Goal: Task Accomplishment & Management: Use online tool/utility

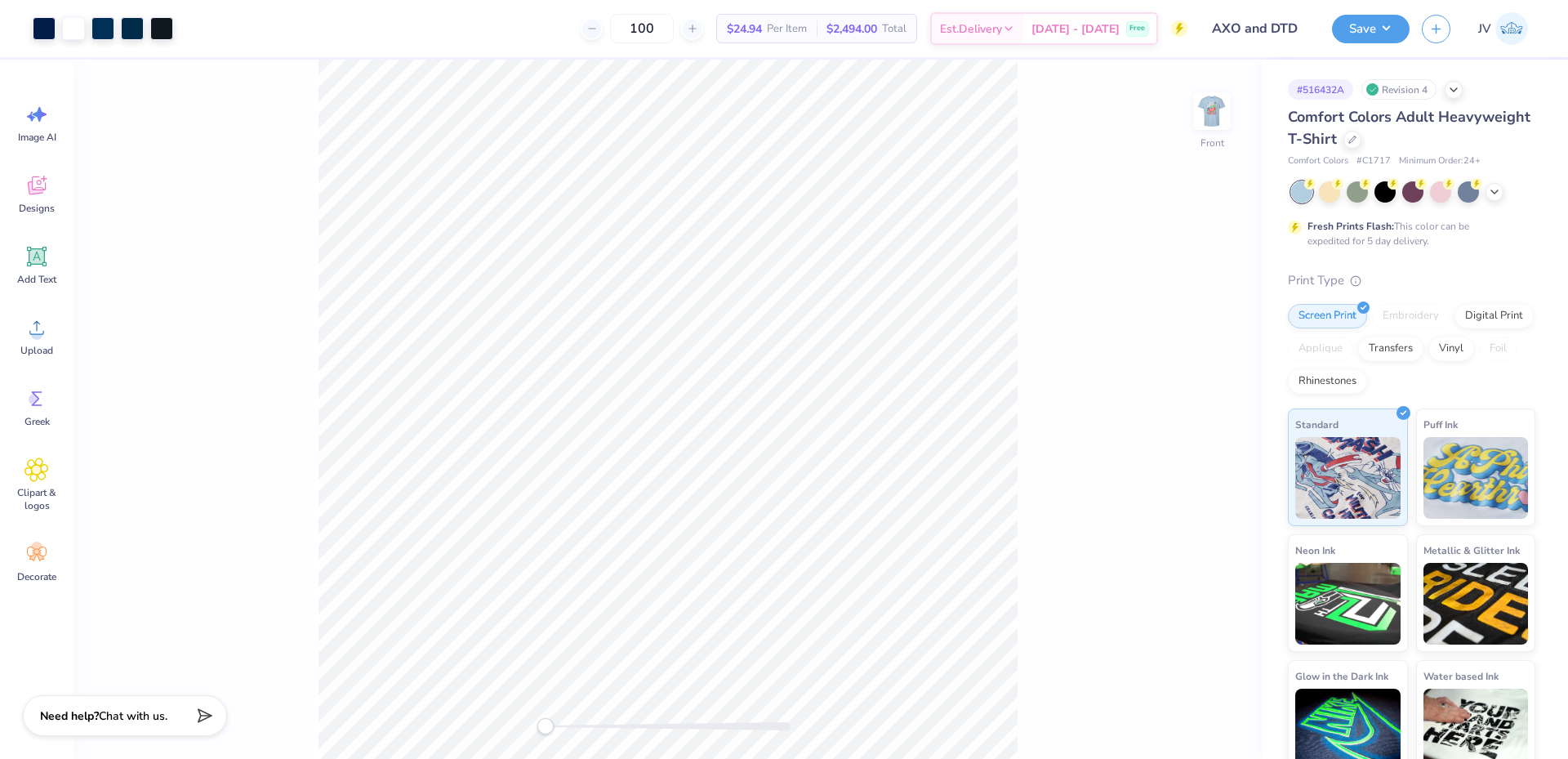
click at [505, 723] on div "Front" at bounding box center [667, 409] width 1188 height 699
click at [55, 326] on div "Upload" at bounding box center [37, 336] width 59 height 61
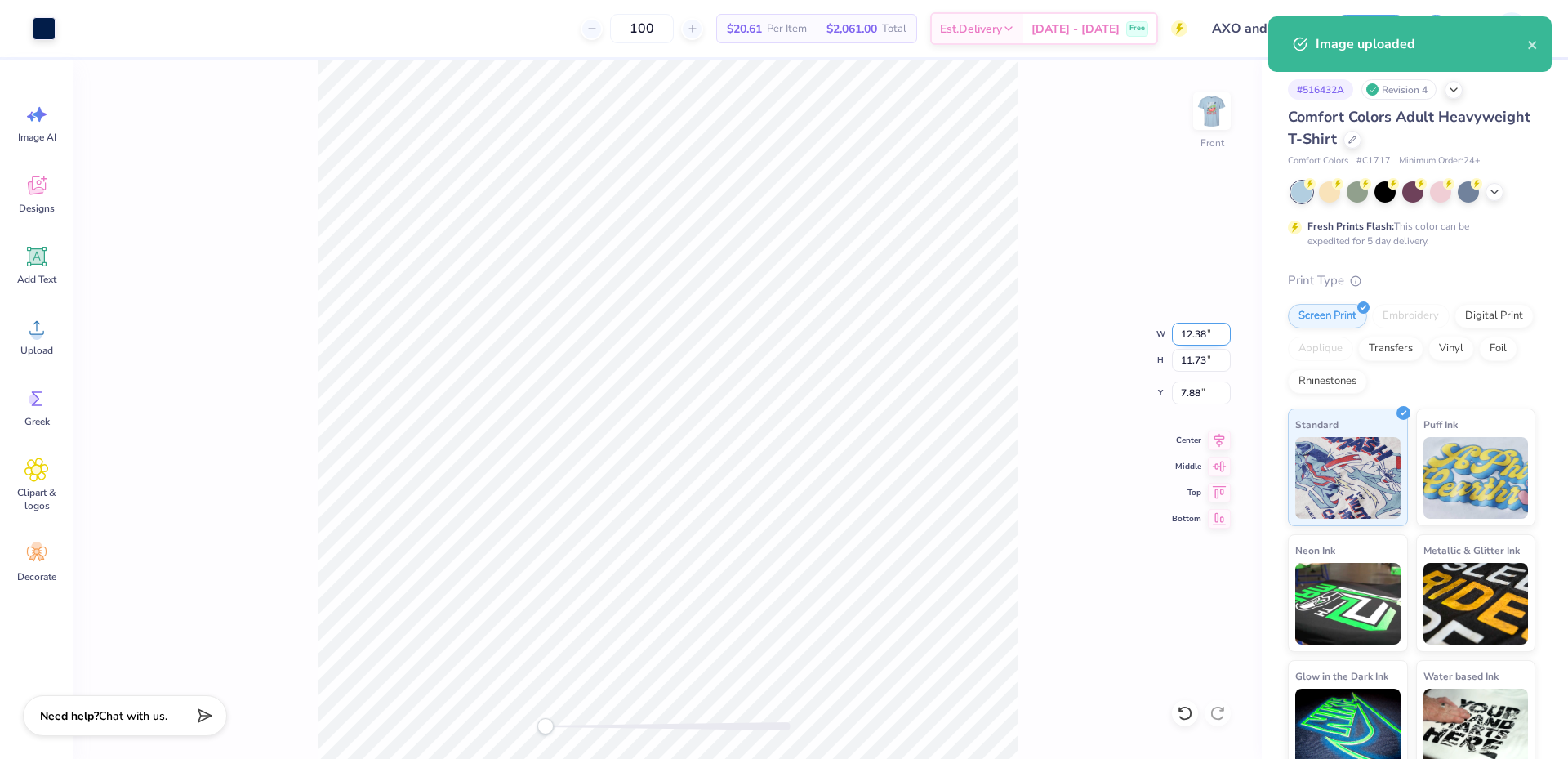
click at [1193, 332] on input "12.38" at bounding box center [1201, 335] width 59 height 23
click at [1193, 333] on input "12.38" at bounding box center [1201, 335] width 59 height 23
type input "12"
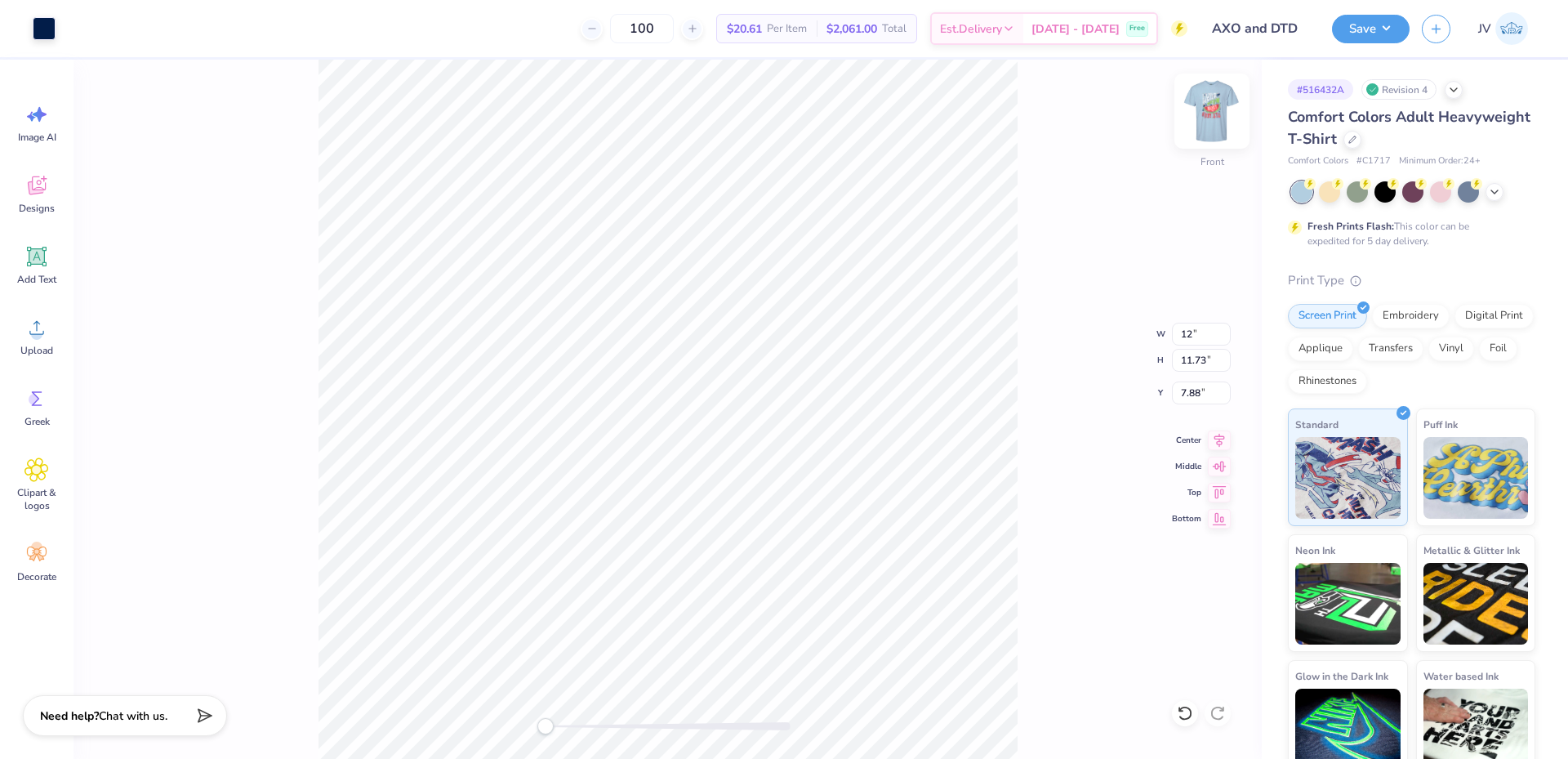
click at [1207, 104] on img at bounding box center [1212, 111] width 66 height 66
click at [1212, 104] on img at bounding box center [1212, 111] width 33 height 33
click at [1192, 397] on input "8.06" at bounding box center [1201, 394] width 59 height 23
type input "3"
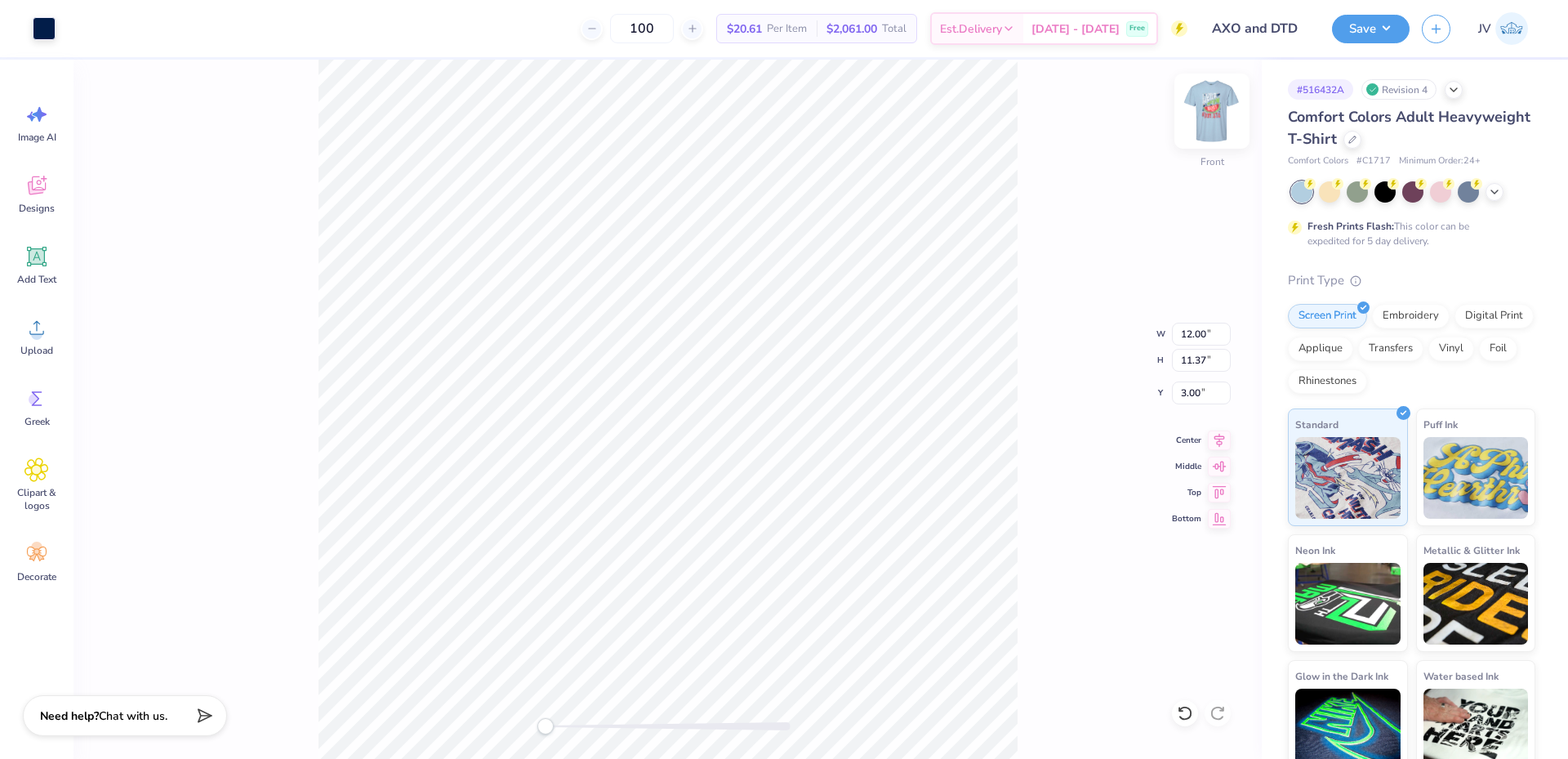
drag, startPoint x: 1046, startPoint y: 370, endPoint x: 1213, endPoint y: 101, distance: 316.6
click at [1047, 370] on div "Front W 12.00 12.00 " H 11.37 11.37 " Y 3.00 3.00 " Center Middle Top Bottom" at bounding box center [667, 409] width 1188 height 699
click at [1219, 113] on img at bounding box center [1212, 111] width 66 height 66
click at [1194, 376] on input "11.83" at bounding box center [1201, 373] width 59 height 23
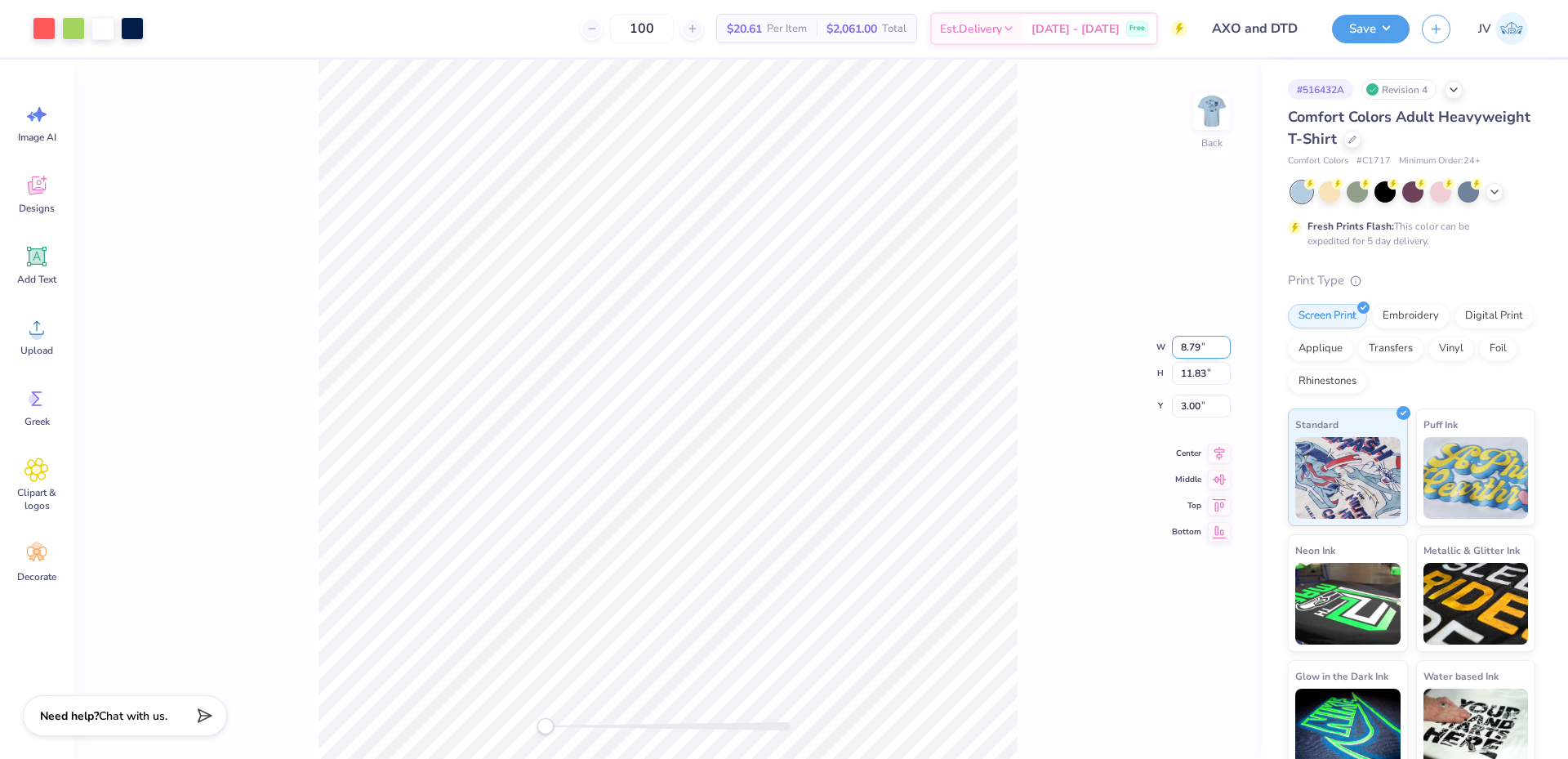
click at [1195, 345] on input "8.79" at bounding box center [1201, 347] width 59 height 23
click at [1195, 390] on input "3.00" at bounding box center [1201, 394] width 59 height 23
click at [1221, 134] on img at bounding box center [1212, 111] width 66 height 66
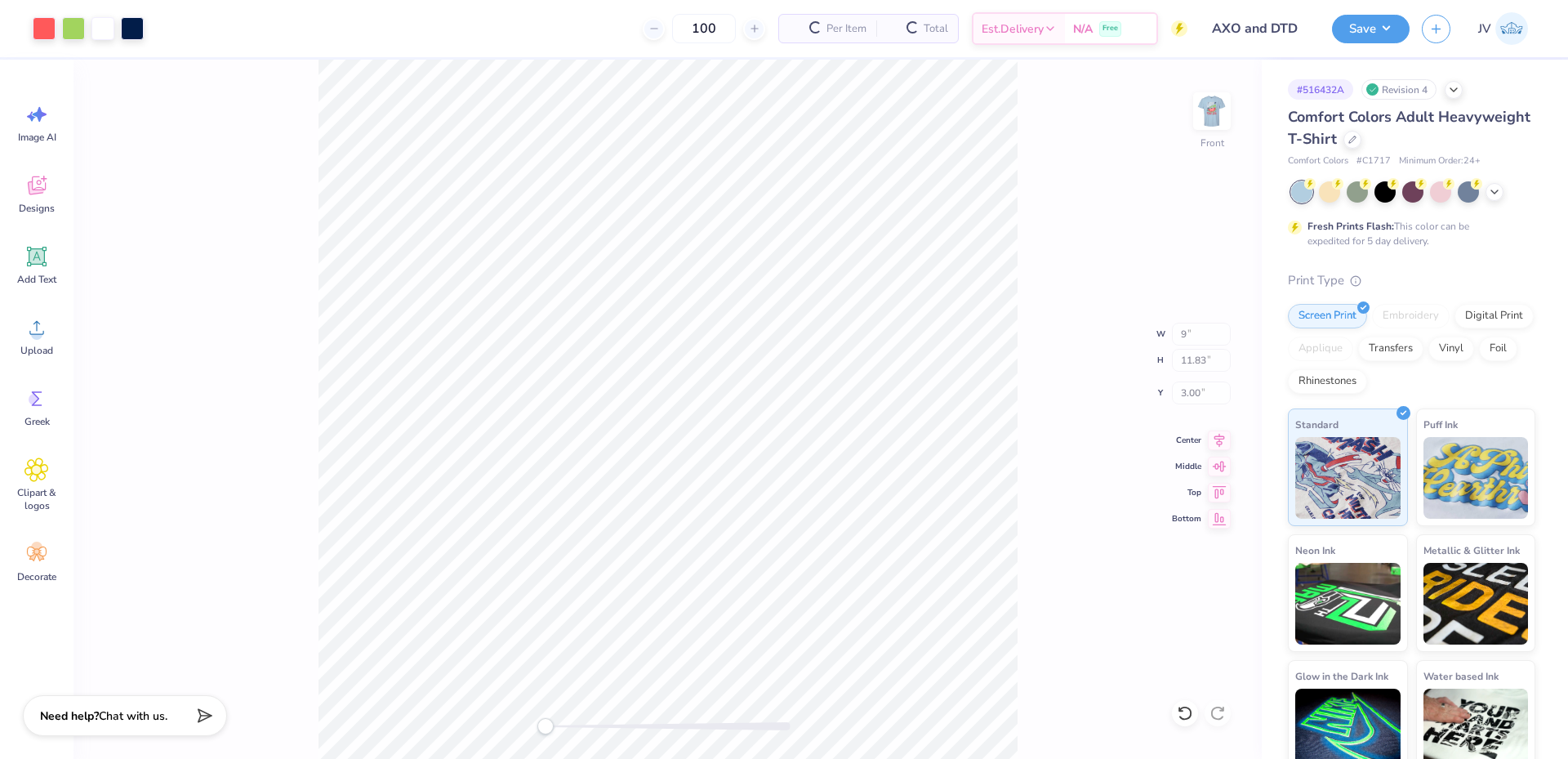
type input "9.37"
type input "12.62"
type input "5.09"
click at [1221, 131] on img at bounding box center [1212, 111] width 66 height 66
type input "9.00"
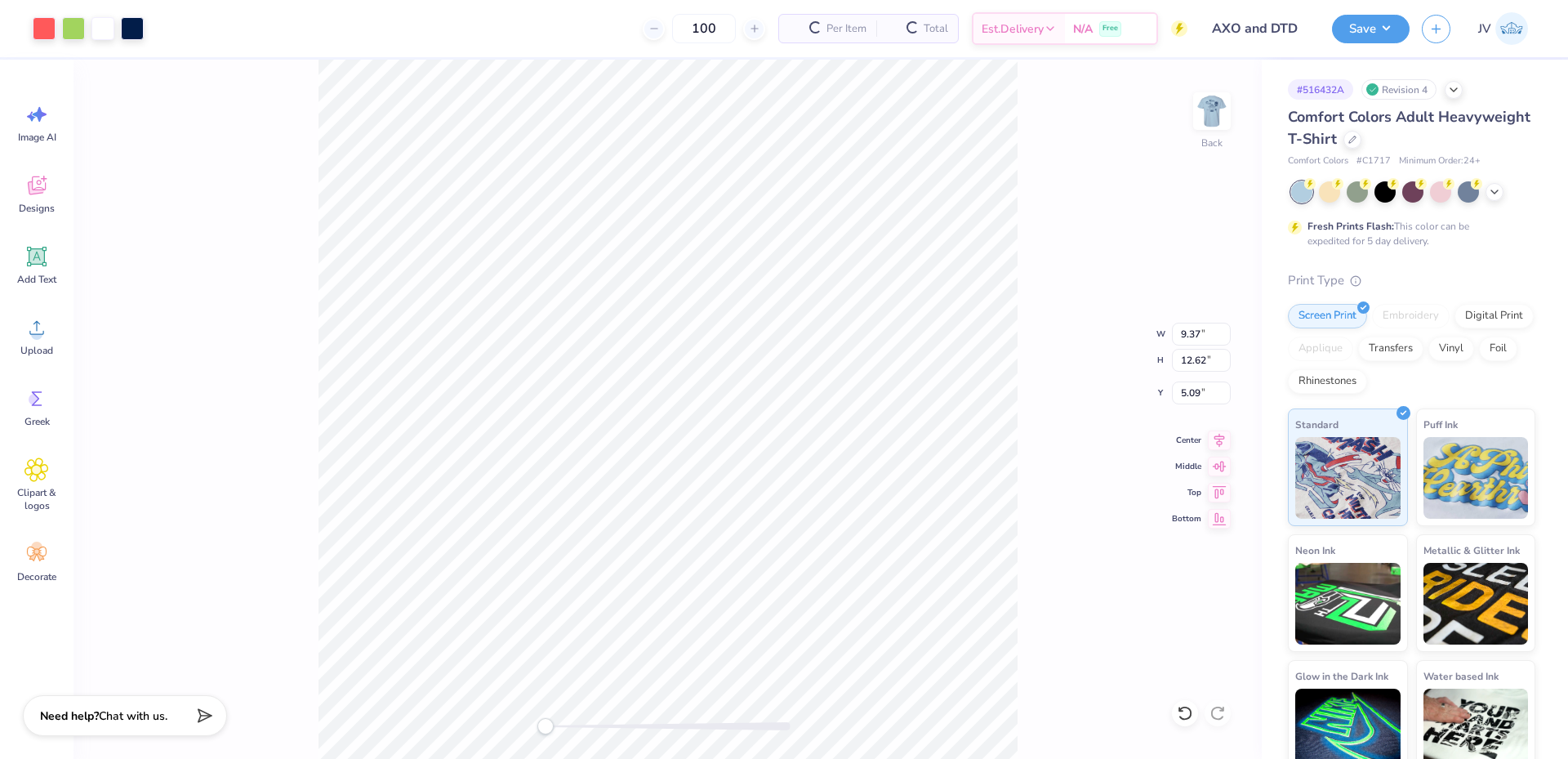
type input "12.12"
type input "2.86"
click at [1086, 537] on div "Back W 9.00 9.00 " H 12.12 12.12 " Y 2.86 2.86 " Center Middle Top Bottom" at bounding box center [667, 409] width 1188 height 699
click at [1193, 394] on input "2.86" at bounding box center [1201, 394] width 59 height 23
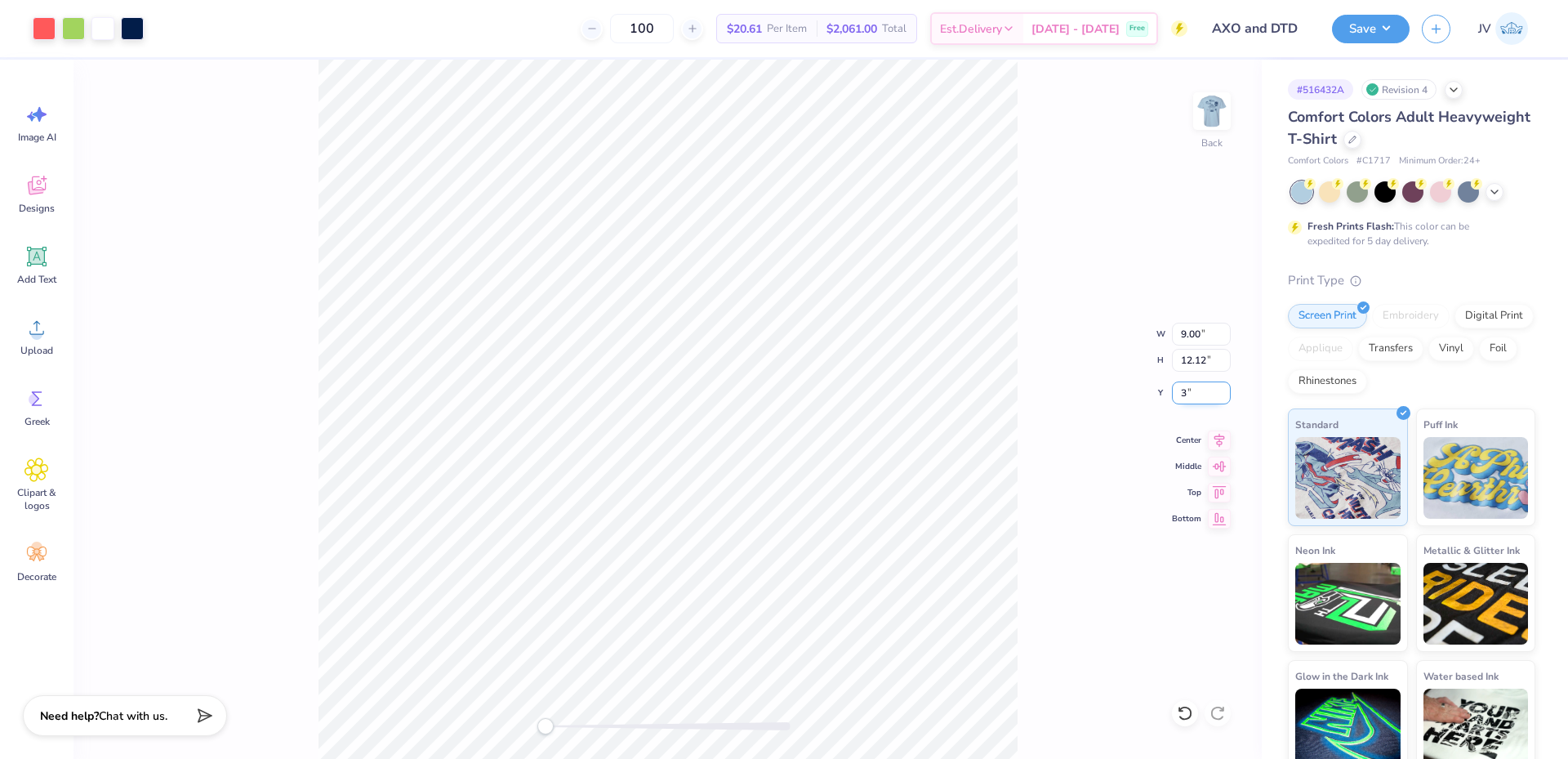
type input "3"
click at [1207, 119] on img at bounding box center [1212, 111] width 66 height 66
click at [1211, 118] on img at bounding box center [1212, 111] width 66 height 66
click at [1377, 30] on button "Save" at bounding box center [1371, 27] width 77 height 29
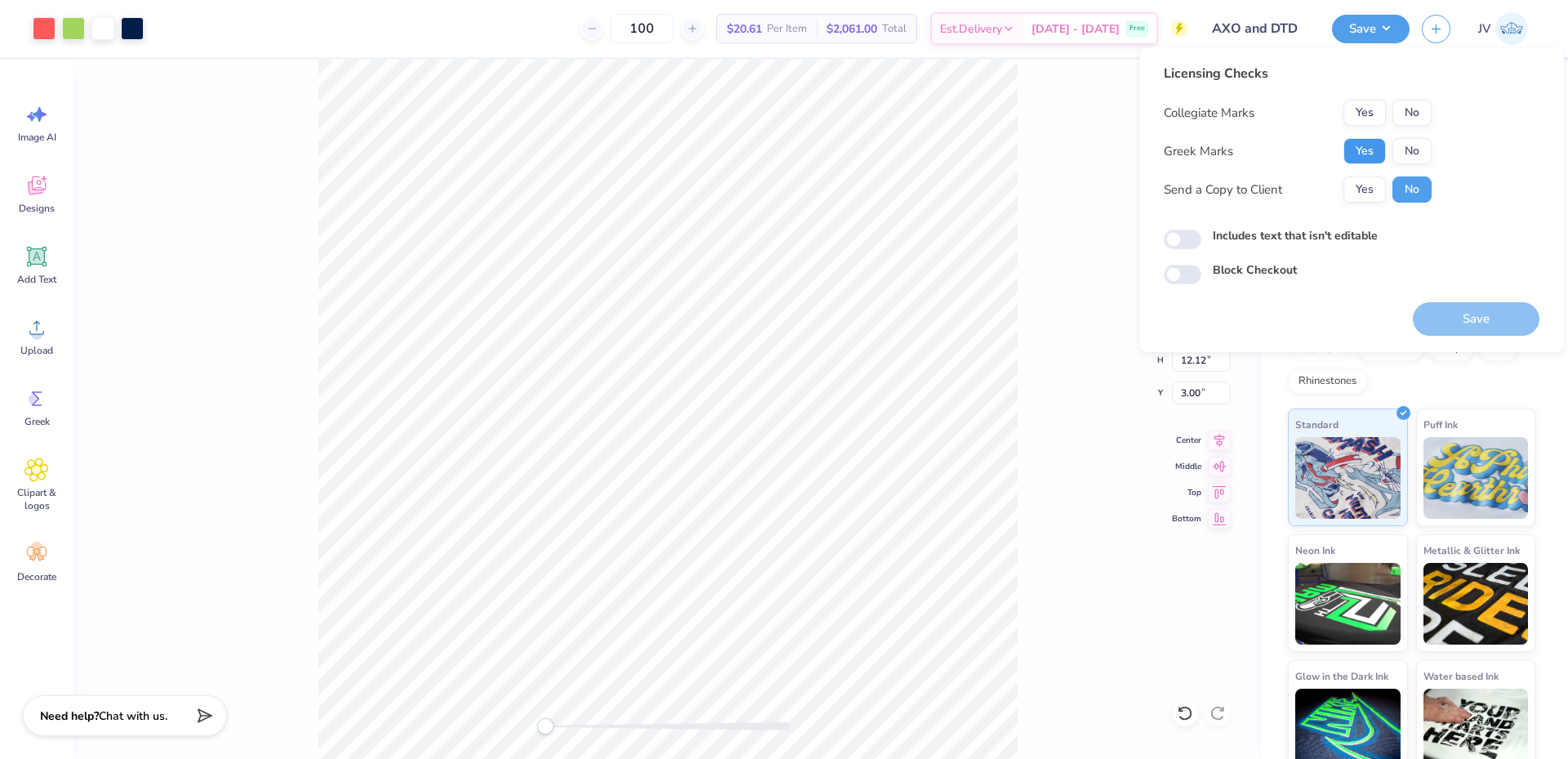
click at [1368, 148] on button "Yes" at bounding box center [1365, 151] width 43 height 26
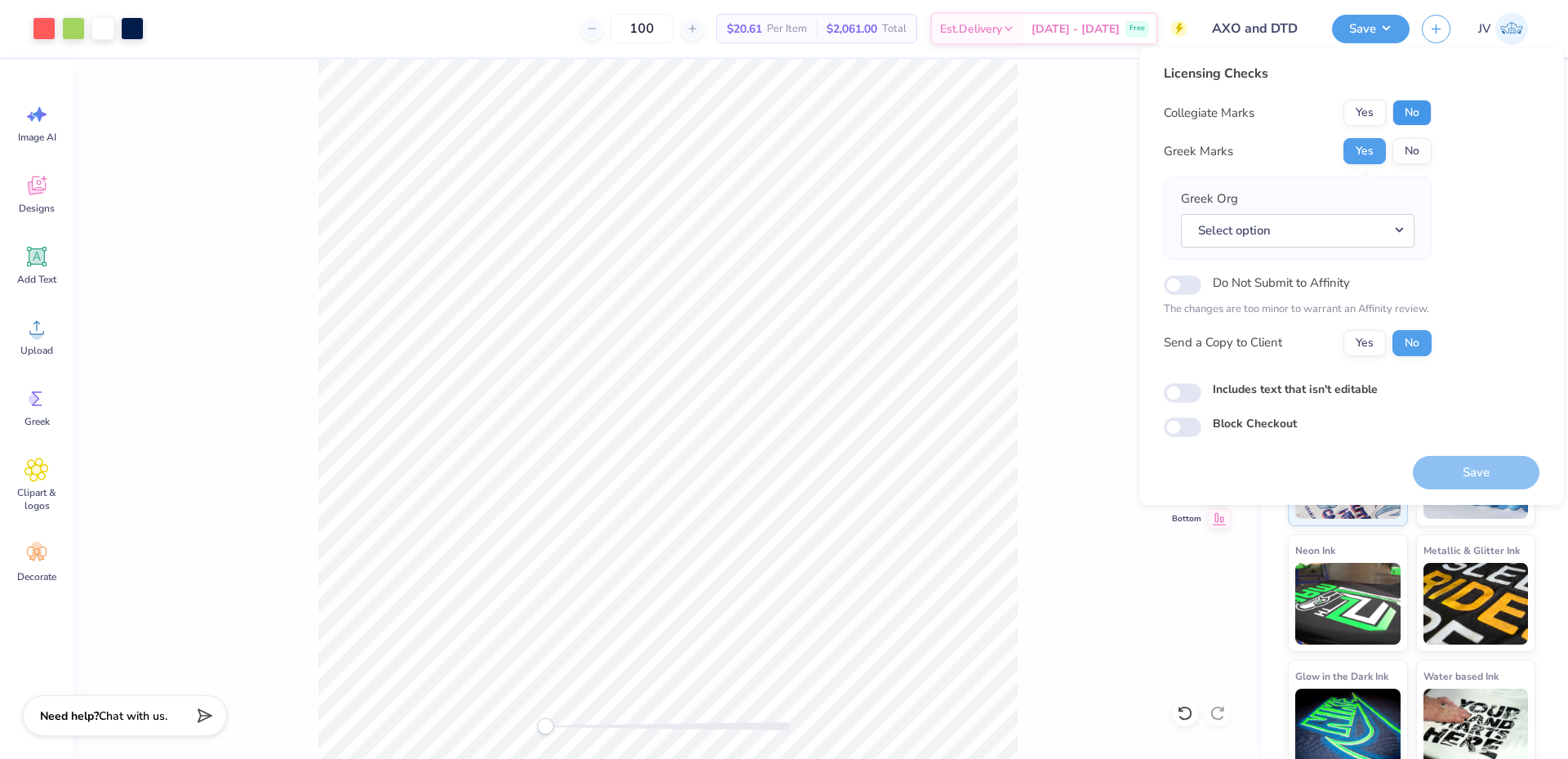
click at [1403, 123] on button "No" at bounding box center [1411, 112] width 40 height 26
click at [1266, 223] on button "Select option" at bounding box center [1298, 230] width 234 height 34
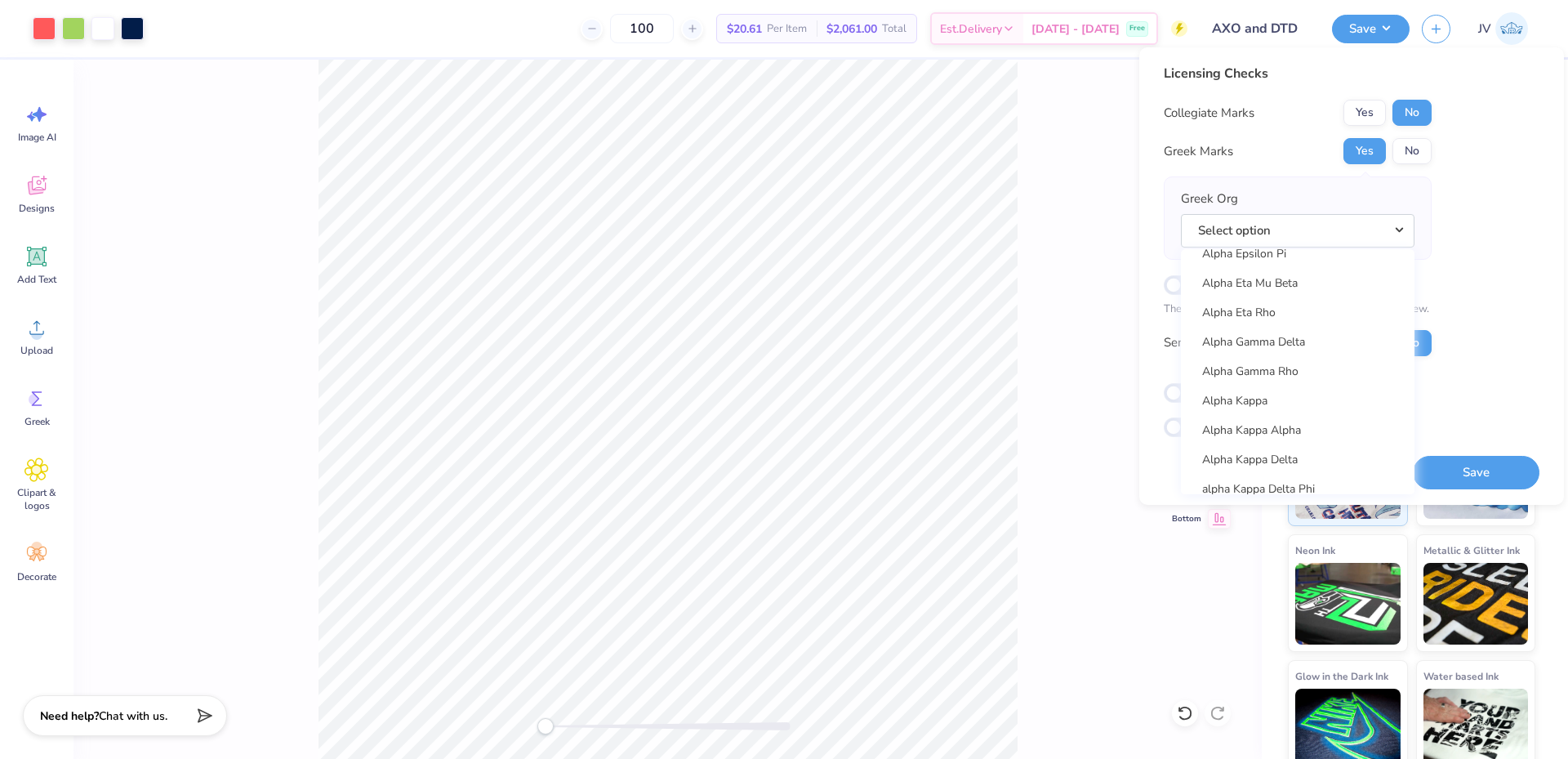
scroll to position [272, 0]
click at [1281, 268] on link "Alpha Chi Rho" at bounding box center [1297, 262] width 220 height 27
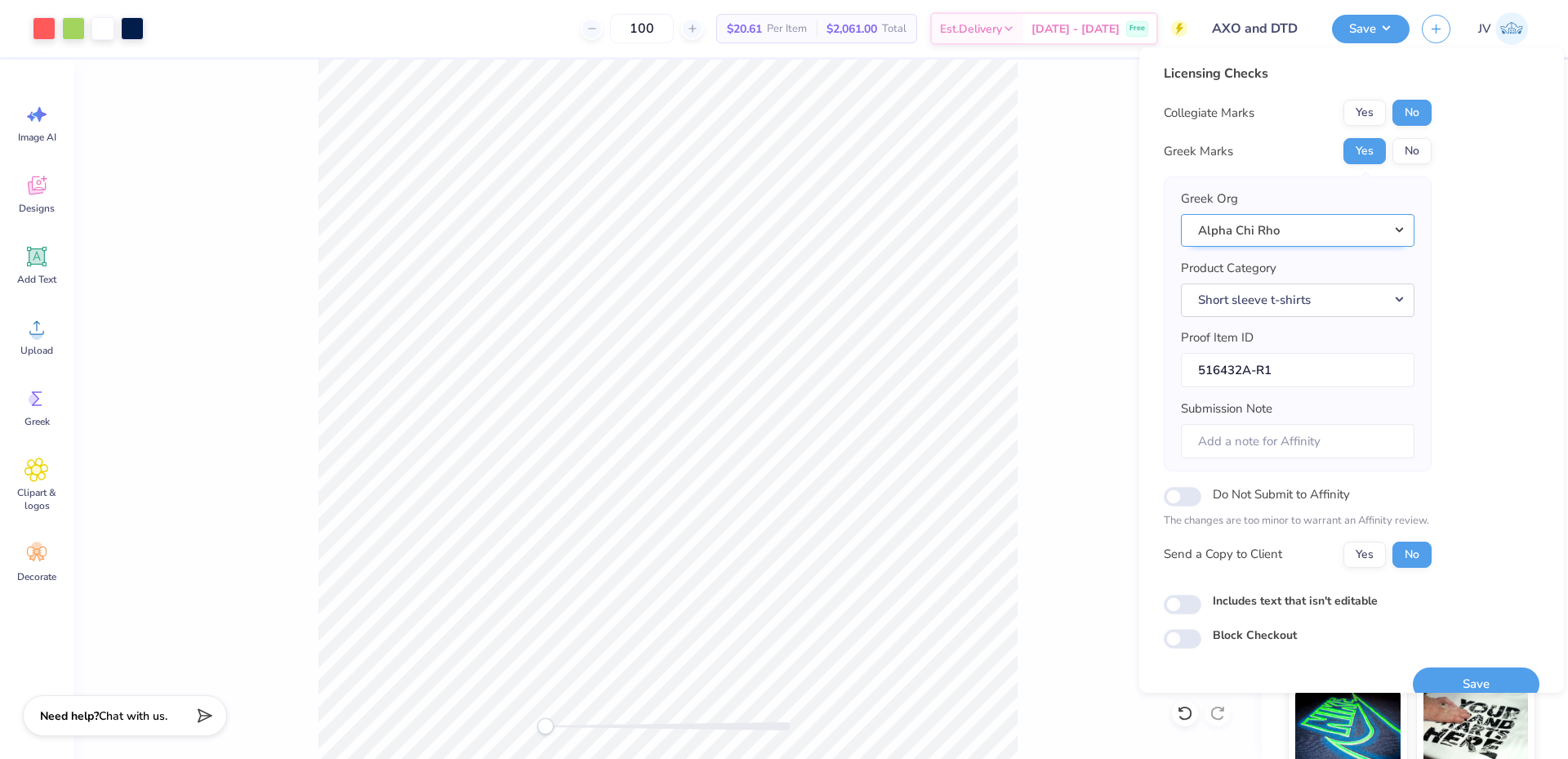
click at [1310, 230] on button "Alpha Chi Rho" at bounding box center [1298, 230] width 234 height 34
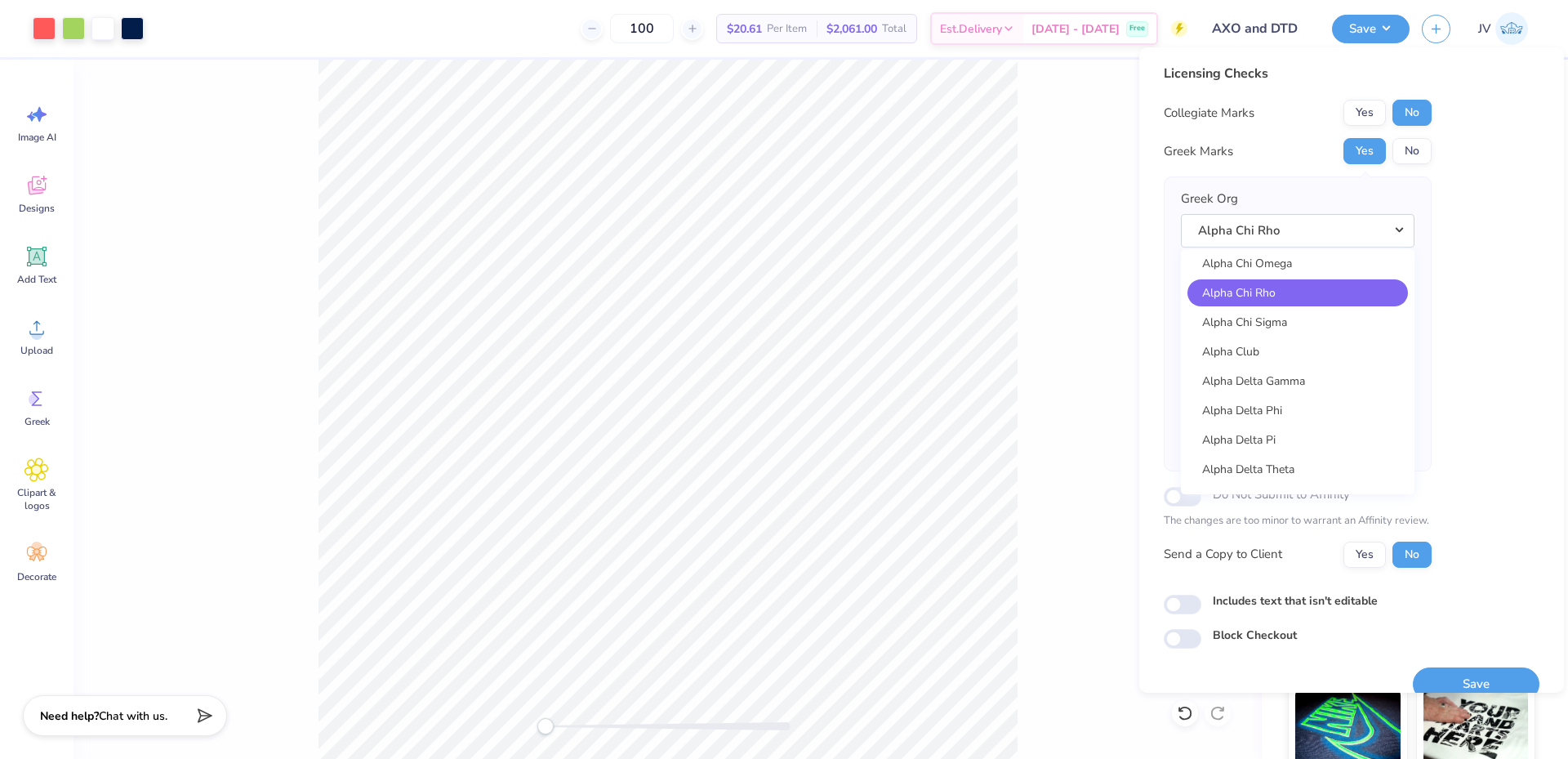
scroll to position [240, 0]
click at [1308, 258] on link "Alpha Chi Omega" at bounding box center [1297, 265] width 220 height 27
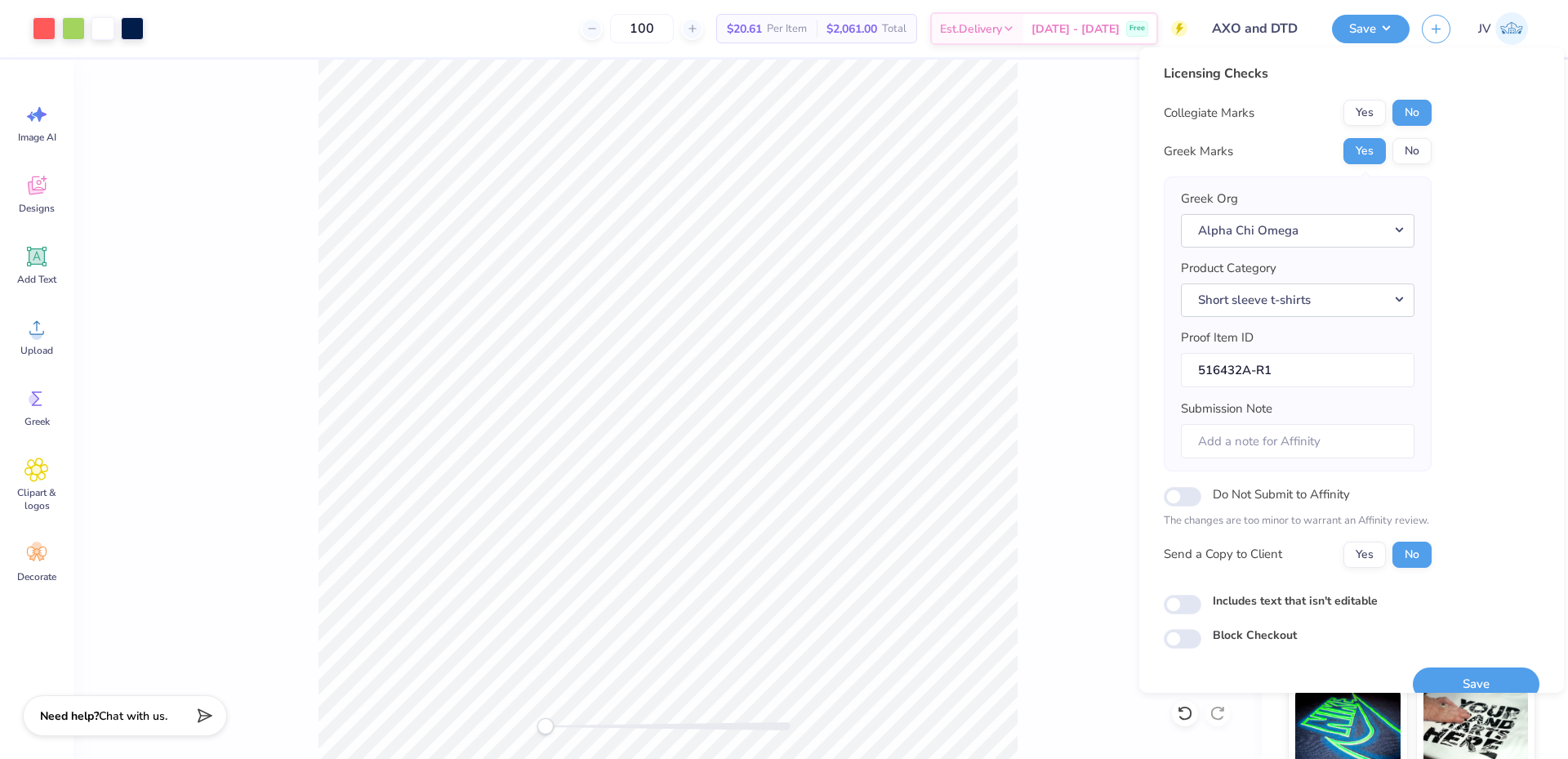
click at [1471, 252] on div "Licensing Checks Collegiate Marks Yes No Greek Marks Yes No Greek Org Alpha Chi…" at bounding box center [1351, 356] width 376 height 585
click at [1461, 676] on button "Save" at bounding box center [1476, 684] width 127 height 34
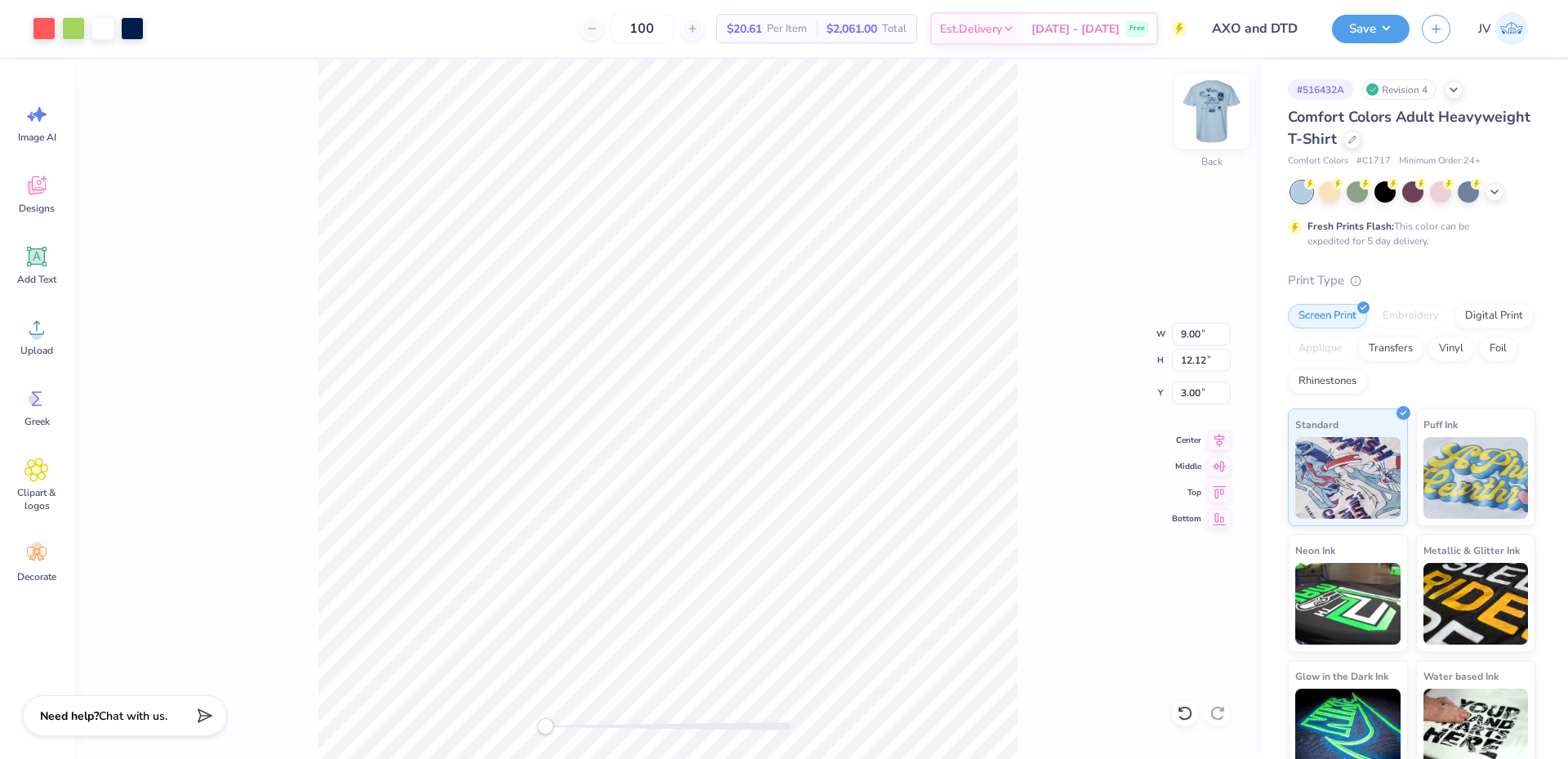
click at [1209, 124] on img at bounding box center [1212, 111] width 66 height 66
type input "9.15"
type input "12.32"
type input "5.39"
click at [324, 41] on div "Art colors 100 $20.61 Per Item $2,061.00 Total Est. Delivery Sep 22 - 25 Free D…" at bounding box center [784, 379] width 1568 height 759
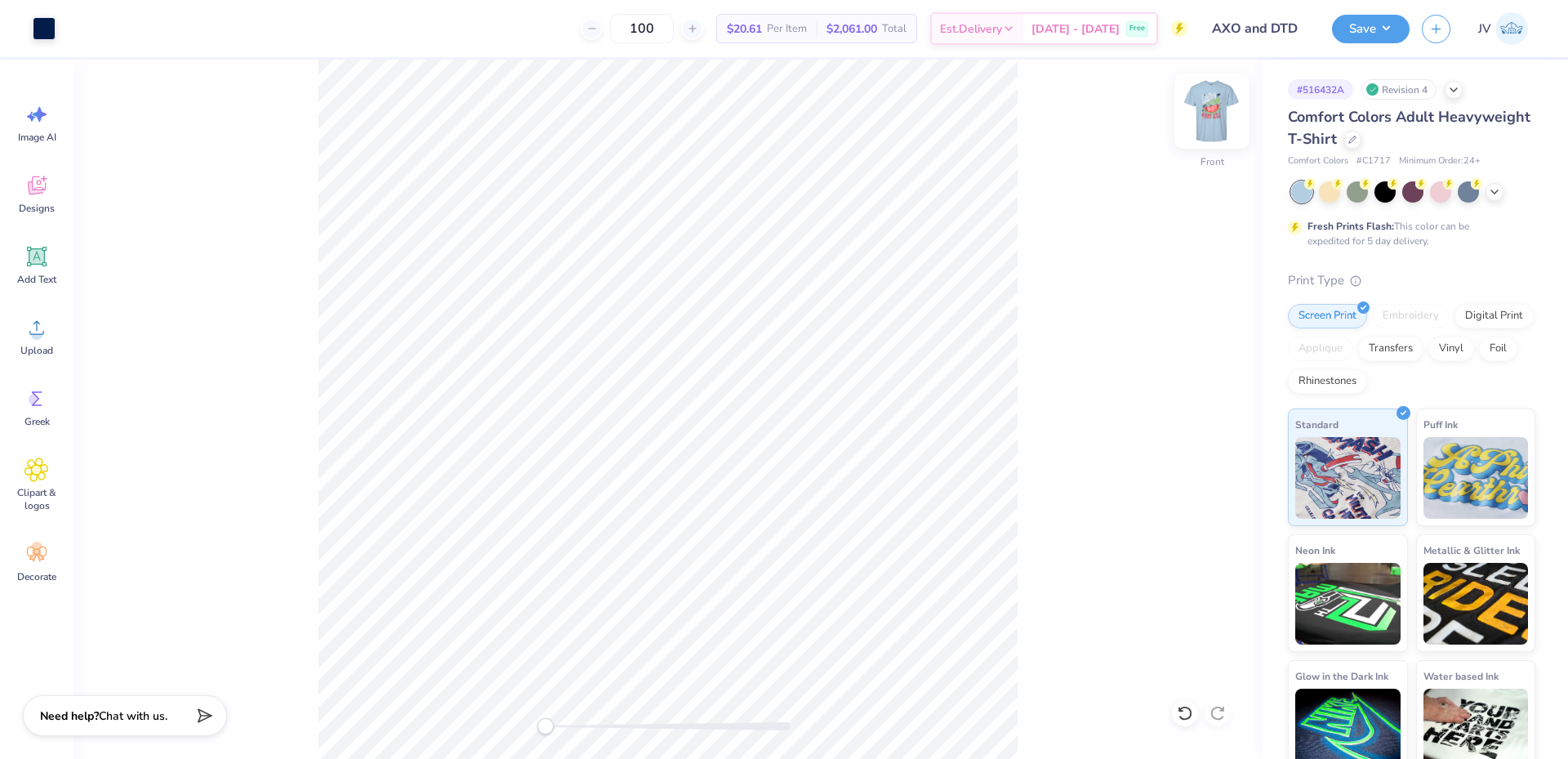
click at [1217, 131] on img at bounding box center [1212, 111] width 66 height 66
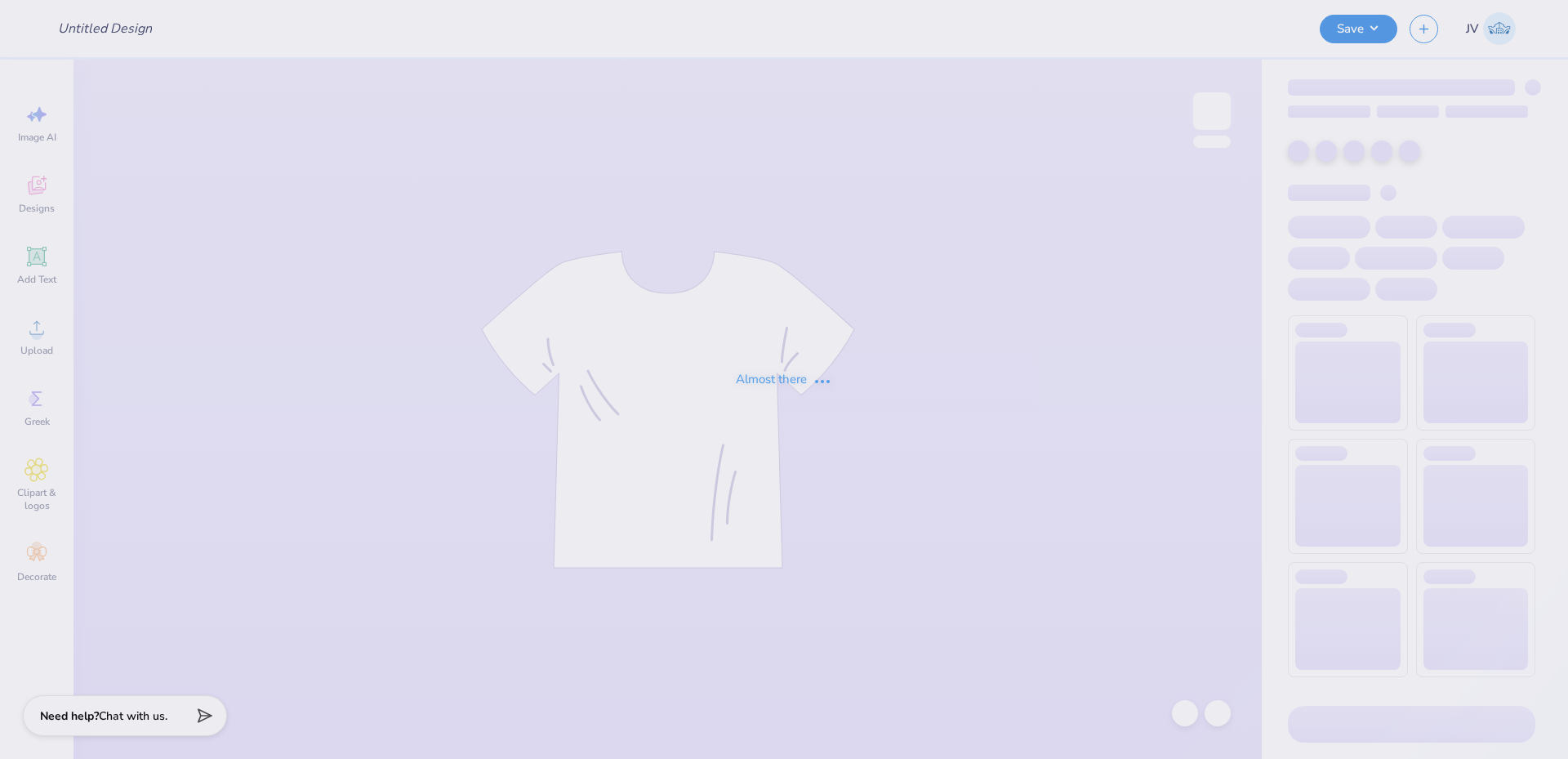
type input "[PERSON_NAME] : [US_STATE][GEOGRAPHIC_DATA], [GEOGRAPHIC_DATA]"
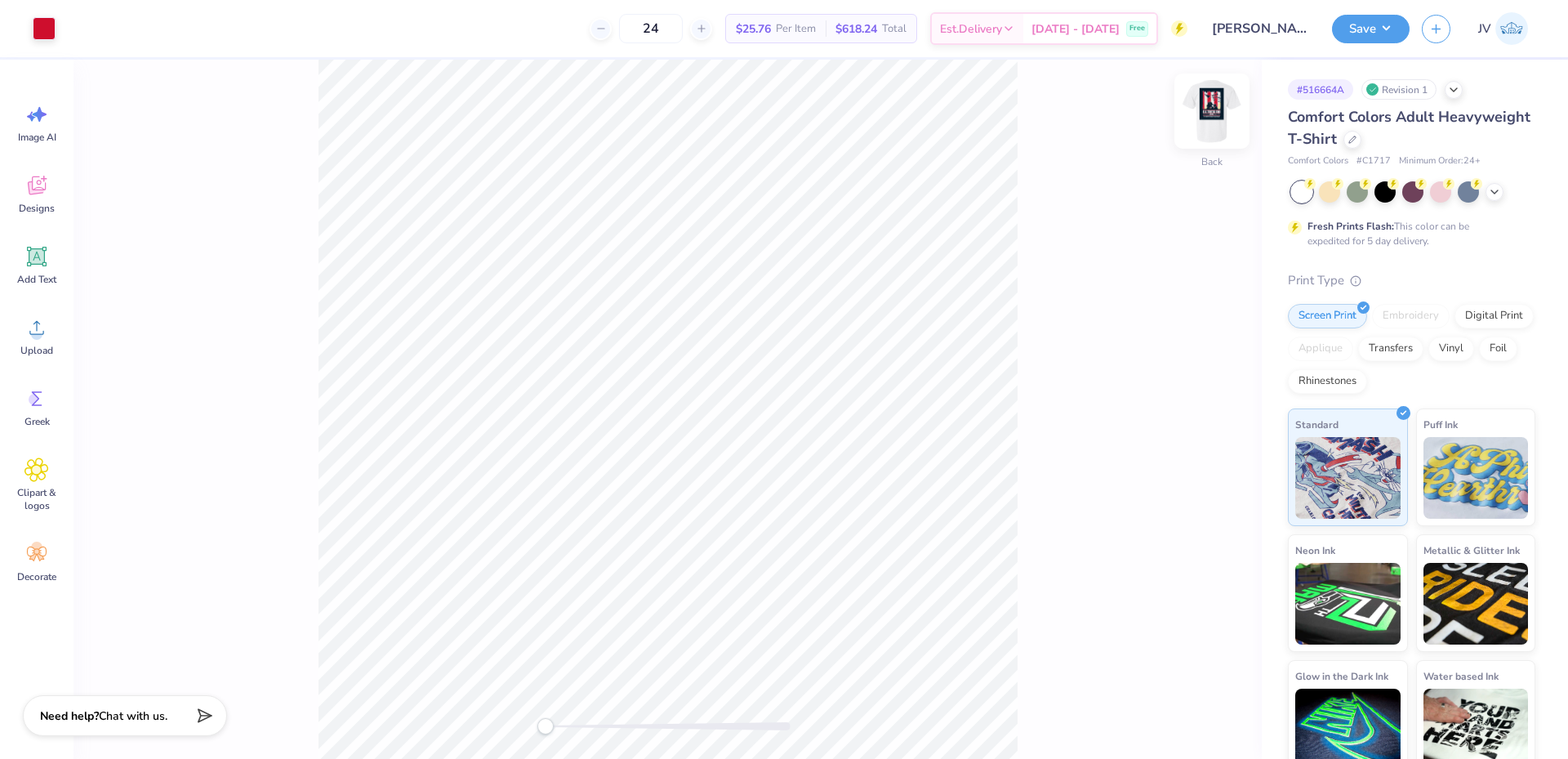
click at [1220, 114] on img at bounding box center [1212, 111] width 66 height 66
click at [556, 735] on div "Front" at bounding box center [667, 409] width 1188 height 699
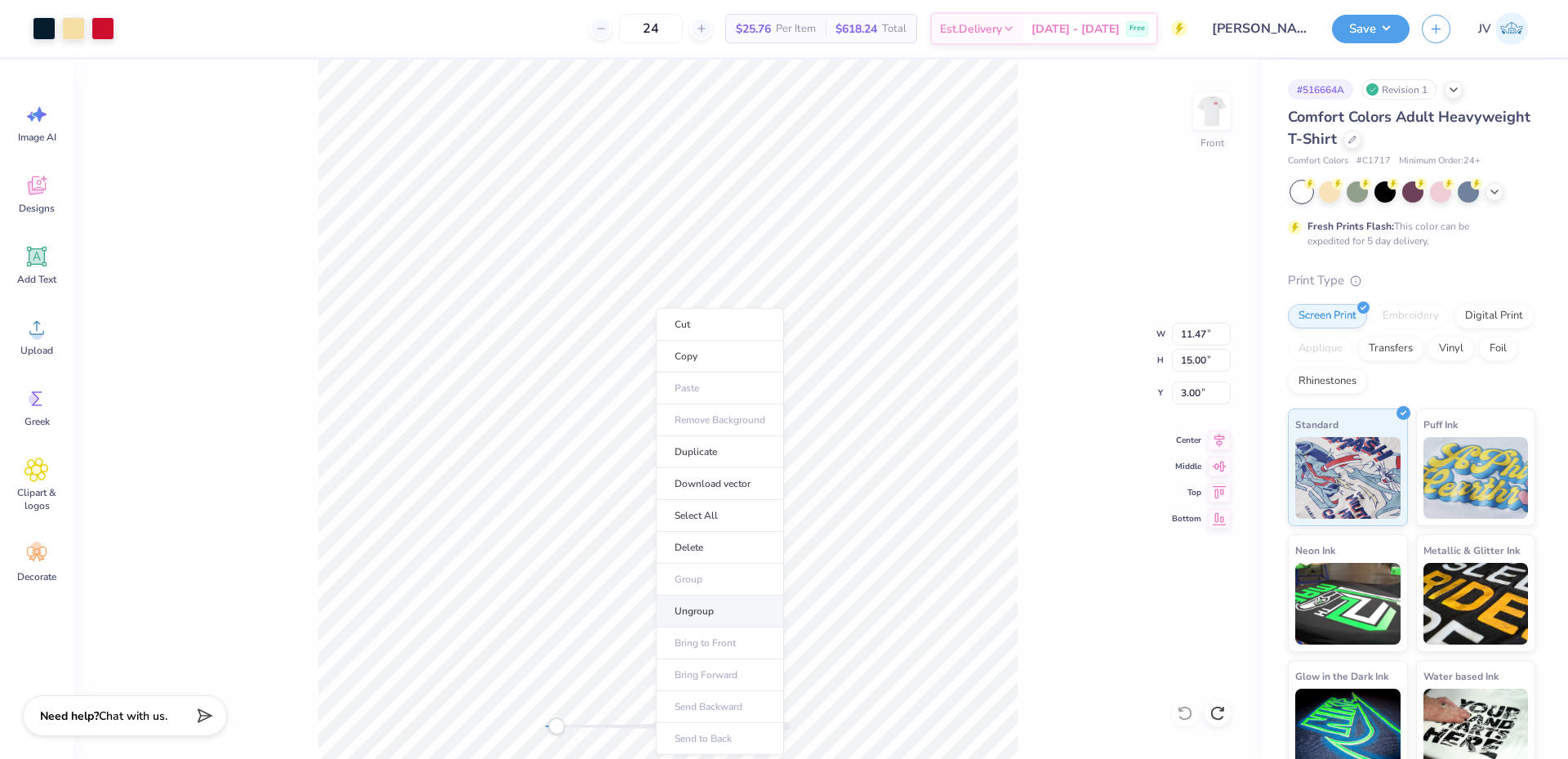
click at [696, 602] on li "Ungroup" at bounding box center [719, 611] width 129 height 32
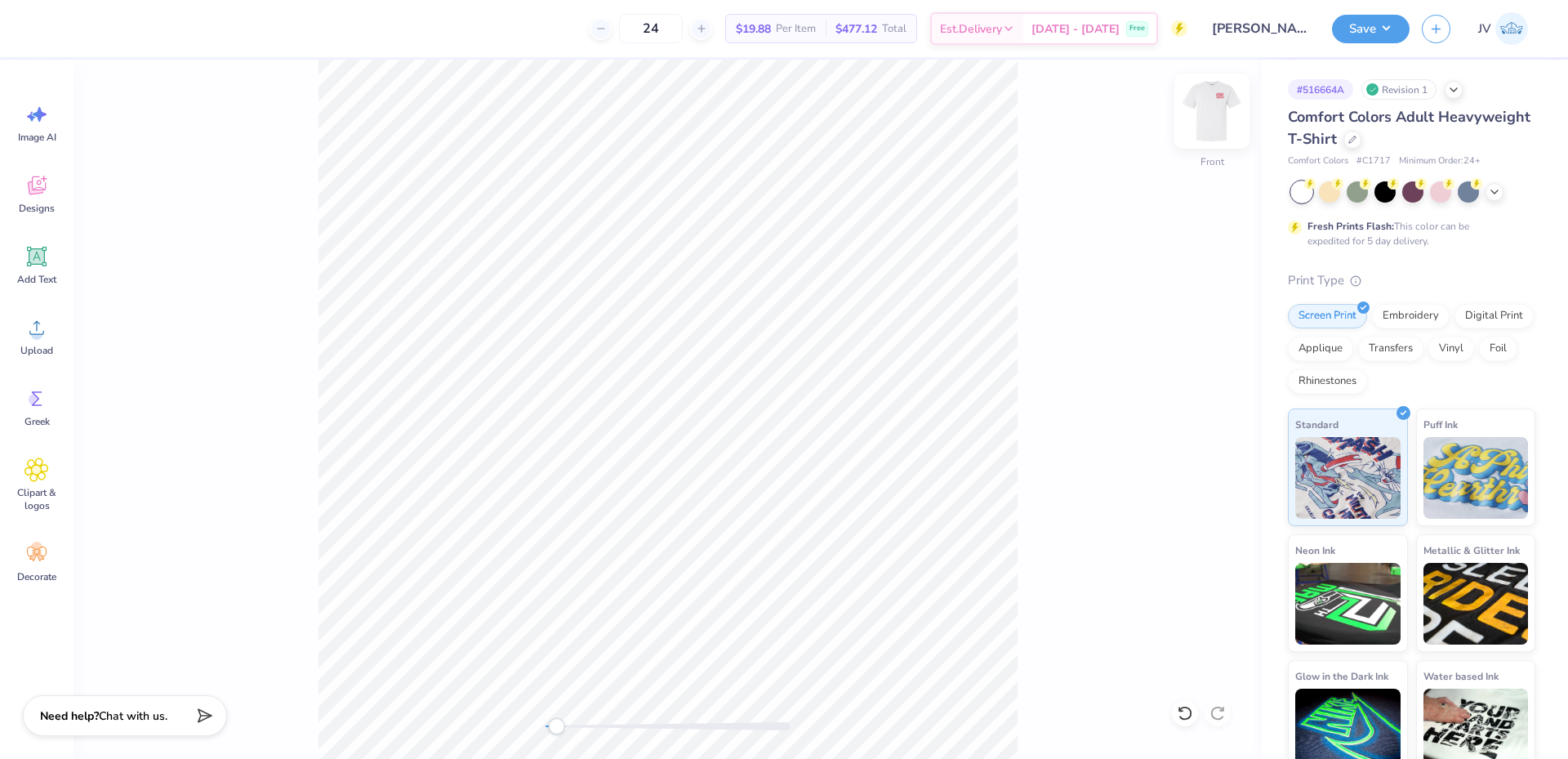
click at [1214, 93] on img at bounding box center [1212, 111] width 66 height 66
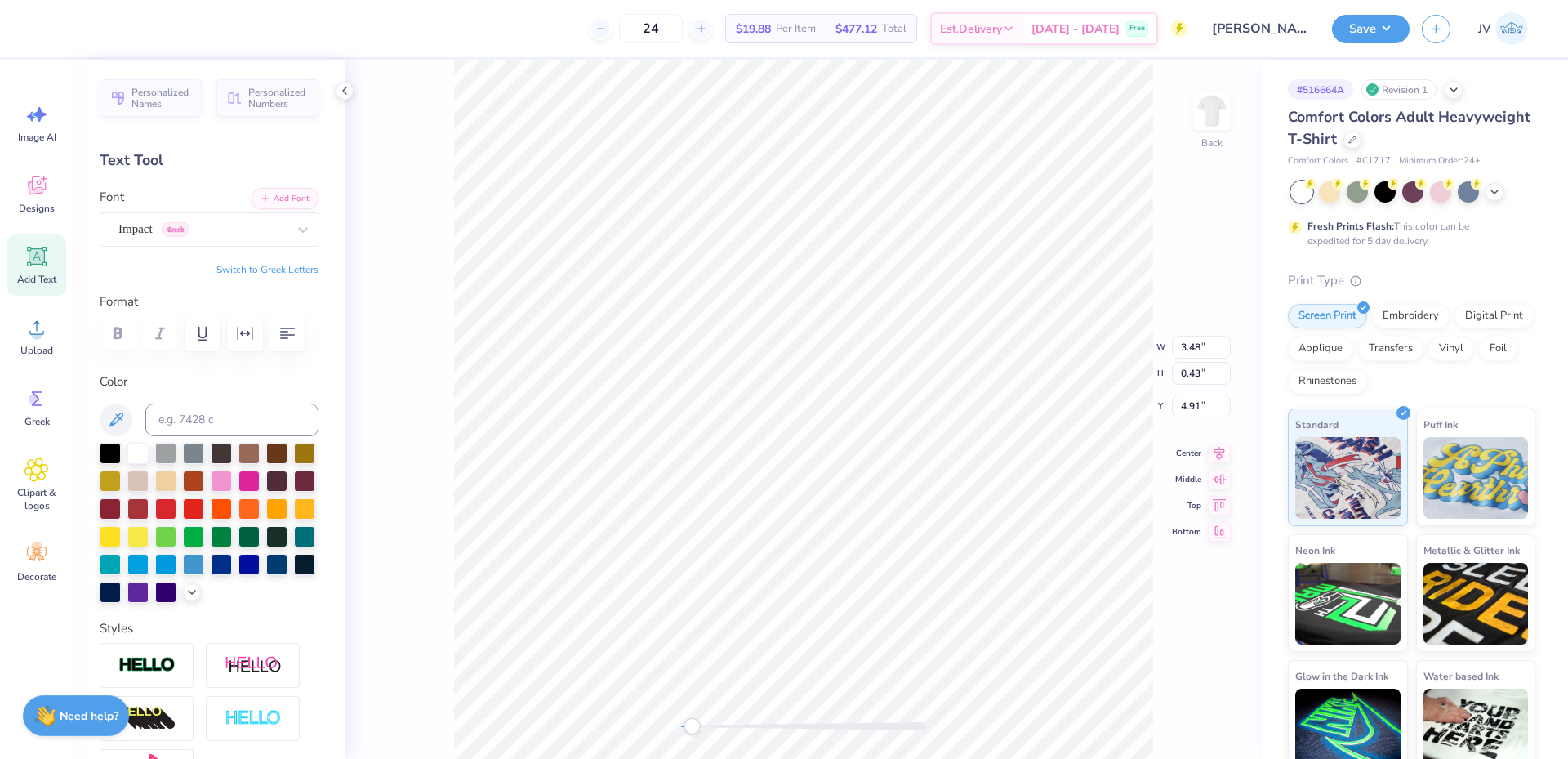
scroll to position [14, 4]
type textarea "CHICO"
click at [1193, 358] on input "0.39" at bounding box center [1201, 361] width 59 height 23
click at [1181, 334] on input "1.15" at bounding box center [1201, 335] width 59 height 23
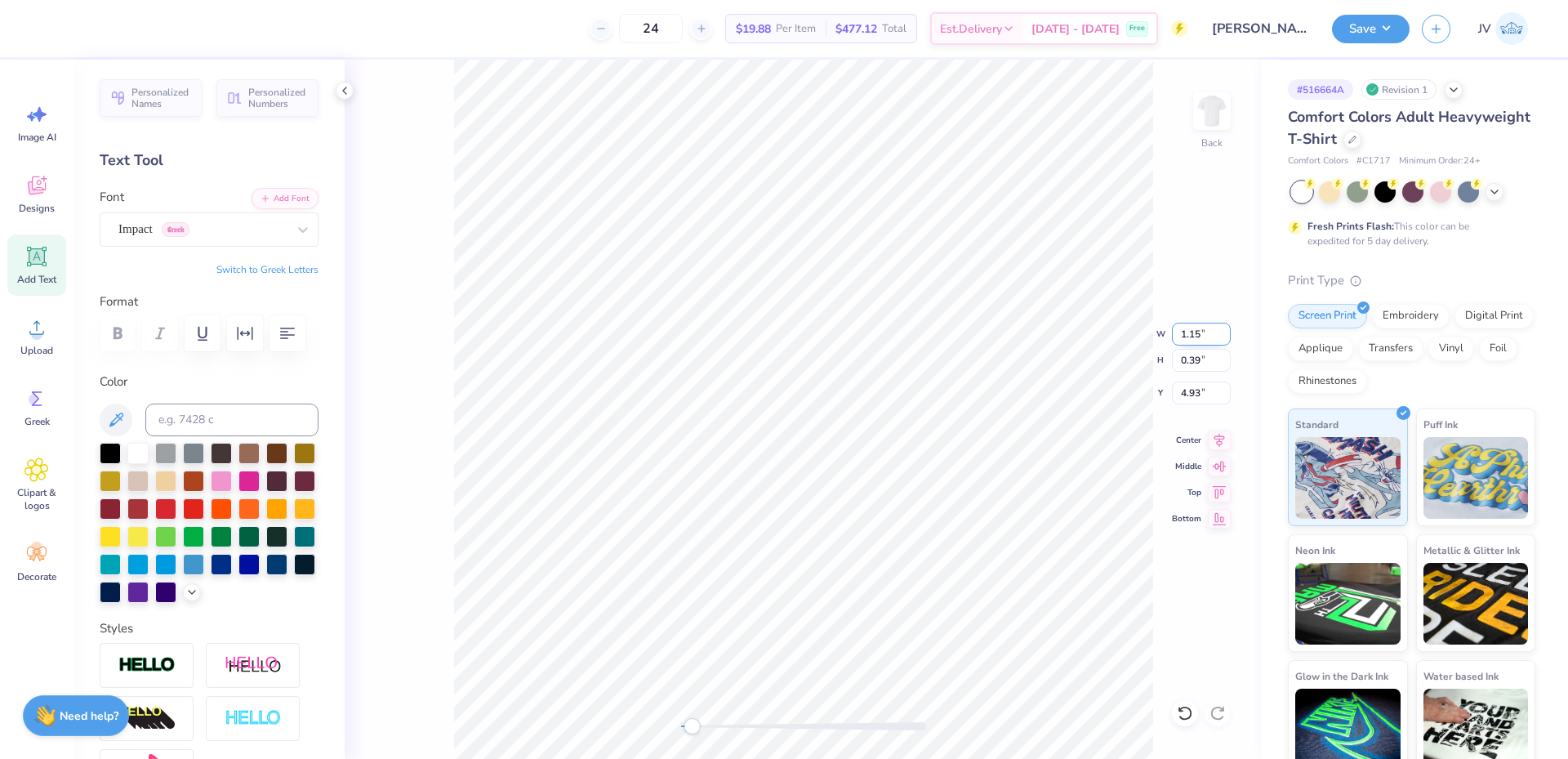
click at [1181, 334] on input "1.15" at bounding box center [1201, 335] width 59 height 23
type input "3.5"
click at [1211, 112] on img at bounding box center [1212, 111] width 66 height 66
click at [1211, 112] on img at bounding box center [1212, 111] width 33 height 33
click at [246, 345] on button "button" at bounding box center [245, 333] width 36 height 36
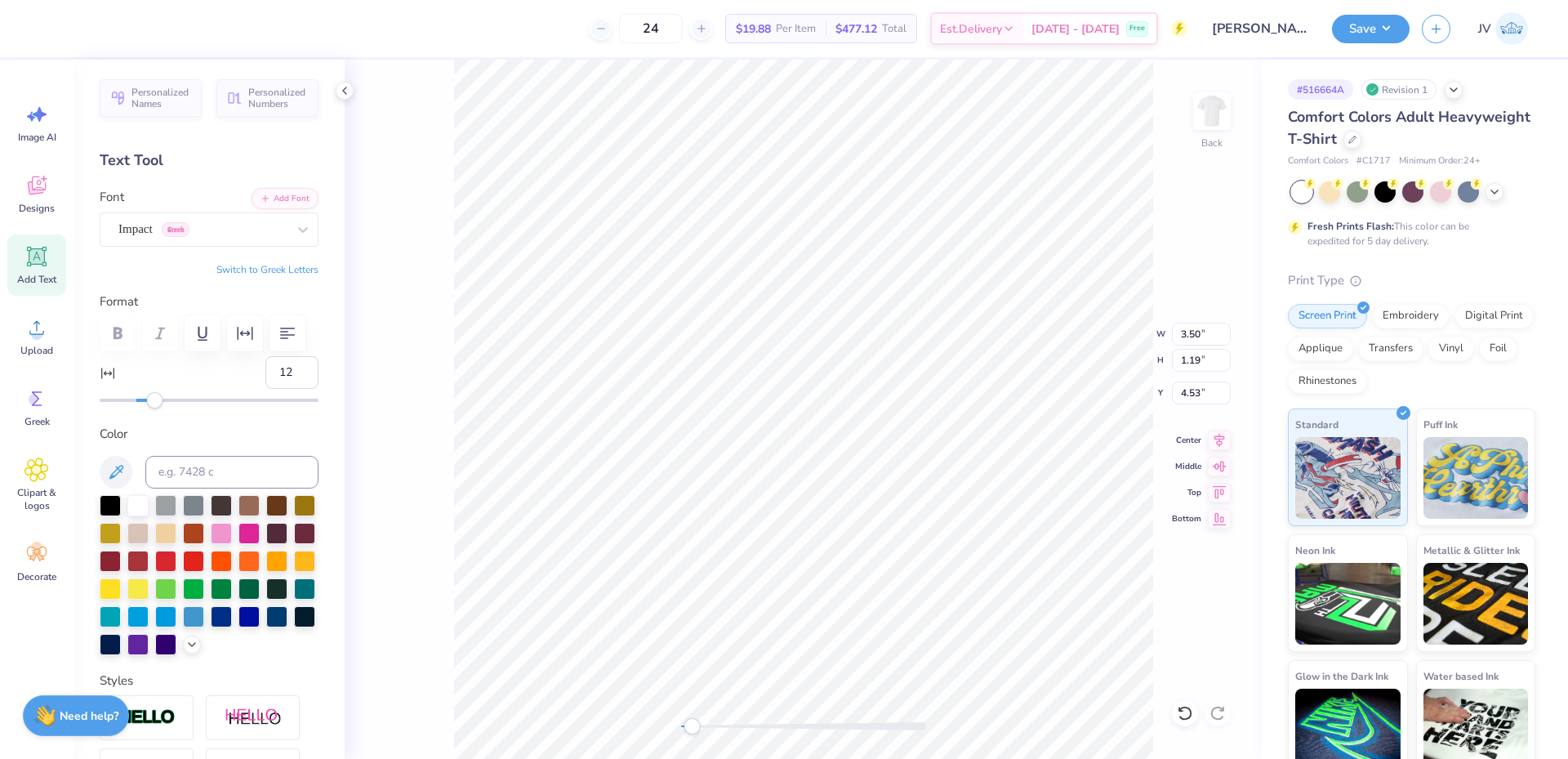
type input "13"
drag, startPoint x: 138, startPoint y: 397, endPoint x: 156, endPoint y: 397, distance: 18.0
click at [156, 397] on div "Accessibility label" at bounding box center [157, 400] width 16 height 16
click at [986, 440] on li "Group" at bounding box center [1015, 446] width 129 height 32
click at [1218, 110] on img at bounding box center [1212, 111] width 66 height 66
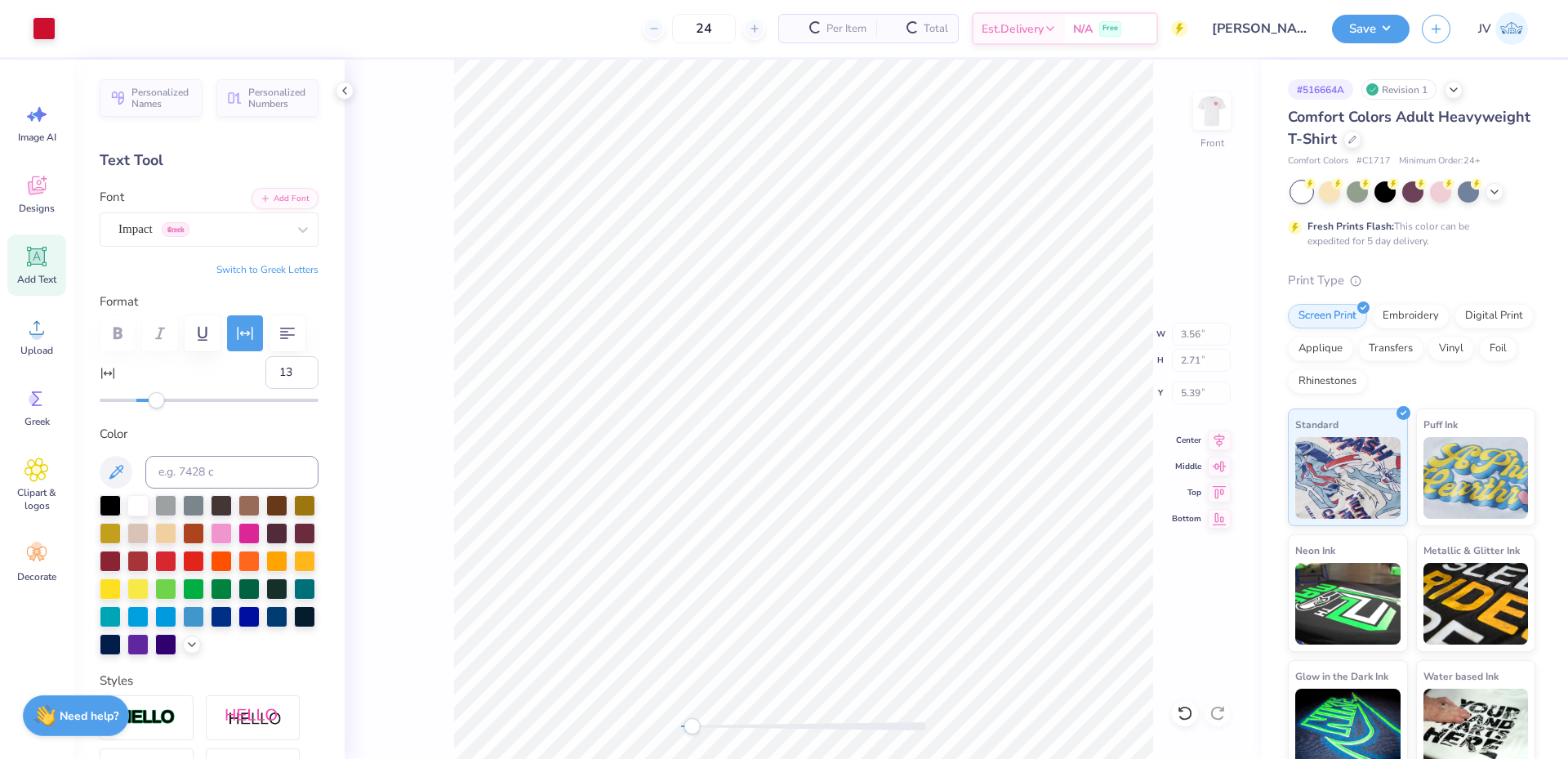
type input "3.56"
type input "2.71"
type input "5.39"
click at [1215, 121] on img at bounding box center [1212, 111] width 66 height 66
type input "3.50"
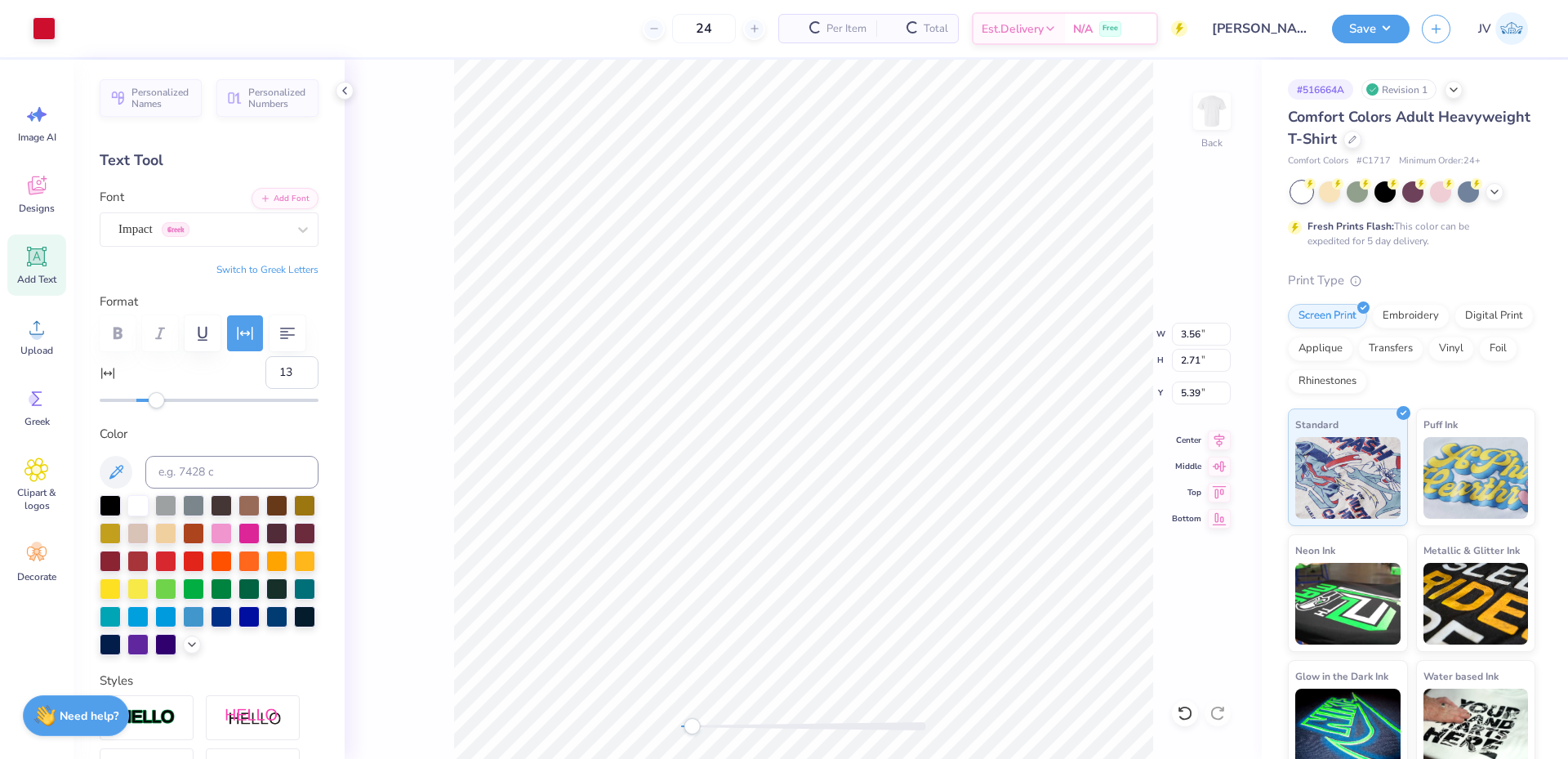
type input "2.67"
type input "3.00"
click at [639, 725] on div "Back" at bounding box center [803, 409] width 917 height 699
click at [1218, 110] on img at bounding box center [1212, 111] width 66 height 66
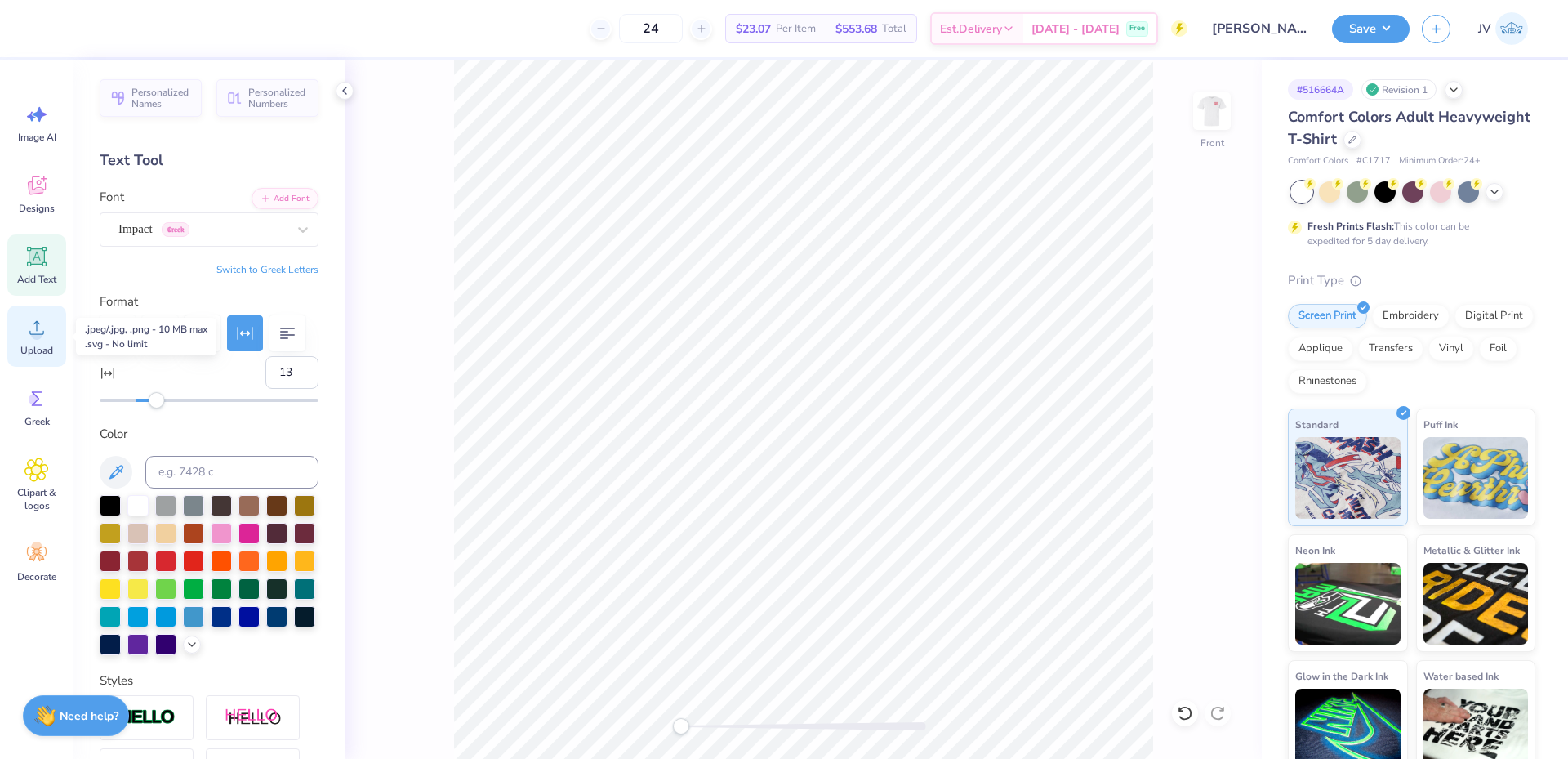
click at [41, 330] on icon at bounding box center [36, 327] width 24 height 24
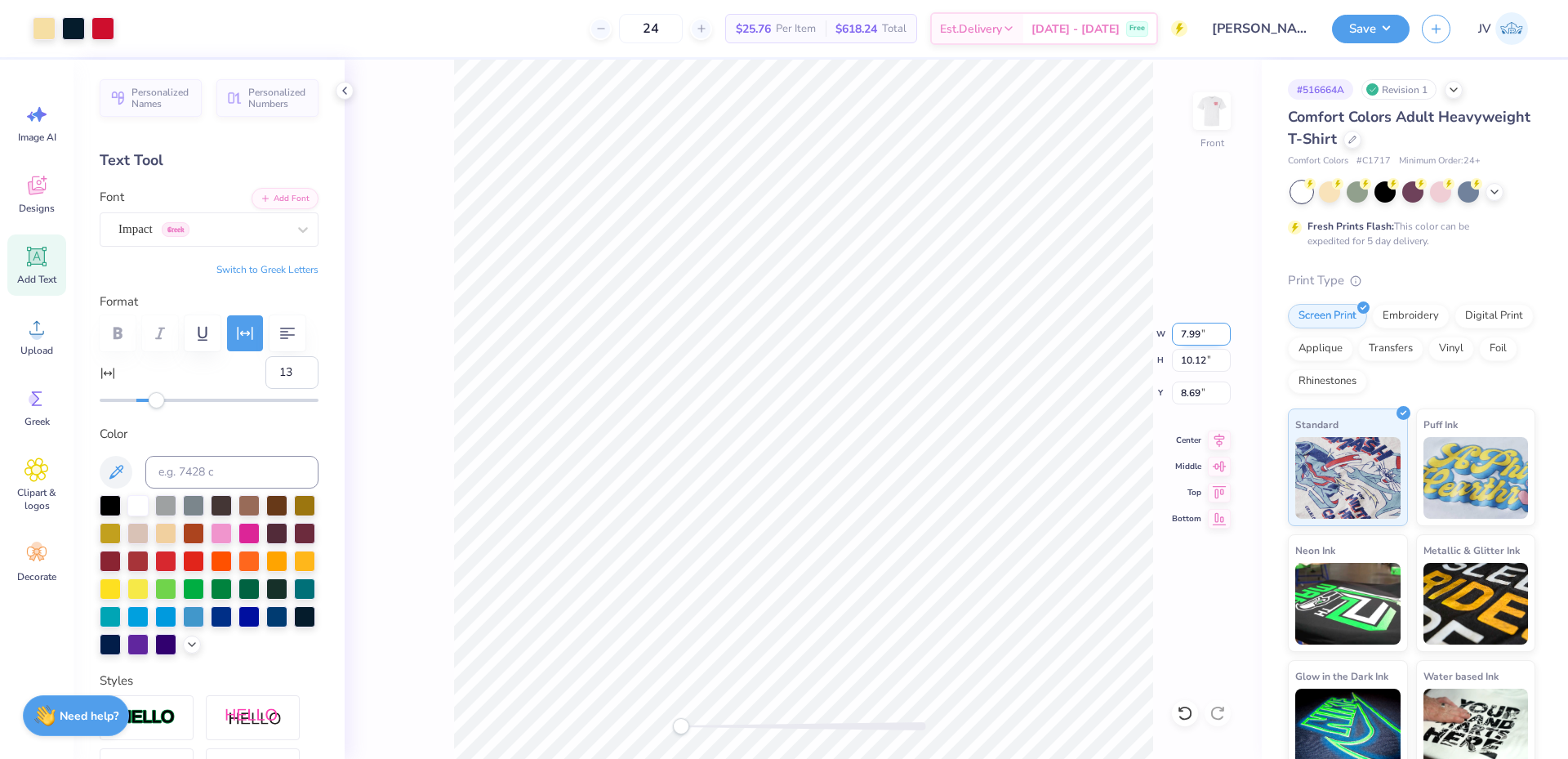
click at [1190, 336] on input "7.99" at bounding box center [1201, 335] width 59 height 23
type input "12"
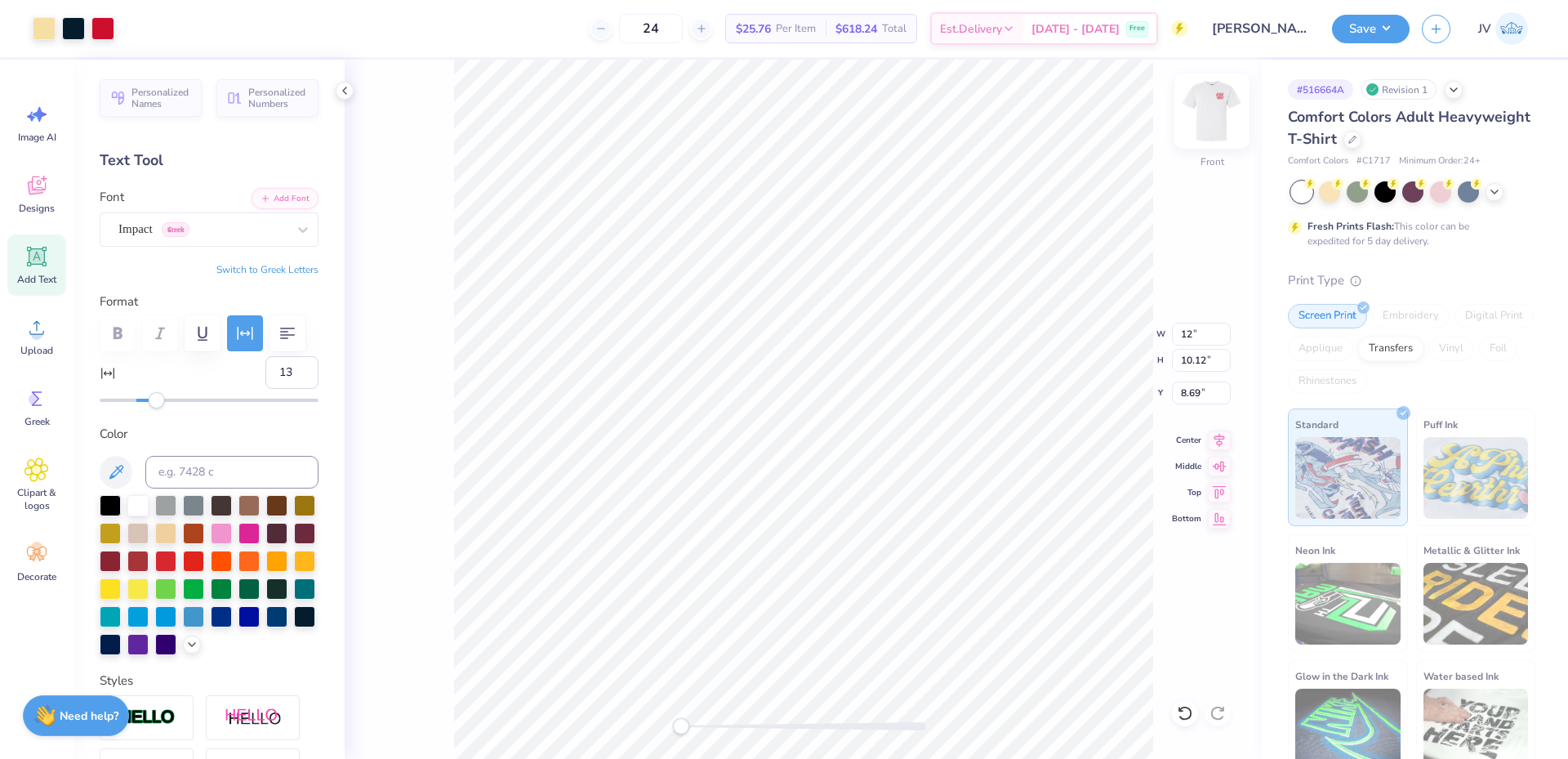
click at [1223, 105] on img at bounding box center [1212, 111] width 66 height 66
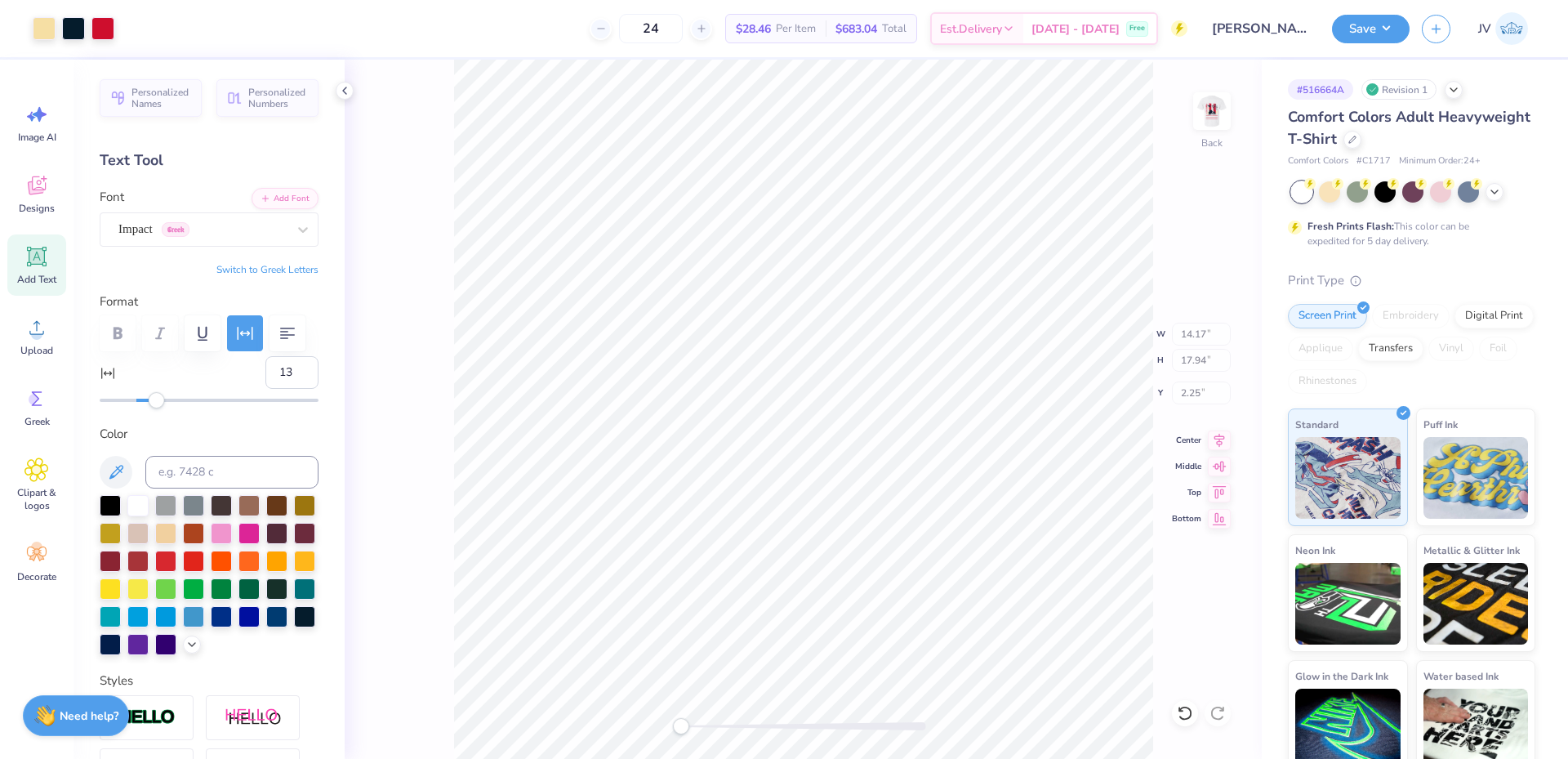
click at [1223, 105] on img at bounding box center [1212, 111] width 33 height 33
type input "12.00"
type input "15.19"
type input "6.15"
click at [1202, 334] on input "12.00" at bounding box center [1201, 335] width 59 height 23
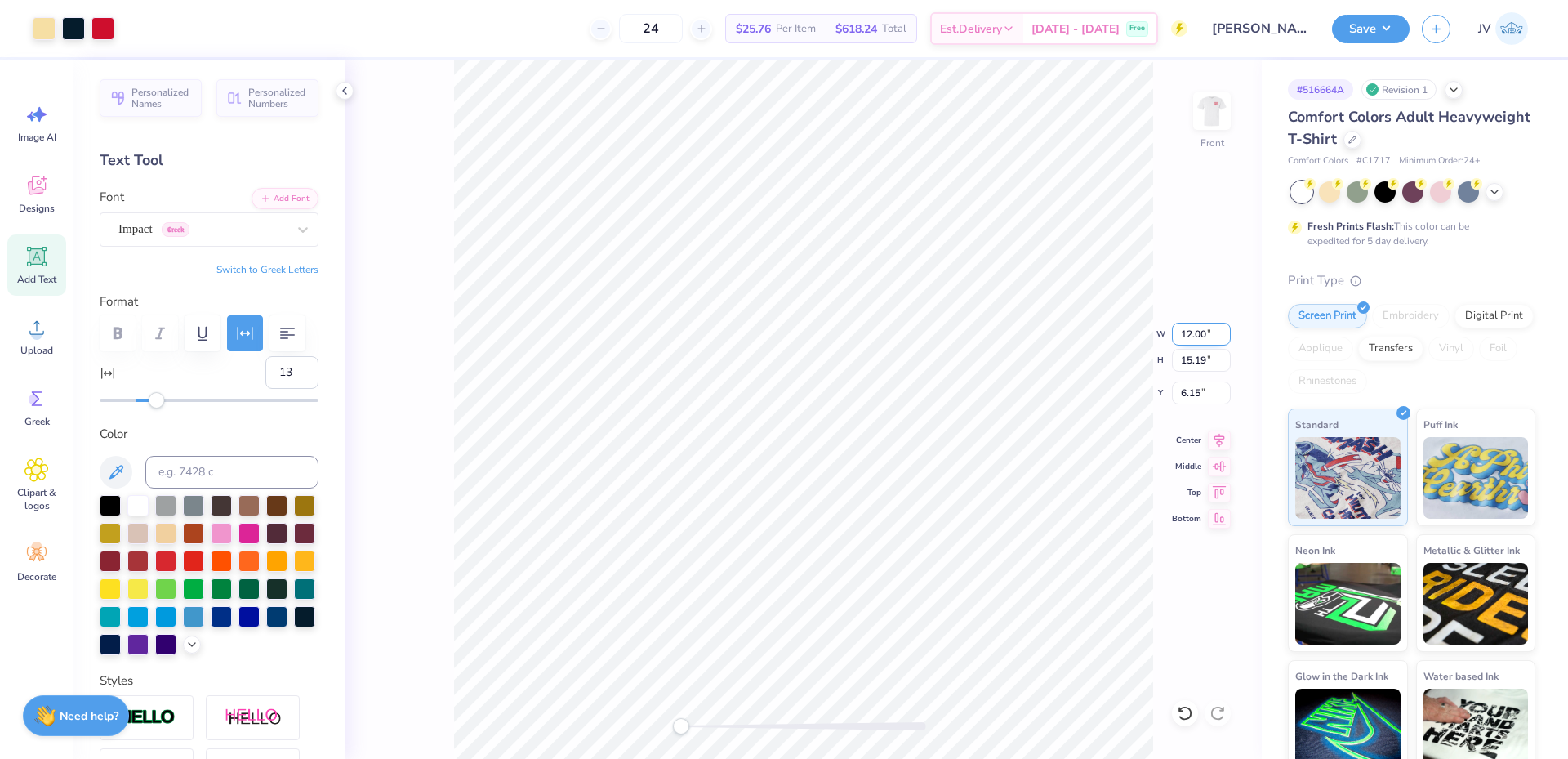
click at [1202, 334] on input "12.00" at bounding box center [1201, 335] width 59 height 23
click at [1201, 365] on input "15.19" at bounding box center [1201, 361] width 59 height 23
type input "15"
click at [1211, 114] on img at bounding box center [1212, 111] width 66 height 66
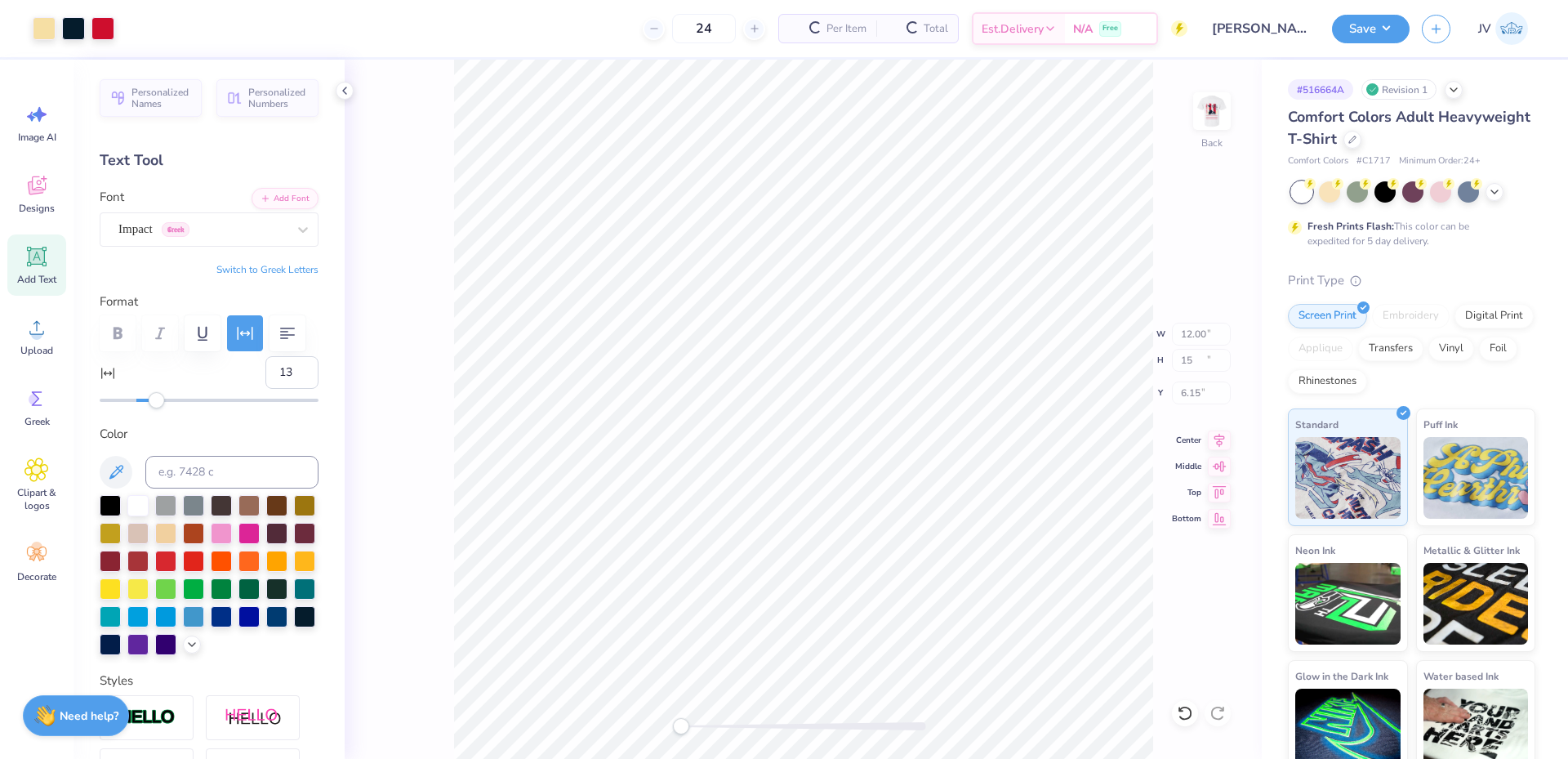
type input "11.51"
type input "14.57"
type input "3.94"
click at [1211, 114] on img at bounding box center [1212, 111] width 33 height 33
type input "11.85"
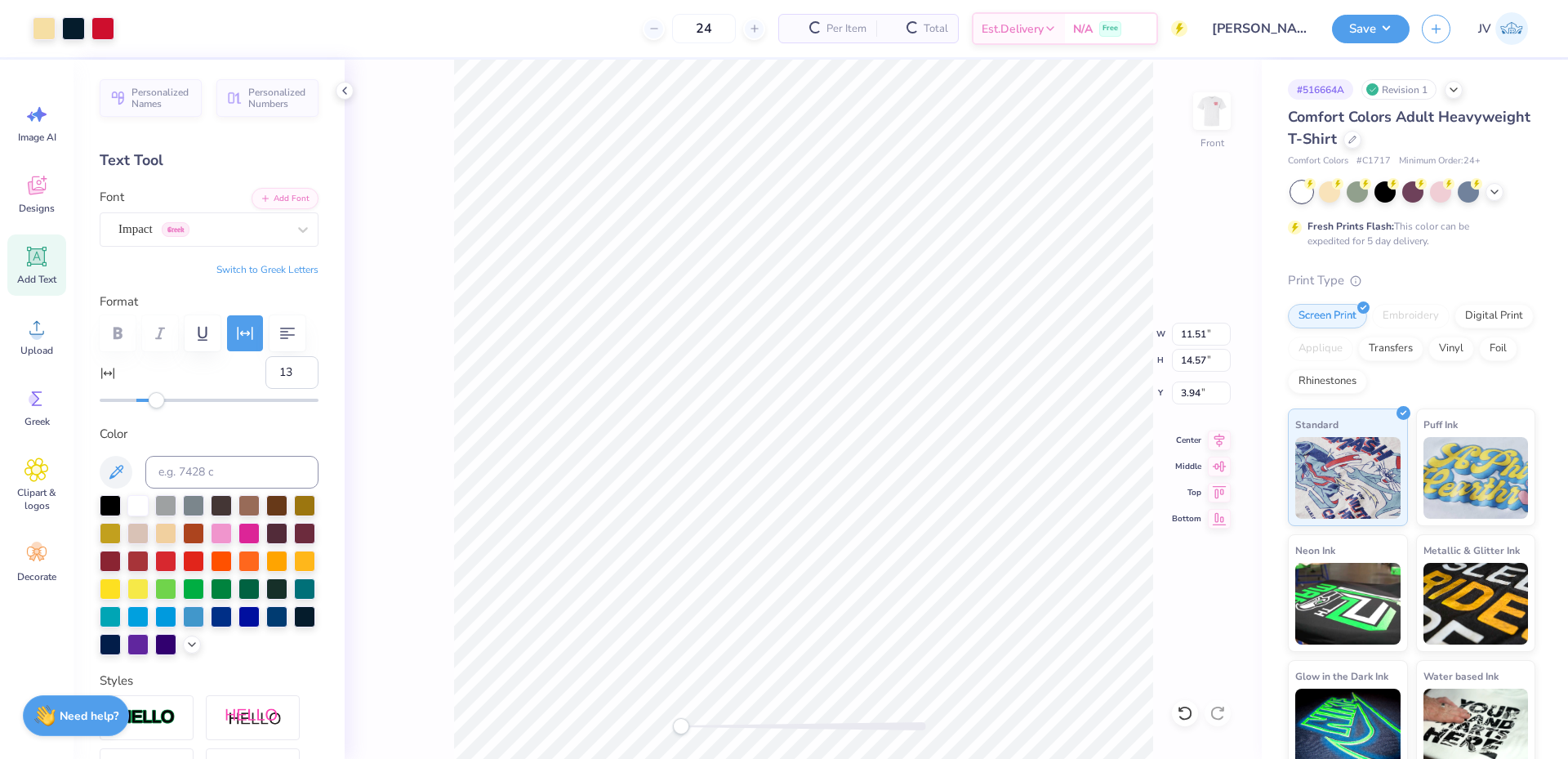
type input "15.00"
type input "6.25"
click at [1185, 363] on input "15.00" at bounding box center [1201, 361] width 59 height 23
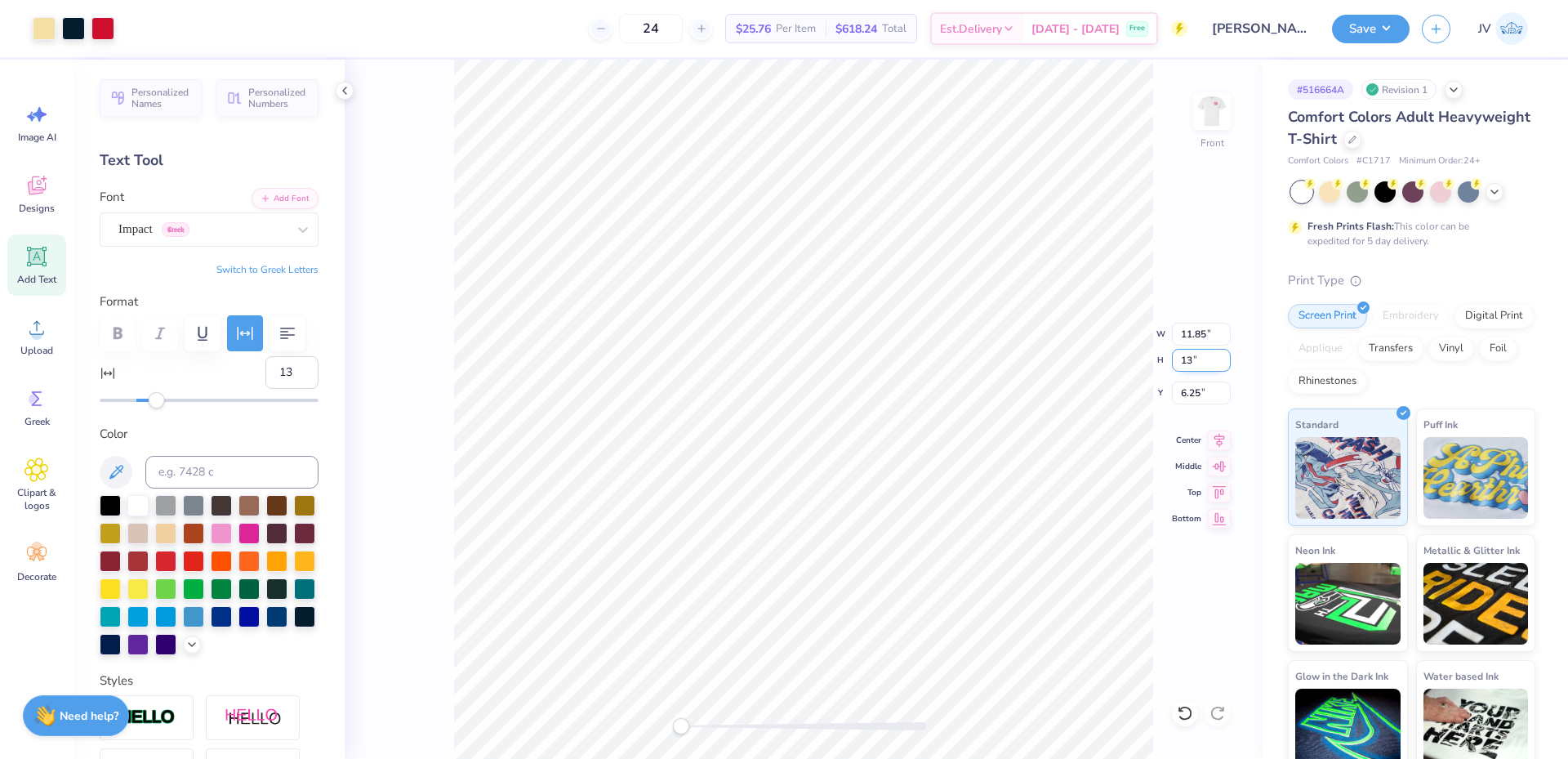
type input "13"
click at [1201, 106] on img at bounding box center [1212, 111] width 66 height 66
type input "8.76"
type input "11.08"
type input "5.68"
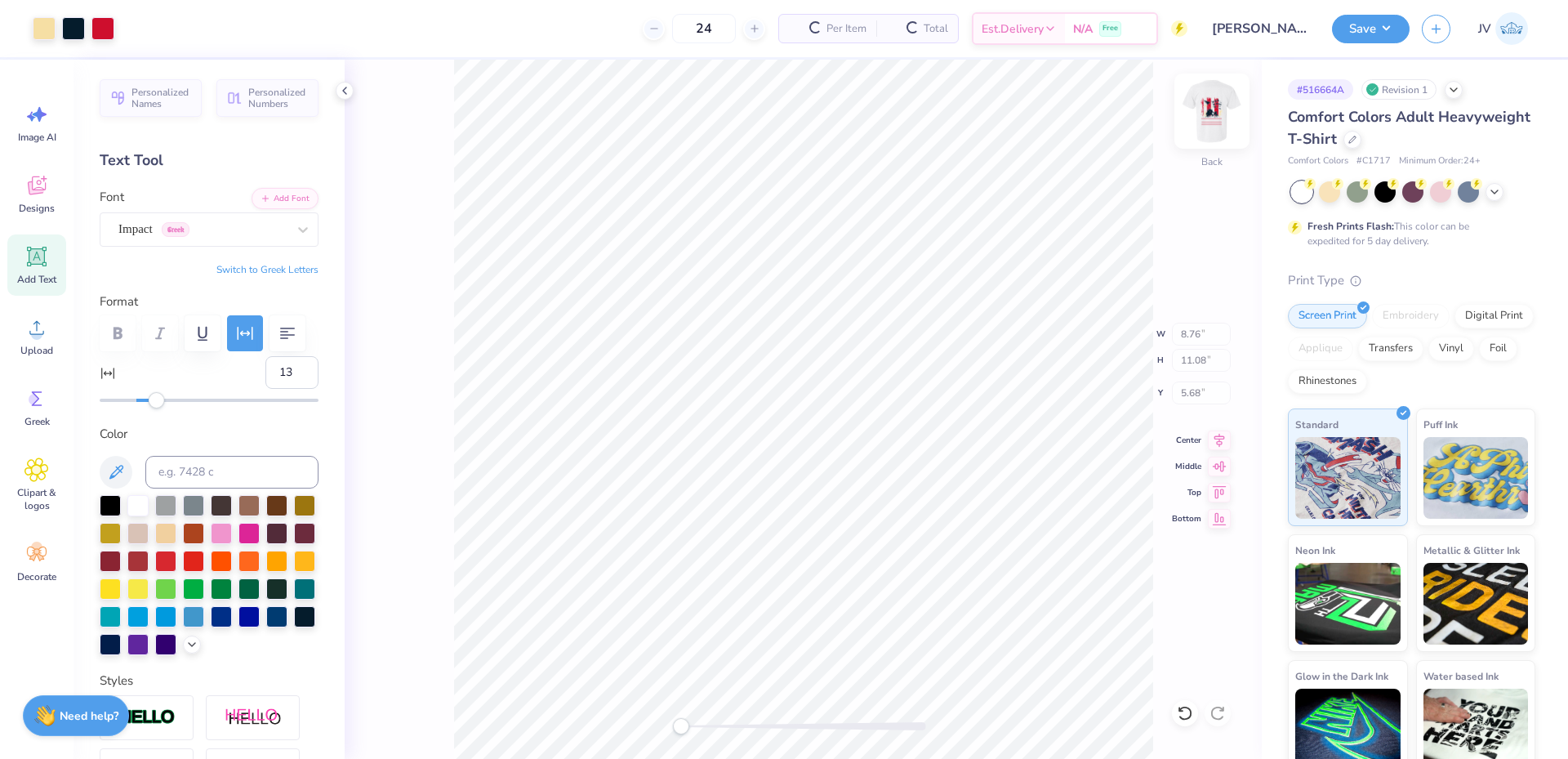
click at [1203, 106] on img at bounding box center [1212, 111] width 66 height 66
type input "10.27"
type input "13.00"
click at [1198, 394] on input "7.25" at bounding box center [1201, 394] width 59 height 23
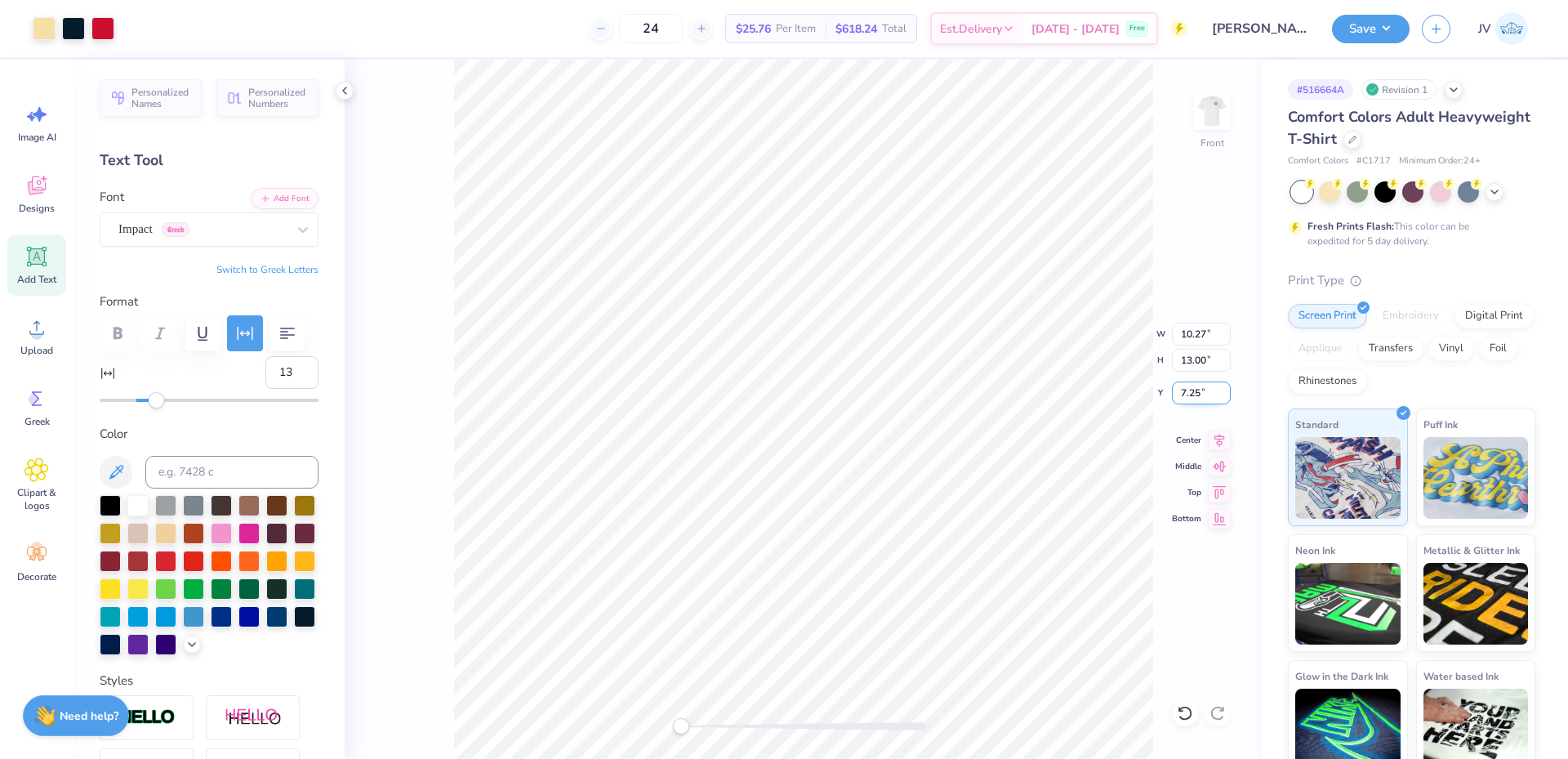
click at [1198, 394] on input "7.25" at bounding box center [1201, 394] width 59 height 23
type input "3"
drag, startPoint x: 684, startPoint y: 728, endPoint x: 724, endPoint y: 729, distance: 40.0
click at [724, 729] on div "Accessibility label" at bounding box center [724, 726] width 16 height 16
click at [41, 338] on icon at bounding box center [36, 327] width 24 height 24
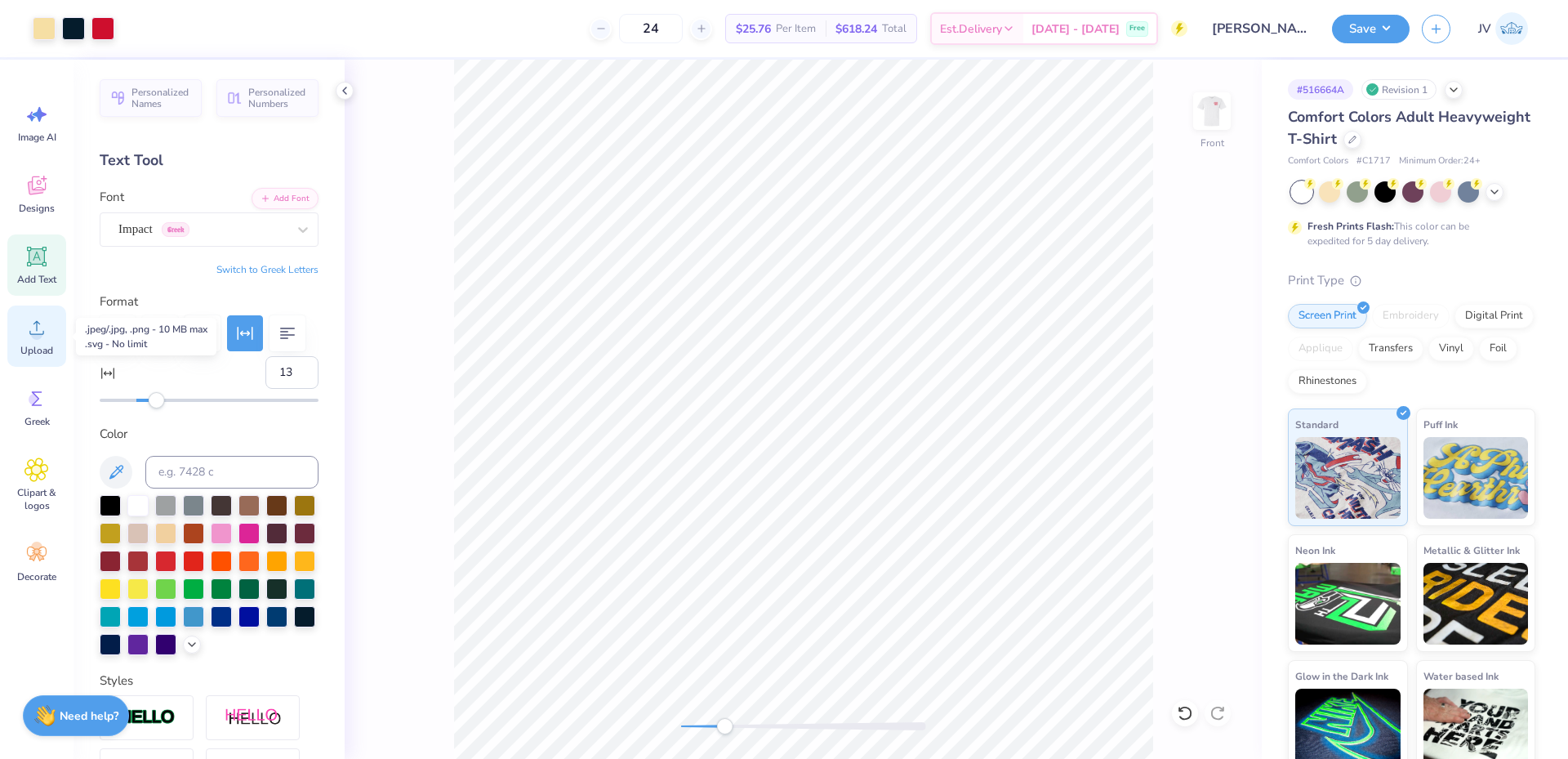
click at [32, 339] on div "Upload" at bounding box center [37, 336] width 59 height 61
click at [33, 268] on div "Add Text" at bounding box center [37, 264] width 59 height 61
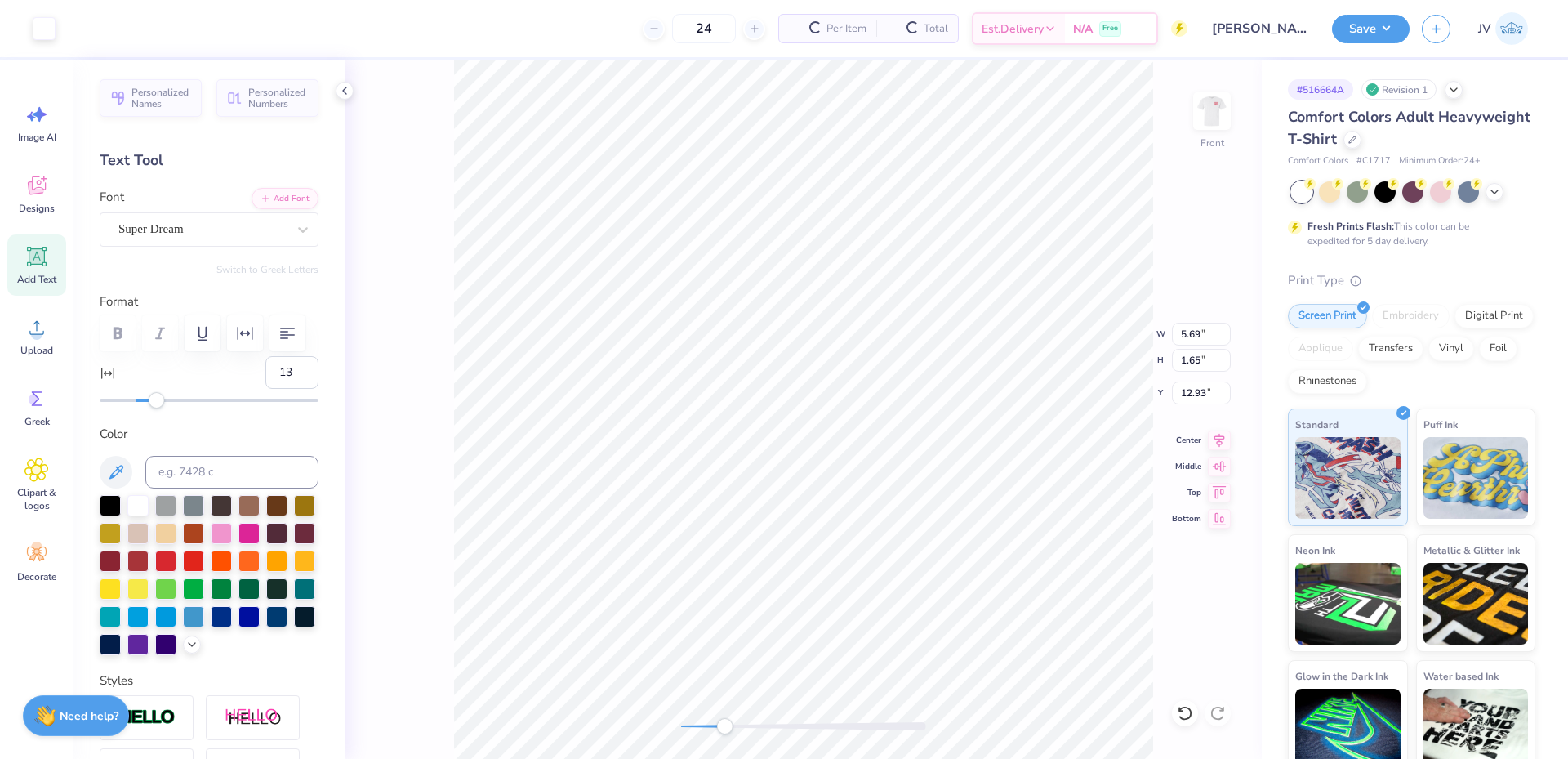
type input "0"
click at [203, 475] on input at bounding box center [231, 472] width 173 height 33
type input "296"
click at [295, 234] on icon at bounding box center [303, 229] width 16 height 16
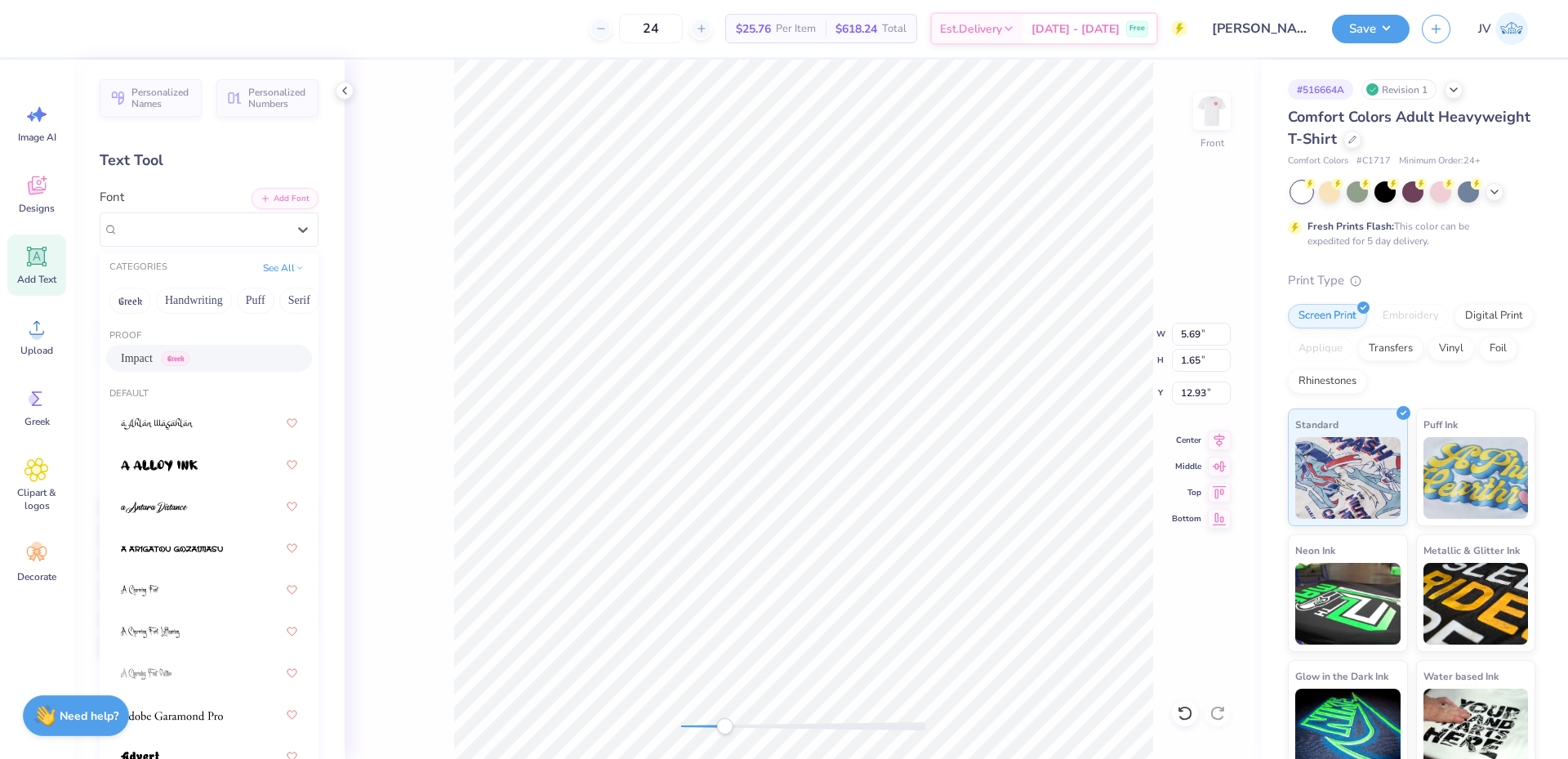
click at [196, 359] on div "Impact Greek" at bounding box center [209, 359] width 176 height 17
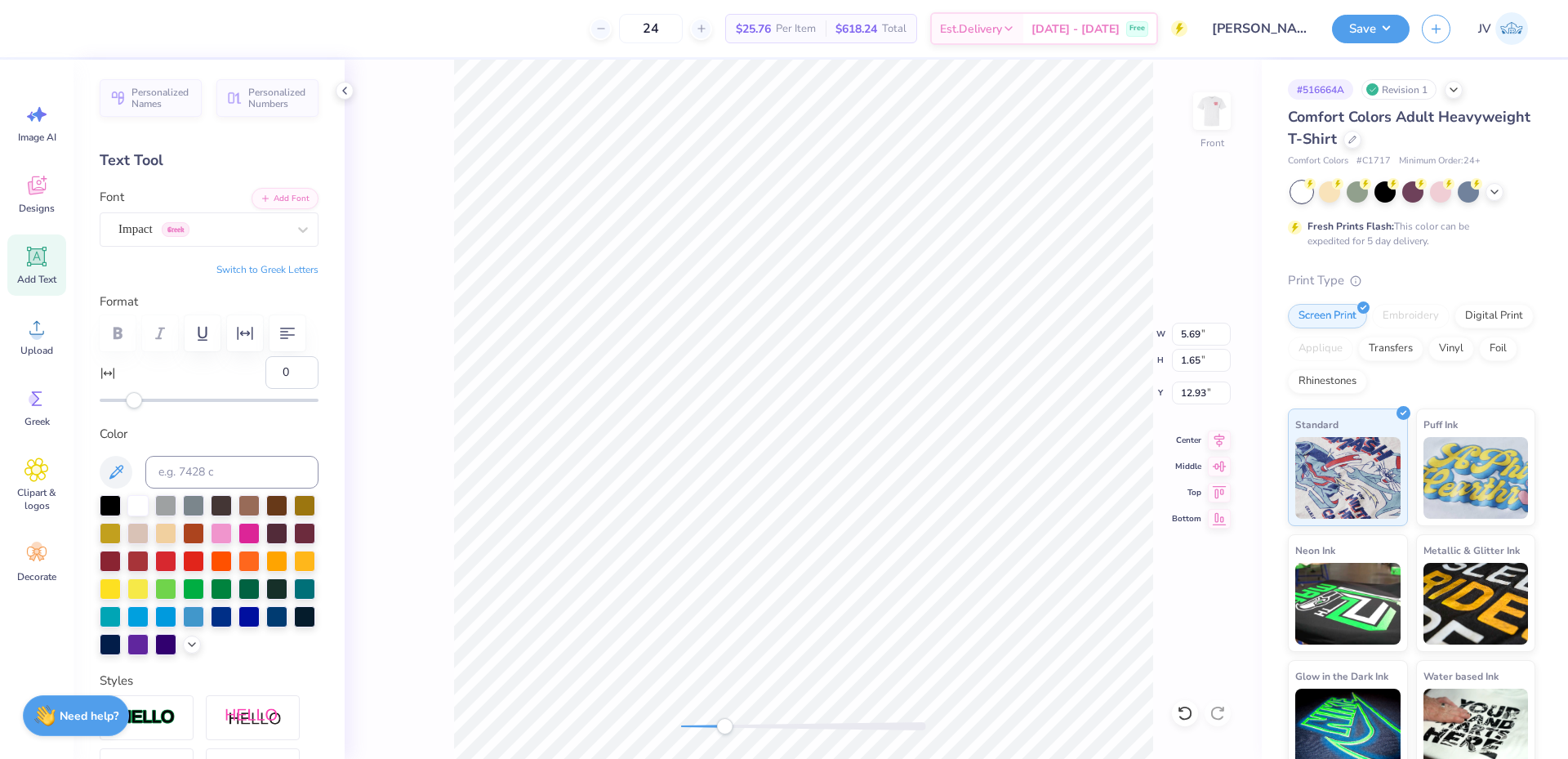
scroll to position [14, 6]
type textarea "G.I. THETA CHI"
type input "10.27"
type input "13.00"
type input "3.00"
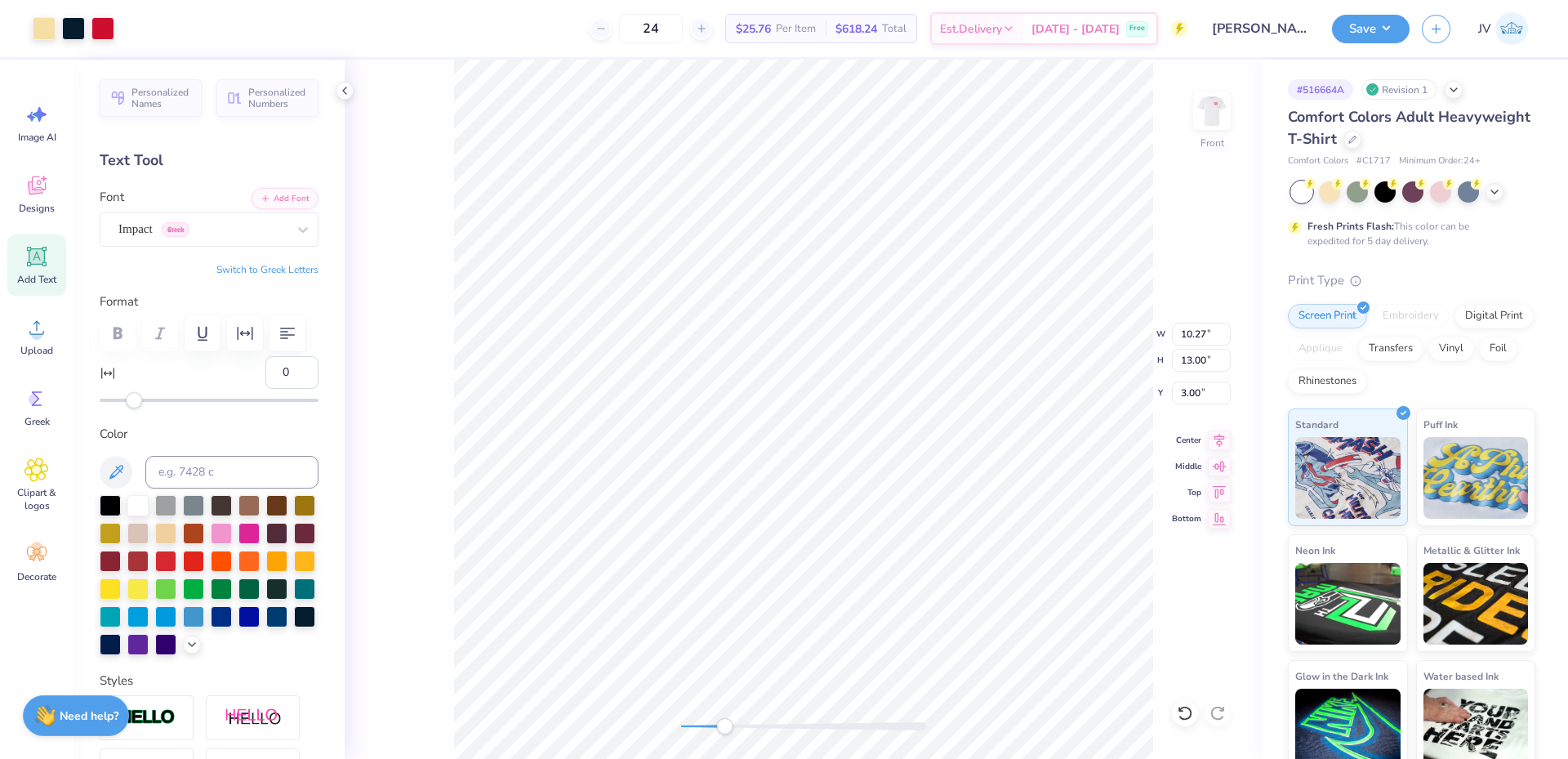
type input "12.41"
type input "1.94"
type input "12.78"
click at [1183, 334] on input "12.41" at bounding box center [1201, 335] width 59 height 23
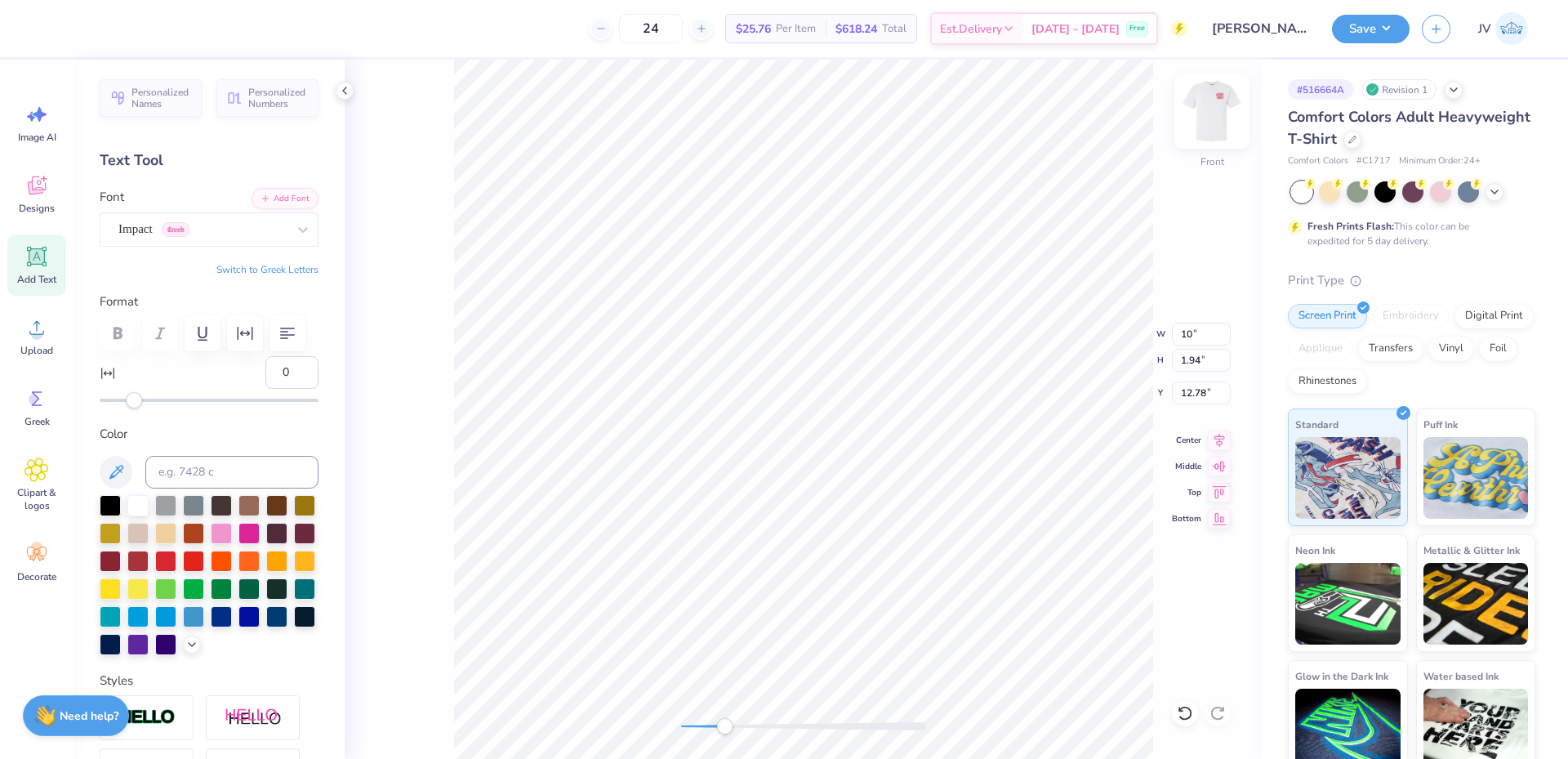
click at [1209, 122] on img at bounding box center [1212, 111] width 66 height 66
type input "7.92"
type input "1.24"
type input "10.60"
click at [1209, 122] on img at bounding box center [1212, 111] width 33 height 33
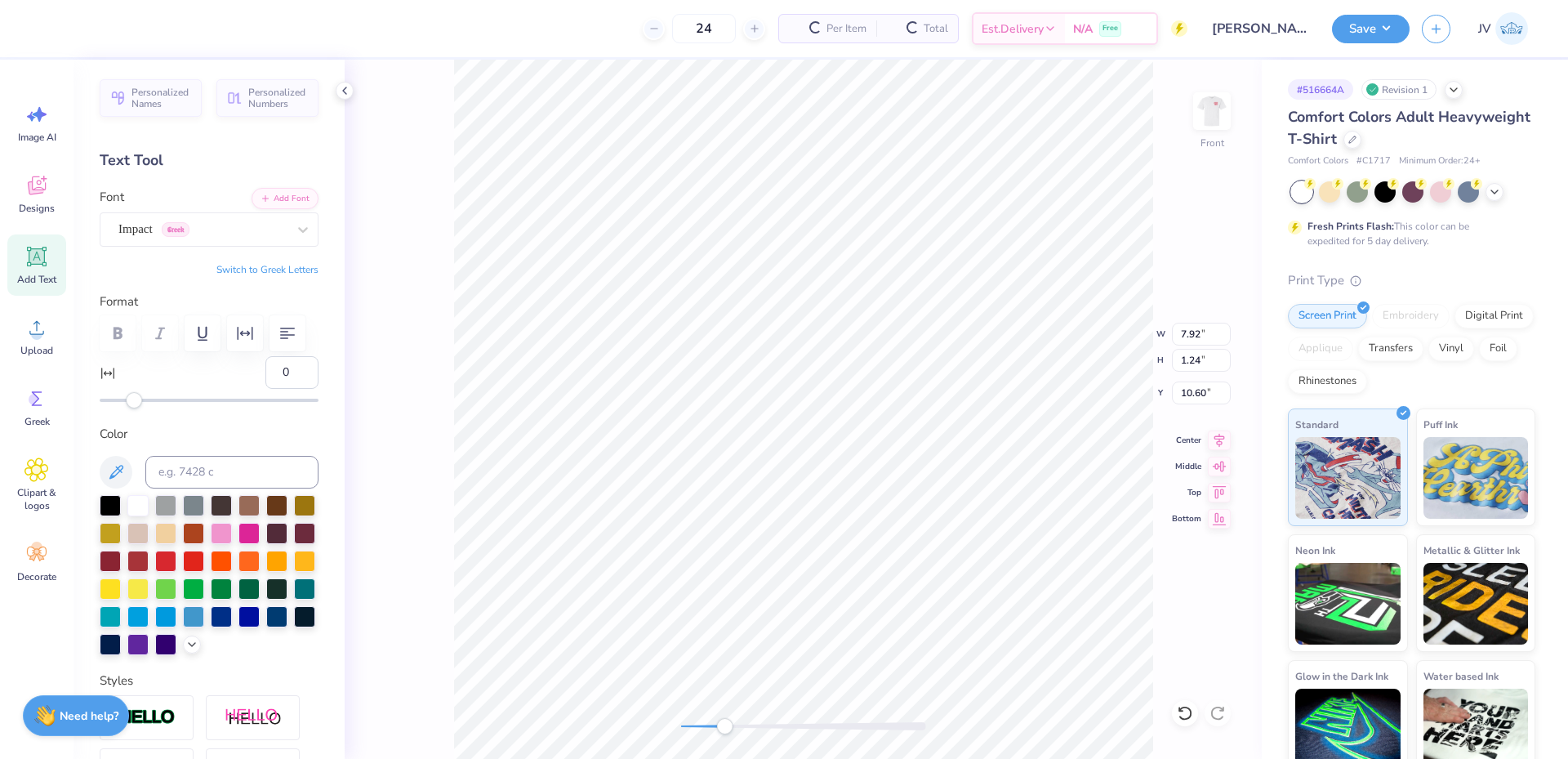
type input "10.00"
type input "1.56"
type input "12.97"
click at [1166, 266] on div "Front W 10.00 10.00 " H 1.56 1.56 " Y 12.97 12.97 " Center Middle Top Bottom" at bounding box center [803, 409] width 917 height 699
click at [280, 334] on icon "button" at bounding box center [287, 334] width 19 height 19
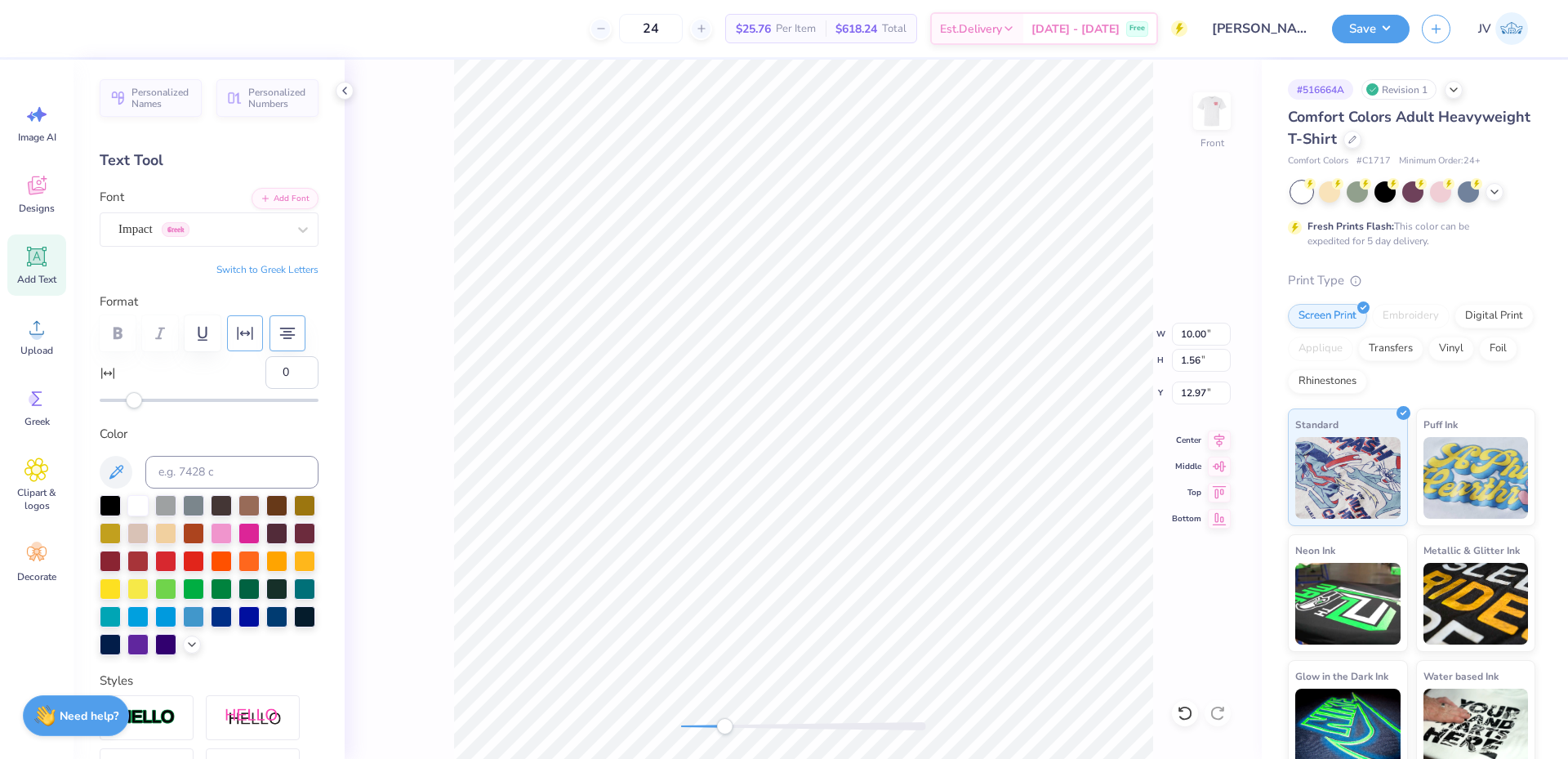
click at [248, 336] on icon "button" at bounding box center [245, 334] width 19 height 19
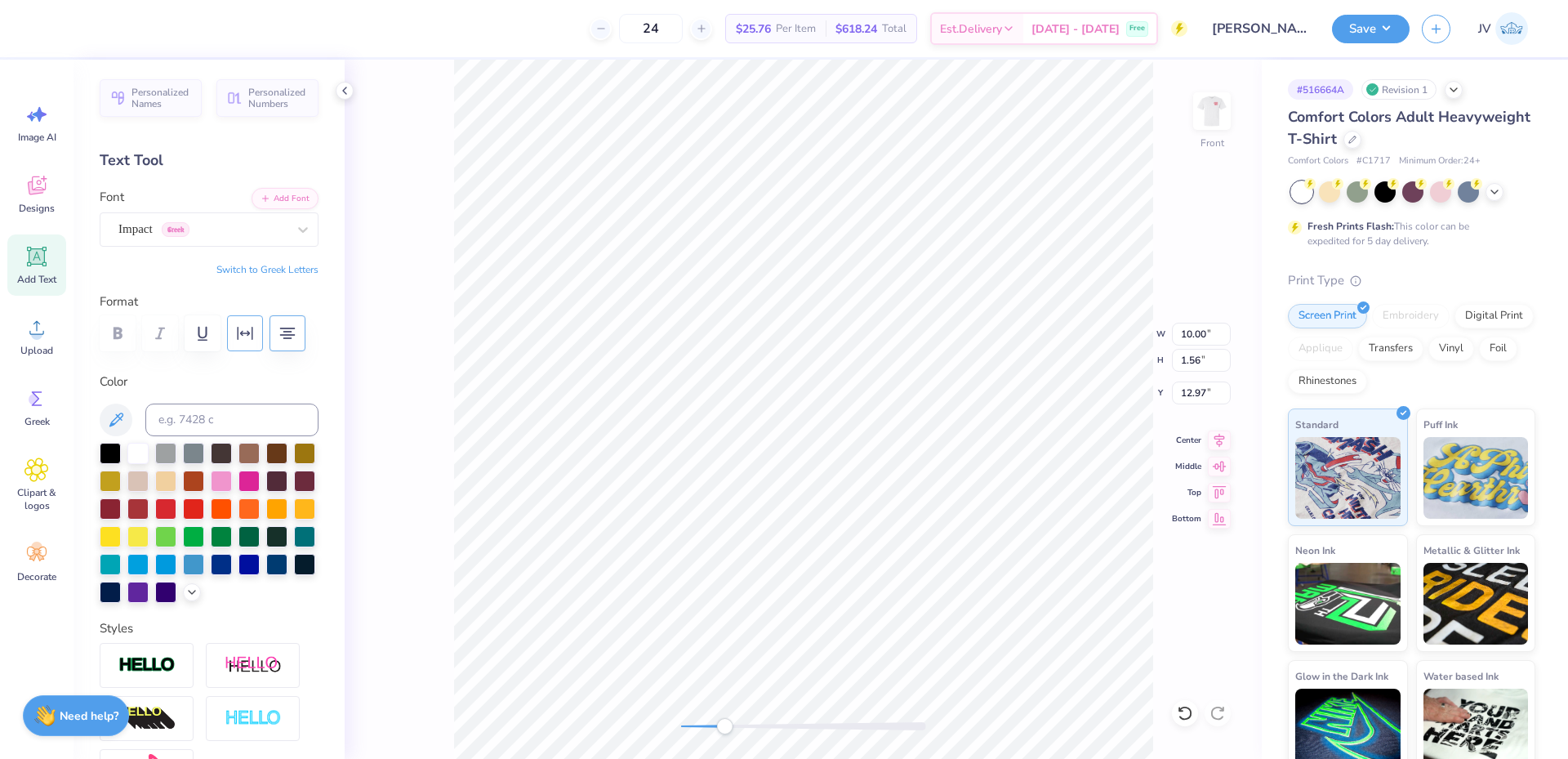
click at [250, 331] on icon "button" at bounding box center [245, 334] width 19 height 19
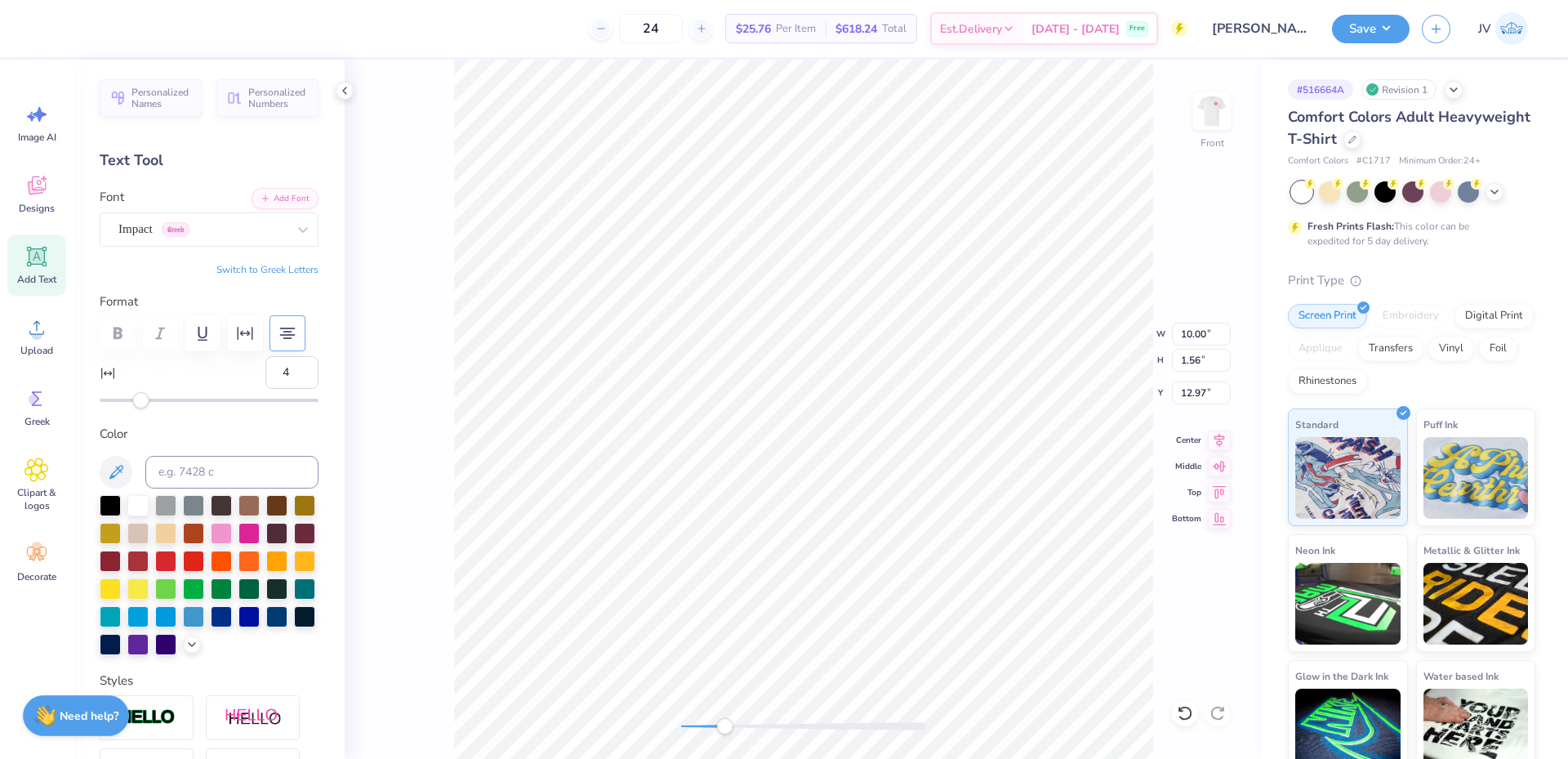
type input "5"
click at [143, 398] on div "Accessibility label" at bounding box center [142, 400] width 16 height 16
type input "8"
click at [148, 397] on div "Accessibility label" at bounding box center [147, 400] width 16 height 16
click at [1202, 339] on input "10.75" at bounding box center [1201, 335] width 59 height 23
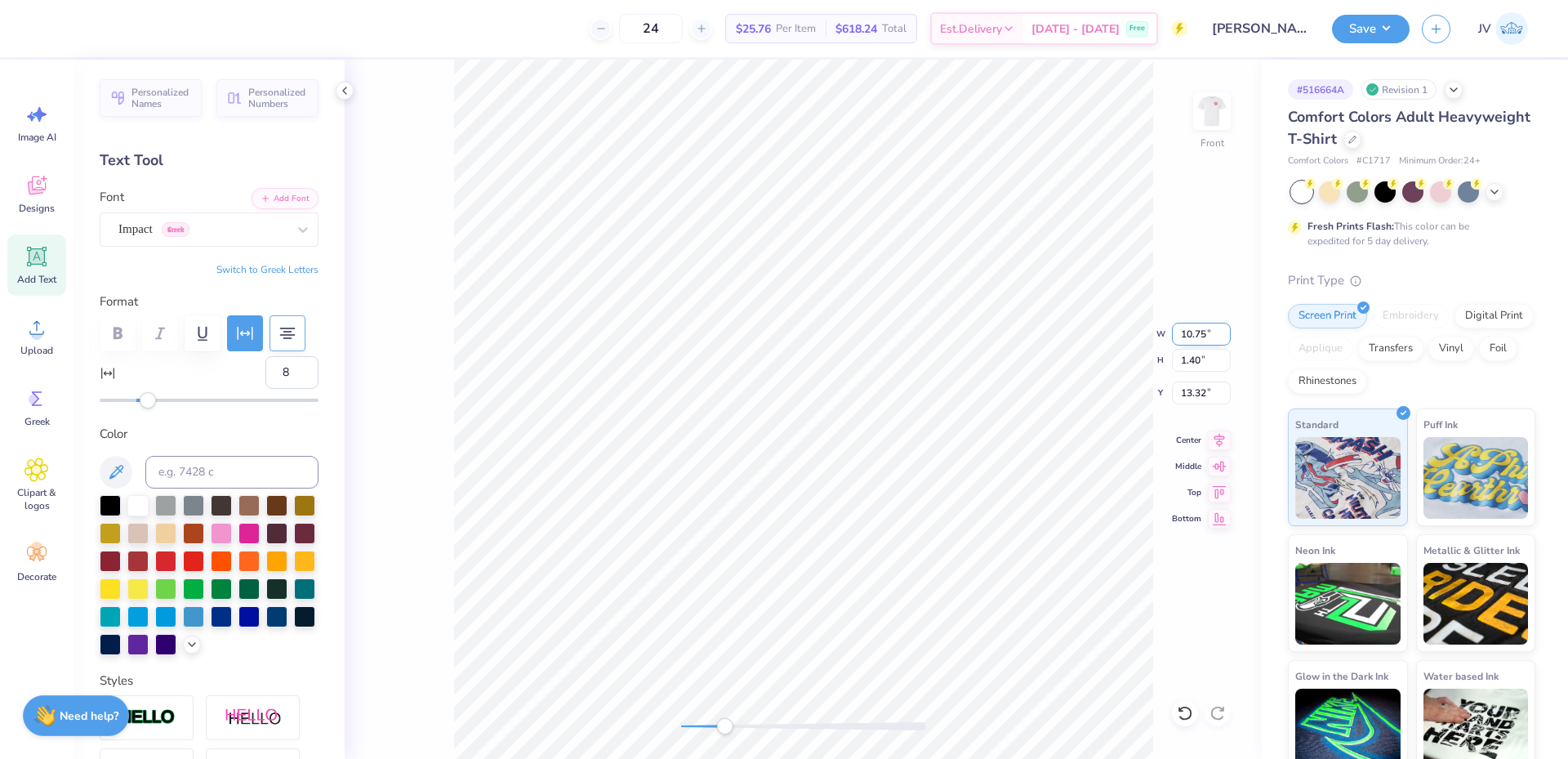
click at [1202, 339] on input "10.75" at bounding box center [1201, 335] width 59 height 23
type input "10"
click at [839, 457] on li "Duplicate" at bounding box center [854, 452] width 129 height 32
type input "9.30"
type input "14.42"
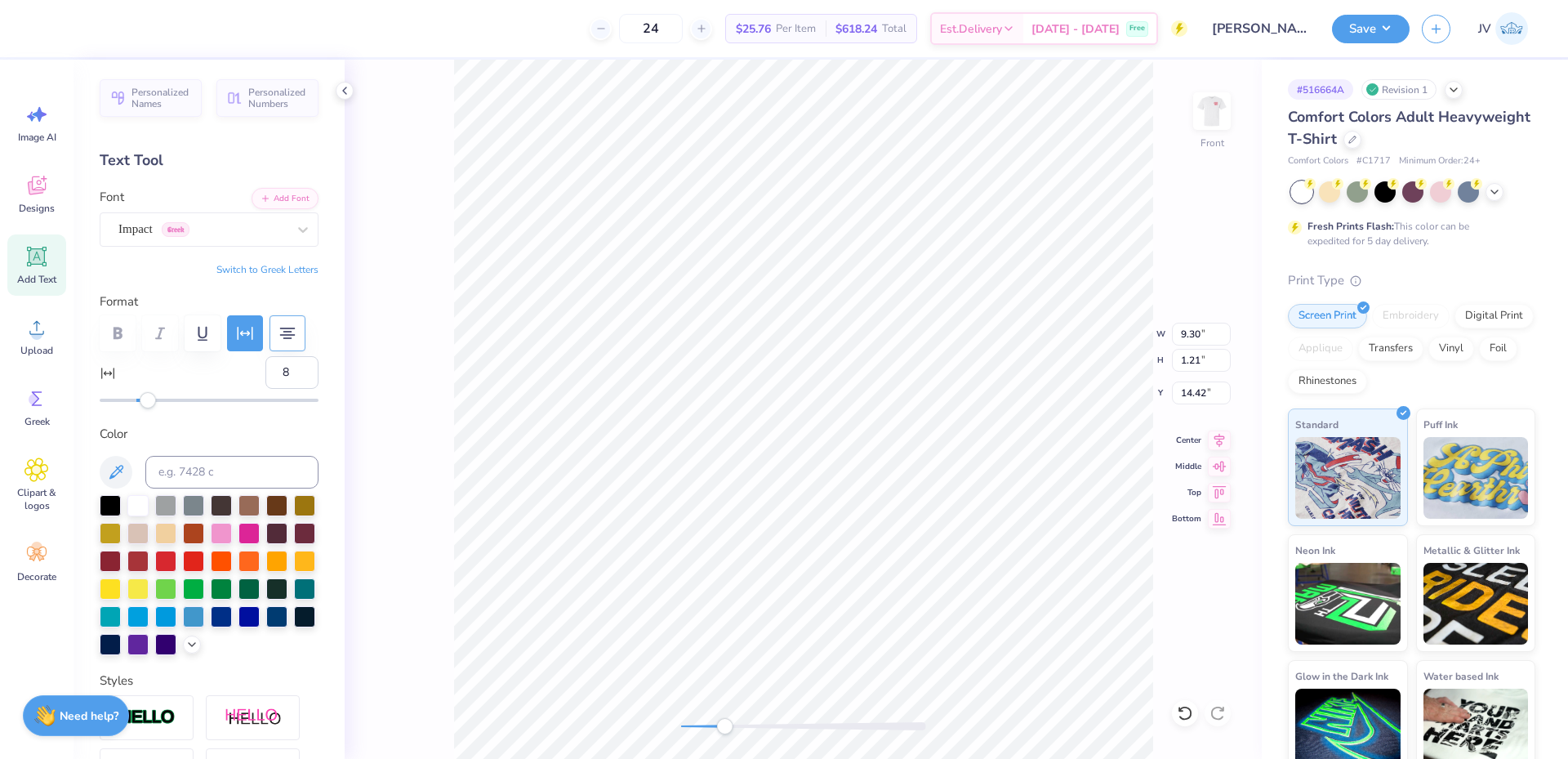
scroll to position [14, 3]
type textarea "2025"
type input "0"
drag, startPoint x: 146, startPoint y: 402, endPoint x: 134, endPoint y: 402, distance: 12.0
click at [134, 402] on div "Accessibility label" at bounding box center [133, 400] width 16 height 16
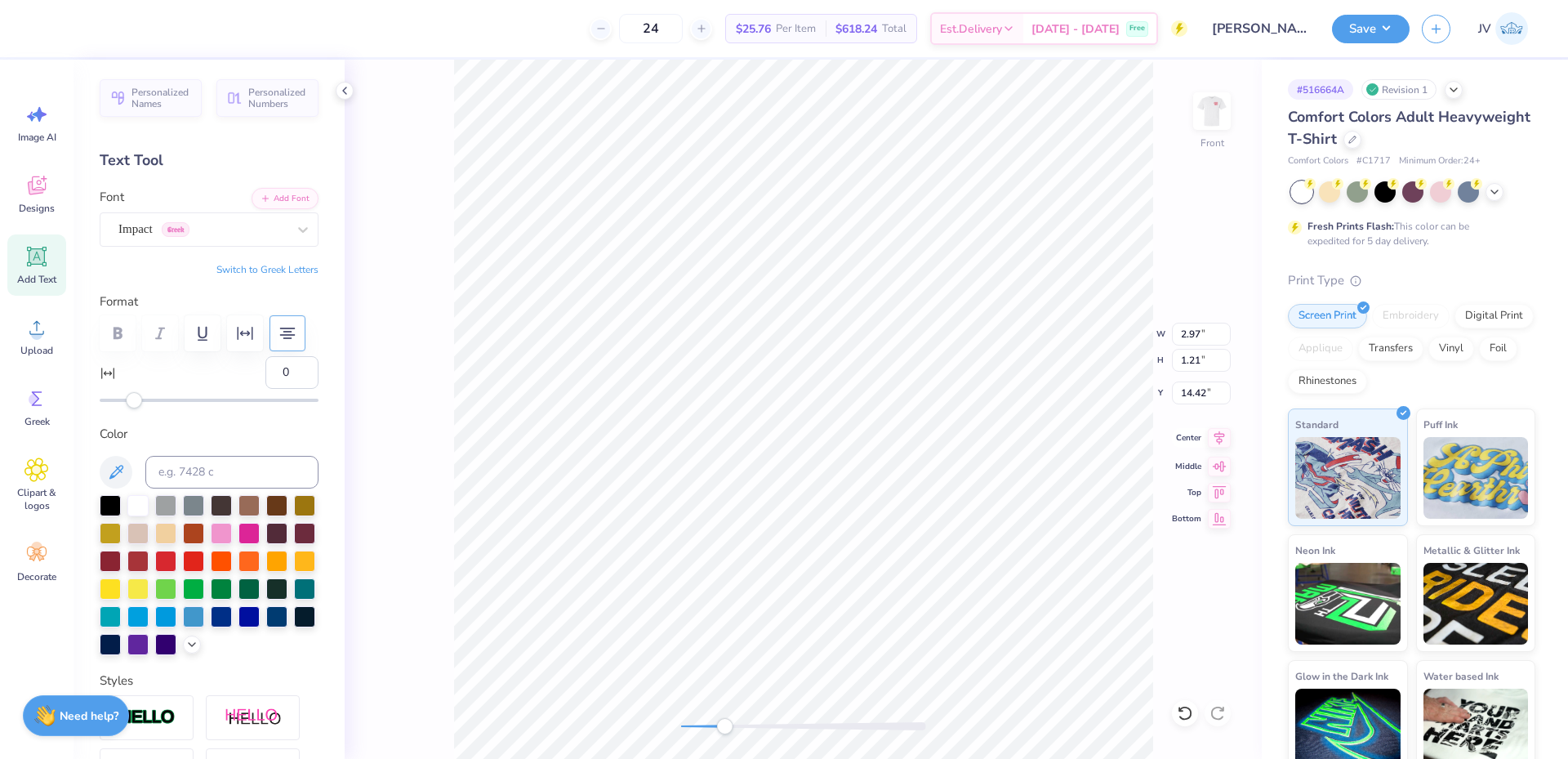
click at [1216, 436] on icon at bounding box center [1219, 437] width 11 height 14
click at [882, 451] on li "Duplicate" at bounding box center [877, 452] width 129 height 32
type input "16.01"
type textarea "SUPPORTING VETERANS"
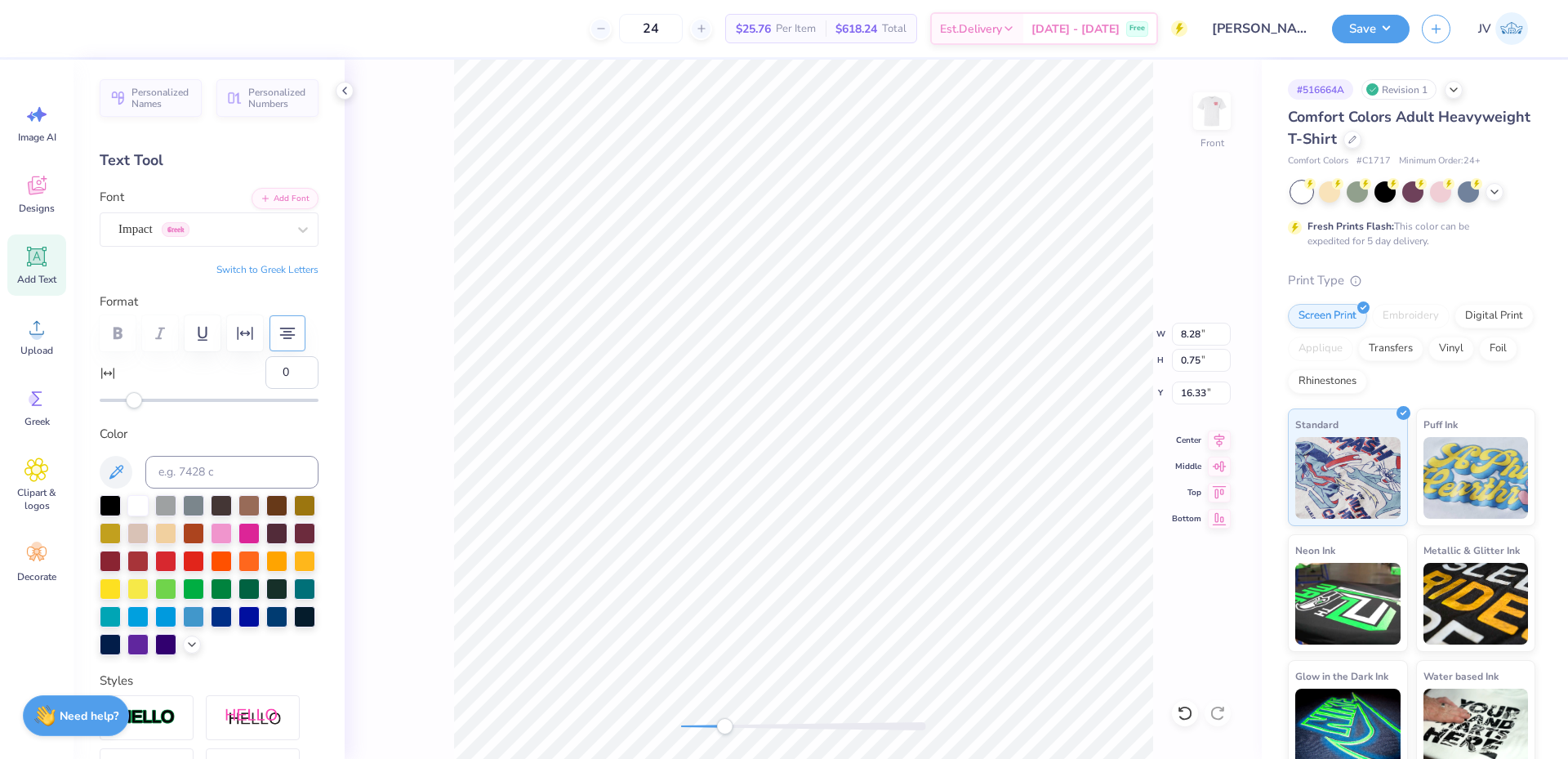
scroll to position [14, 15]
type textarea "SUPPORTING VETERANS EVERYWHERE"
click at [1213, 436] on icon at bounding box center [1219, 438] width 23 height 19
click at [46, 271] on div "Add Text" at bounding box center [37, 264] width 59 height 61
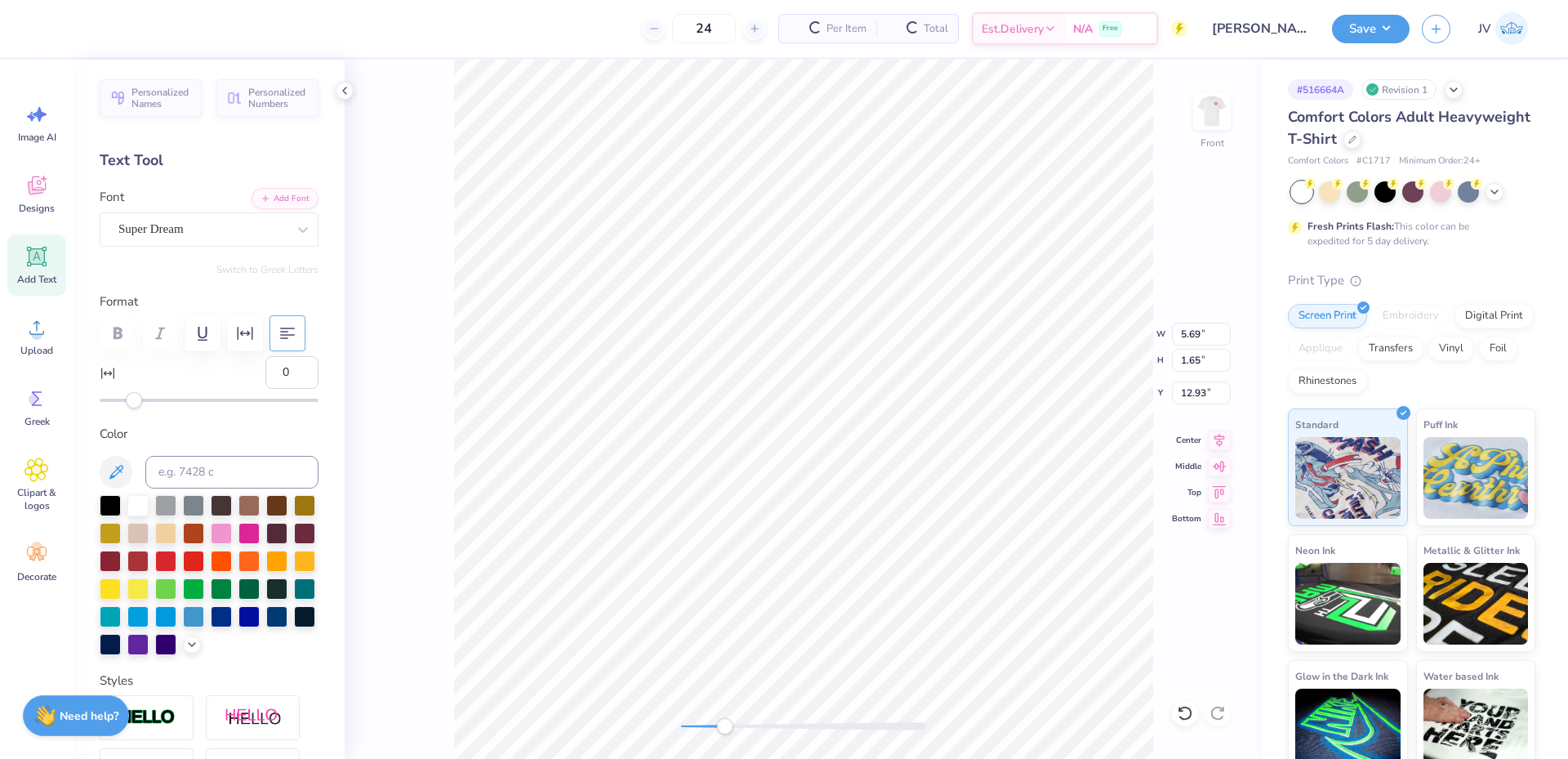
scroll to position [14, 3]
click at [429, 321] on div "Front" at bounding box center [803, 409] width 917 height 699
click at [200, 482] on input at bounding box center [231, 472] width 173 height 33
type input "296"
click at [295, 234] on icon at bounding box center [303, 229] width 16 height 16
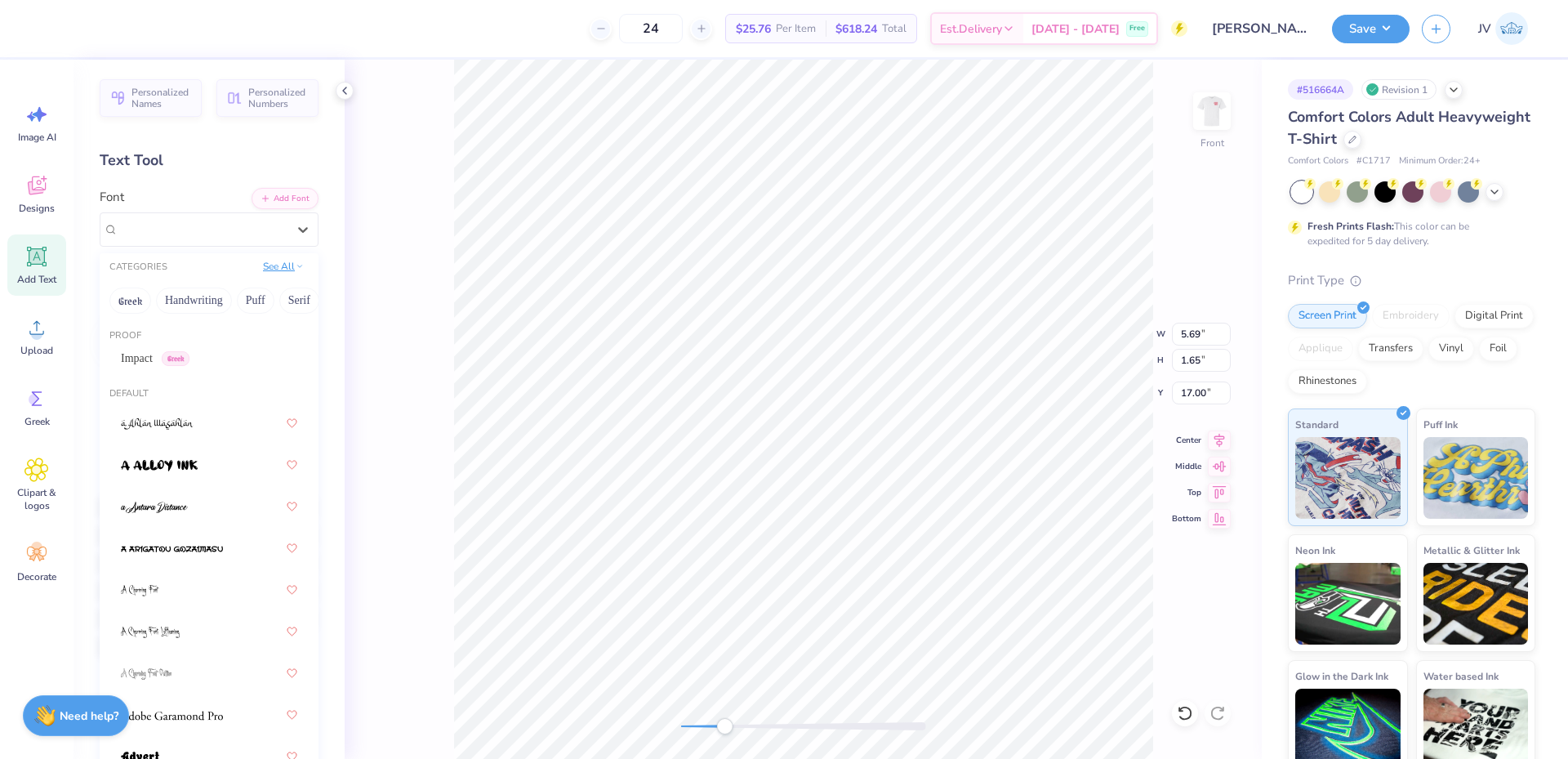
click at [296, 262] on icon at bounding box center [300, 266] width 8 height 8
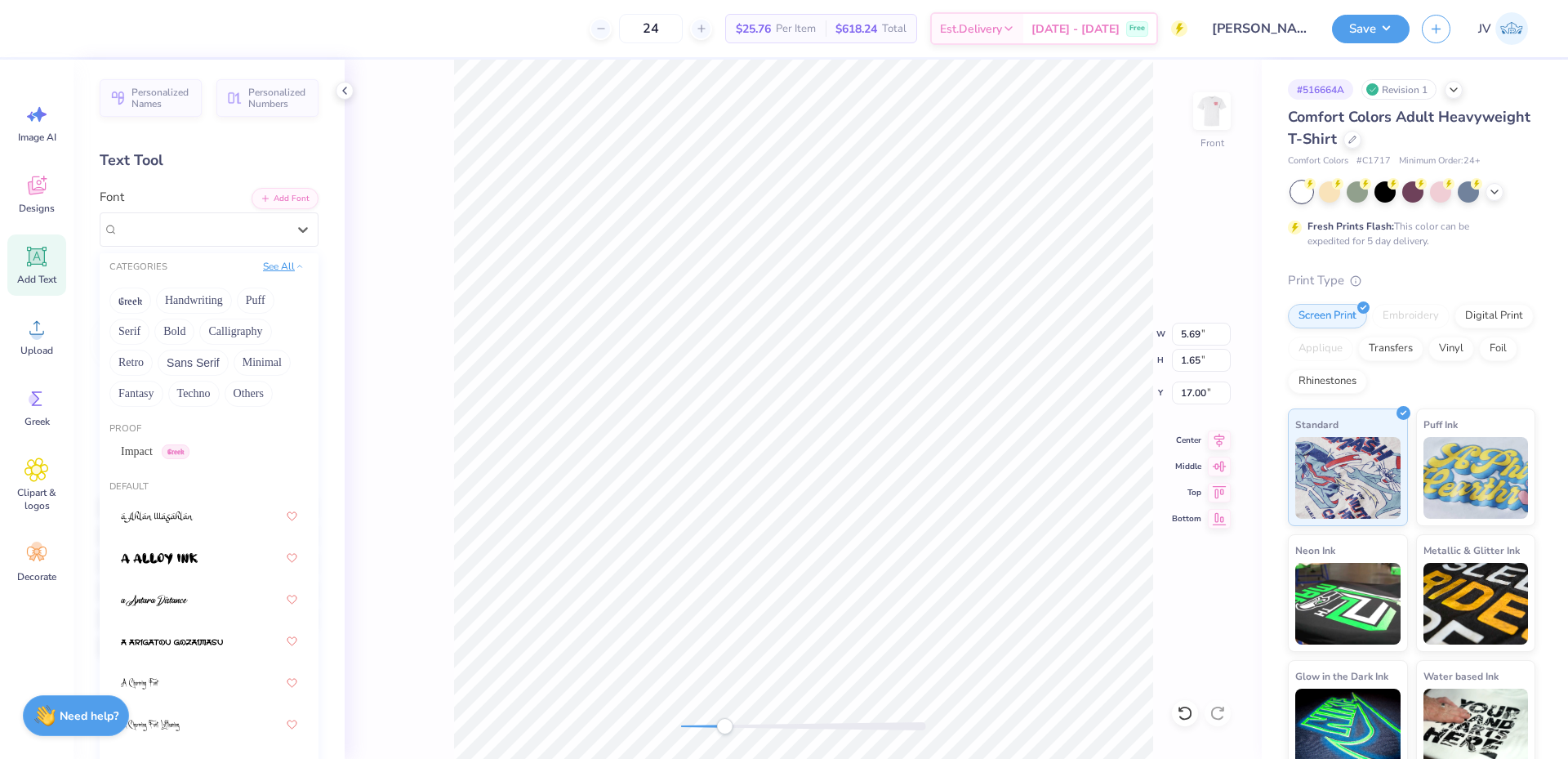
click at [283, 261] on button "See All" at bounding box center [283, 266] width 50 height 16
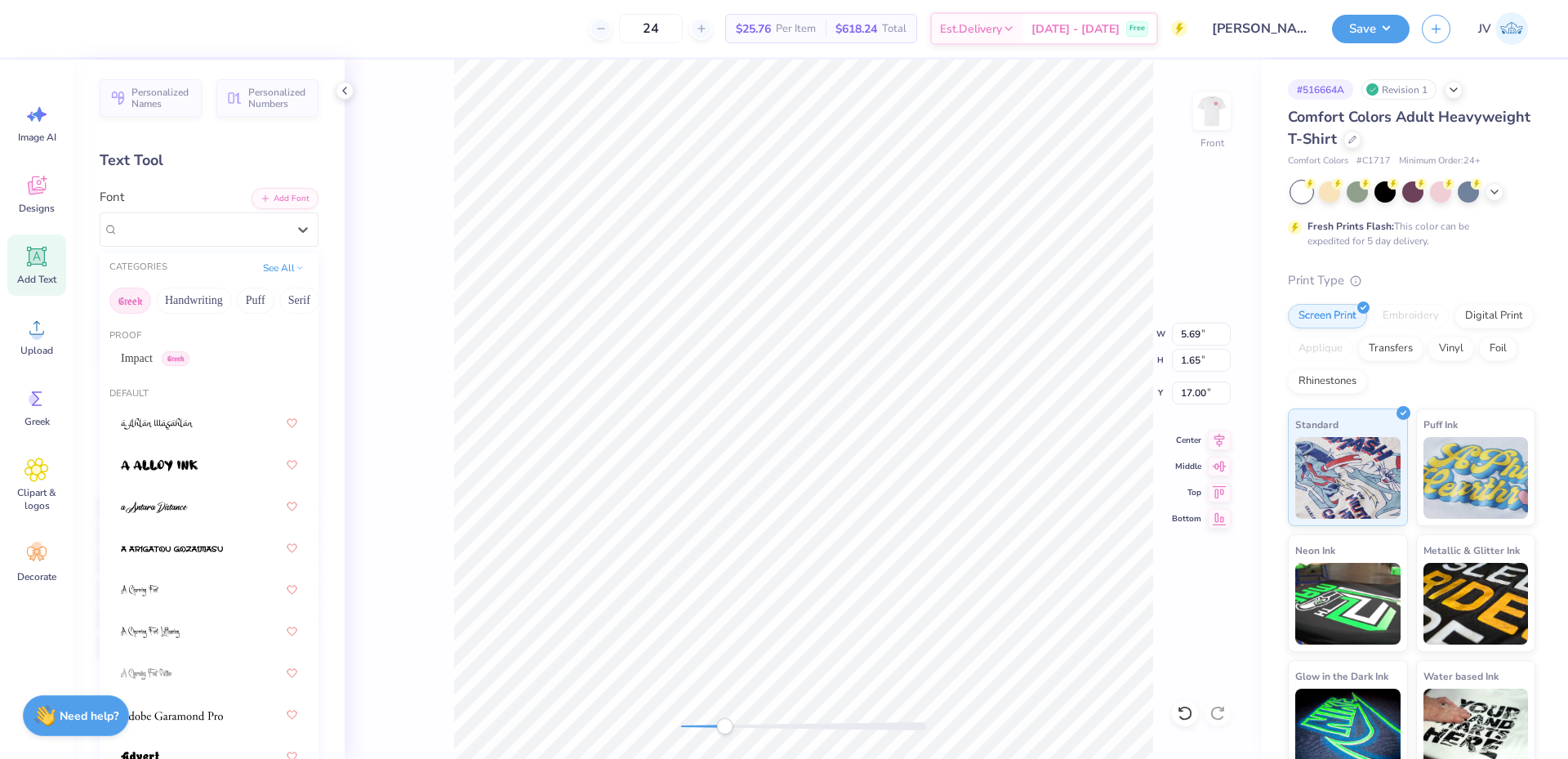
click at [118, 305] on button "Greek" at bounding box center [130, 300] width 42 height 26
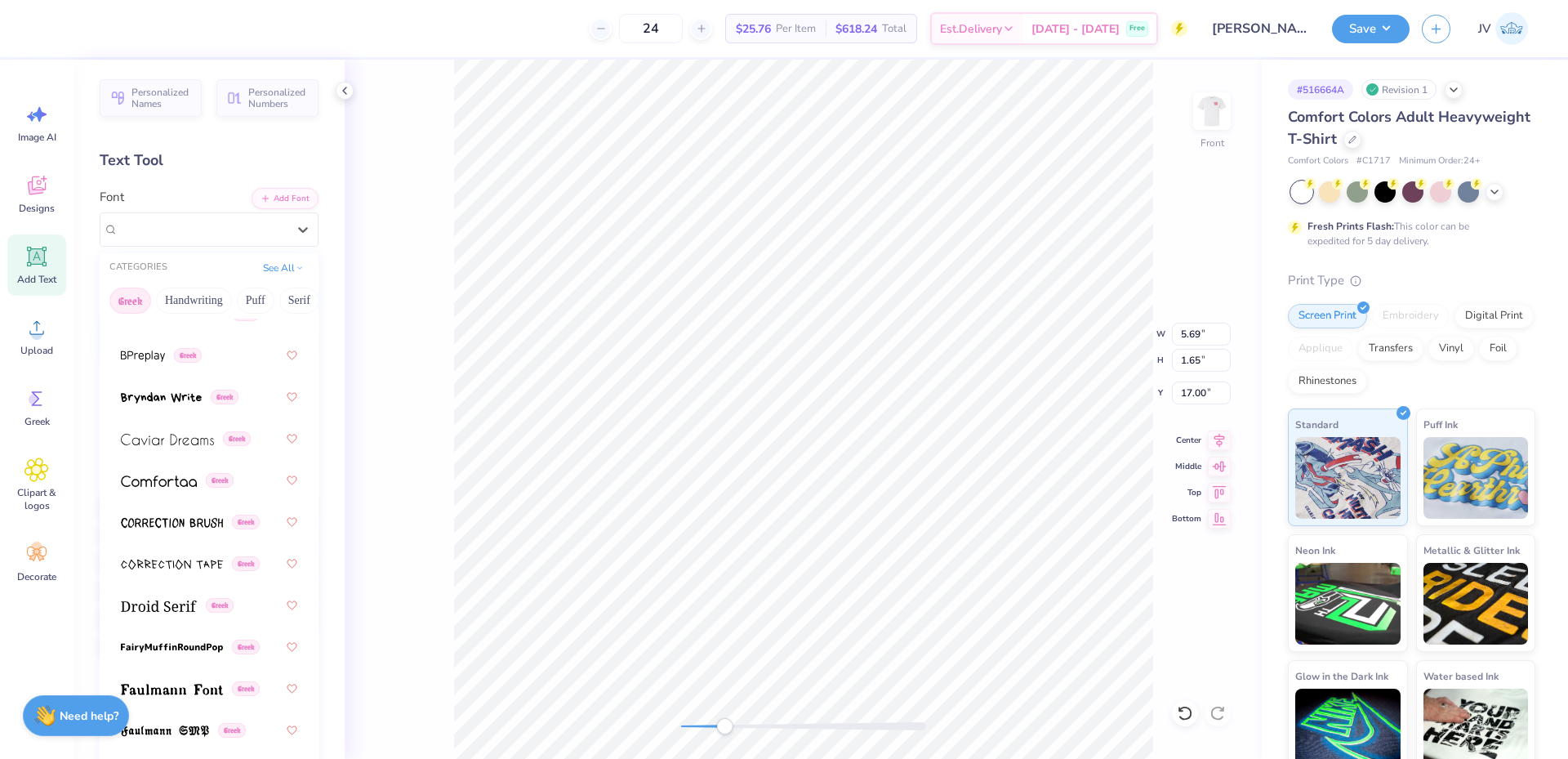
scroll to position [544, 0]
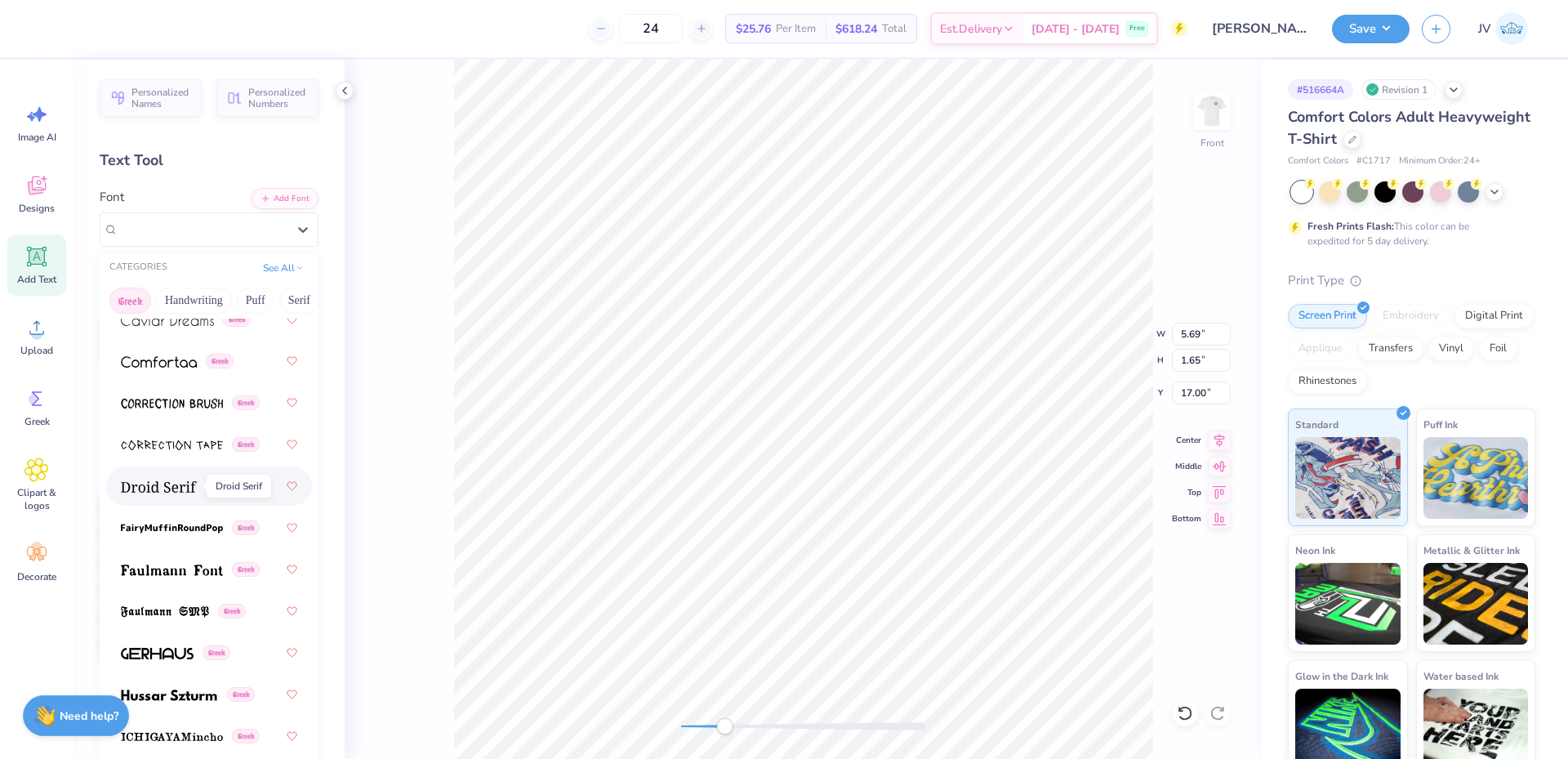
click at [185, 482] on img at bounding box center [159, 487] width 76 height 12
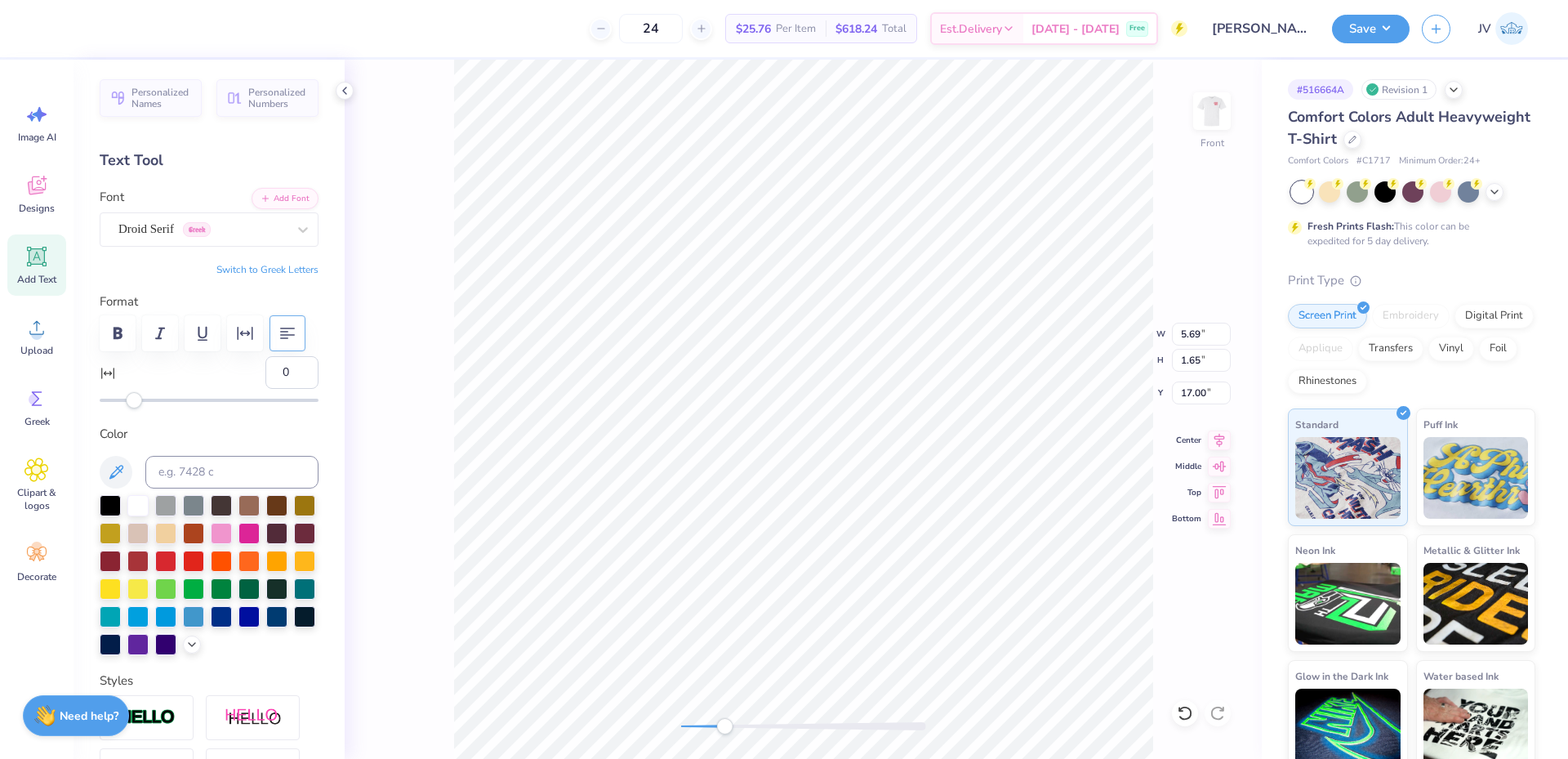
click at [261, 271] on button "Switch to Greek Letters" at bounding box center [268, 270] width 102 height 14
type textarea "ΑΔΠ"
click at [108, 343] on button "button" at bounding box center [117, 333] width 36 height 36
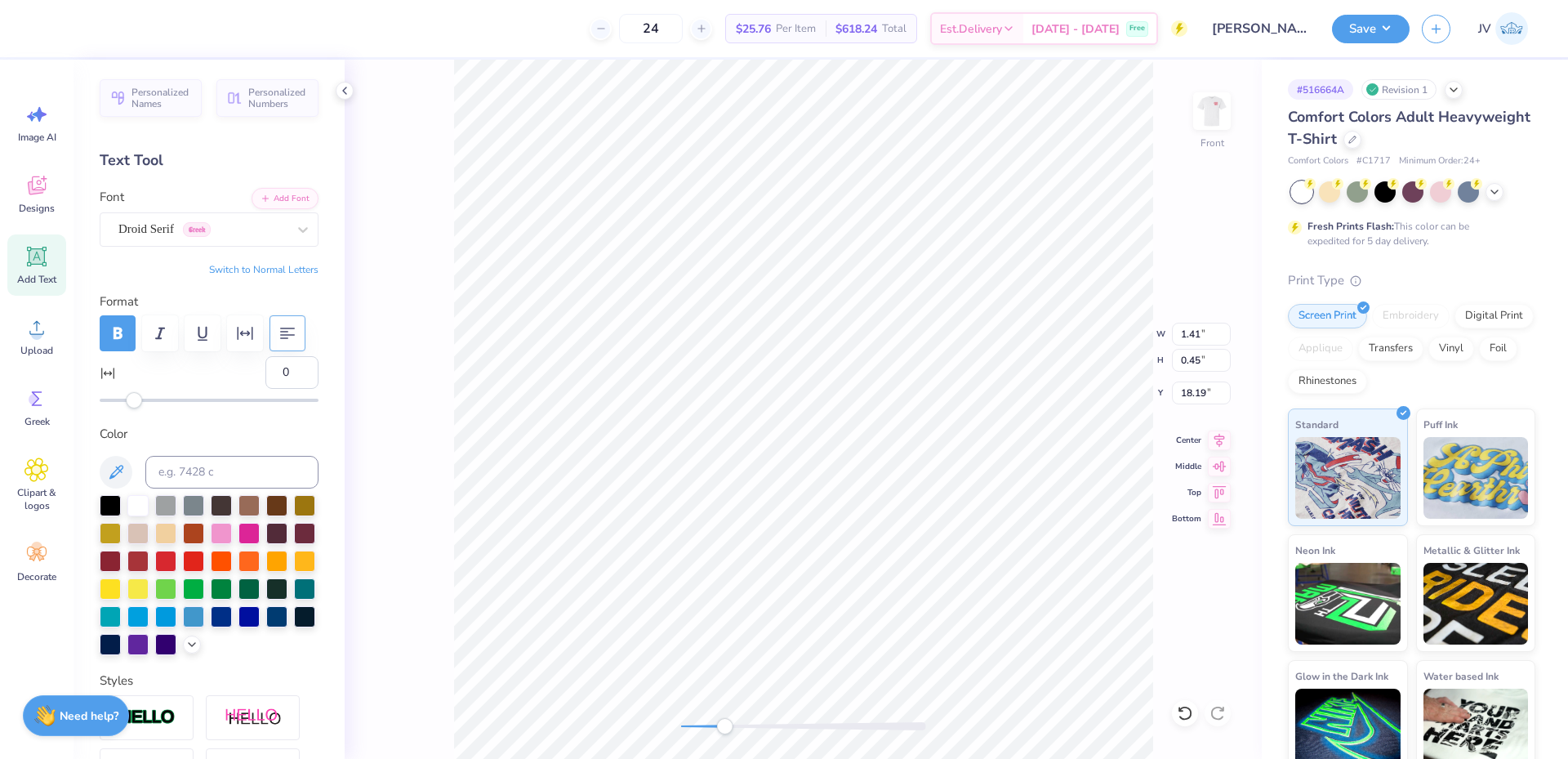
type textarea "ΑΔΠ ΑΦ ΓΦΒ"
drag, startPoint x: 728, startPoint y: 727, endPoint x: 756, endPoint y: 726, distance: 28.0
click at [756, 726] on div "Accessibility label" at bounding box center [756, 726] width 16 height 16
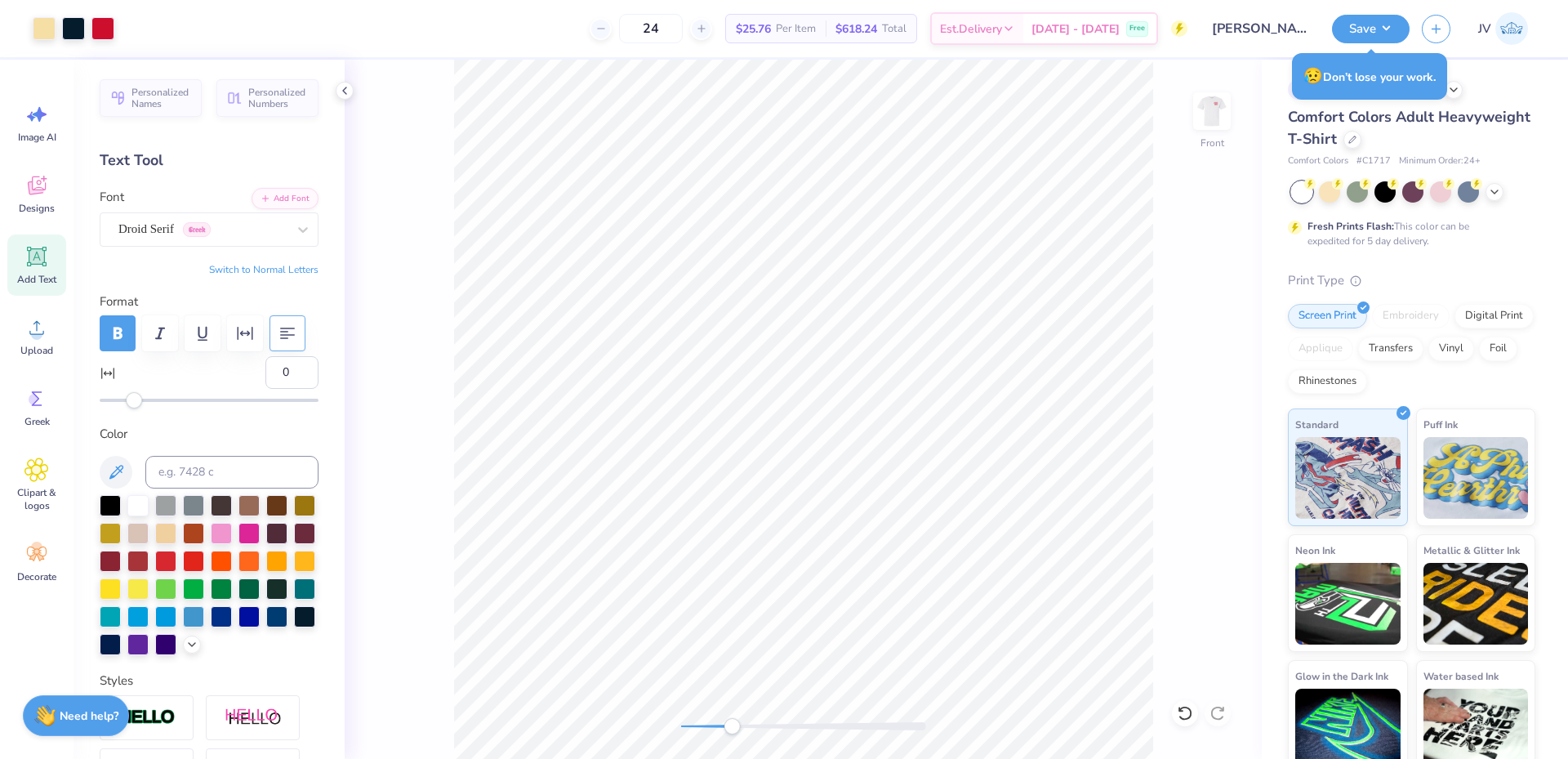
drag, startPoint x: 679, startPoint y: 730, endPoint x: 732, endPoint y: 726, distance: 53.2
click at [735, 732] on div "Accessibility label" at bounding box center [731, 726] width 16 height 16
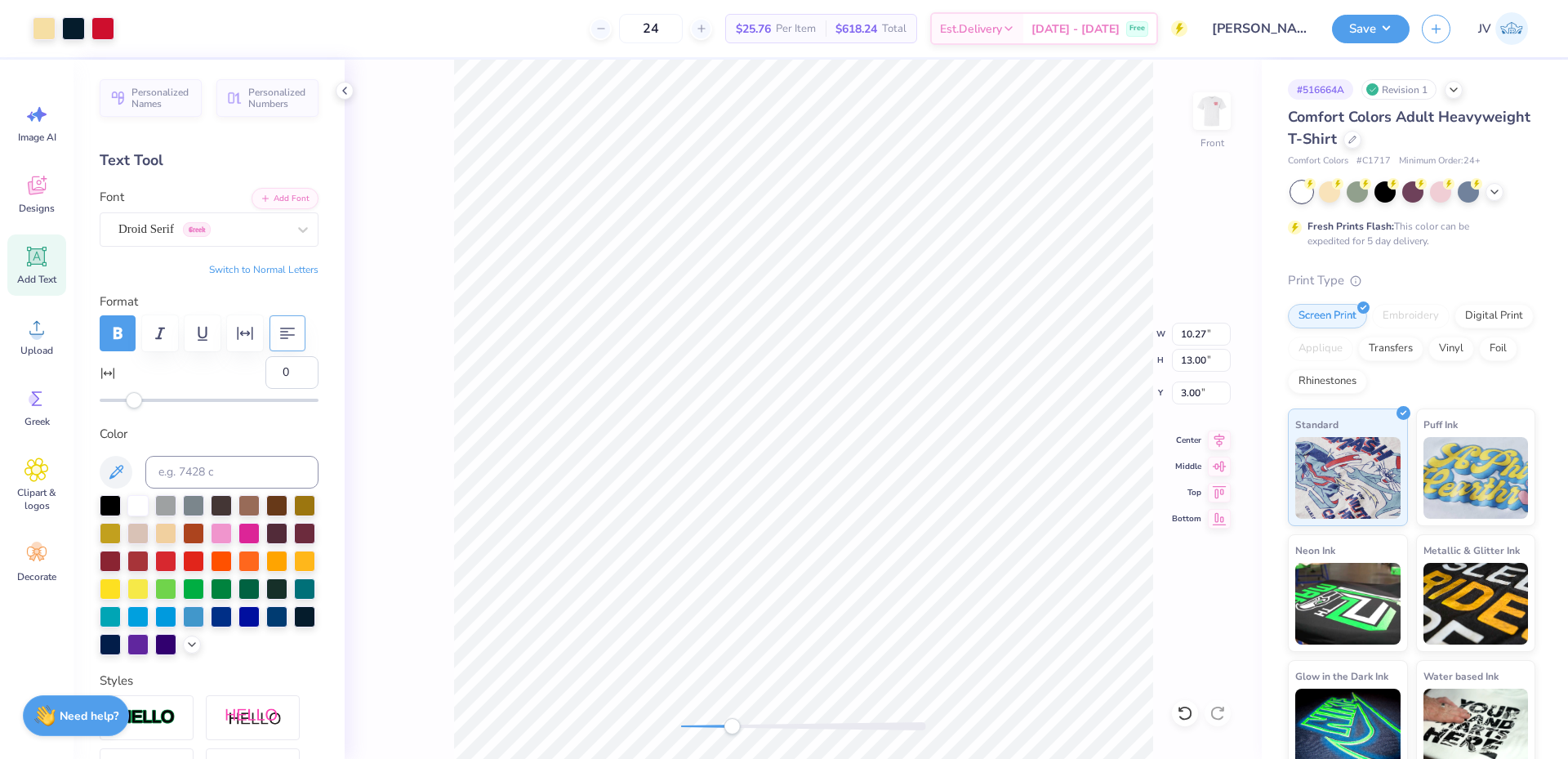
type input "3.49"
type input "0.36"
click at [747, 448] on li "Duplicate" at bounding box center [724, 452] width 129 height 32
type input "16.21"
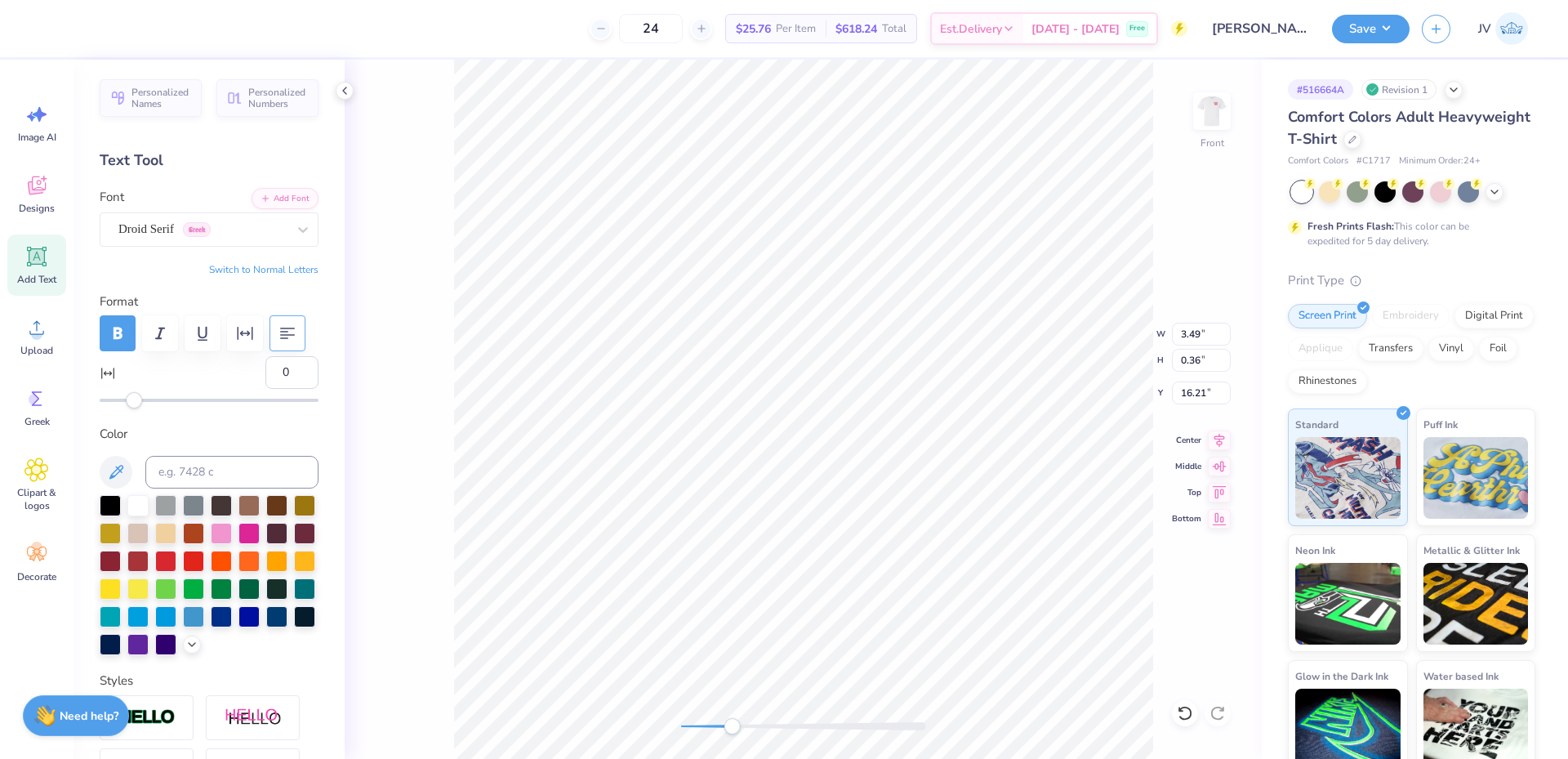
type textarea "ΣΚ ΑΓΔ"
click at [677, 735] on div "Front" at bounding box center [803, 409] width 917 height 699
drag, startPoint x: 684, startPoint y: 723, endPoint x: 708, endPoint y: 725, distance: 24.1
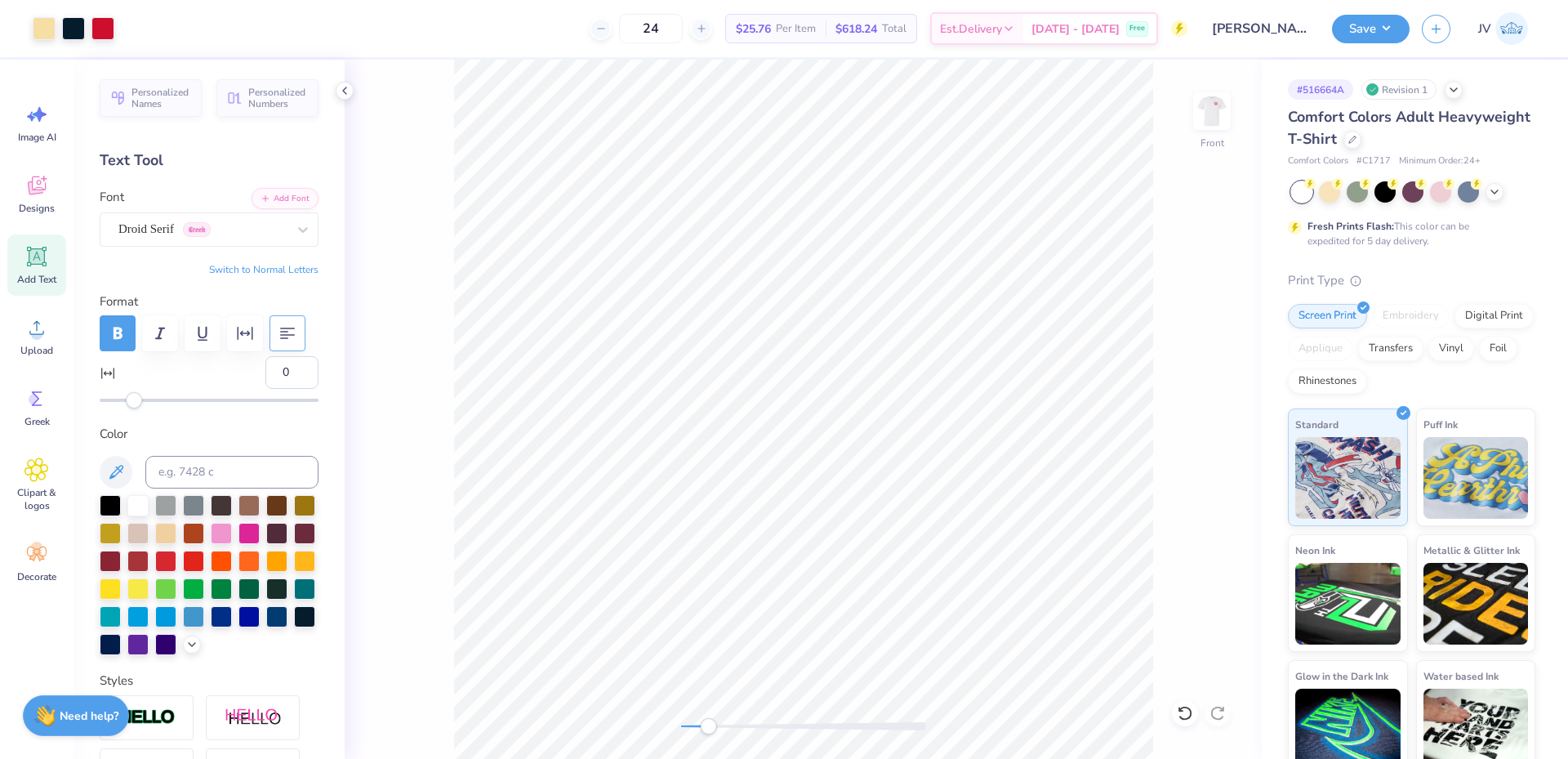
click at [708, 725] on div "Accessibility label" at bounding box center [708, 726] width 16 height 16
click at [625, 723] on div "Front" at bounding box center [803, 409] width 917 height 699
drag, startPoint x: 684, startPoint y: 729, endPoint x: 710, endPoint y: 731, distance: 26.1
click at [710, 731] on div "Accessibility label" at bounding box center [710, 726] width 16 height 16
type input "8"
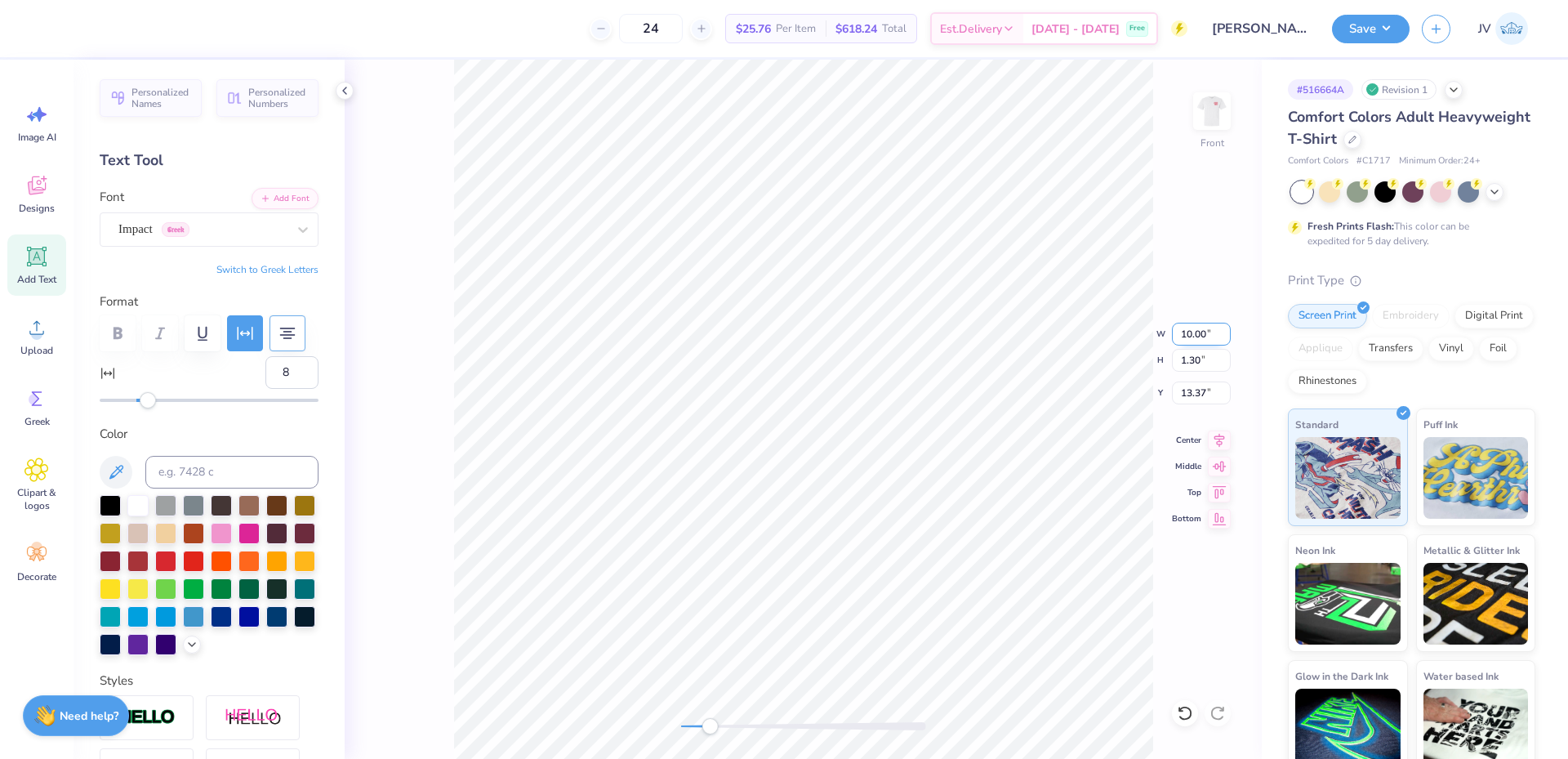
click at [1197, 336] on input "10.00" at bounding box center [1201, 335] width 59 height 23
type input "10.27"
type input "13.00"
type input "3.00"
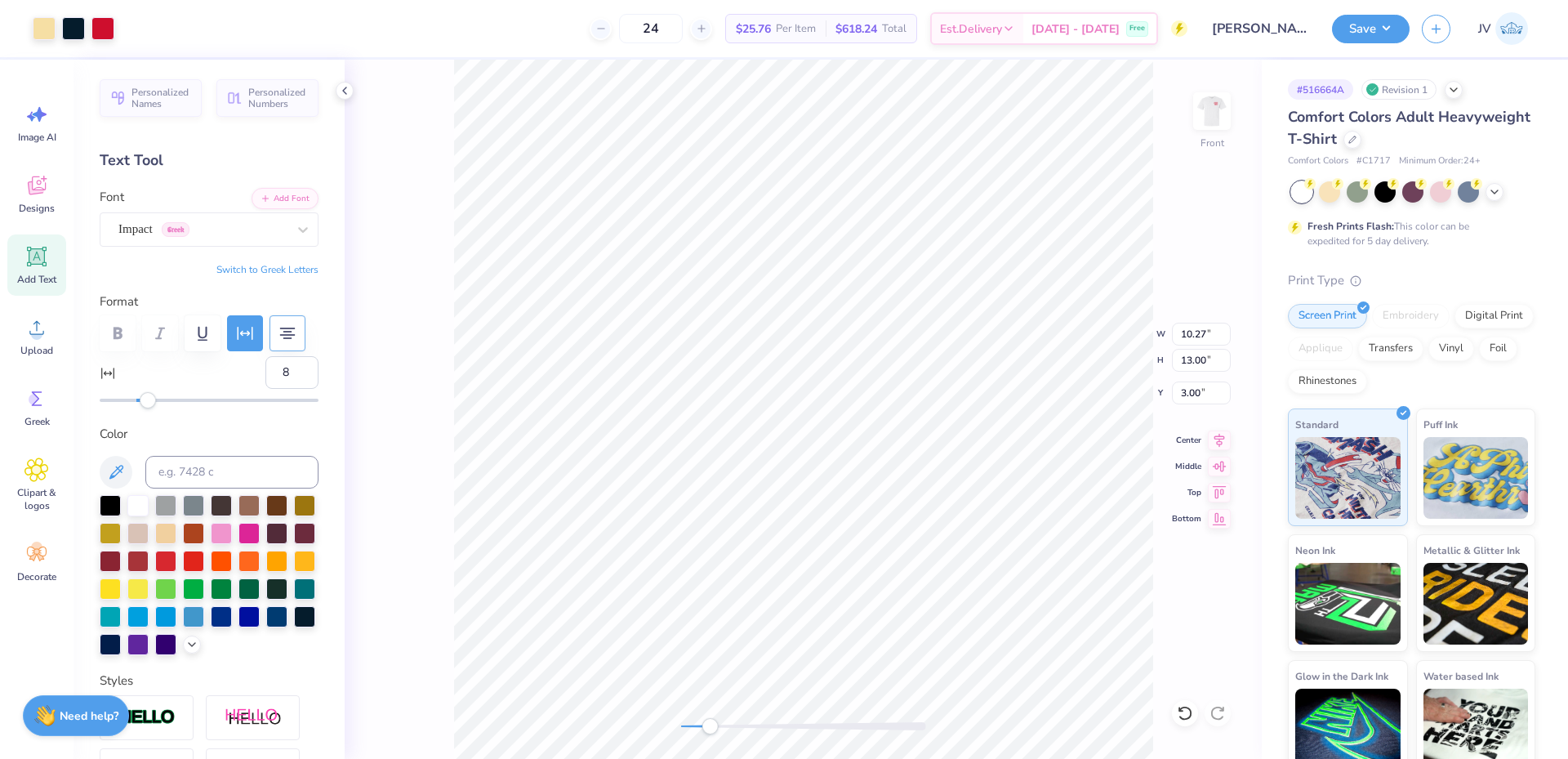
type input "10.00"
type input "1.30"
type input "13.37"
click at [1193, 329] on input "10.00" at bounding box center [1201, 335] width 59 height 23
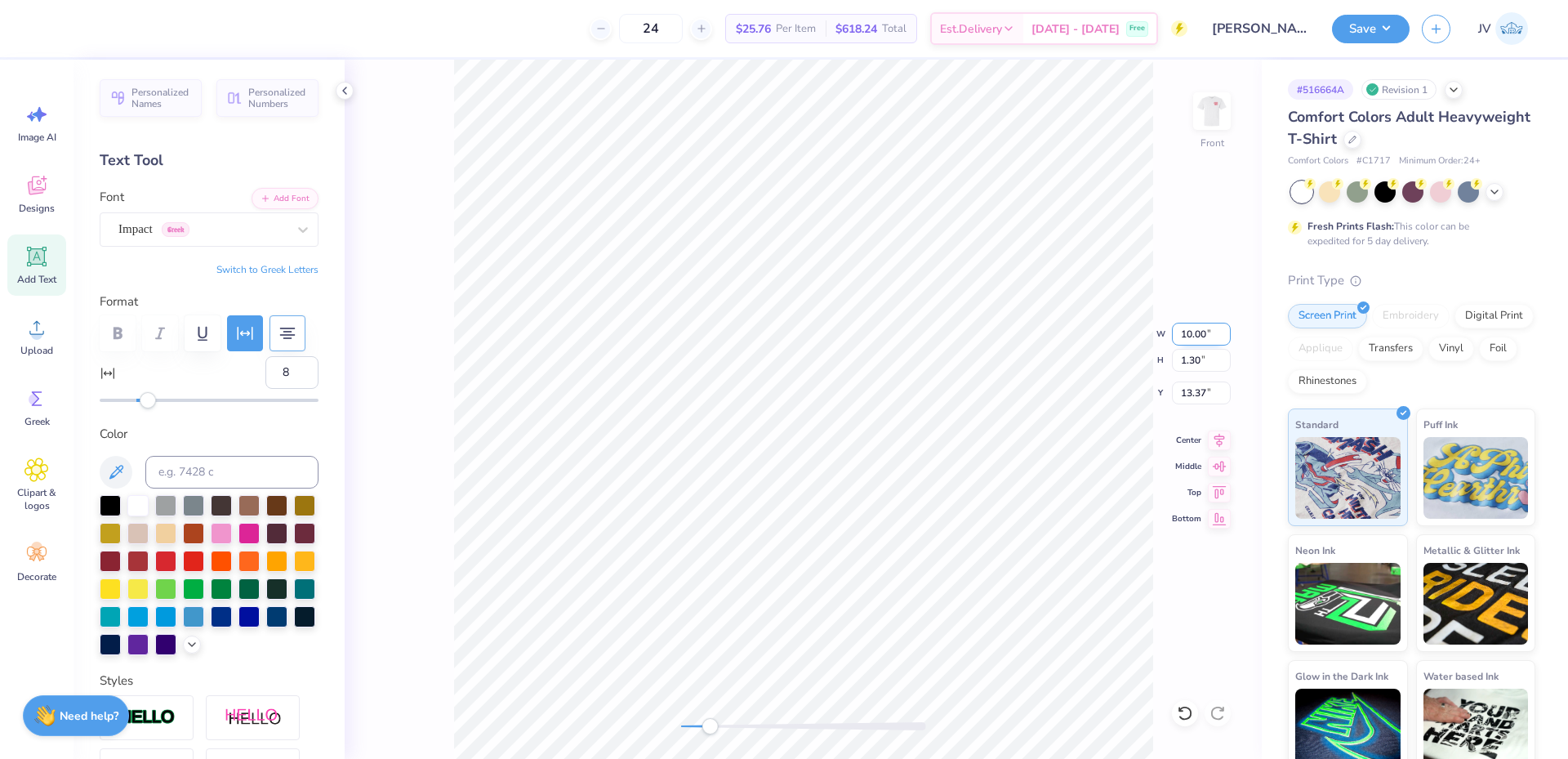
click at [1193, 329] on input "10.00" at bounding box center [1201, 335] width 59 height 23
type input "9"
click at [1193, 329] on input "9" at bounding box center [1201, 335] width 59 height 23
click at [1220, 113] on img at bounding box center [1212, 111] width 66 height 66
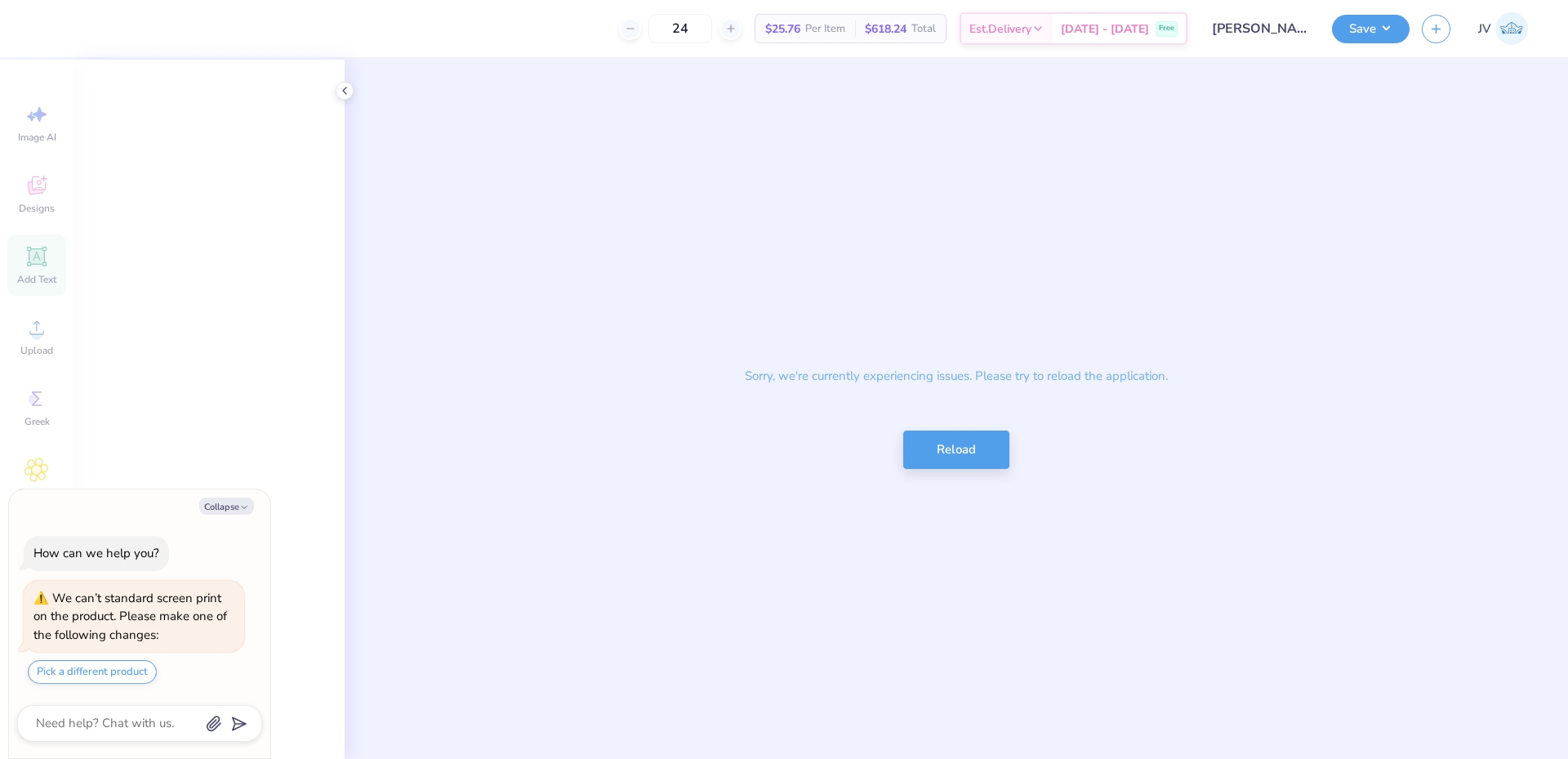
click at [1220, 113] on div "Sorry, we're currently experiencing issues. Please try to reload the applicatio…" at bounding box center [957, 409] width 1224 height 699
click at [968, 451] on button "Reload" at bounding box center [956, 446] width 106 height 39
click at [349, 92] on icon at bounding box center [345, 91] width 14 height 14
type textarea "x"
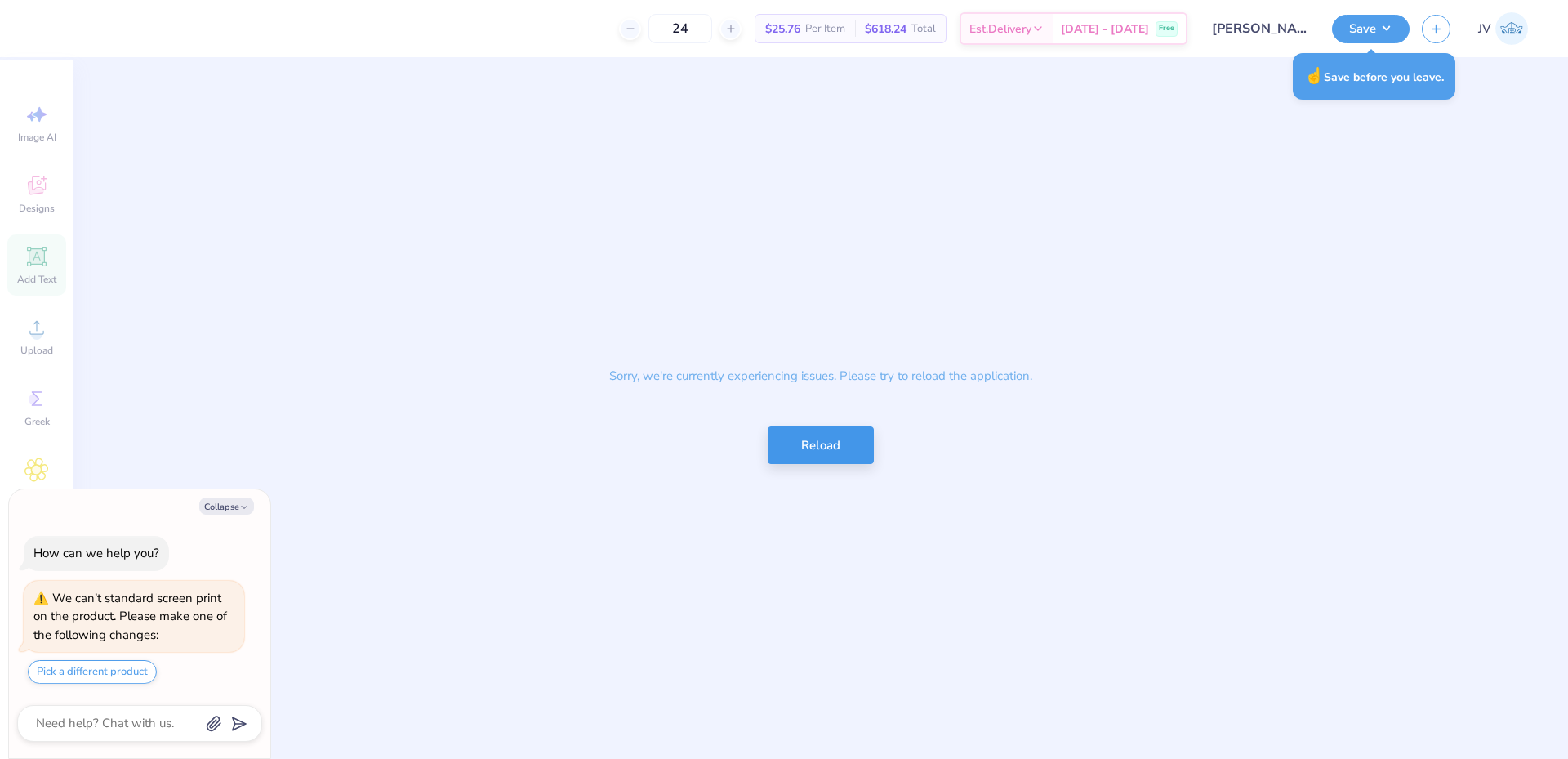
click at [836, 452] on button "Reload" at bounding box center [821, 446] width 106 height 39
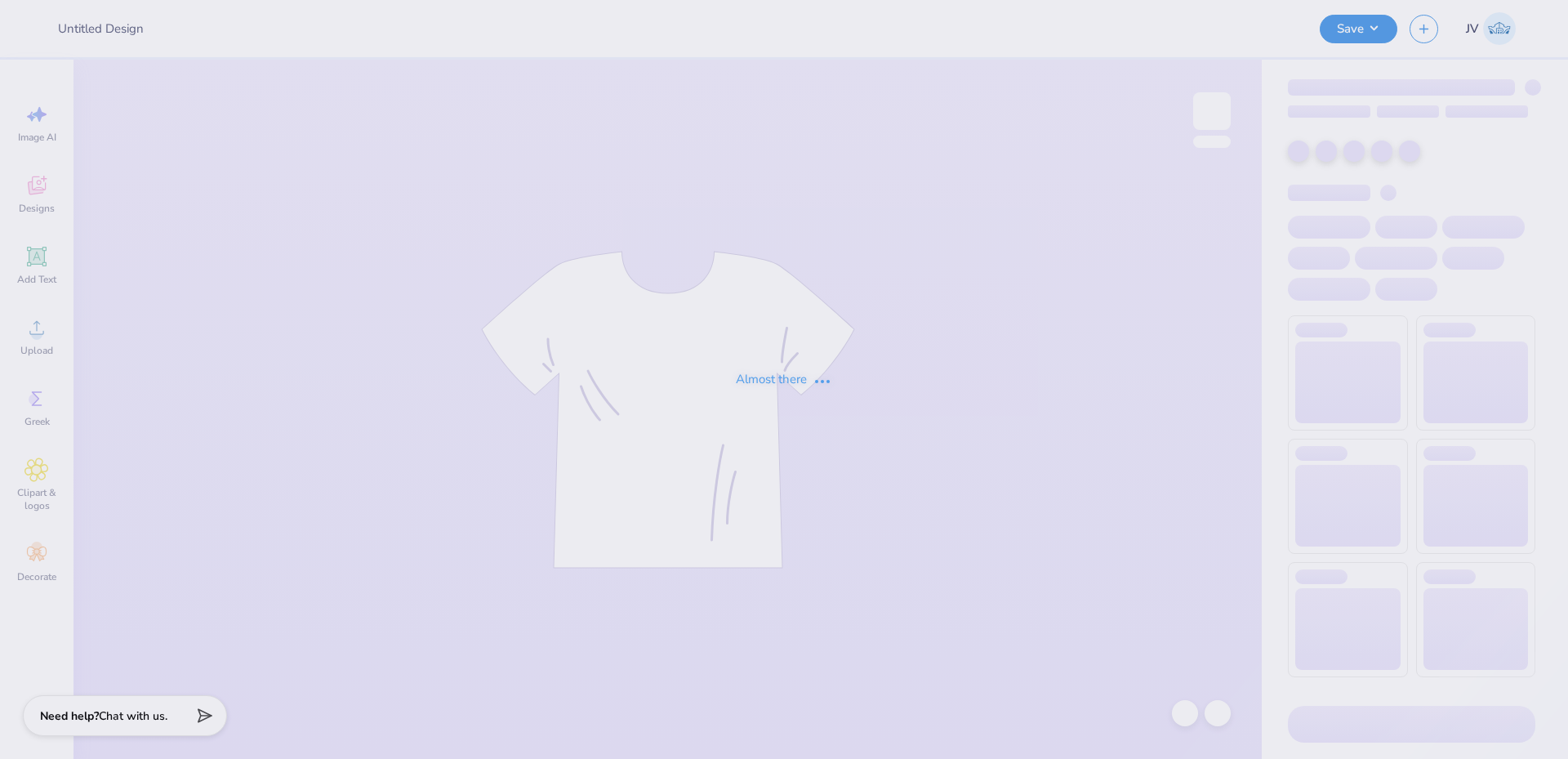
type input "[PERSON_NAME] : [US_STATE][GEOGRAPHIC_DATA], [GEOGRAPHIC_DATA]"
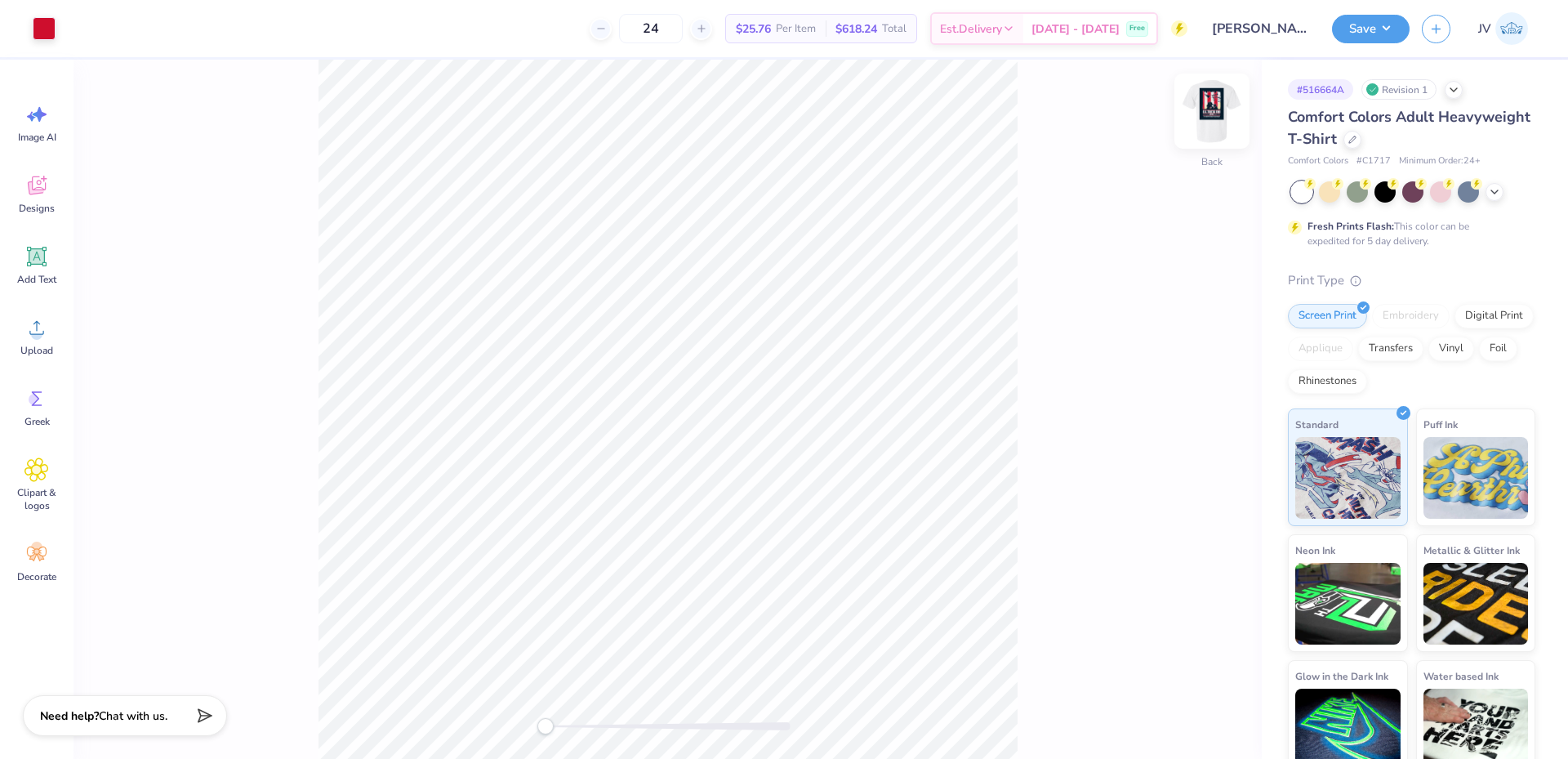
click at [1210, 129] on img at bounding box center [1212, 111] width 66 height 66
click at [34, 325] on icon at bounding box center [36, 327] width 24 height 24
click at [1195, 359] on input "10.12" at bounding box center [1201, 361] width 59 height 23
type input "13"
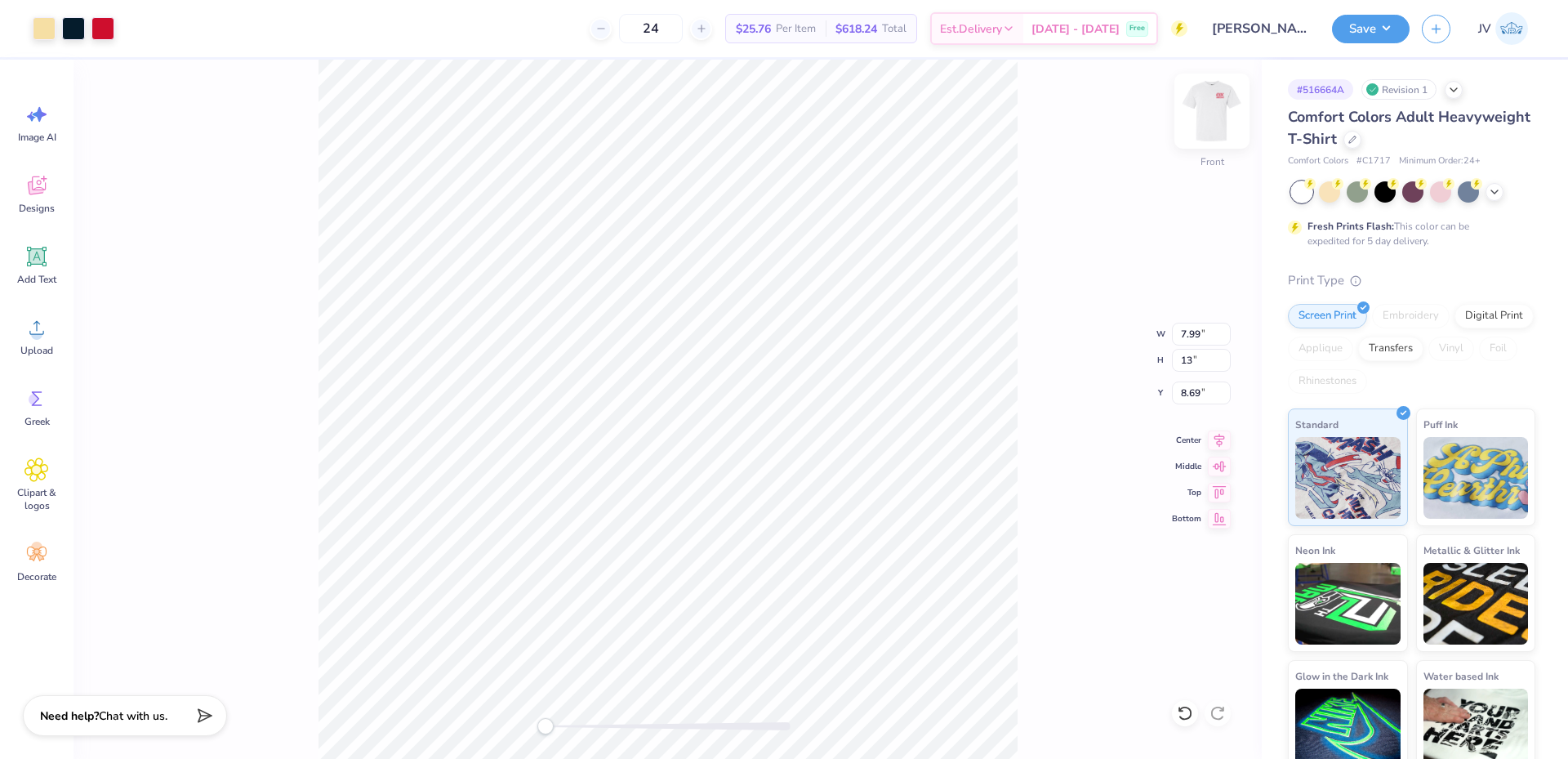
click at [1200, 117] on img at bounding box center [1212, 111] width 66 height 66
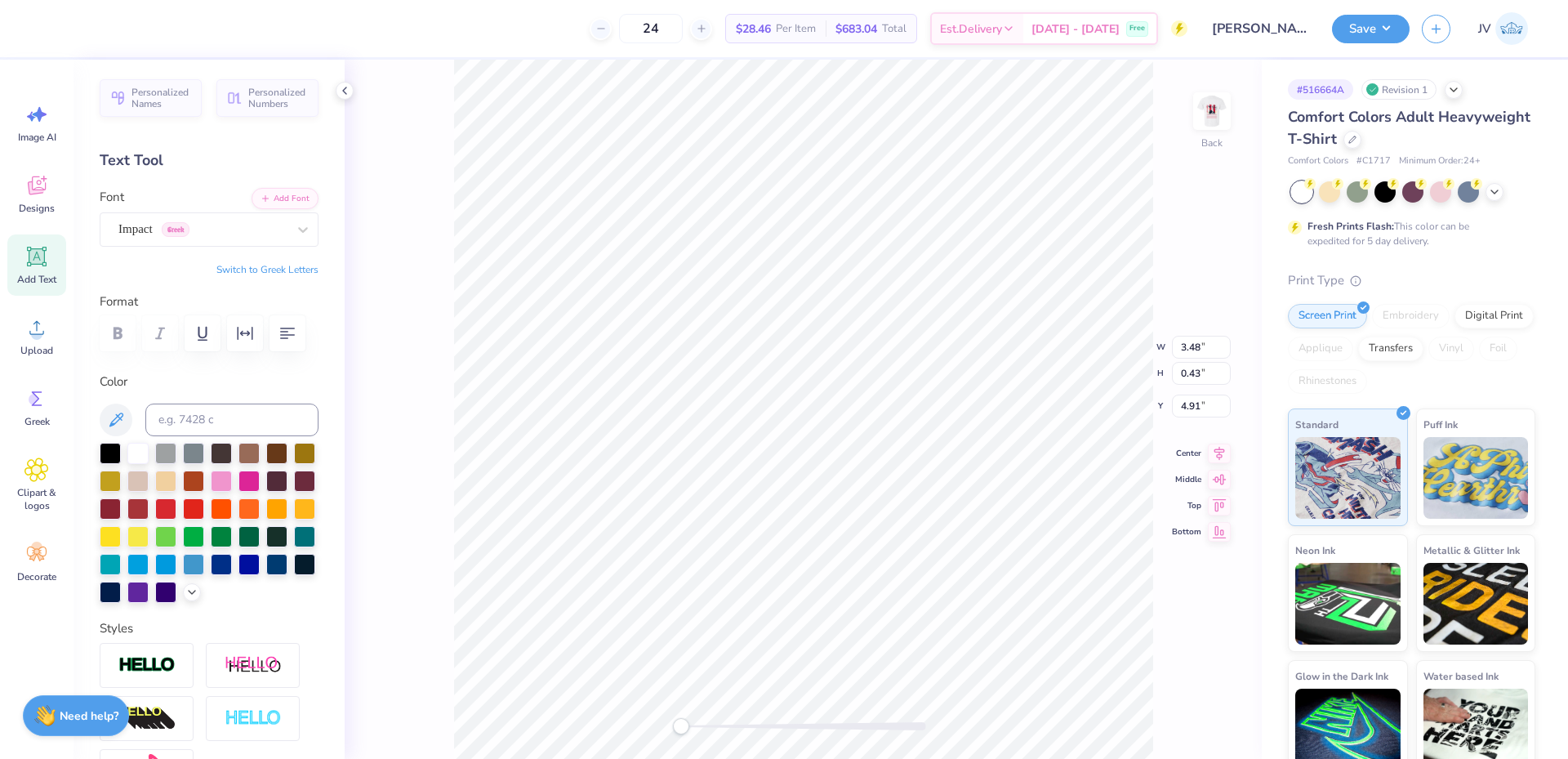
scroll to position [14, 3]
type textarea "CHICO"
click at [247, 336] on icon "button" at bounding box center [245, 334] width 19 height 19
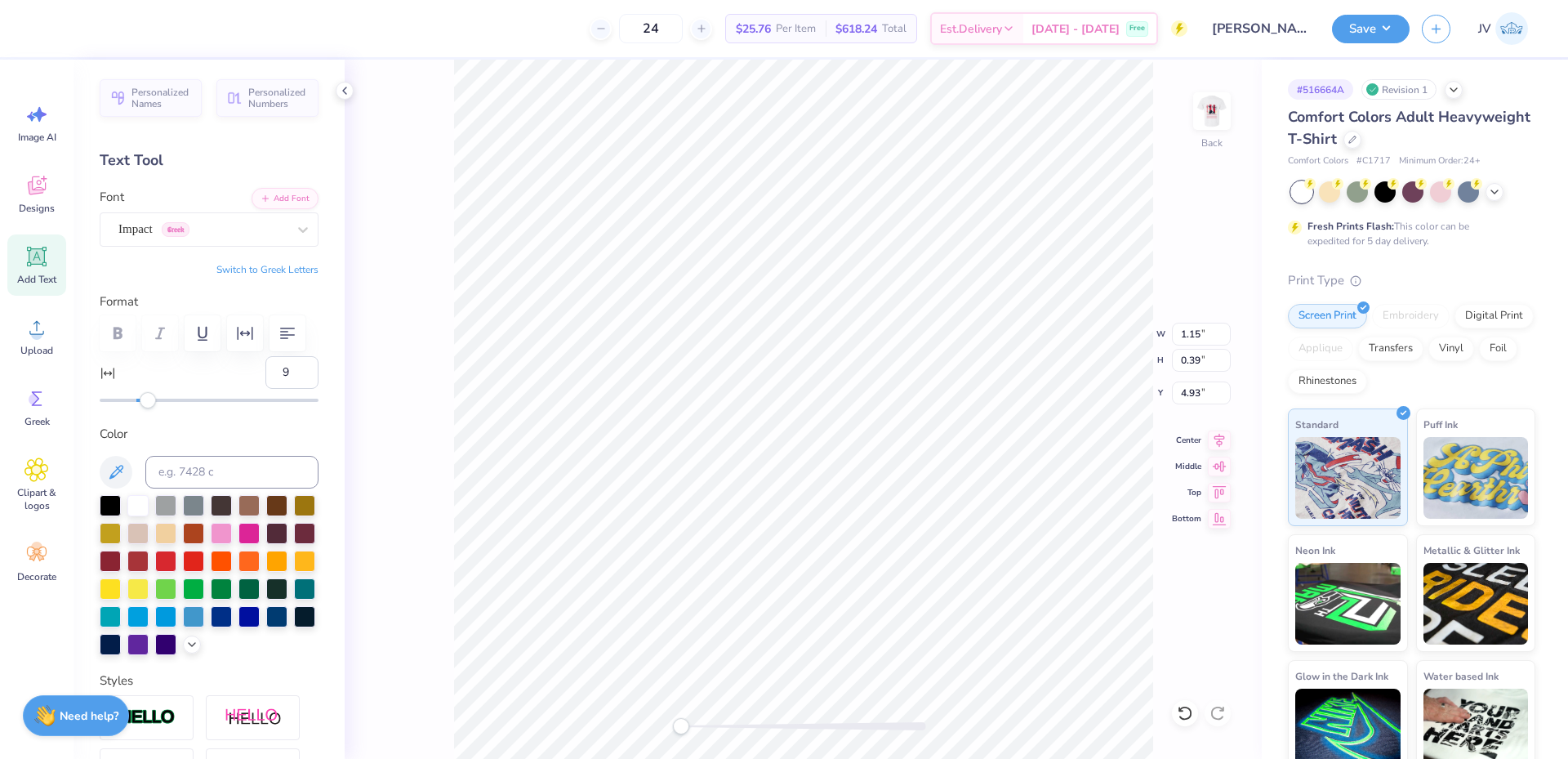
type input "10"
drag, startPoint x: 138, startPoint y: 399, endPoint x: 152, endPoint y: 400, distance: 14.0
click at [152, 400] on div "Accessibility label" at bounding box center [151, 400] width 16 height 16
type input "20"
drag, startPoint x: 152, startPoint y: 400, endPoint x: 169, endPoint y: 400, distance: 17.0
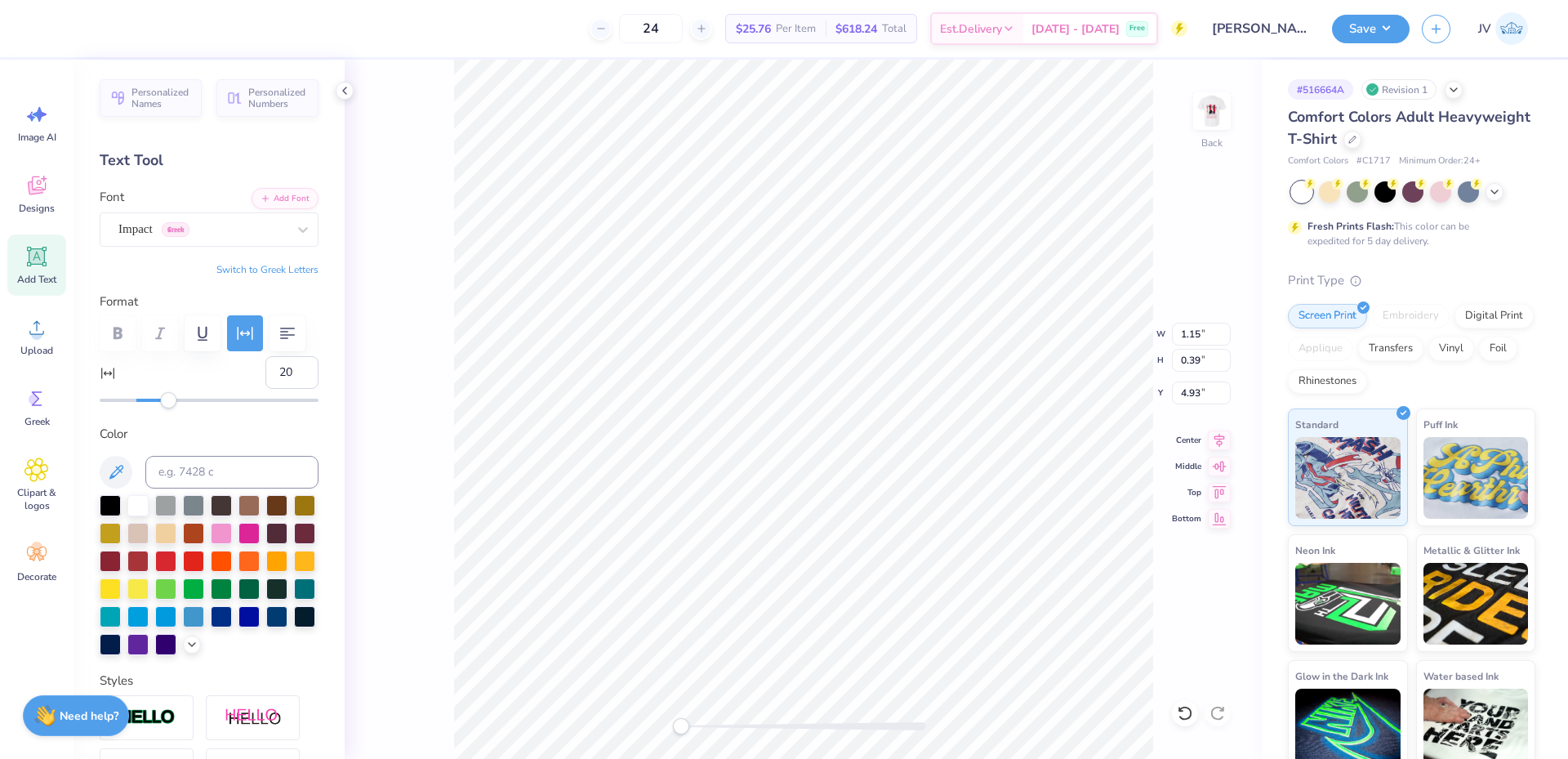
click at [169, 400] on div "Accessibility label" at bounding box center [168, 400] width 16 height 16
type input "33"
drag, startPoint x: 169, startPoint y: 400, endPoint x: 191, endPoint y: 402, distance: 22.1
click at [187, 402] on div "Accessibility label" at bounding box center [179, 400] width 16 height 16
click at [1190, 340] on input "1.77" at bounding box center [1201, 335] width 59 height 23
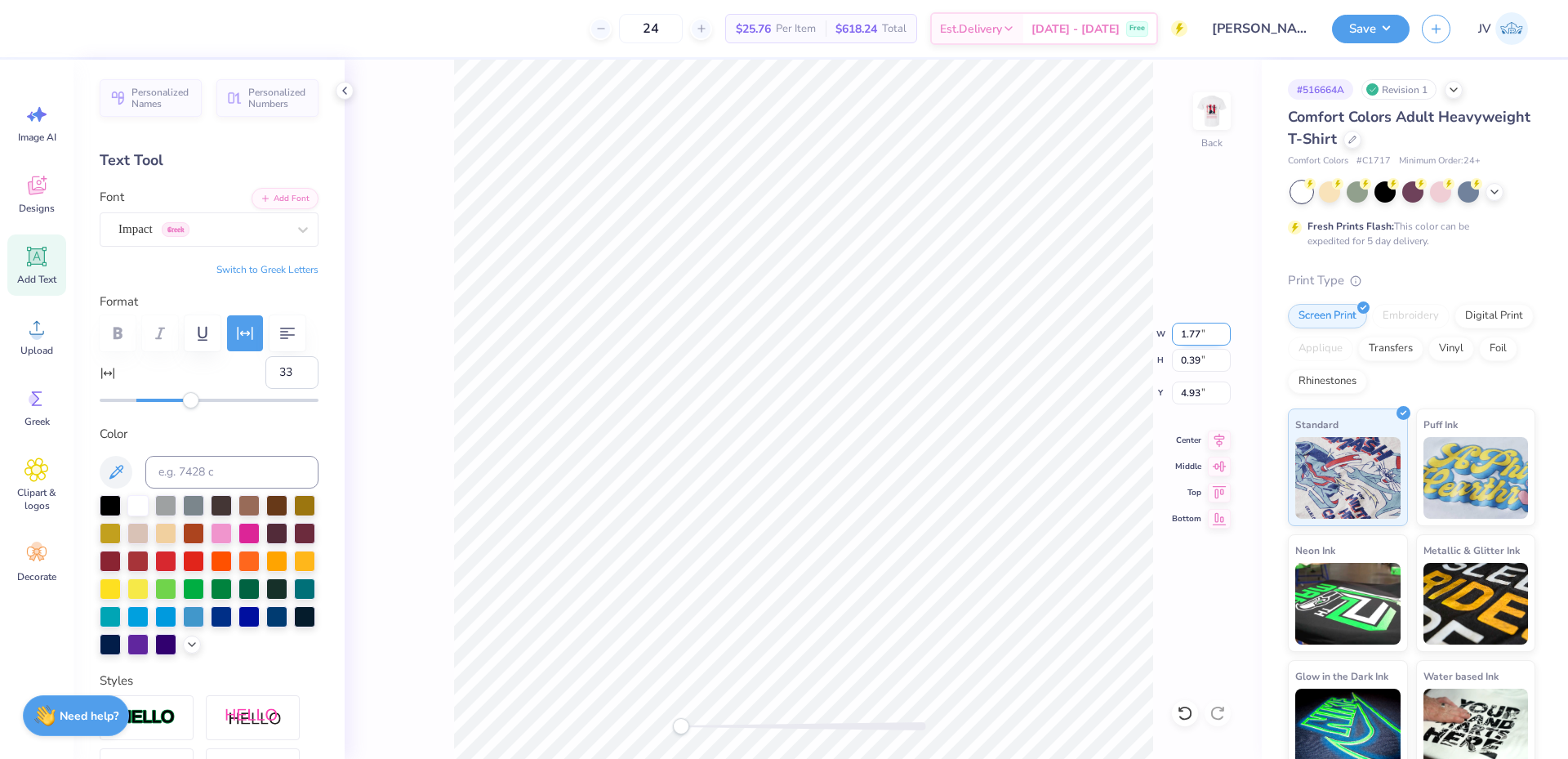
click at [1190, 340] on input "1.77" at bounding box center [1201, 335] width 59 height 23
type input "3.5"
click at [1211, 131] on img at bounding box center [1212, 111] width 66 height 66
click at [1211, 128] on img at bounding box center [1212, 111] width 33 height 33
click at [944, 518] on li "Group" at bounding box center [967, 519] width 129 height 32
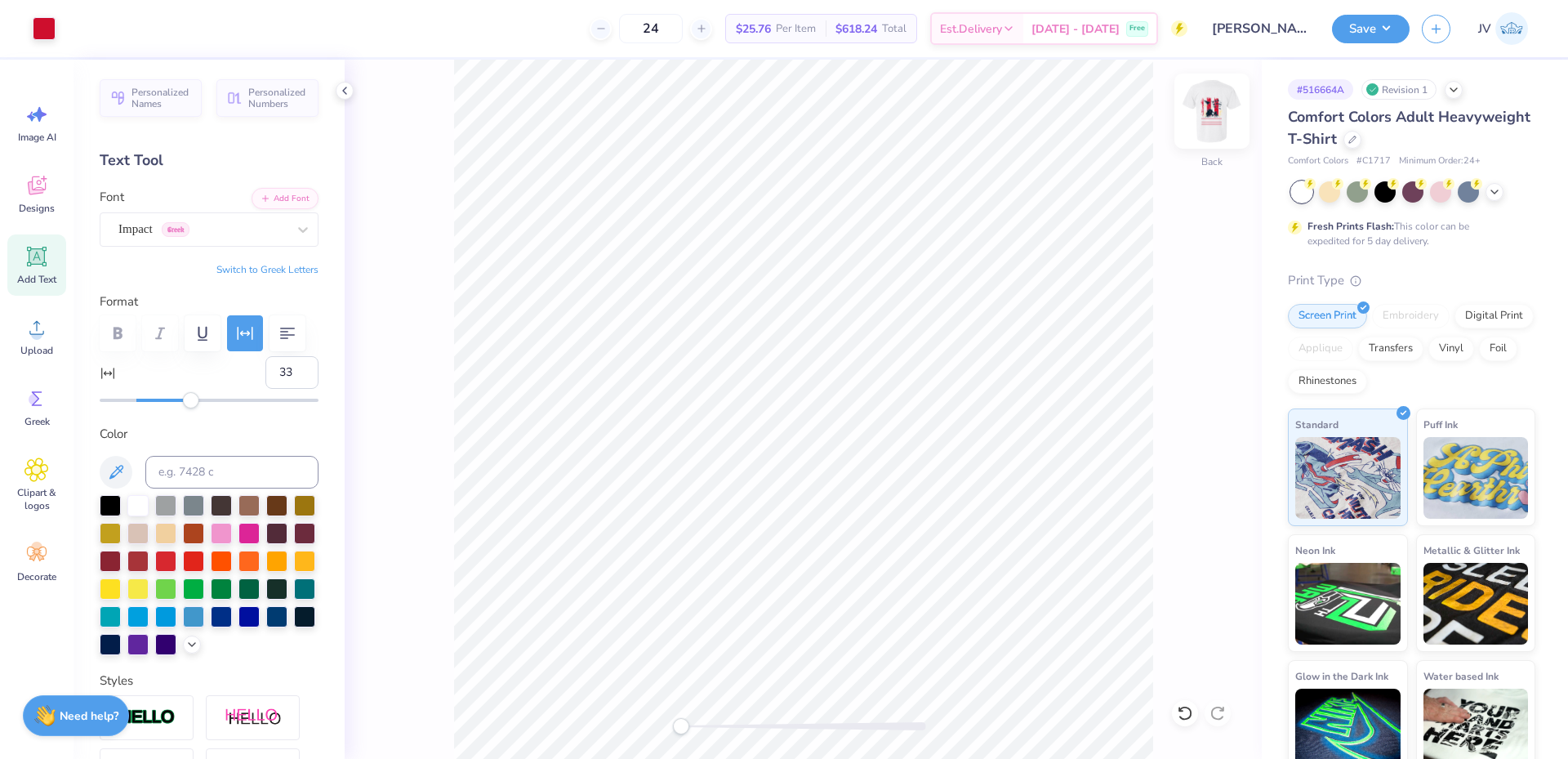
click at [1220, 115] on img at bounding box center [1212, 111] width 66 height 66
click at [1193, 399] on input "7.25" at bounding box center [1201, 394] width 59 height 23
type input "3"
click at [38, 339] on circle at bounding box center [37, 335] width 12 height 12
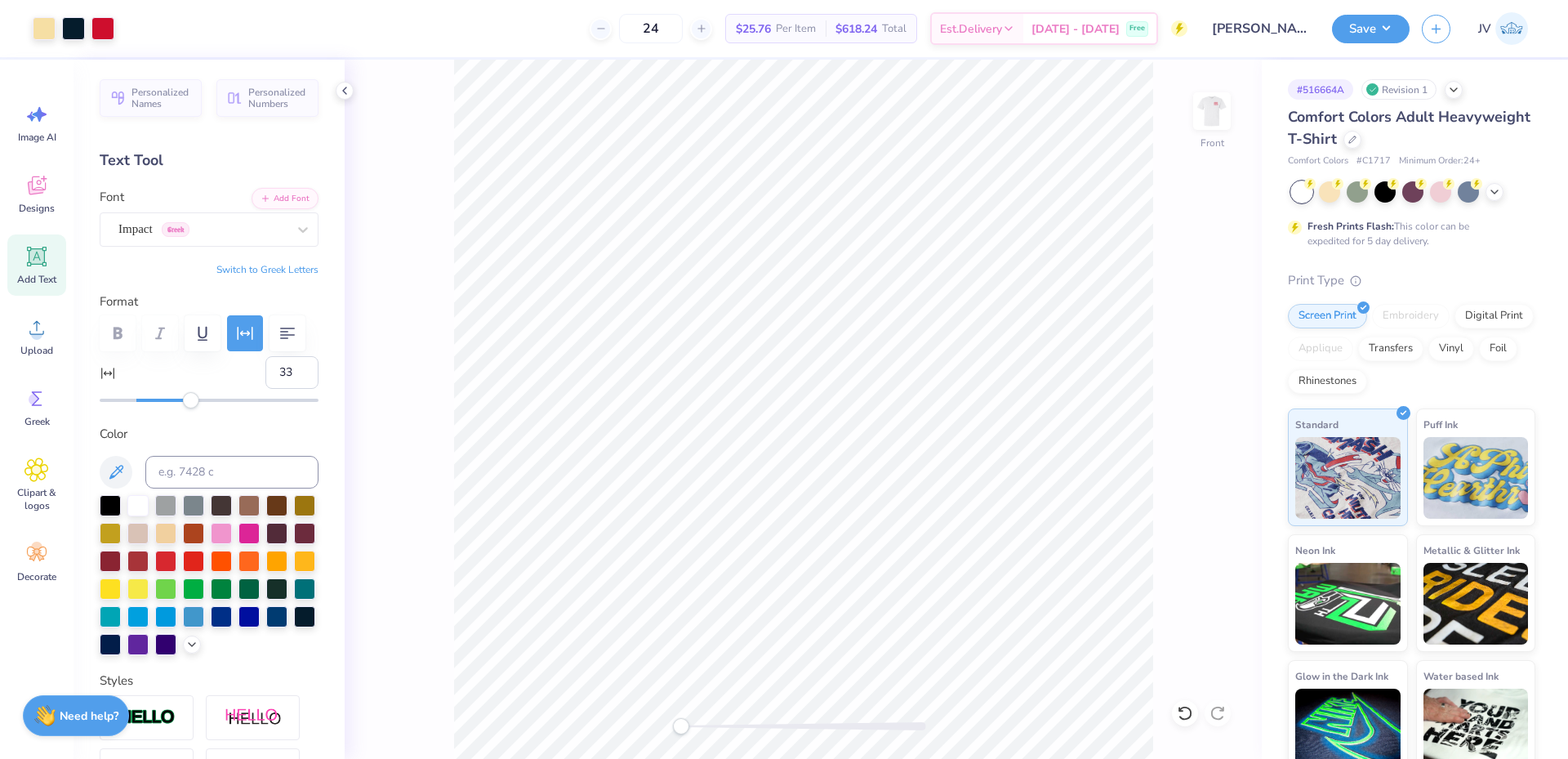
click at [42, 267] on icon at bounding box center [36, 256] width 24 height 24
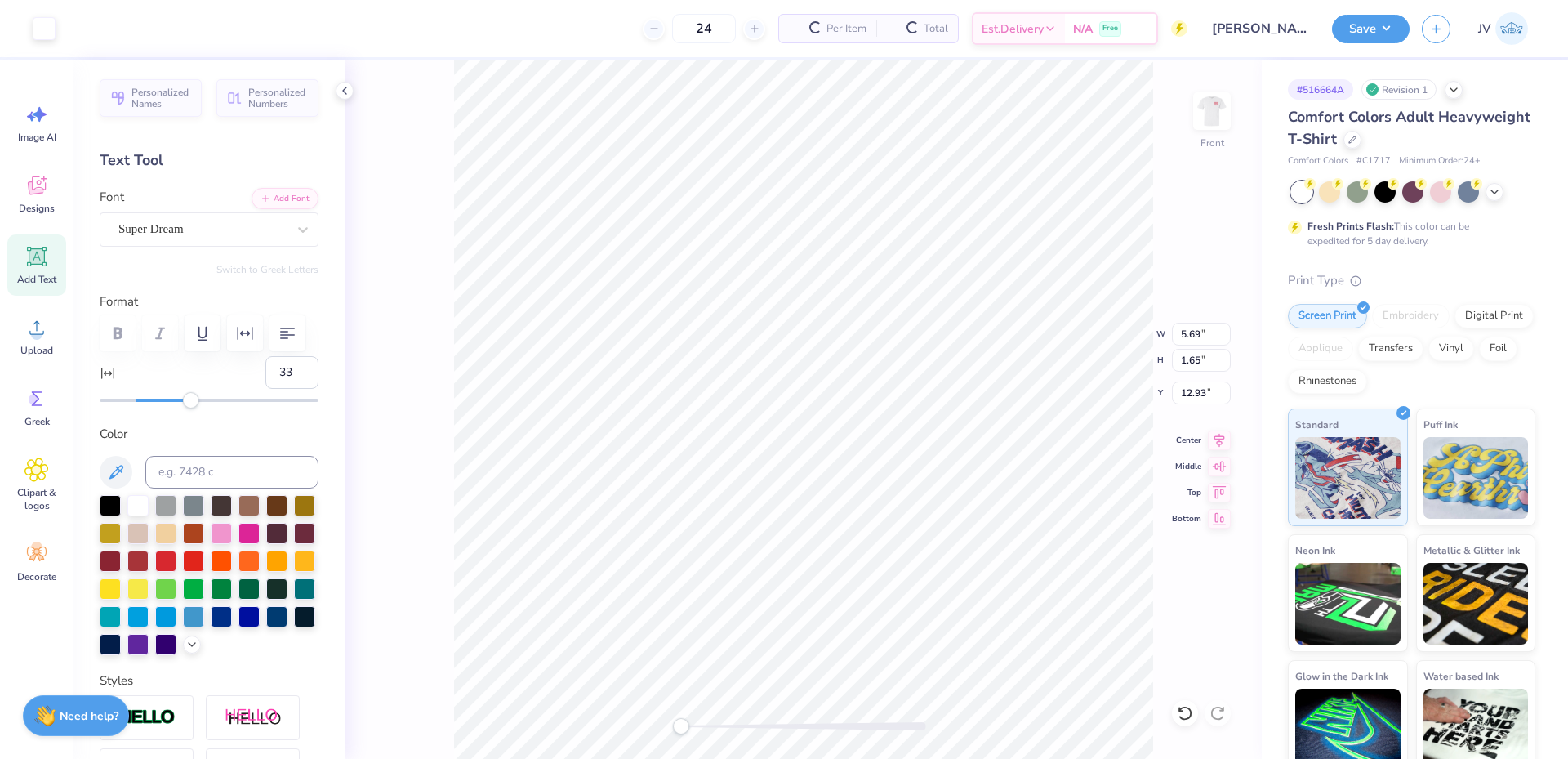
type input "0"
click at [169, 479] on input at bounding box center [231, 472] width 173 height 33
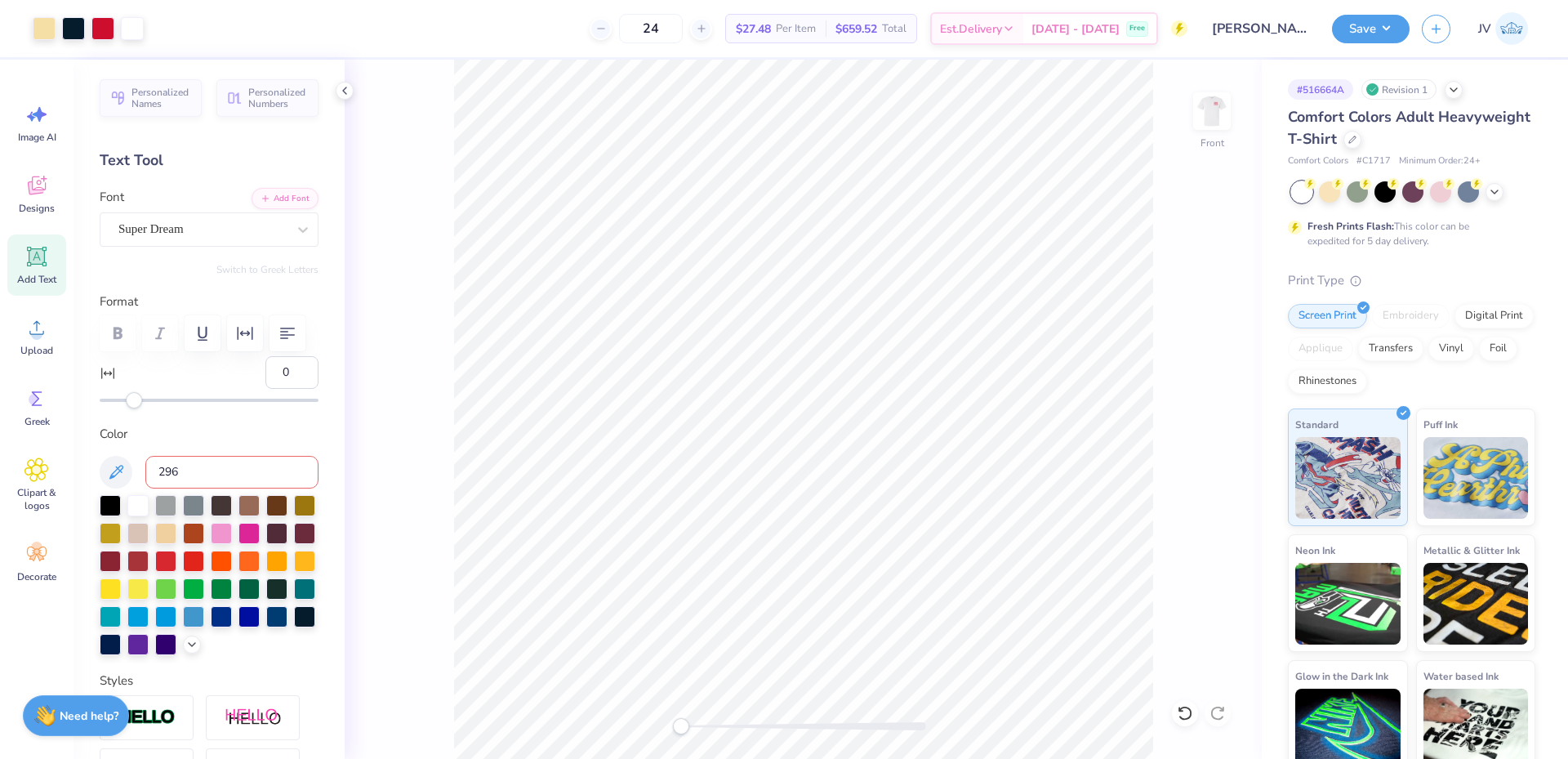
type input "296"
type textarea "G.I. THETA CHI"
click at [288, 226] on div at bounding box center [303, 229] width 29 height 29
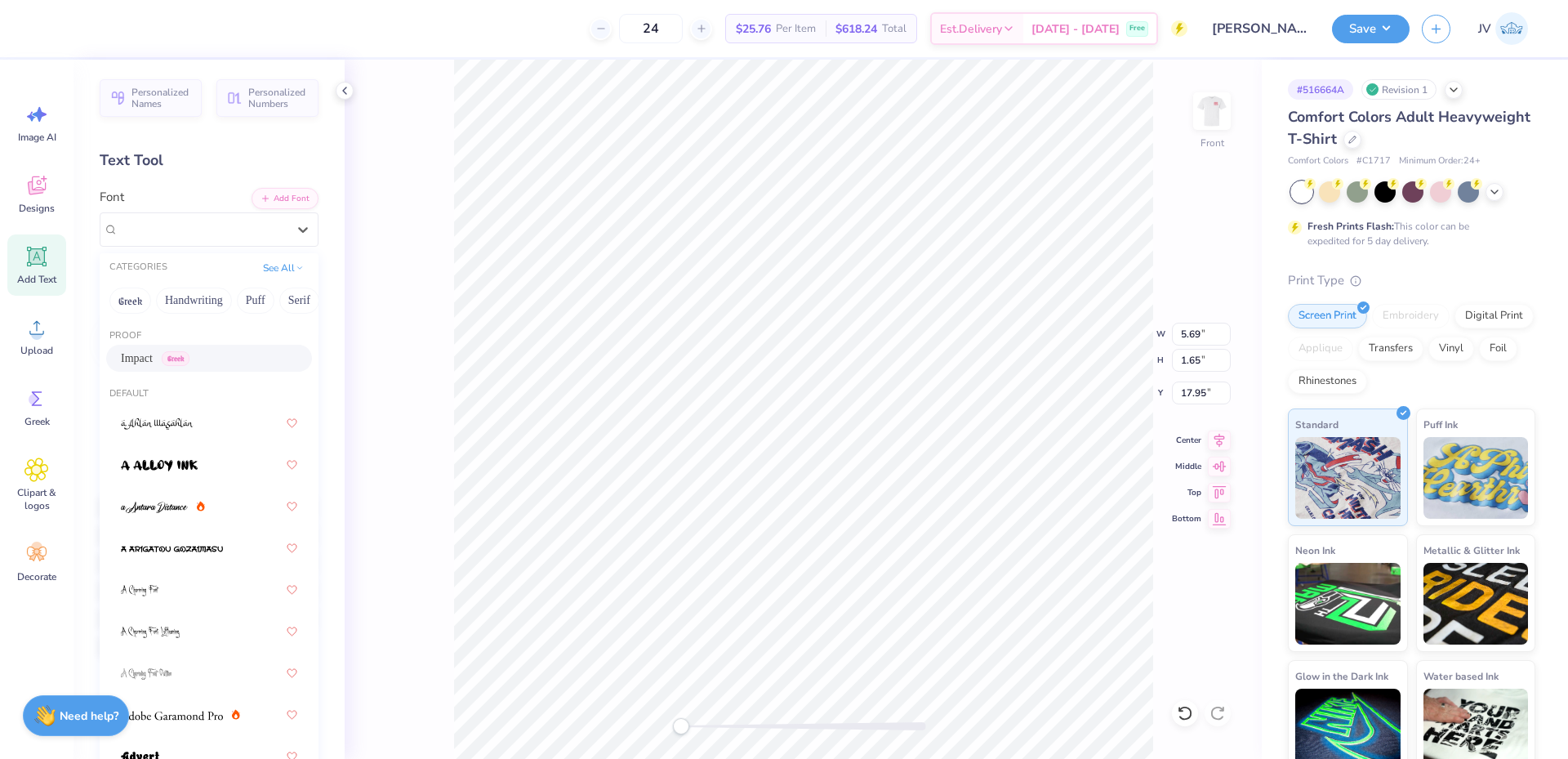
click at [139, 361] on span "Impact" at bounding box center [136, 359] width 32 height 17
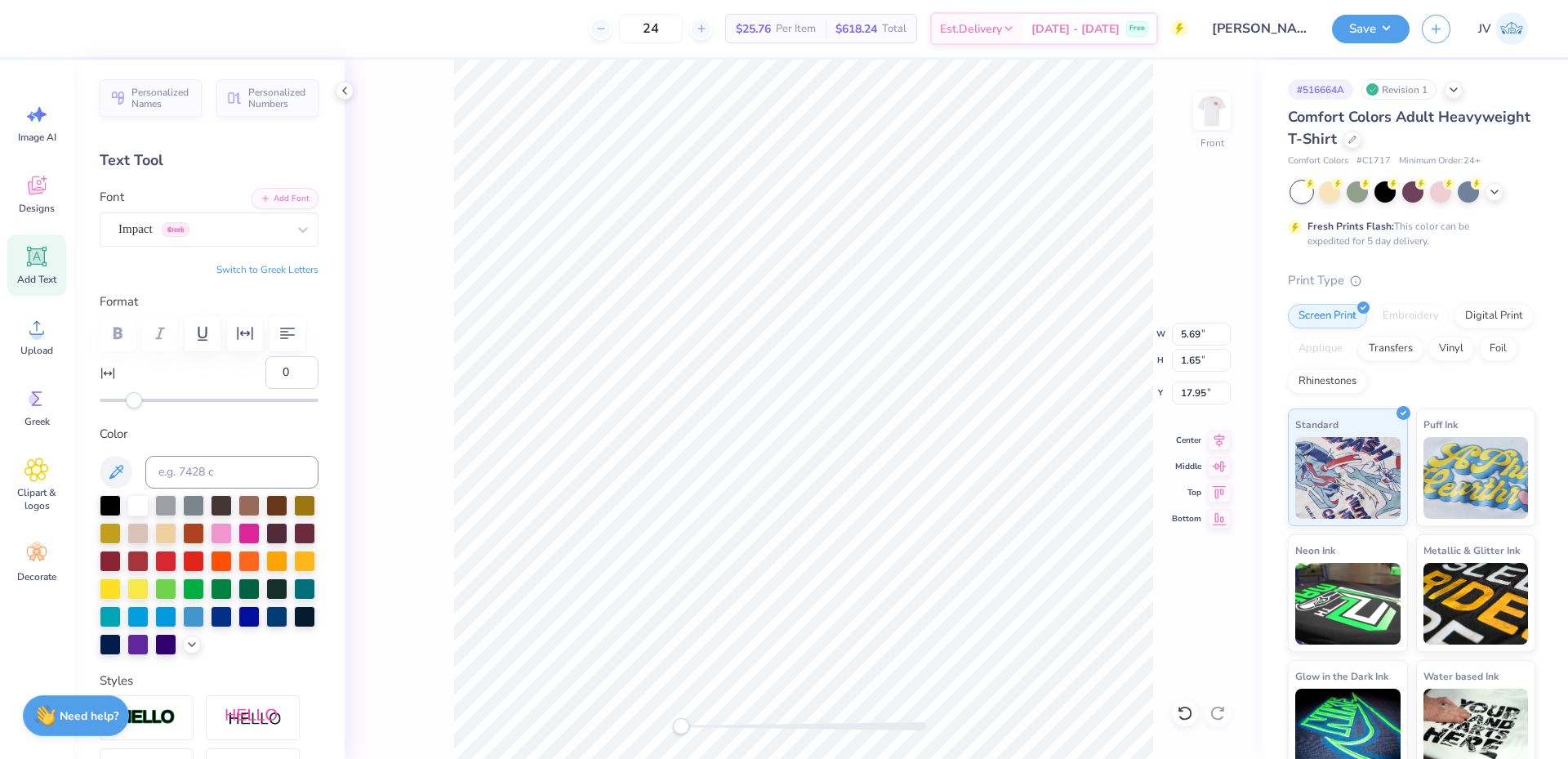
scroll to position [14, 6]
type input "12.41"
type input "1.94"
type input "17.80"
click at [1191, 345] on div "Front W 12.41 12.41 " H 1.94 1.94 " Y 17.80 17.80 " Center Middle Top Bottom" at bounding box center [803, 409] width 917 height 699
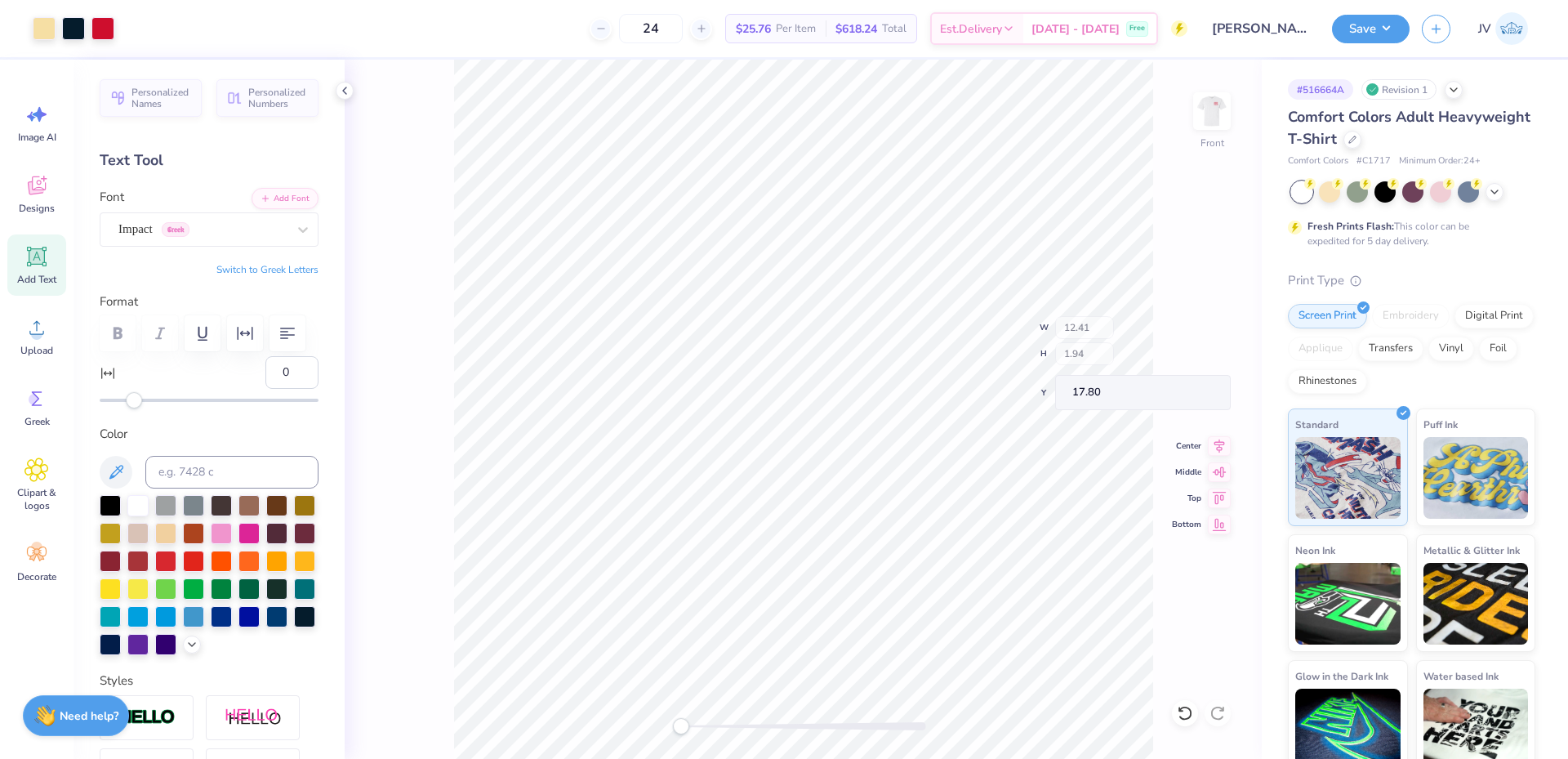
click at [1192, 334] on div "Front W 12.41 H 1.94 Y 17.80 Center Middle Top Bottom" at bounding box center [803, 409] width 917 height 699
click at [1192, 334] on div "Front" at bounding box center [803, 409] width 917 height 699
click at [1193, 339] on input "12.41" at bounding box center [1201, 335] width 59 height 23
click at [1218, 106] on img at bounding box center [1212, 111] width 66 height 66
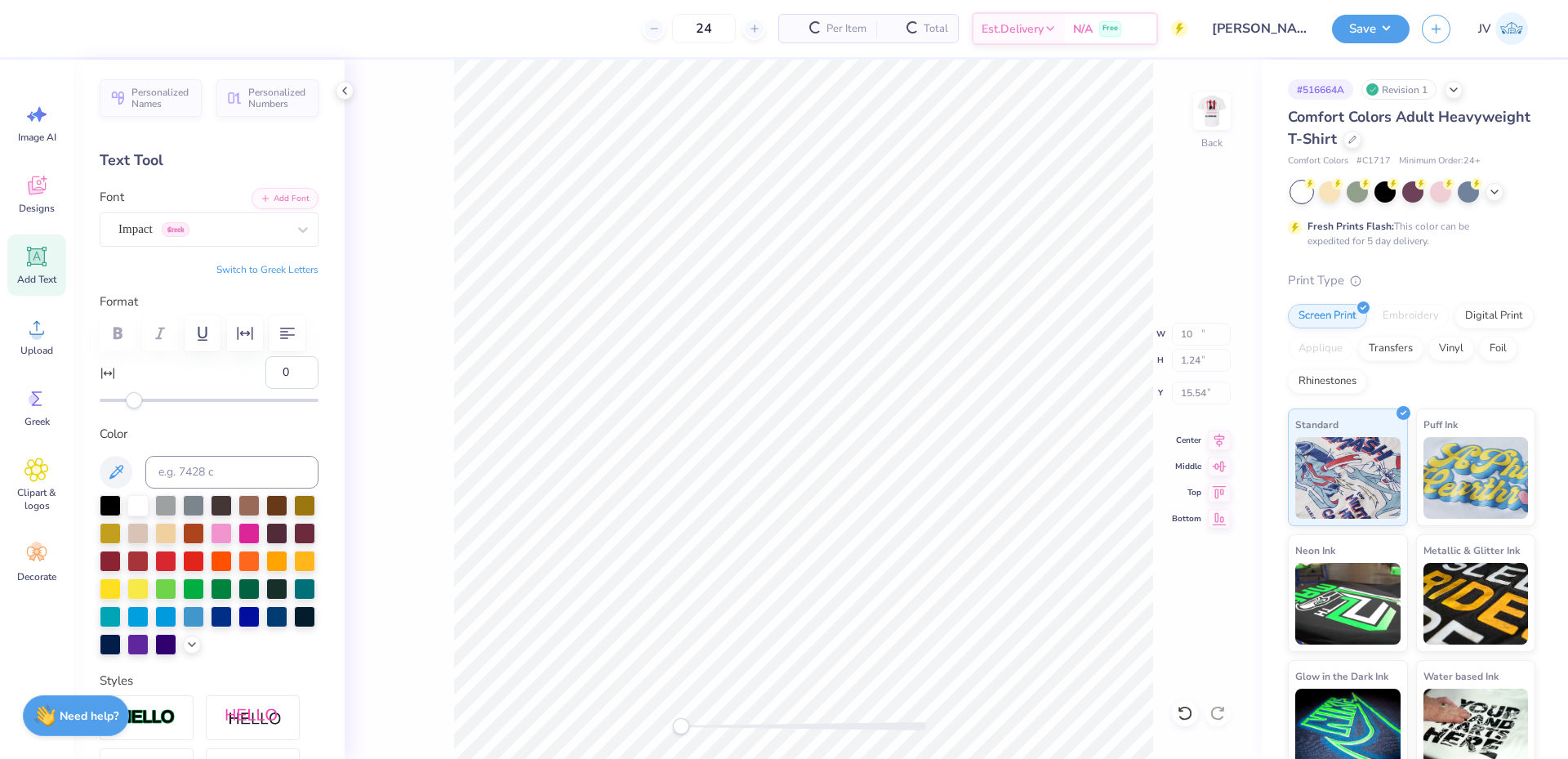
type input "7.92"
type input "1.24"
type input "15.54"
click at [1218, 108] on img at bounding box center [1212, 111] width 33 height 33
type input "10.00"
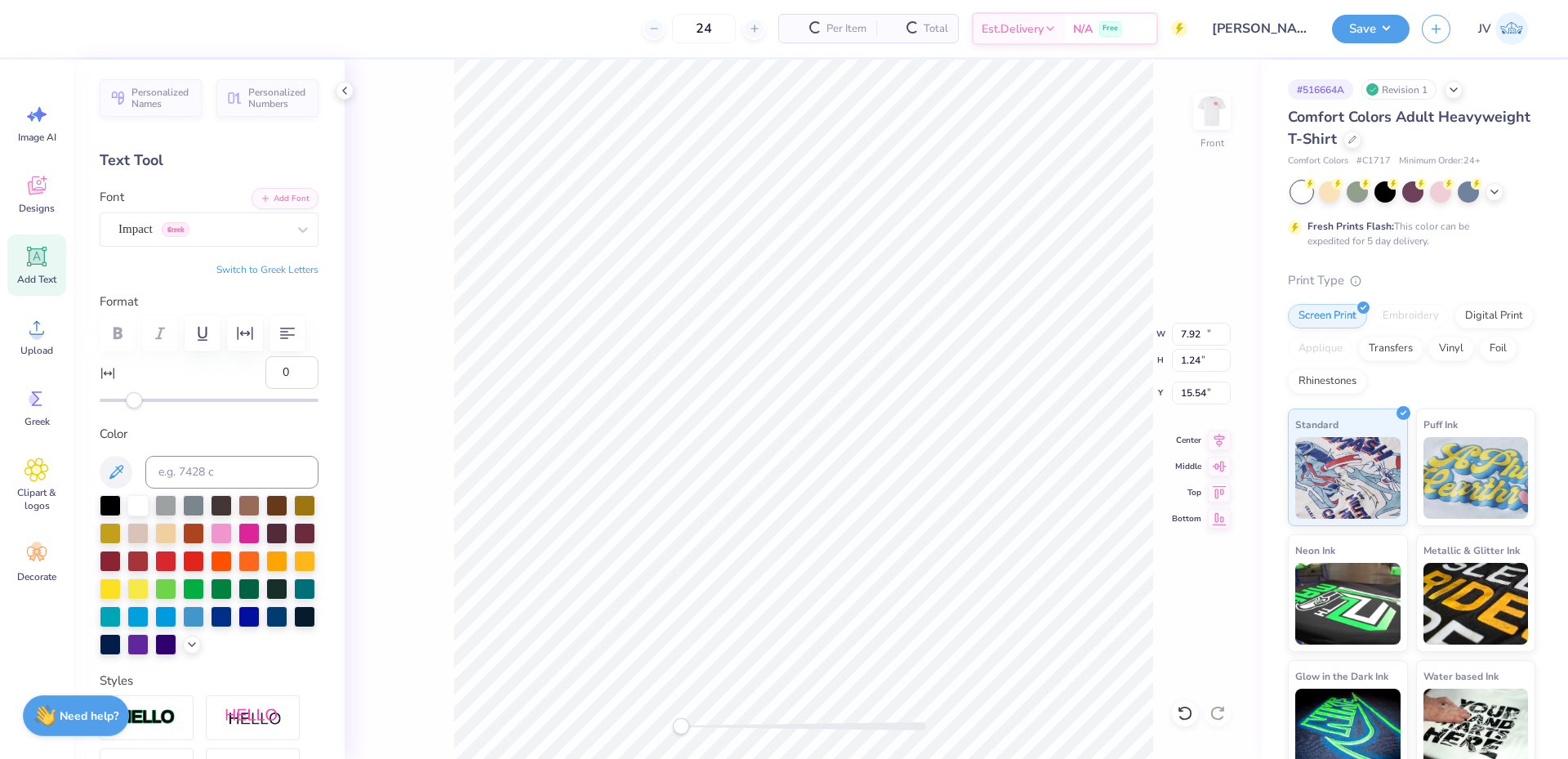
type input "1.56"
type input "17.99"
type input "10.27"
type input "13.00"
type input "3.00"
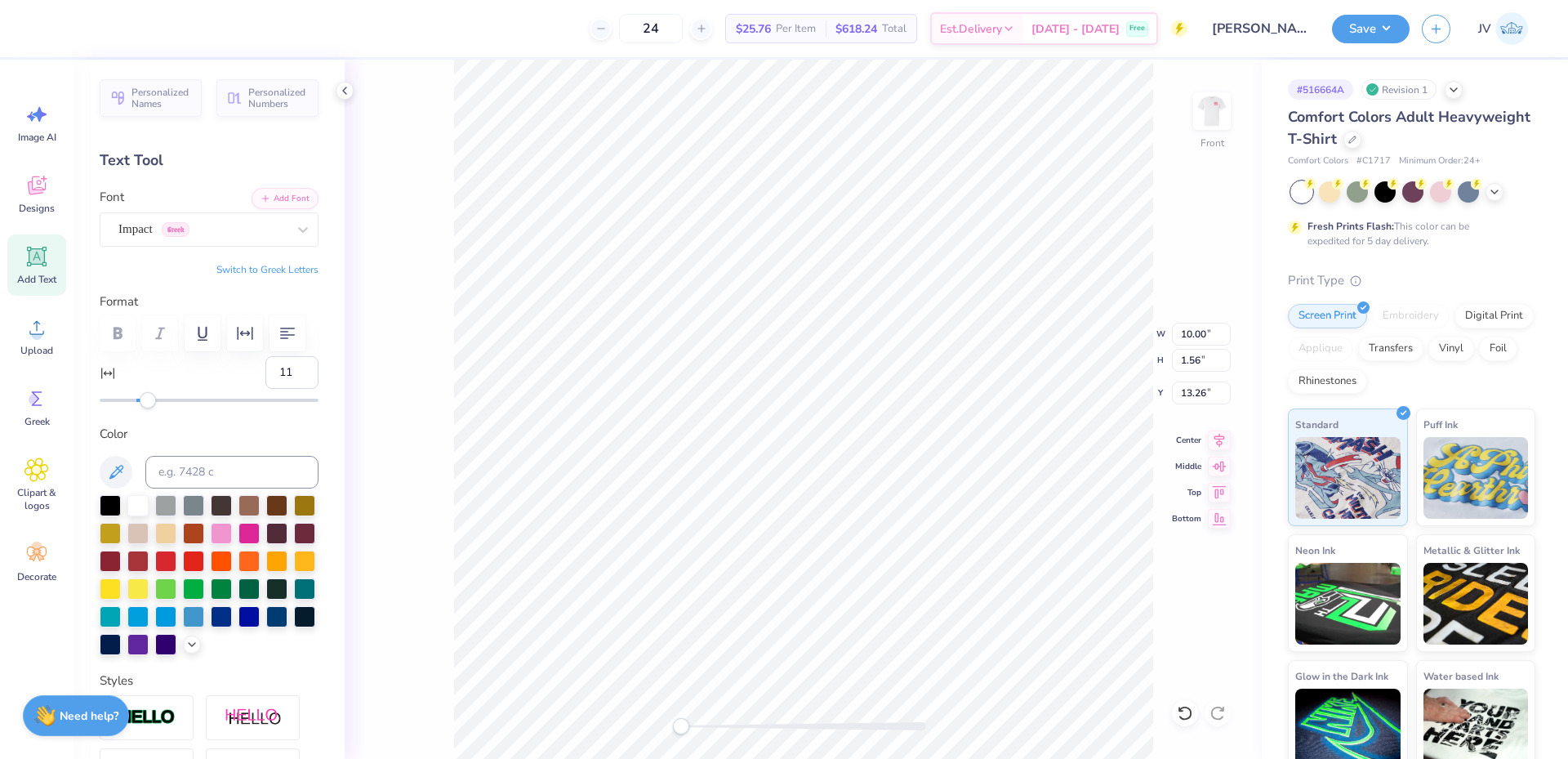
type input "12"
drag, startPoint x: 134, startPoint y: 401, endPoint x: 155, endPoint y: 401, distance: 21.0
click at [155, 401] on div "Accessibility label" at bounding box center [154, 400] width 16 height 16
drag, startPoint x: 682, startPoint y: 725, endPoint x: 727, endPoint y: 723, distance: 45.0
click at [727, 723] on div "Accessibility label" at bounding box center [726, 726] width 16 height 16
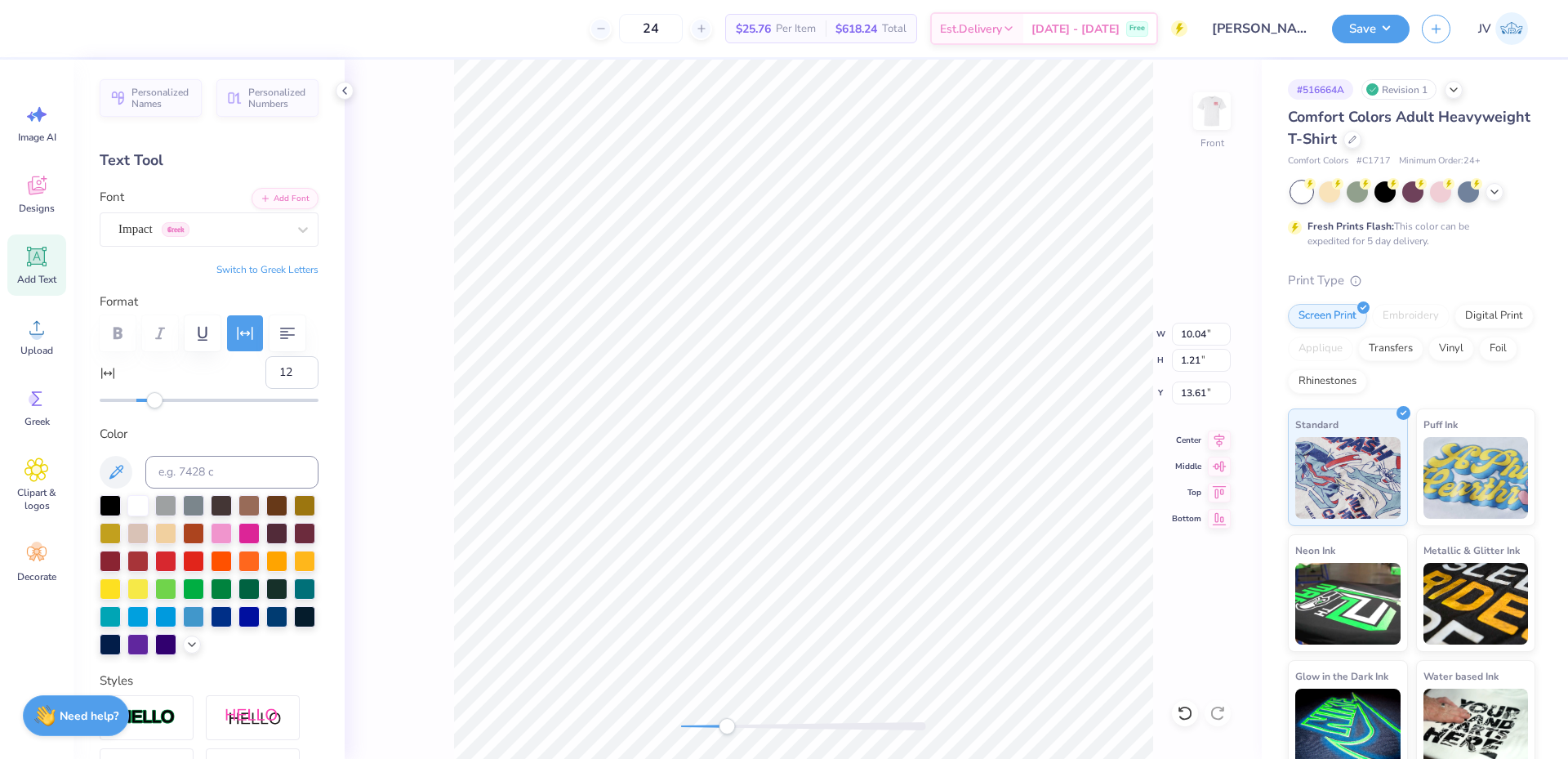
scroll to position [14, 2]
click at [1220, 440] on icon at bounding box center [1219, 438] width 23 height 19
type input "9.06"
type input "1.09"
type input "13.51"
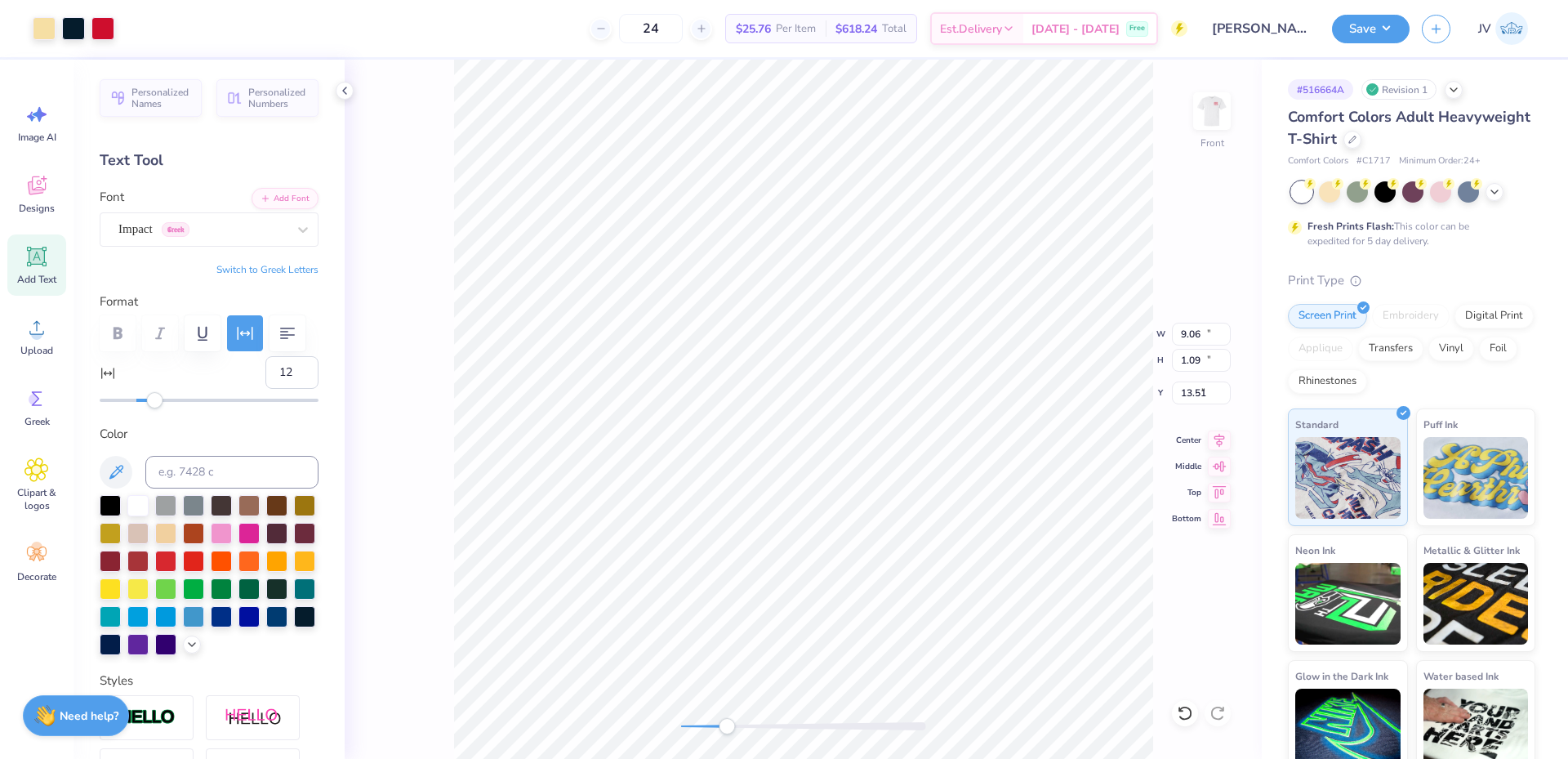
type input "10.27"
type input "13.00"
type input "3.00"
type input "9.06"
type input "1.09"
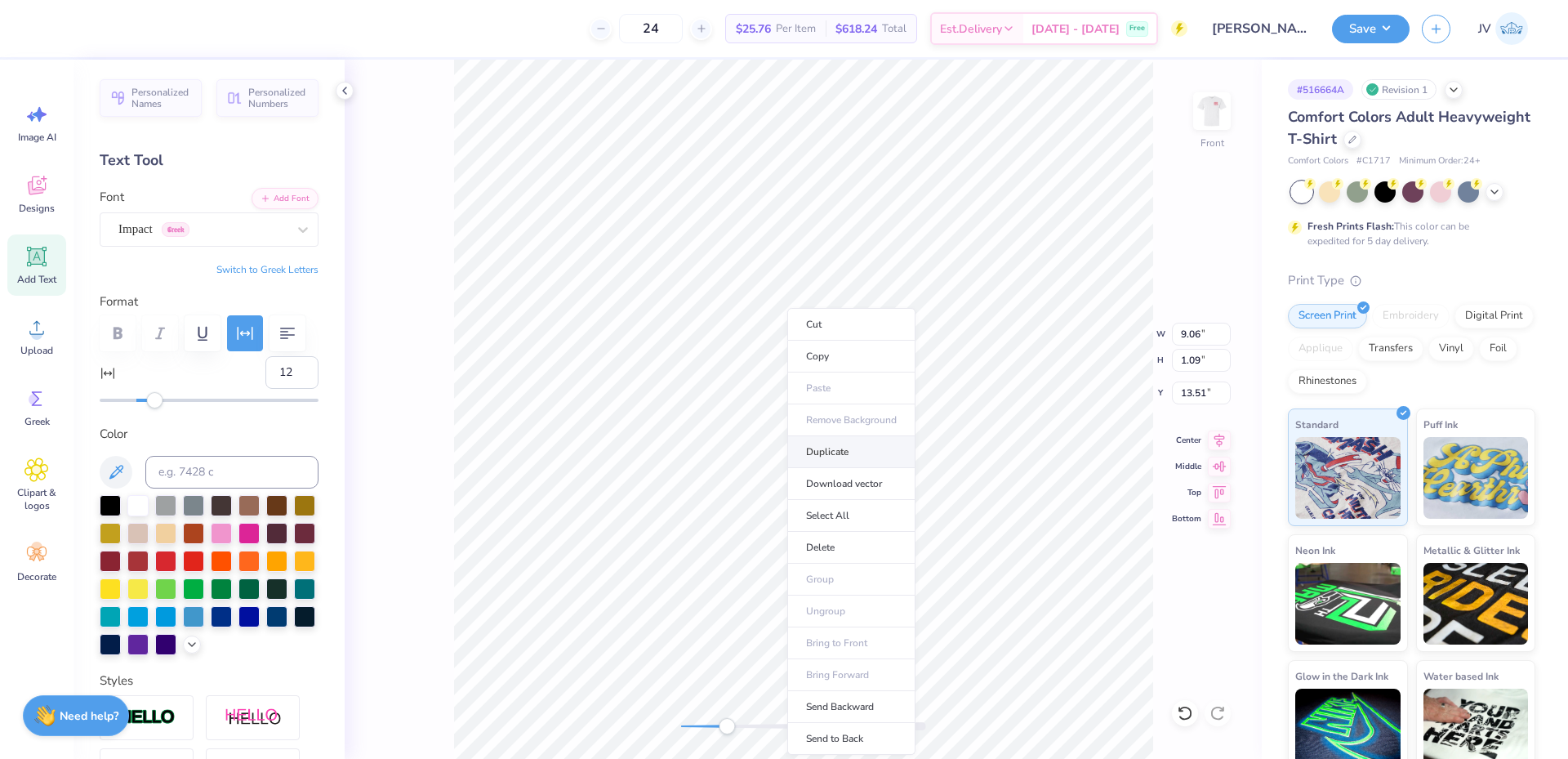
click at [860, 459] on li "Duplicate" at bounding box center [851, 452] width 129 height 32
type input "14.51"
type textarea "2025"
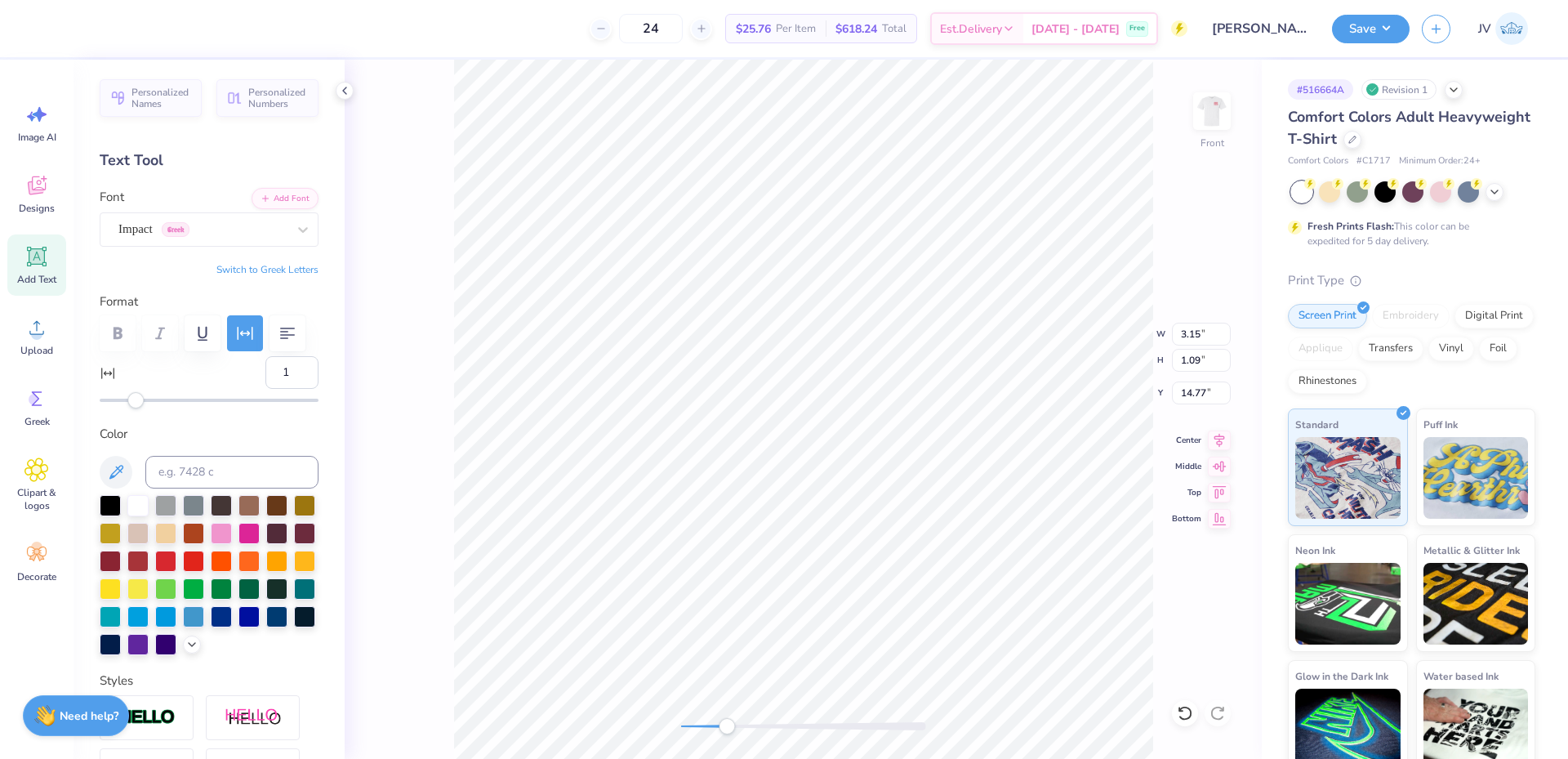
type input "0"
drag, startPoint x: 151, startPoint y: 401, endPoint x: 134, endPoint y: 402, distance: 17.0
click at [134, 402] on div "Accessibility label" at bounding box center [133, 400] width 16 height 16
click at [860, 464] on li "Duplicate" at bounding box center [843, 452] width 129 height 32
type input "16.05"
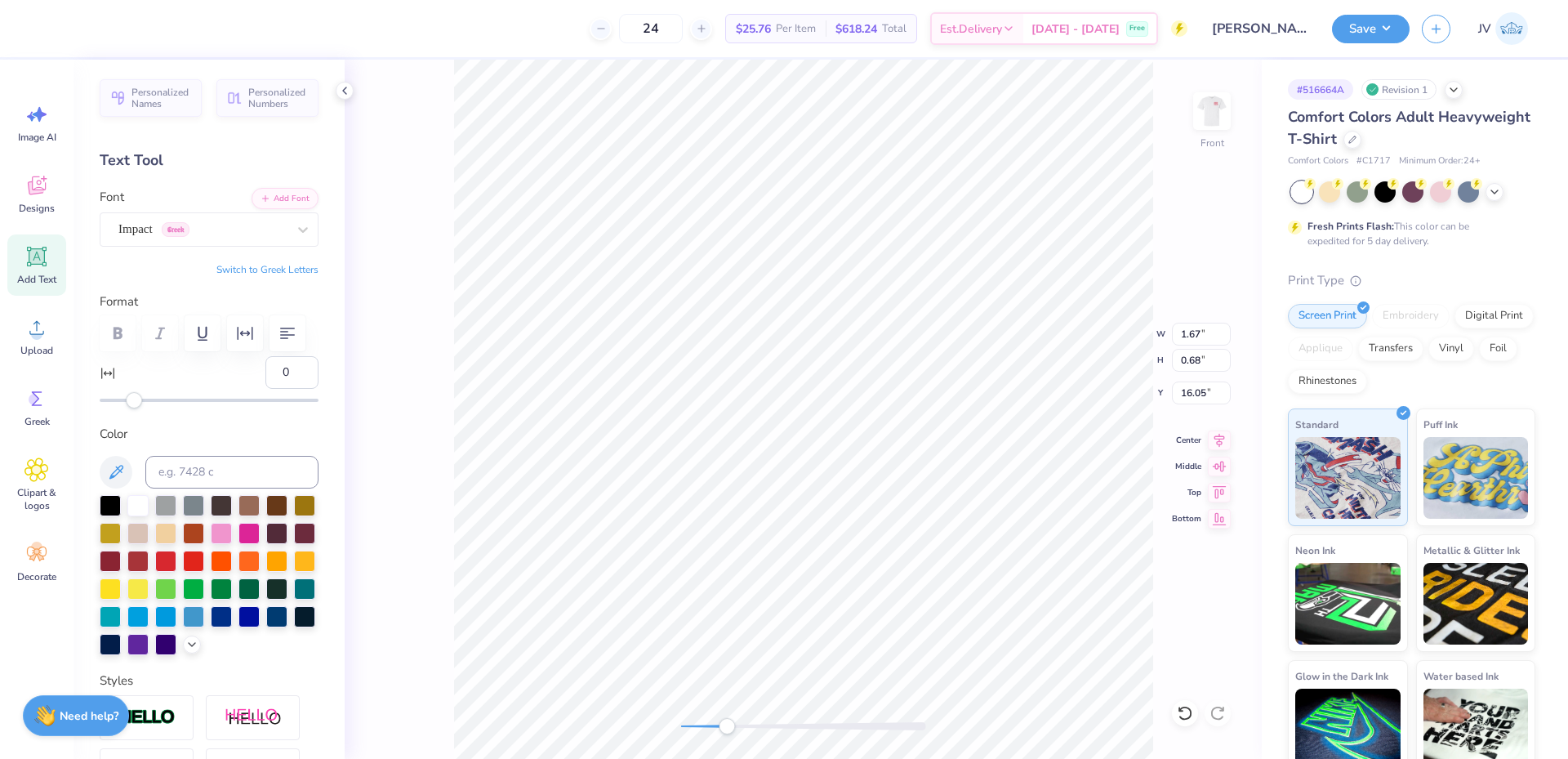
scroll to position [14, 16]
type textarea "20SUPORTING VETERANS EVERYWHRE"
click at [433, 548] on div "Front W 1.67 1.67 " H 0.68 0.68 " Y 16.05 16.05 " Center Middle Top Bottom" at bounding box center [803, 409] width 917 height 699
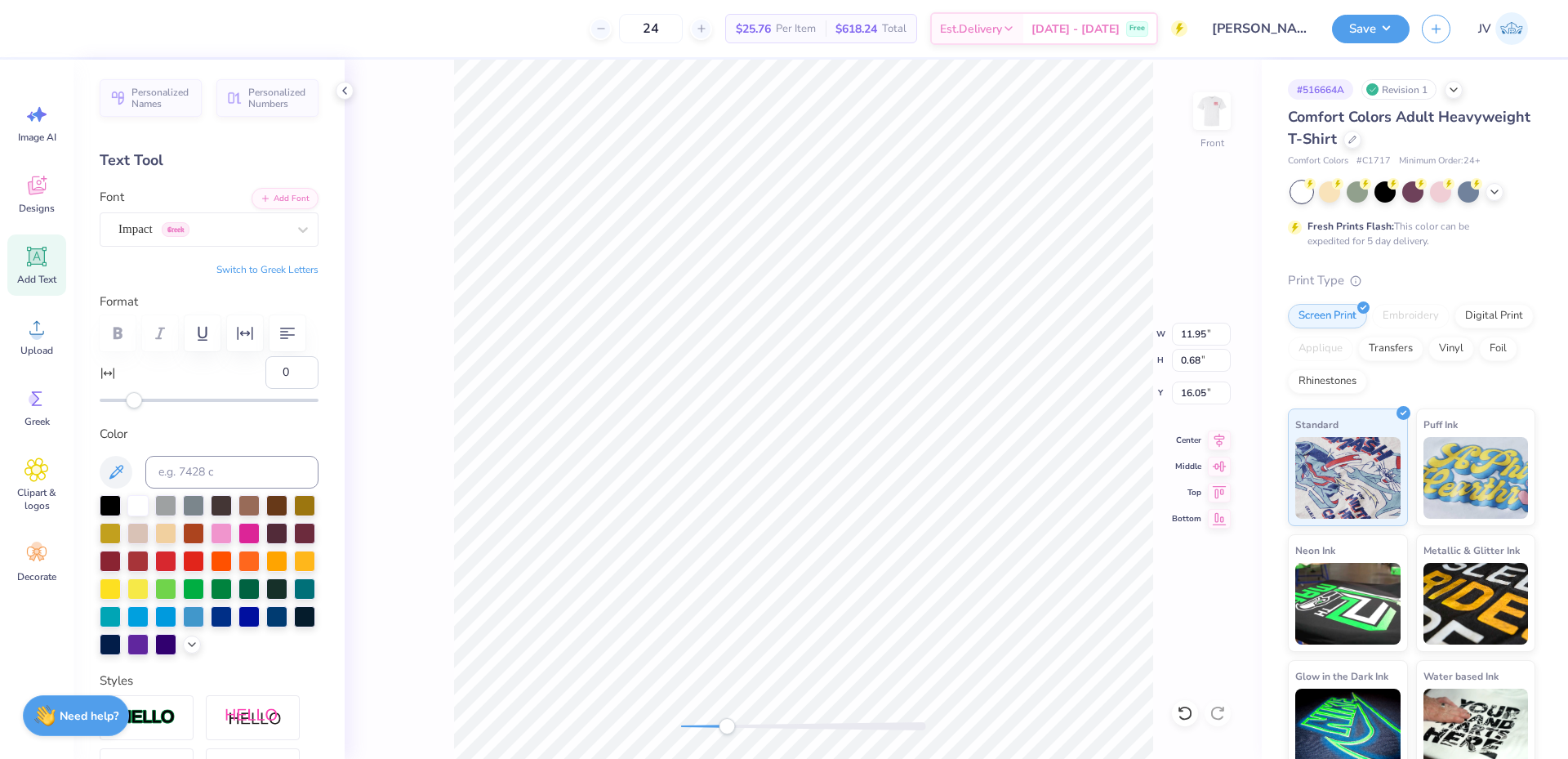
type textarea "SUPPORTING VETERANS EVERYWHRE"
click at [1196, 337] on input "11.50" at bounding box center [1201, 335] width 59 height 23
type input "9"
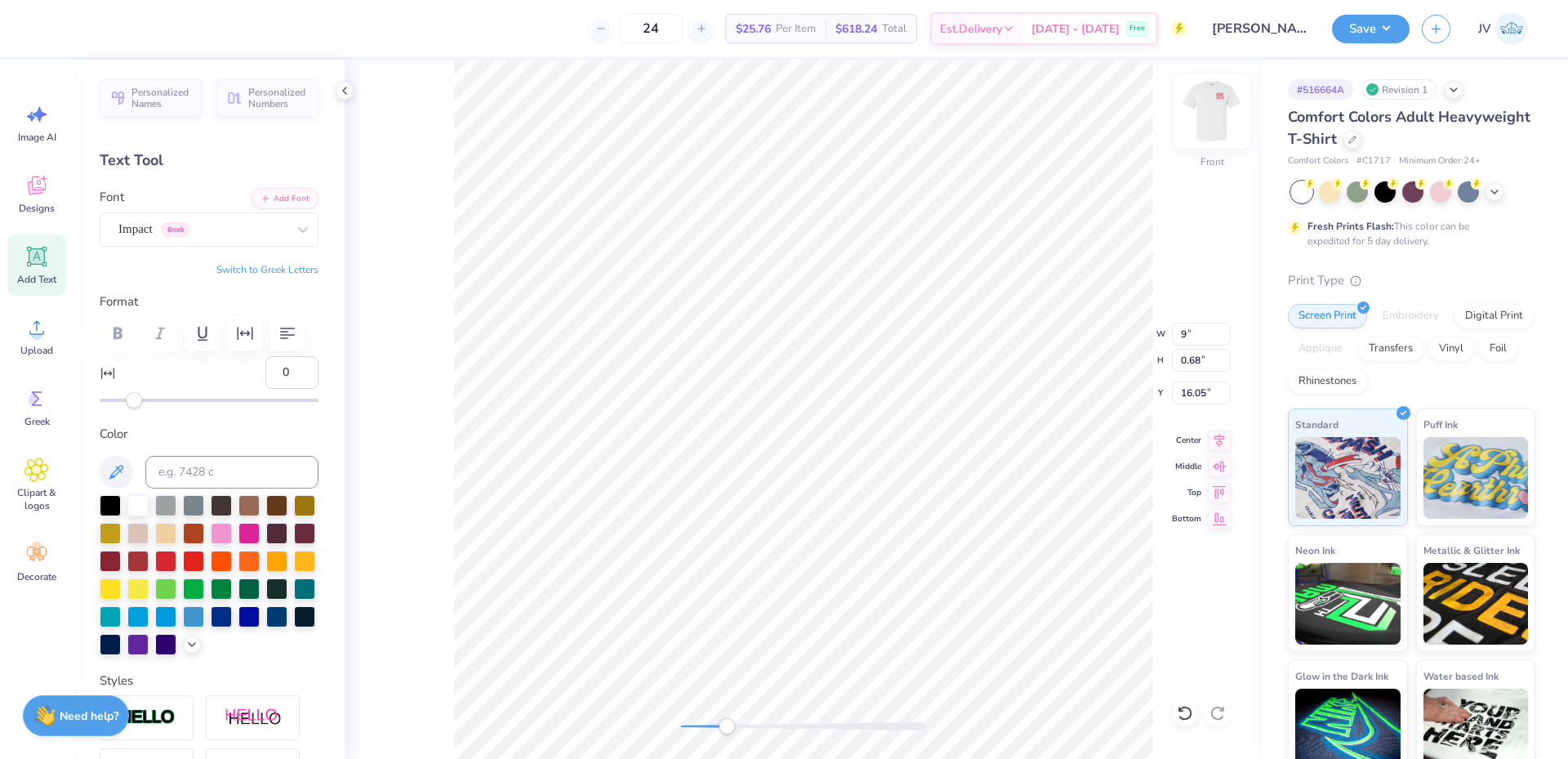
click at [1216, 115] on img at bounding box center [1212, 111] width 66 height 66
click at [838, 459] on li "Duplicate" at bounding box center [840, 452] width 129 height 32
type input "16.05"
click at [270, 235] on div "Impact Greek" at bounding box center [202, 229] width 171 height 25
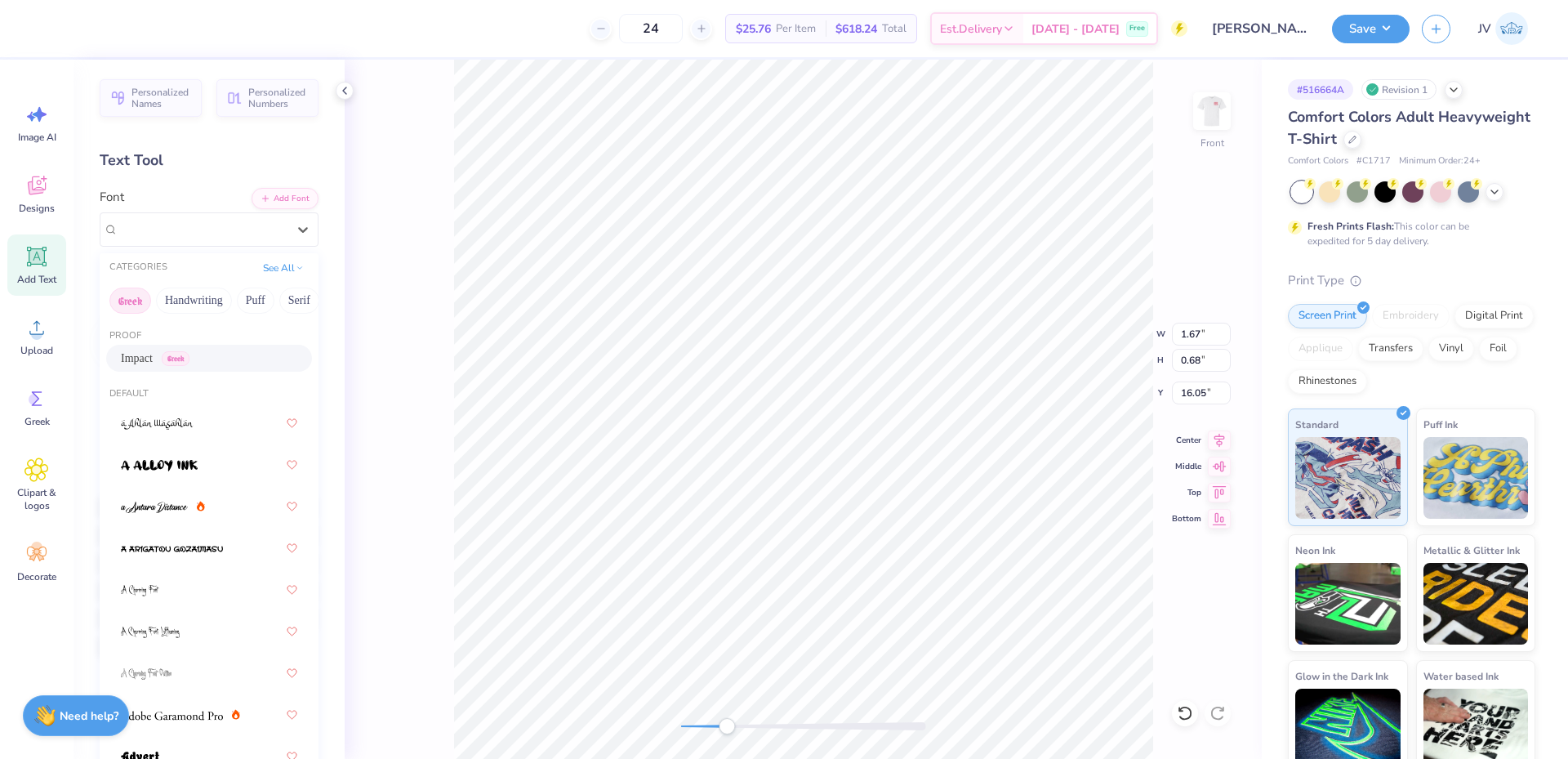
click at [129, 293] on button "Greek" at bounding box center [130, 300] width 42 height 26
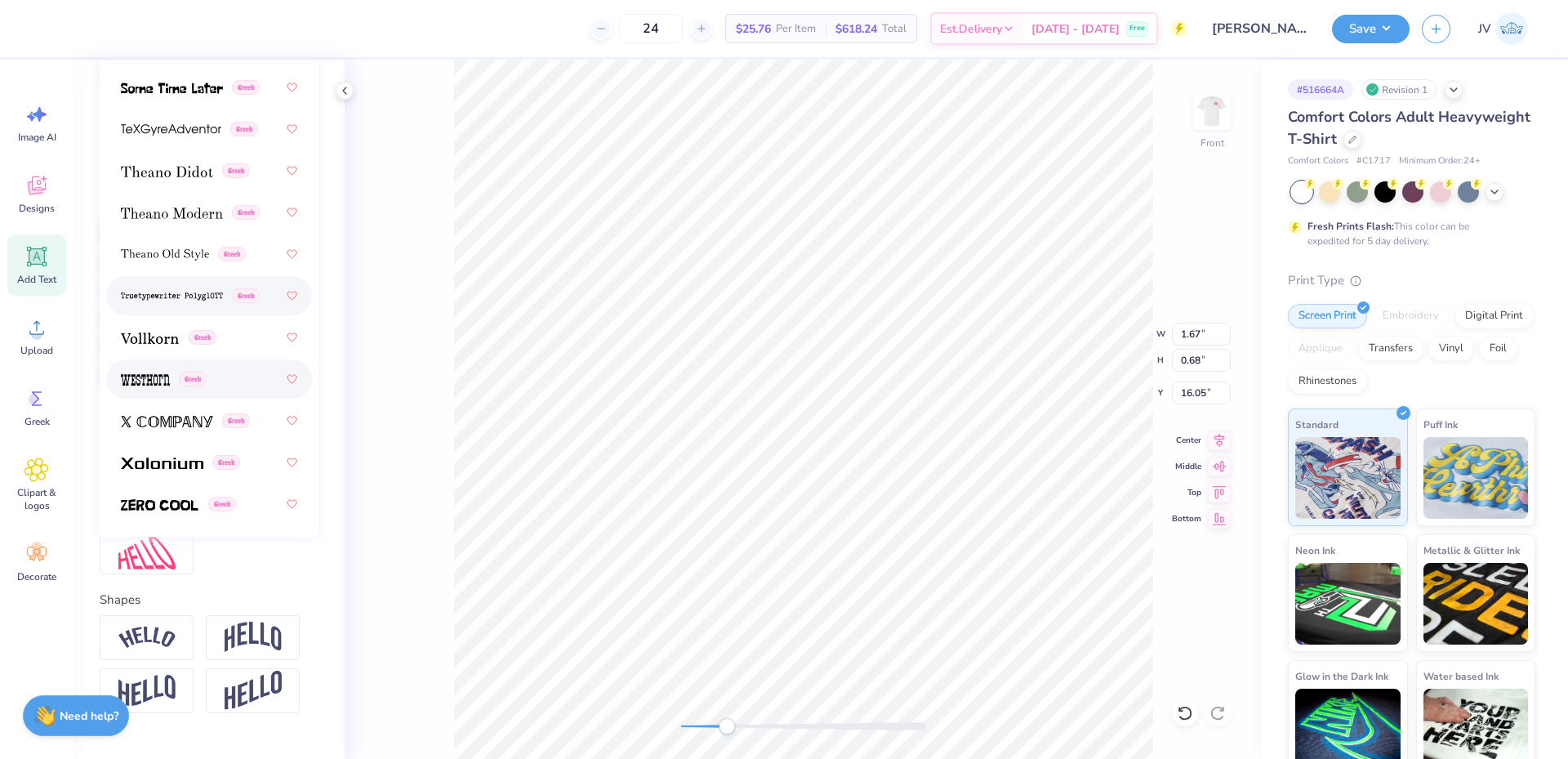
scroll to position [0, 0]
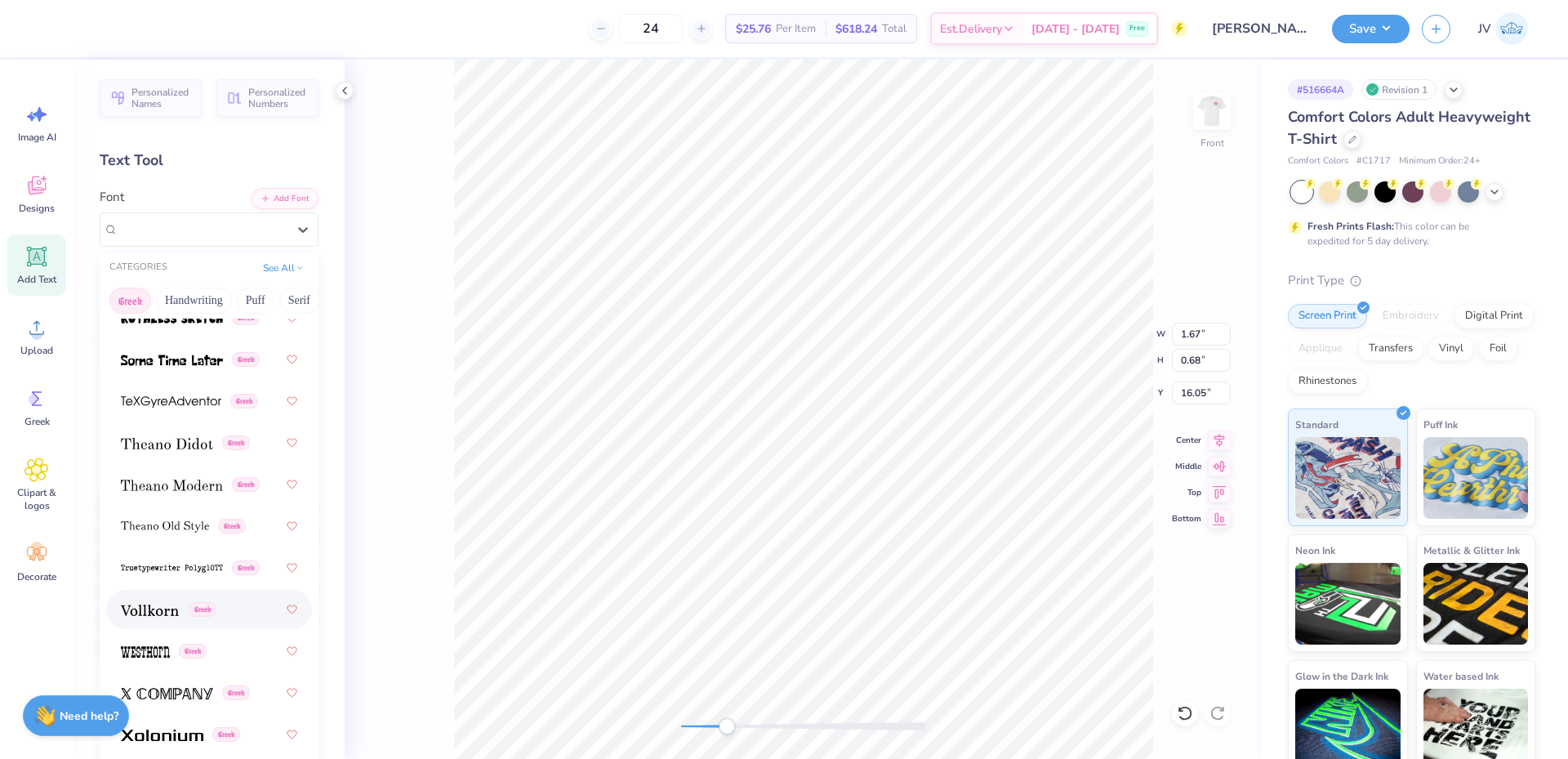
click at [130, 608] on img at bounding box center [150, 610] width 58 height 12
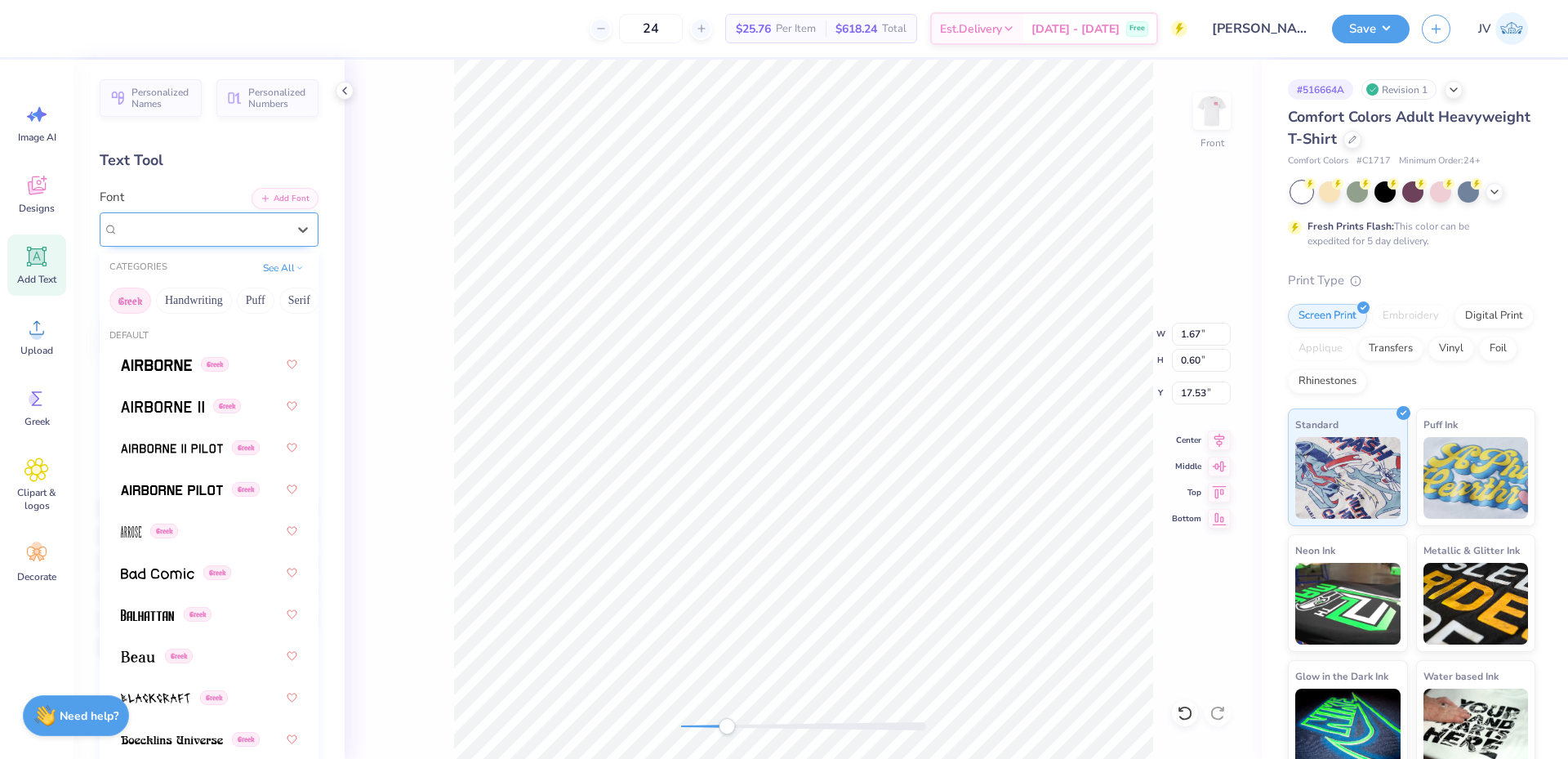
click at [274, 226] on div "Vollkorn Greek" at bounding box center [202, 229] width 171 height 25
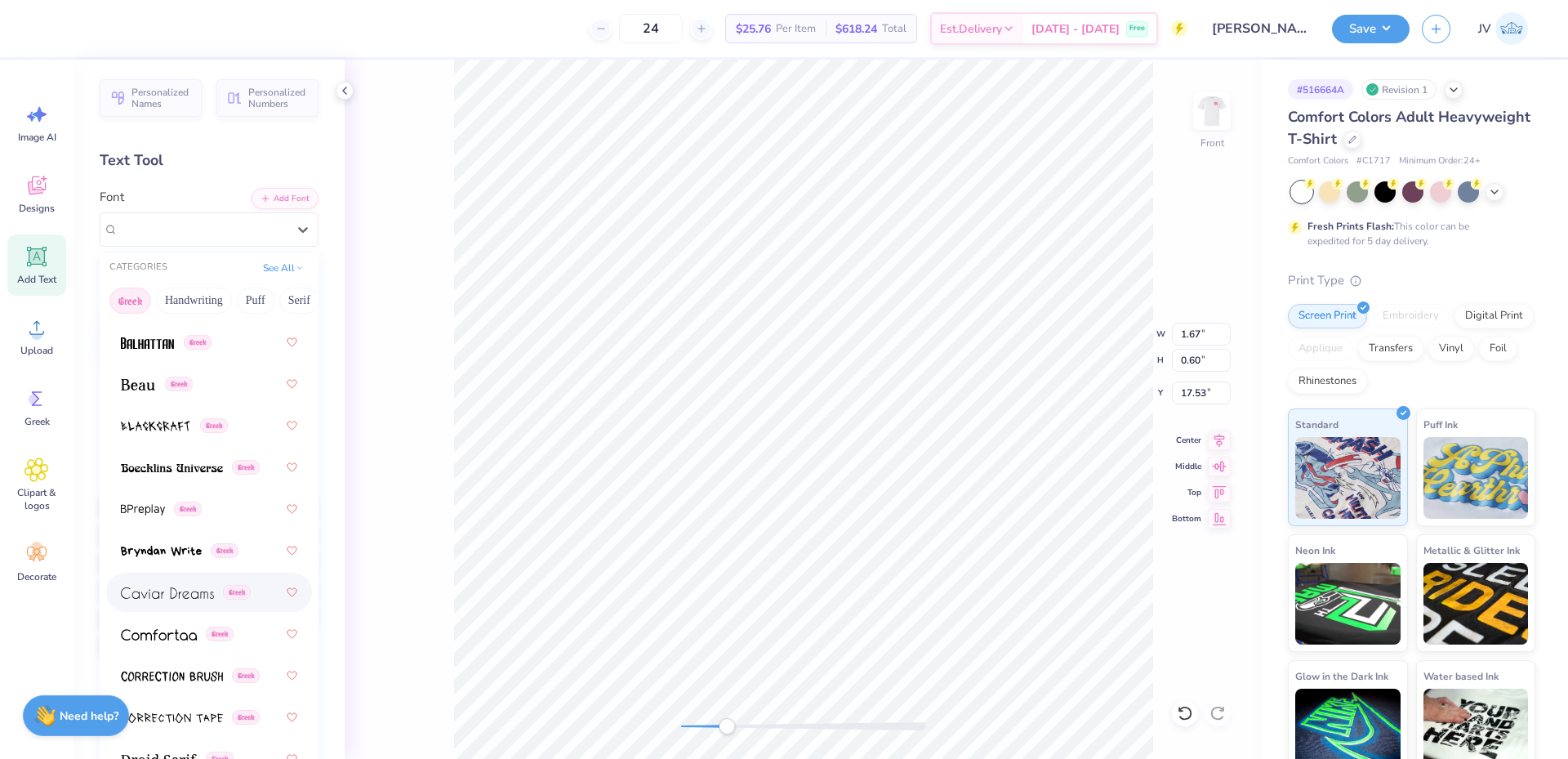
scroll to position [544, 0]
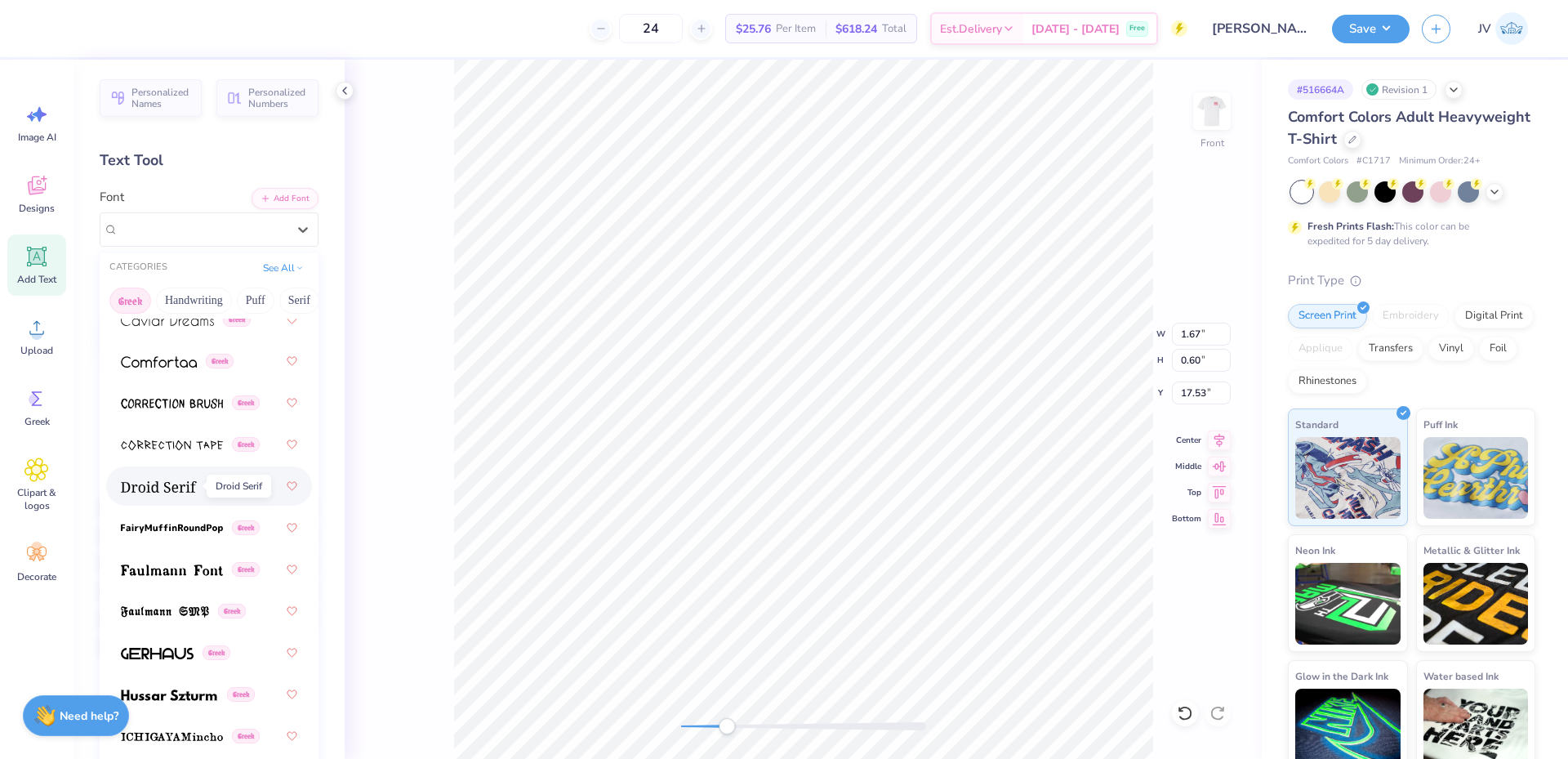
click at [181, 483] on img at bounding box center [159, 487] width 76 height 12
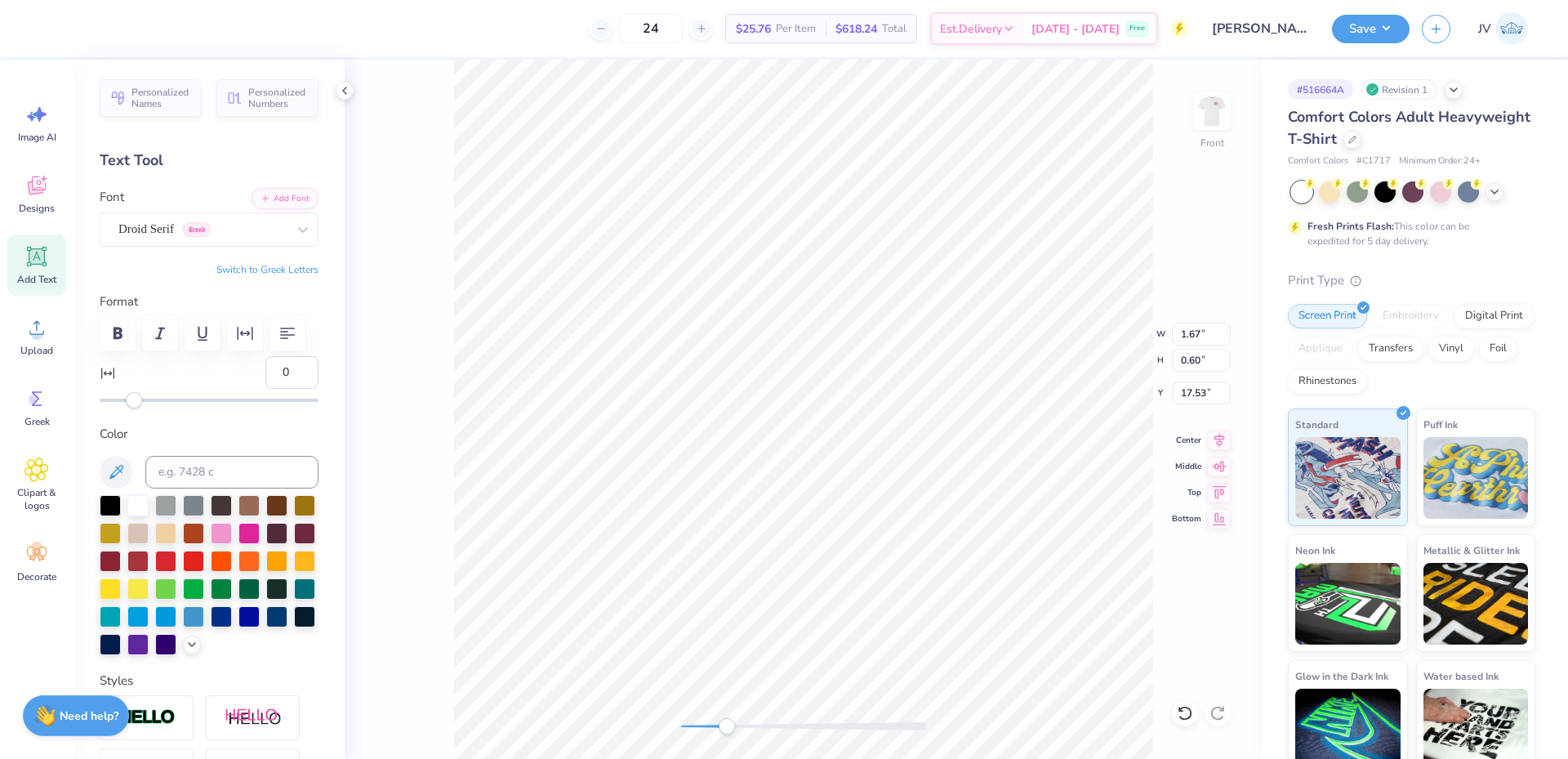
scroll to position [14, 3]
click at [125, 328] on icon "button" at bounding box center [118, 334] width 19 height 19
type textarea "ADP"
click at [249, 269] on button "Switch to Greek Letters" at bounding box center [268, 270] width 102 height 14
type input "1.84"
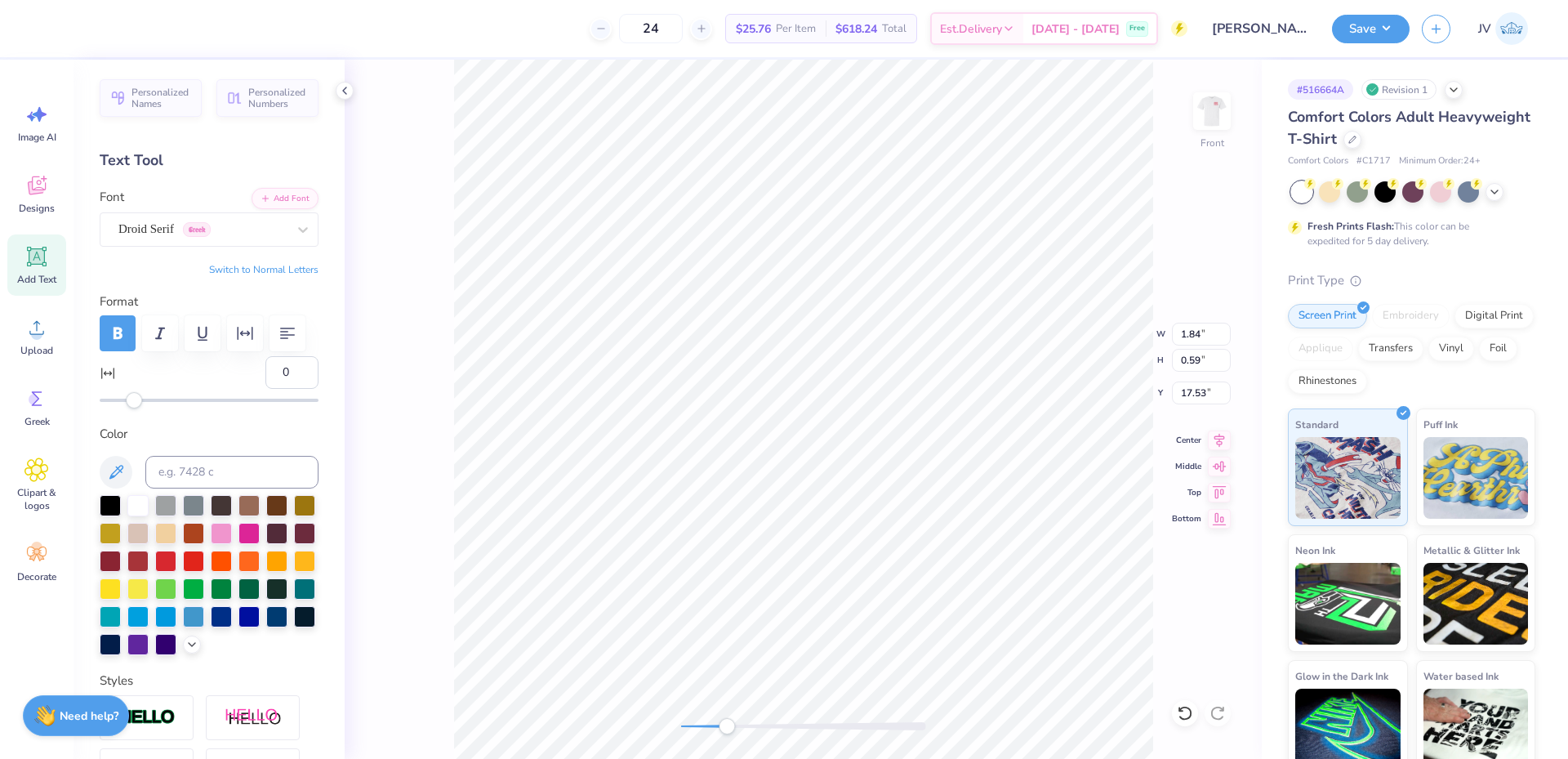
type input "0.59"
type textarea "ΑΔΠ ΑΦ ΓΦΒ"
click at [667, 727] on div "Front W 5.74 5.74 " H 0.59 0.59 " Y 17.52 17.52 " Center Middle Top Bottom" at bounding box center [803, 409] width 917 height 699
drag, startPoint x: 684, startPoint y: 731, endPoint x: 734, endPoint y: 720, distance: 51.2
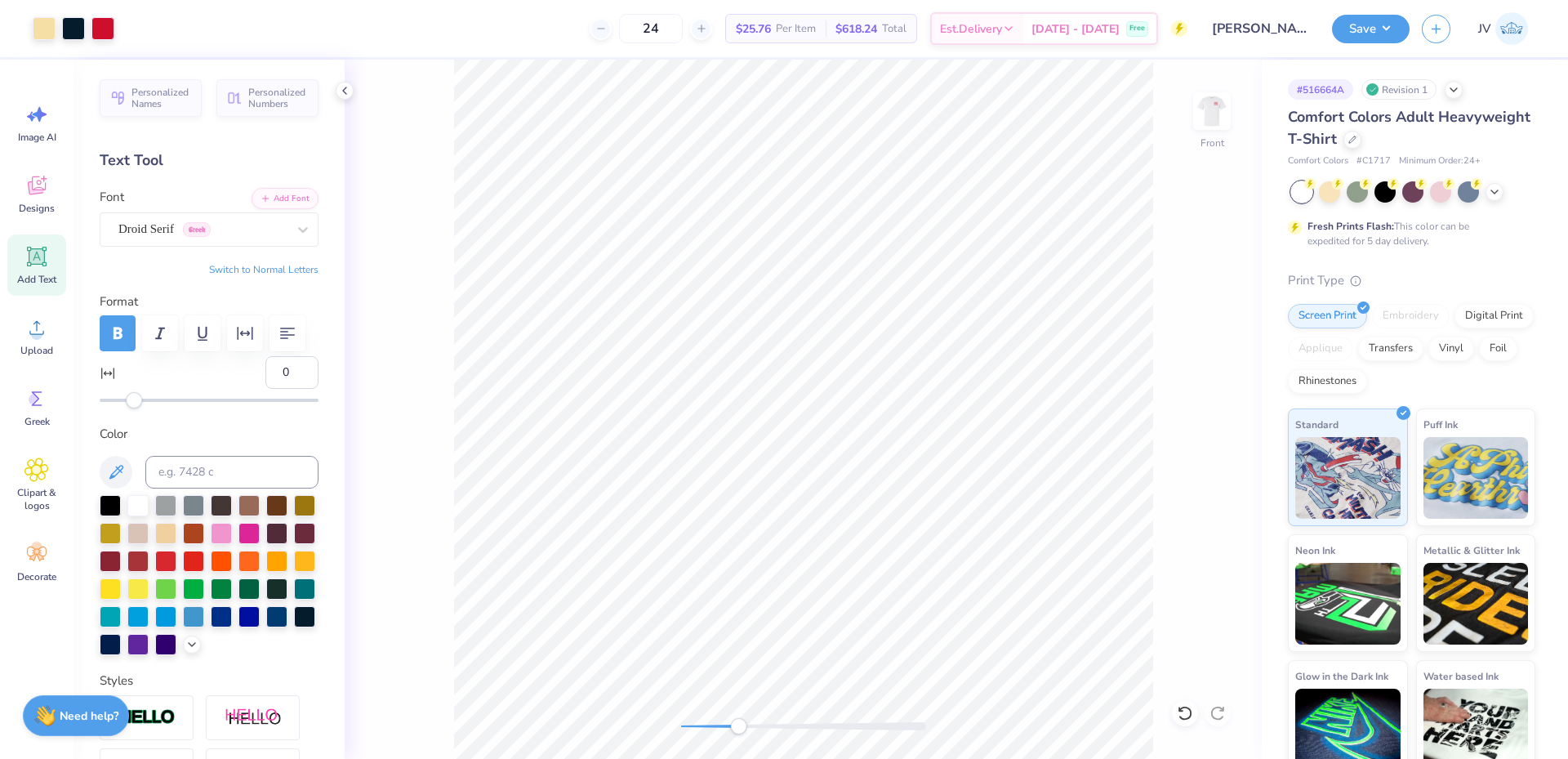
click at [740, 730] on div "Accessibility label" at bounding box center [738, 726] width 16 height 16
click at [726, 728] on div "Accessibility label" at bounding box center [726, 726] width 16 height 16
click at [703, 452] on li "Duplicate" at bounding box center [710, 452] width 129 height 32
type input "16.21"
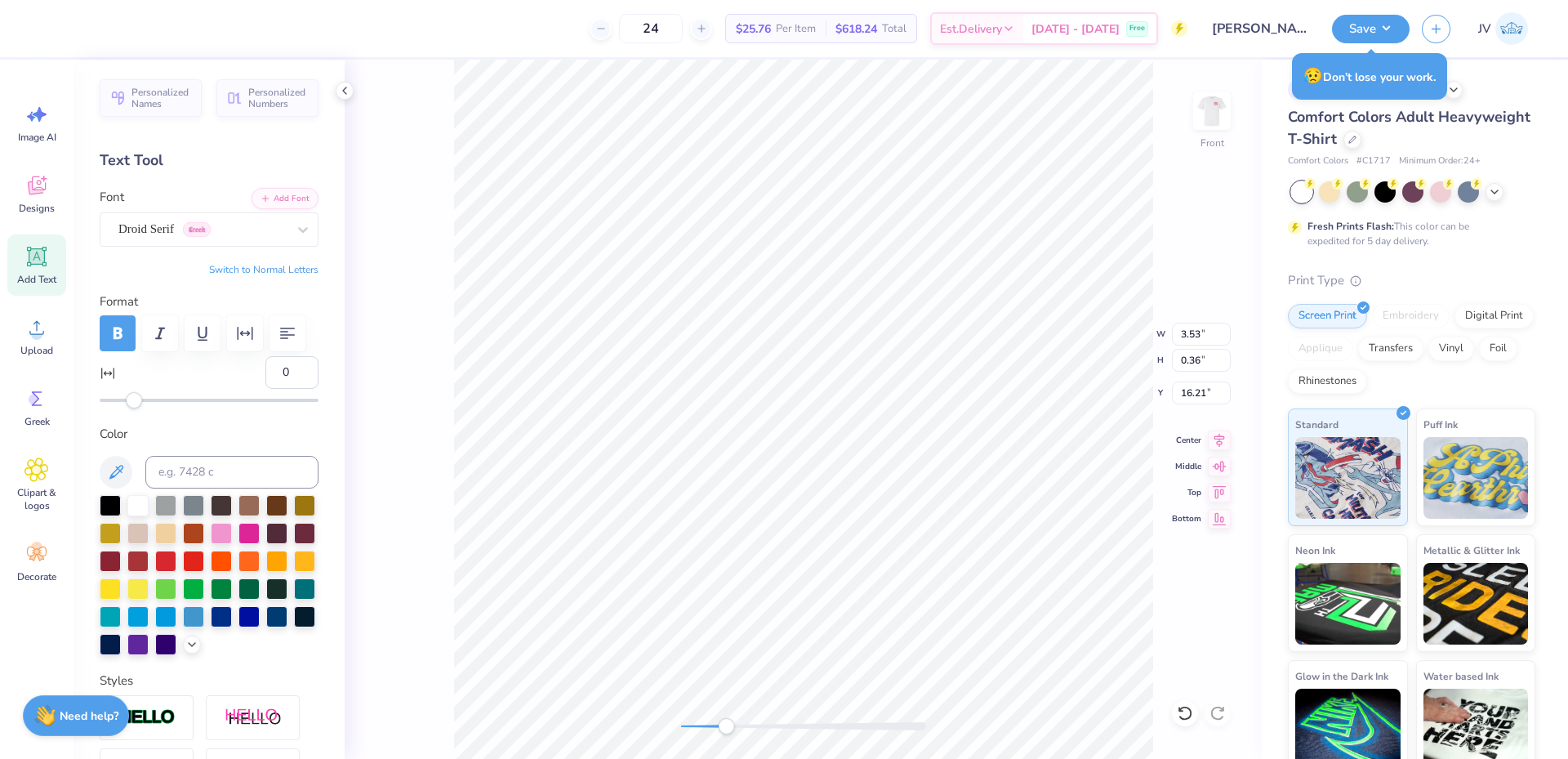
scroll to position [14, 3]
type textarea "ΣΚ ΑΓΔ"
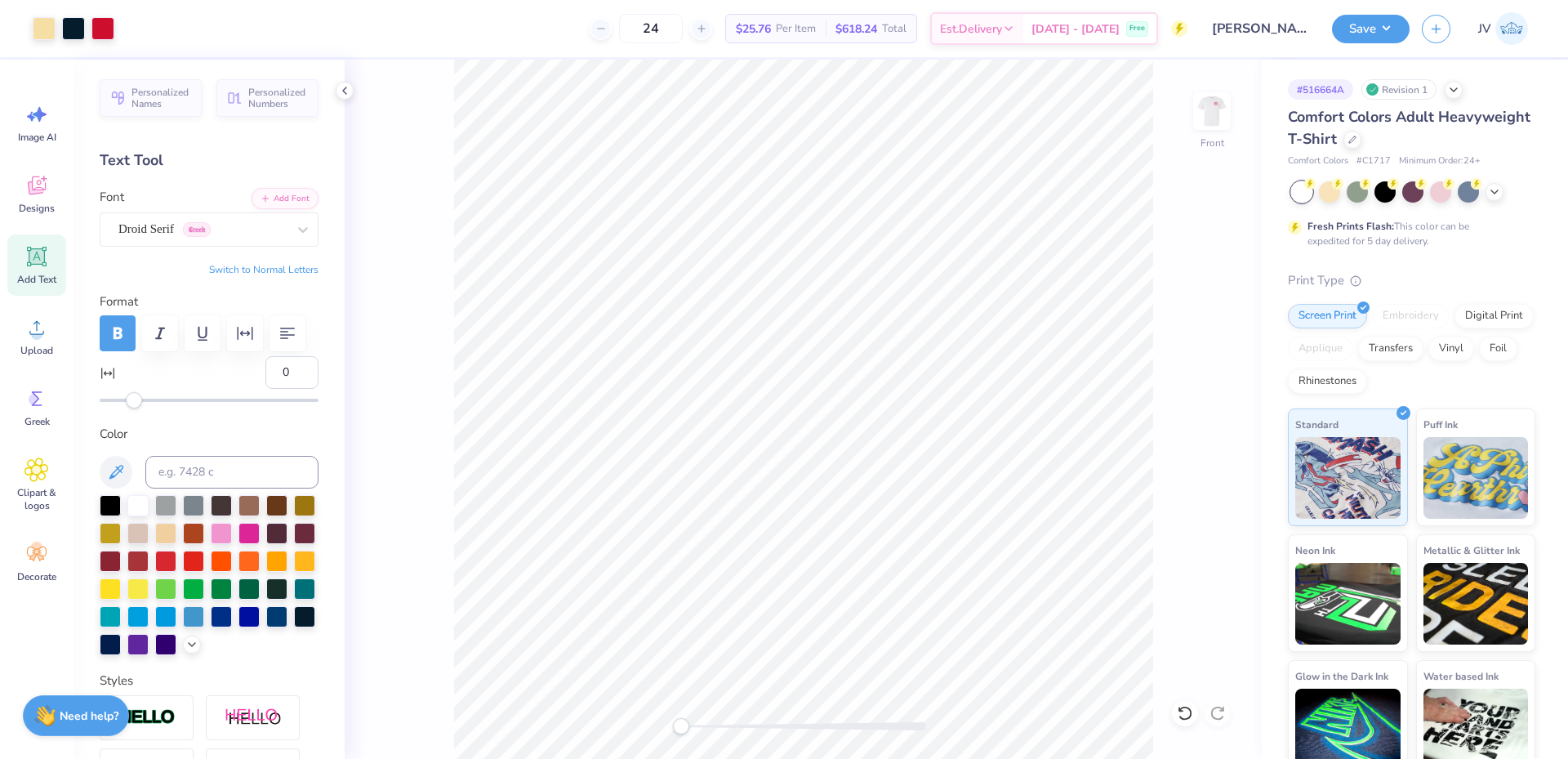
click at [650, 728] on div "Front" at bounding box center [803, 409] width 917 height 699
click at [665, 718] on div "Front" at bounding box center [803, 409] width 917 height 699
click at [671, 734] on div "Front" at bounding box center [803, 409] width 917 height 699
click at [1378, 29] on button "Save" at bounding box center [1371, 27] width 77 height 29
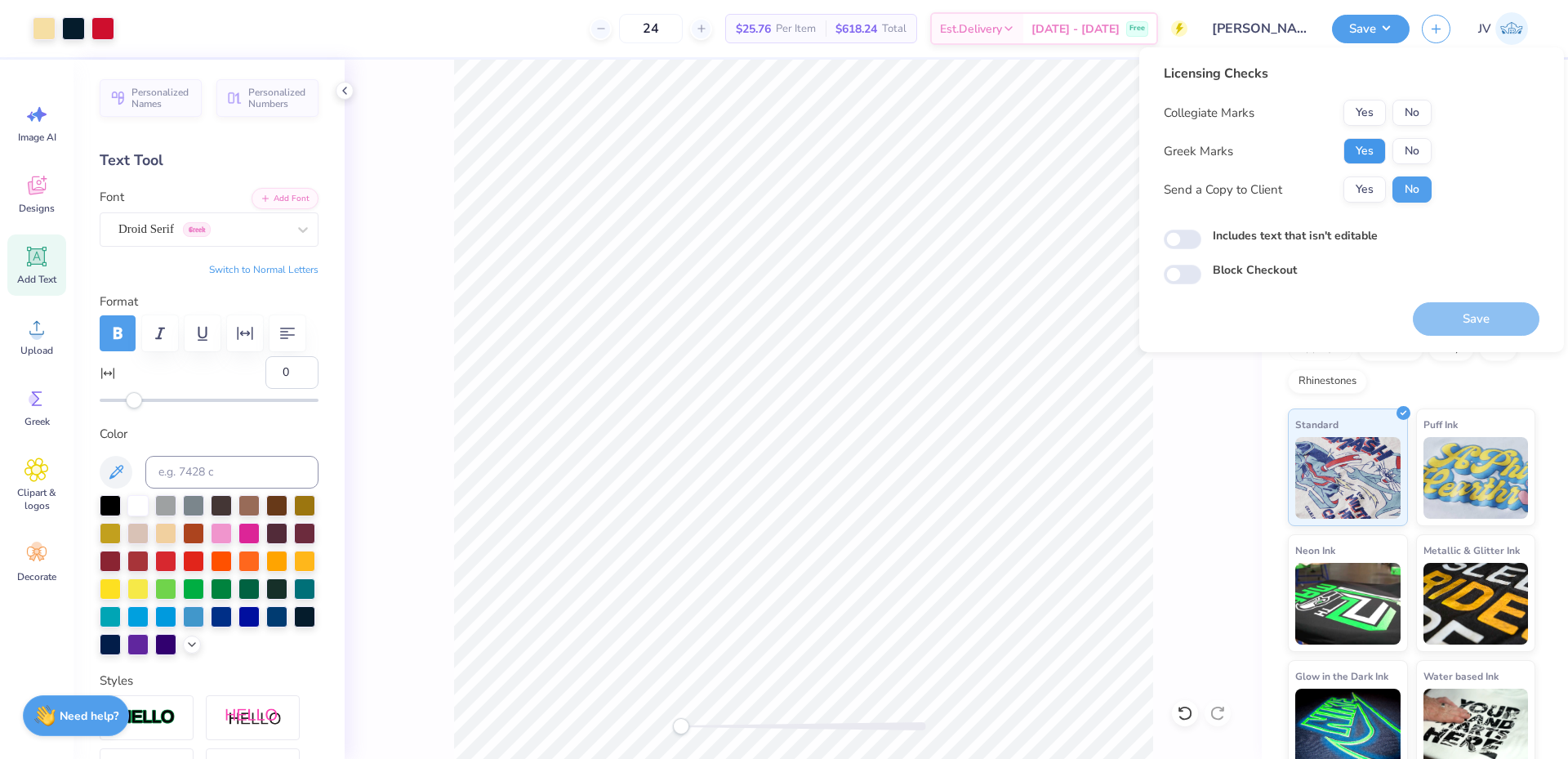
click at [1361, 153] on button "Yes" at bounding box center [1365, 151] width 43 height 26
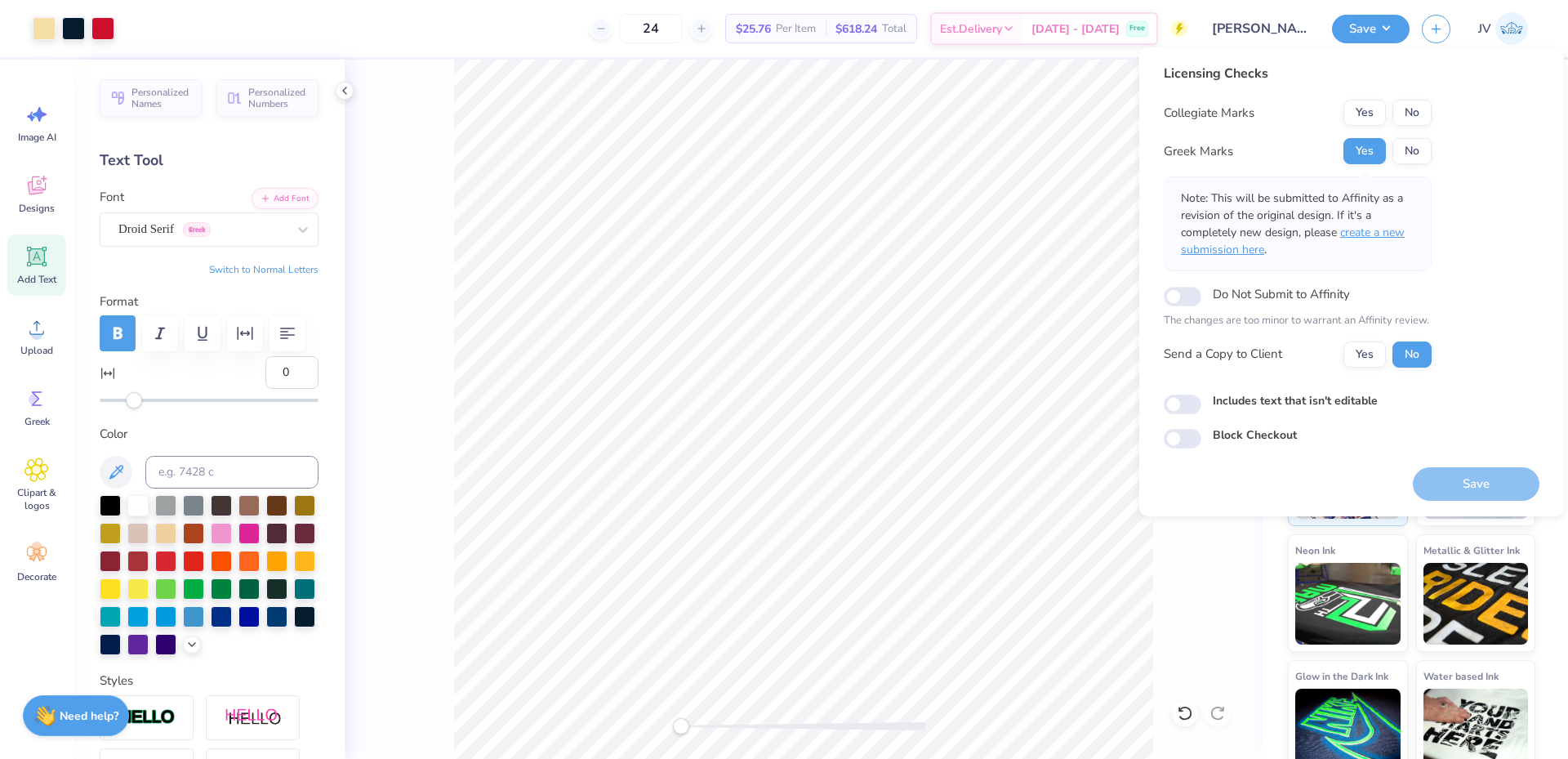
click at [1375, 231] on span "create a new submission here" at bounding box center [1292, 241] width 223 height 33
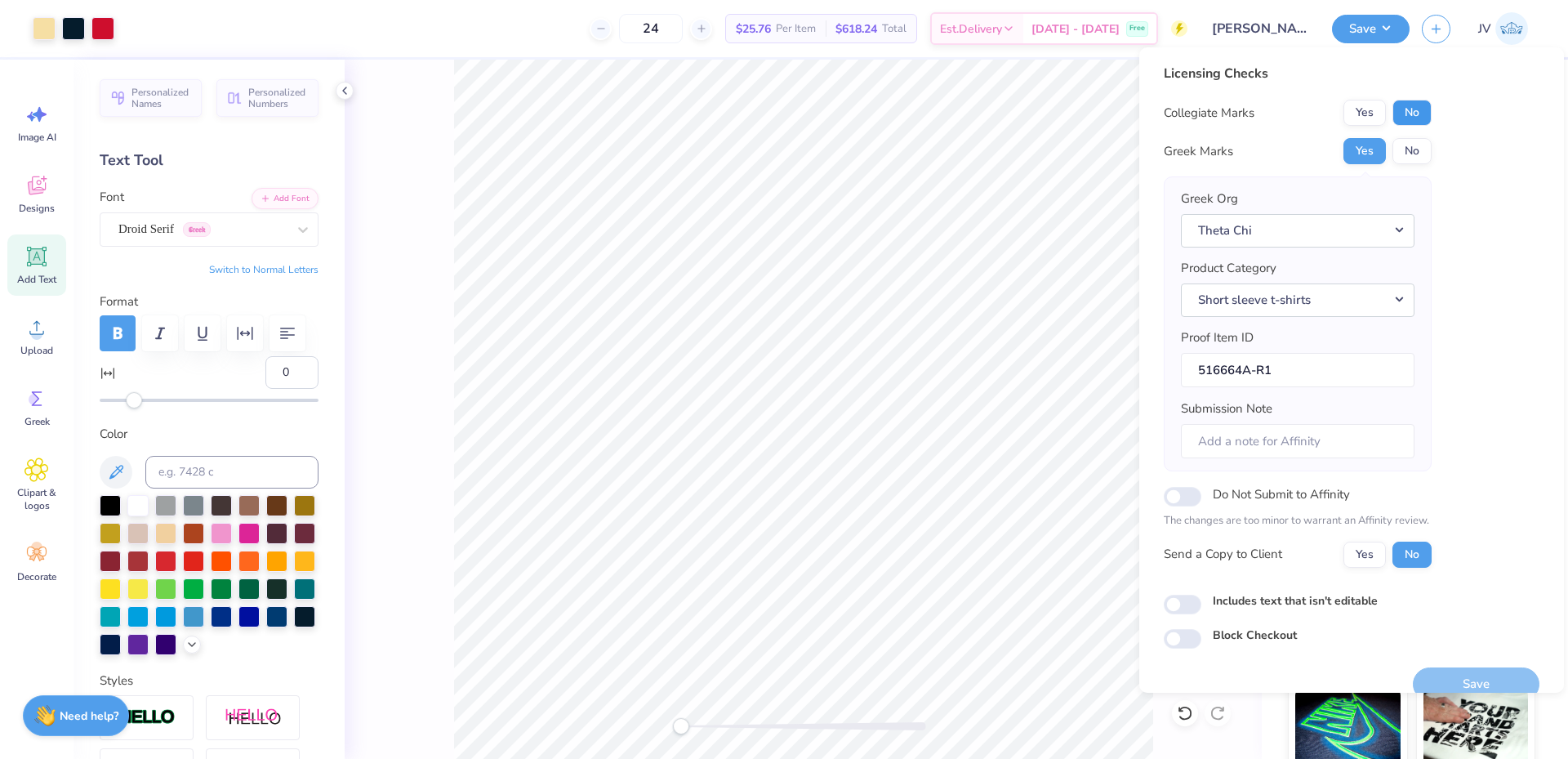
click at [1415, 118] on button "No" at bounding box center [1411, 112] width 40 height 26
click at [1436, 674] on button "Save" at bounding box center [1476, 684] width 127 height 34
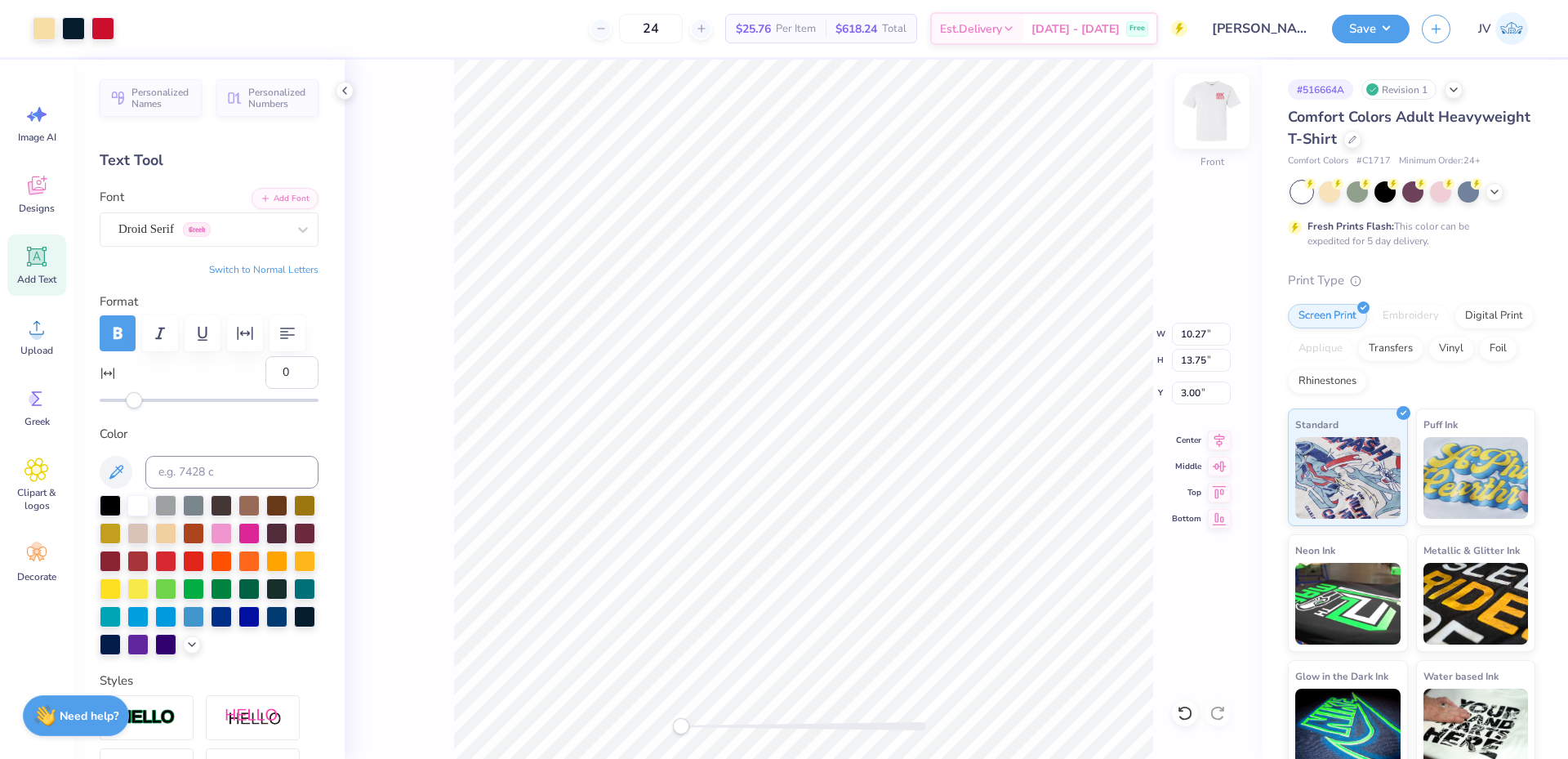
click at [1212, 120] on img at bounding box center [1212, 111] width 66 height 66
click at [1206, 108] on img at bounding box center [1212, 111] width 66 height 66
type input "3.56"
type input "2.75"
type input "5.39"
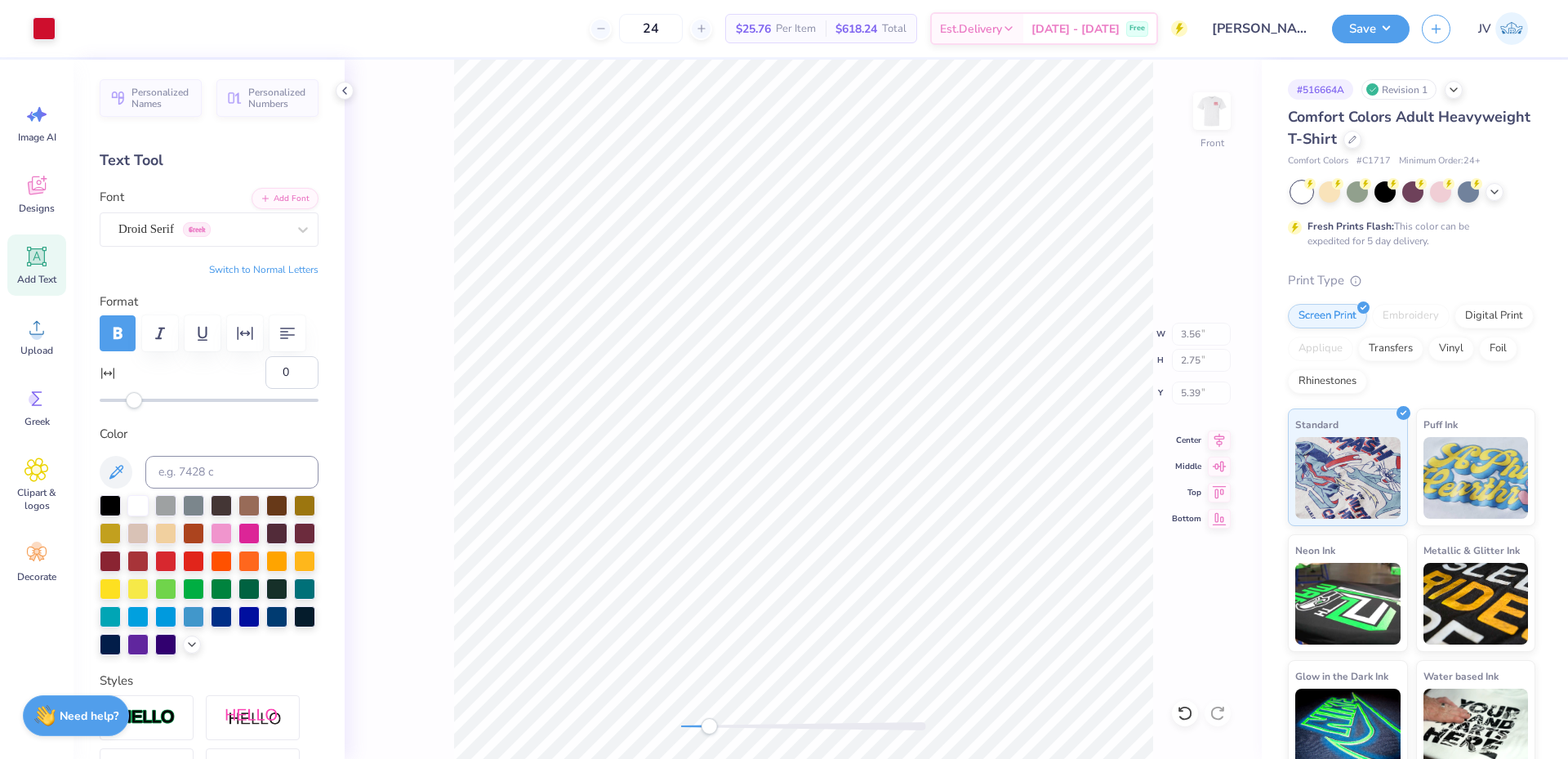
drag, startPoint x: 683, startPoint y: 729, endPoint x: 709, endPoint y: 733, distance: 26.3
click at [709, 733] on div "Accessibility label" at bounding box center [709, 726] width 16 height 16
type input "8.28"
type input "0.49"
type input "16.26"
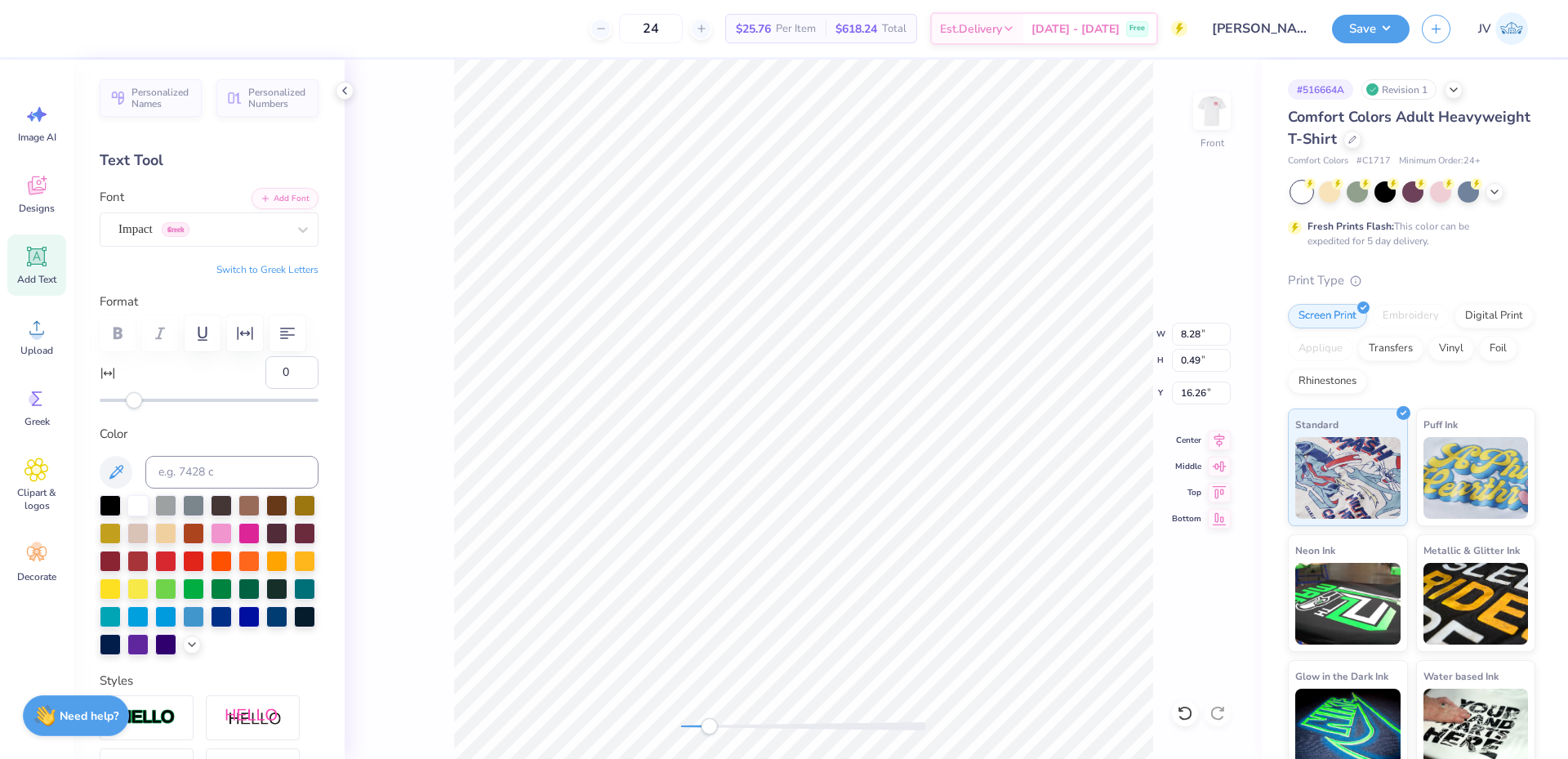
scroll to position [14, 16]
type textarea "SUPPORTING VETERANS EVERYWHERE"
drag, startPoint x: 712, startPoint y: 722, endPoint x: 682, endPoint y: 725, distance: 30.1
click at [682, 725] on div "Accessibility label" at bounding box center [682, 726] width 16 height 16
click at [790, 513] on li "Group" at bounding box center [797, 514] width 129 height 32
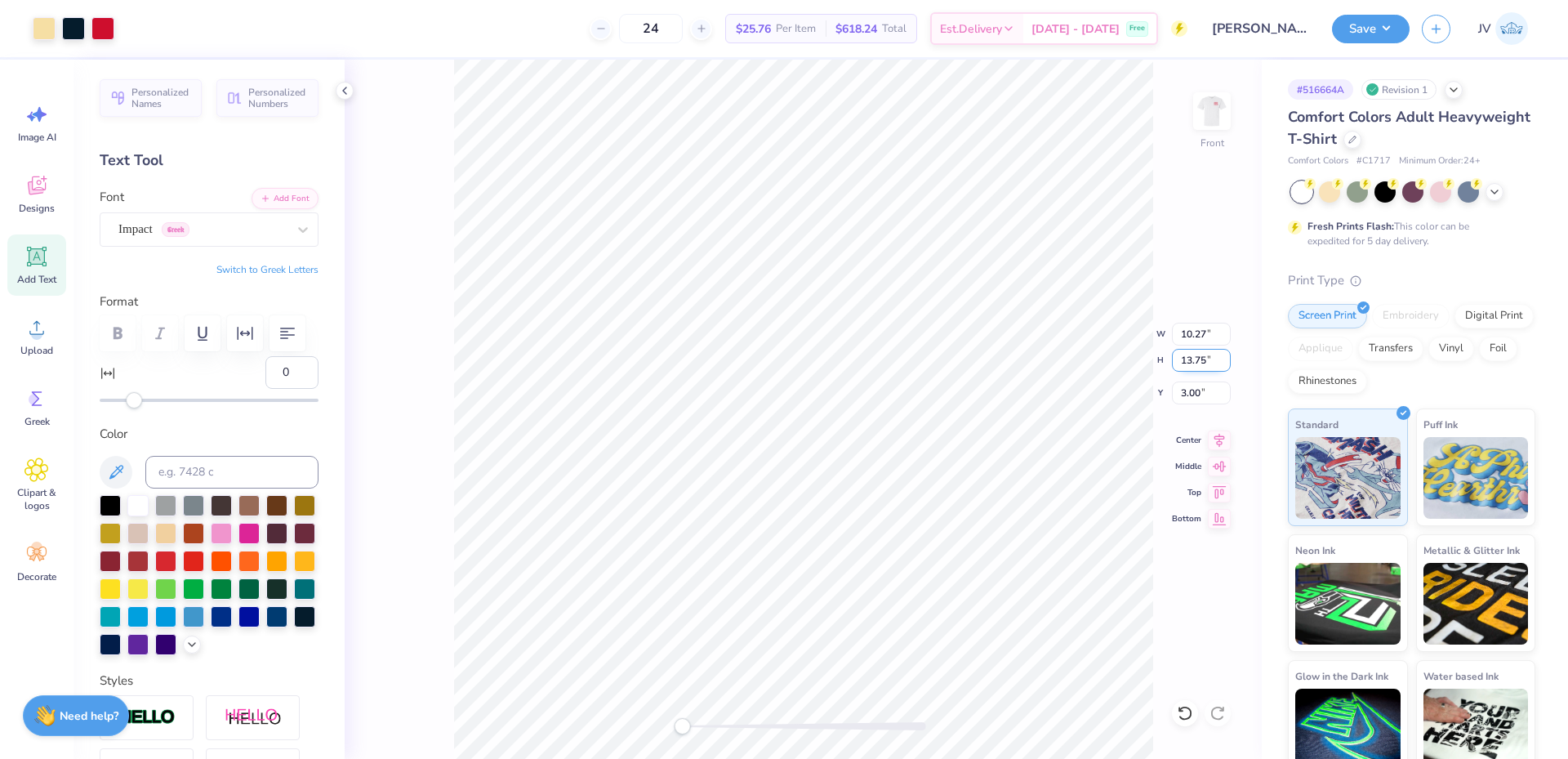
click at [1187, 368] on input "13.75" at bounding box center [1201, 361] width 59 height 23
type input "13"
click at [1209, 121] on img at bounding box center [1212, 111] width 66 height 66
type input "9.03"
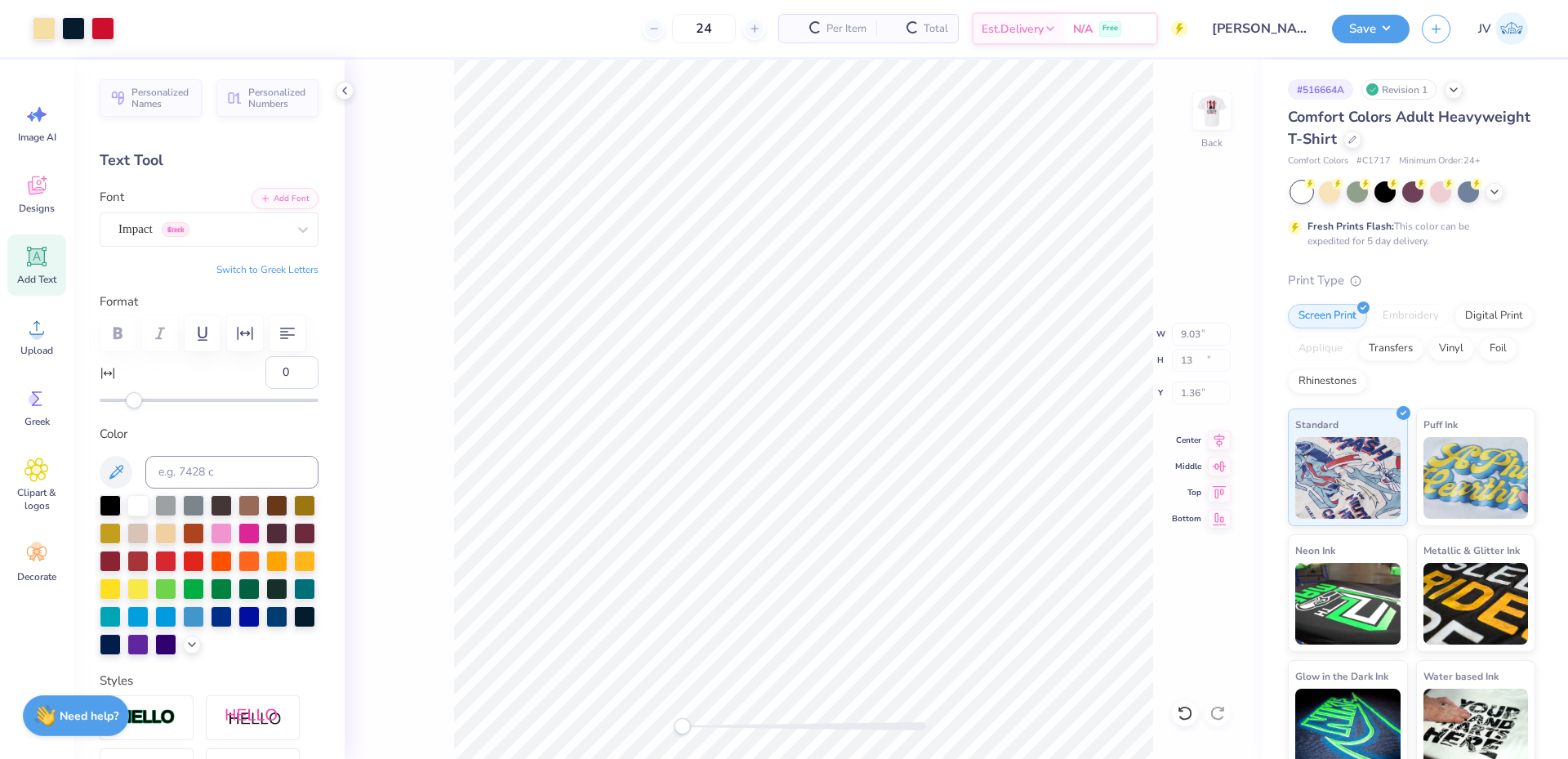
type input "12.09"
type input "1.36"
click at [1209, 121] on img at bounding box center [1212, 111] width 33 height 33
type input "9.71"
type input "13.00"
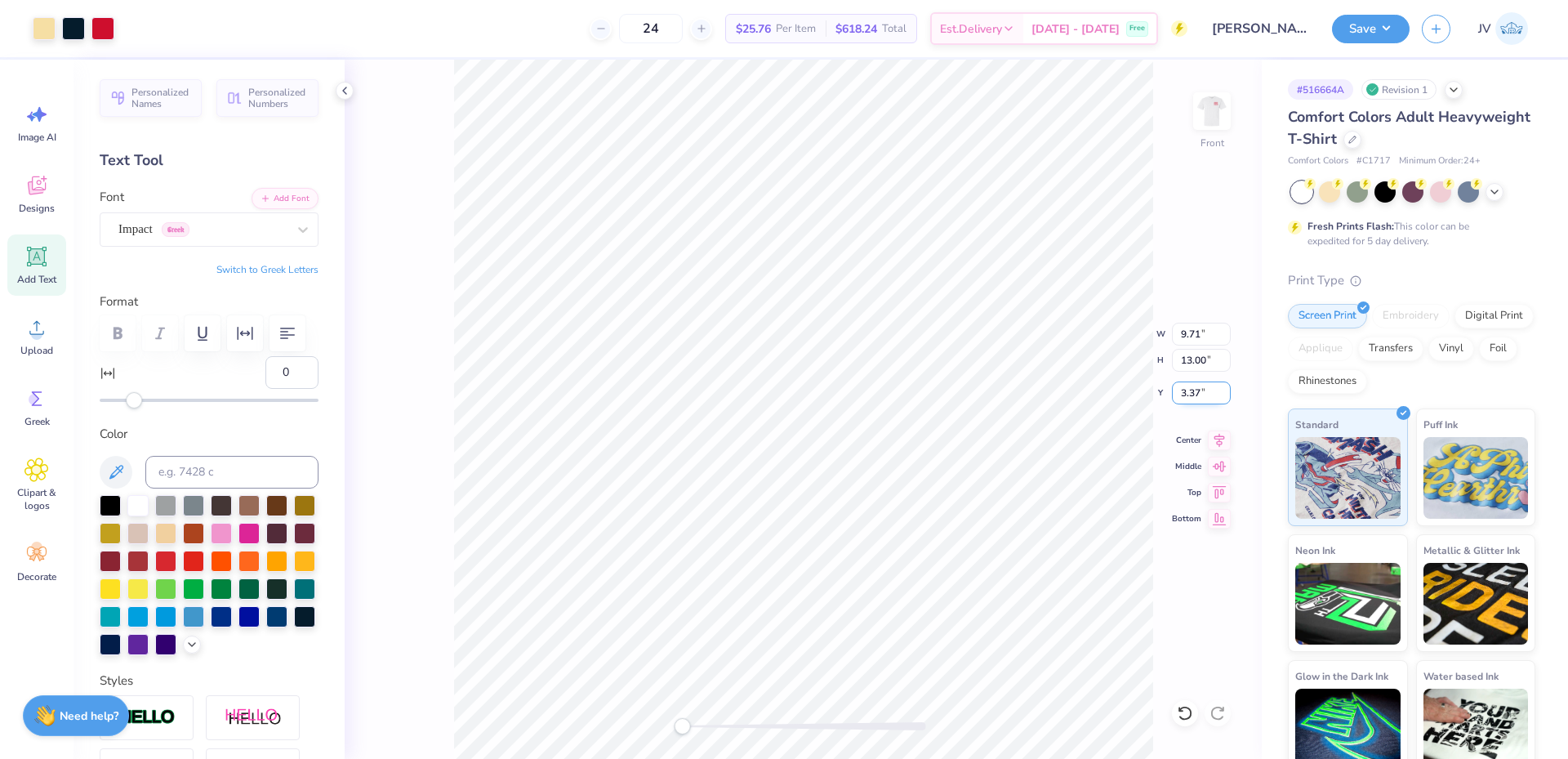
click at [1191, 396] on input "3.37" at bounding box center [1201, 394] width 59 height 23
click at [1191, 395] on input "3.37" at bounding box center [1201, 394] width 59 height 23
type input "3"
click at [1225, 110] on img at bounding box center [1212, 111] width 66 height 66
click at [1211, 124] on img at bounding box center [1212, 111] width 66 height 66
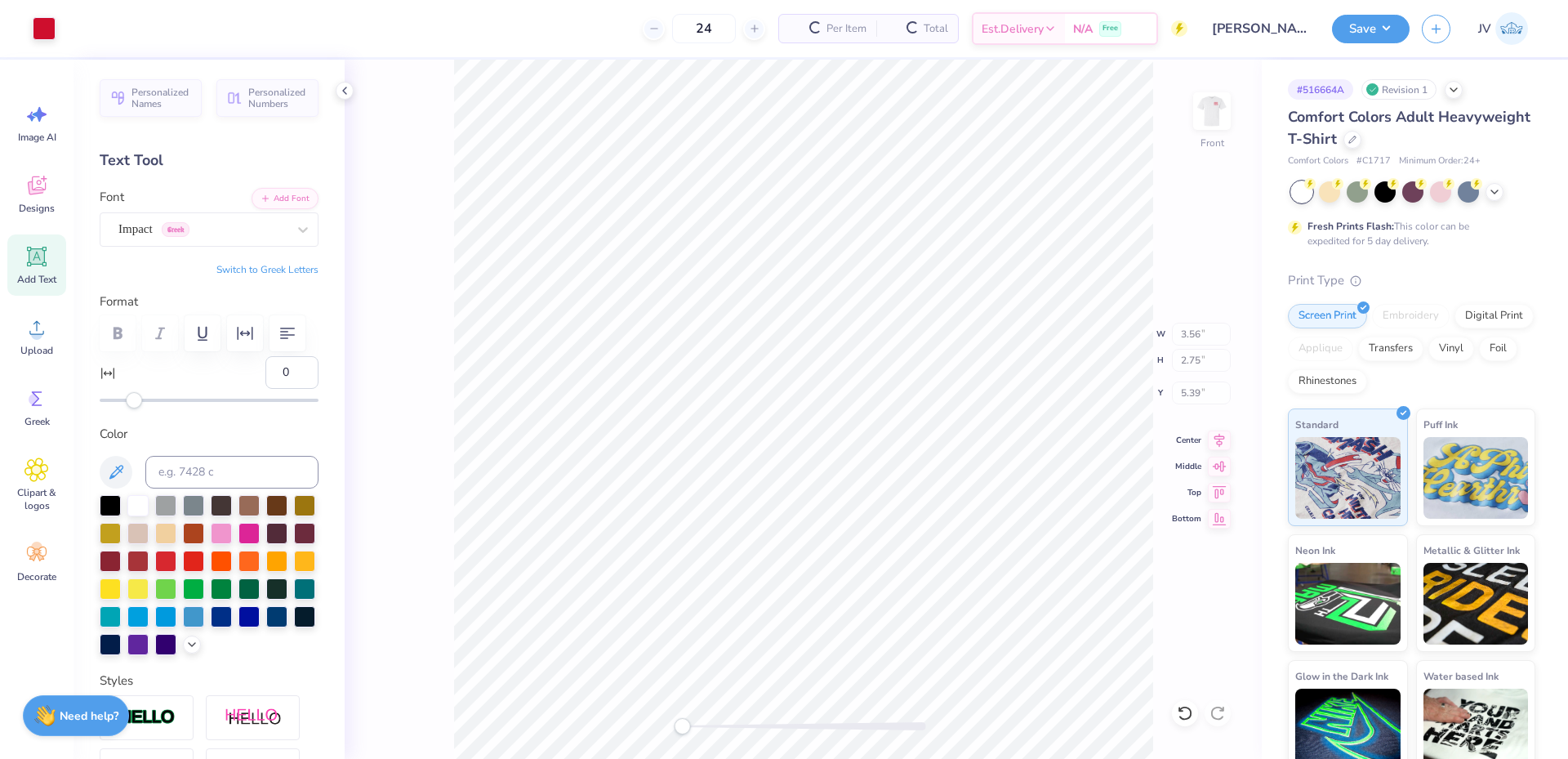
type input "3.56"
type input "2.75"
type input "5.39"
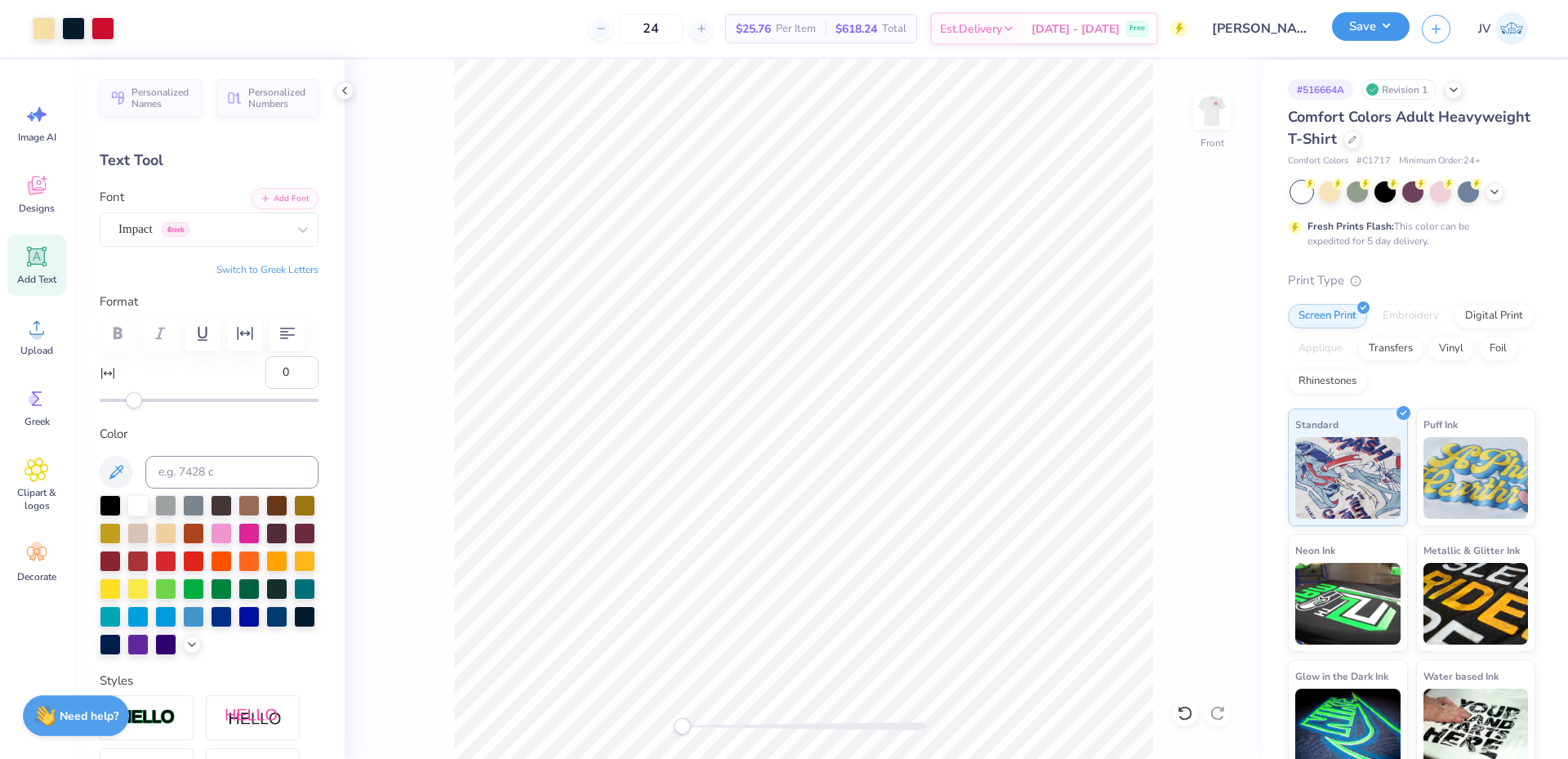
click at [1367, 27] on button "Save" at bounding box center [1371, 27] width 77 height 29
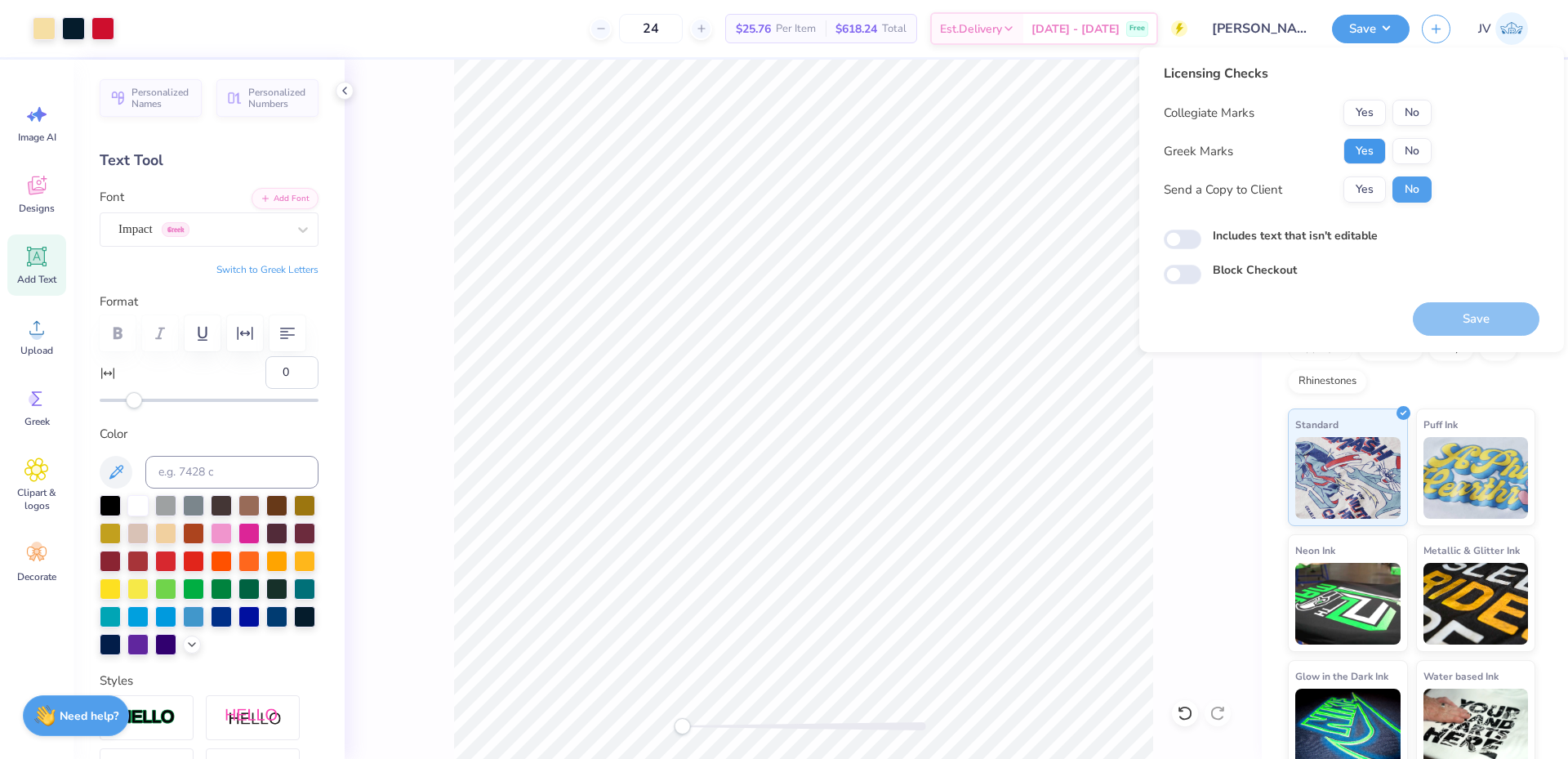
click at [1373, 146] on button "Yes" at bounding box center [1365, 151] width 43 height 26
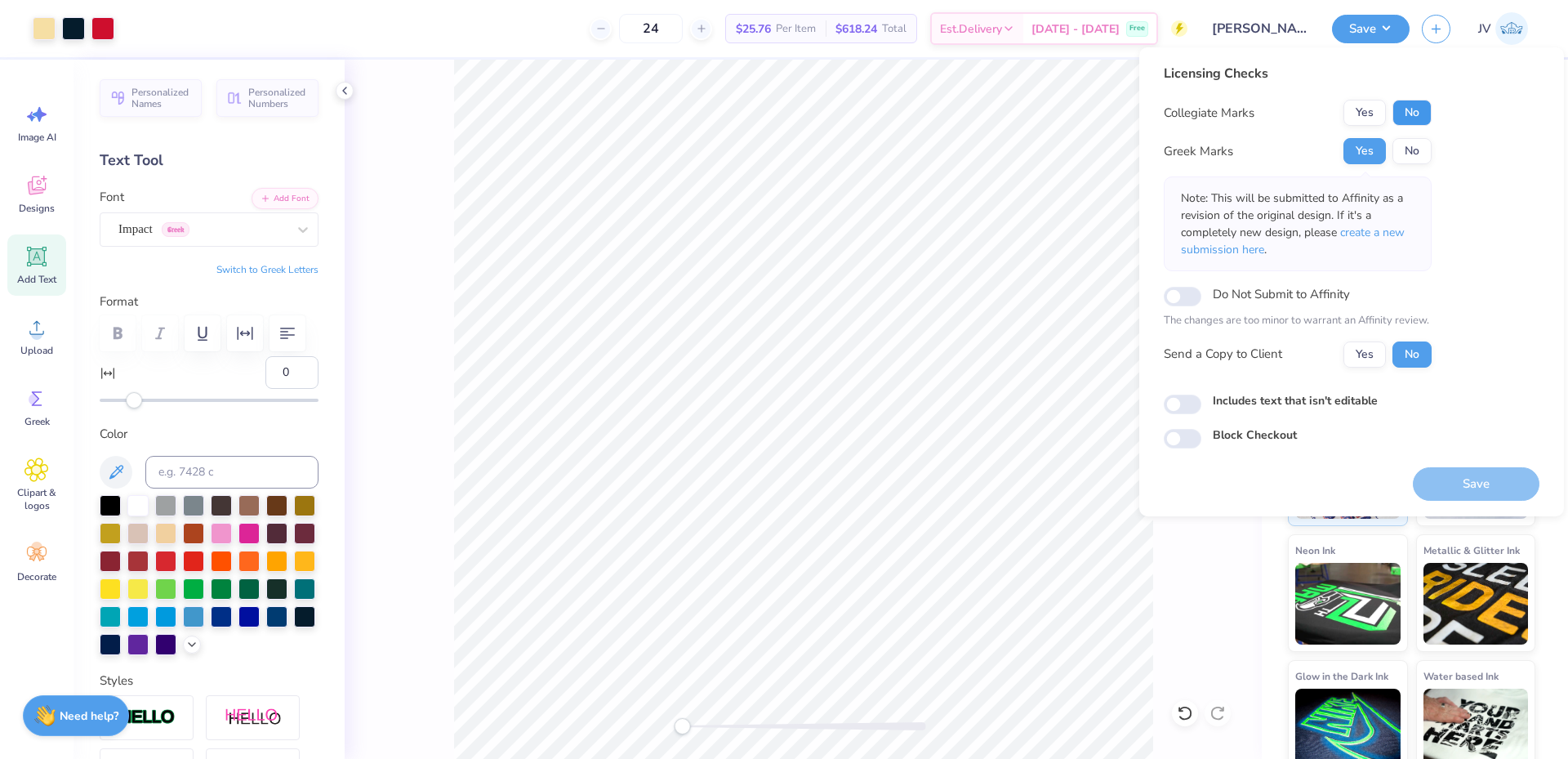
click at [1408, 108] on button "No" at bounding box center [1411, 112] width 40 height 26
click at [1390, 228] on span "create a new submission here" at bounding box center [1292, 241] width 223 height 33
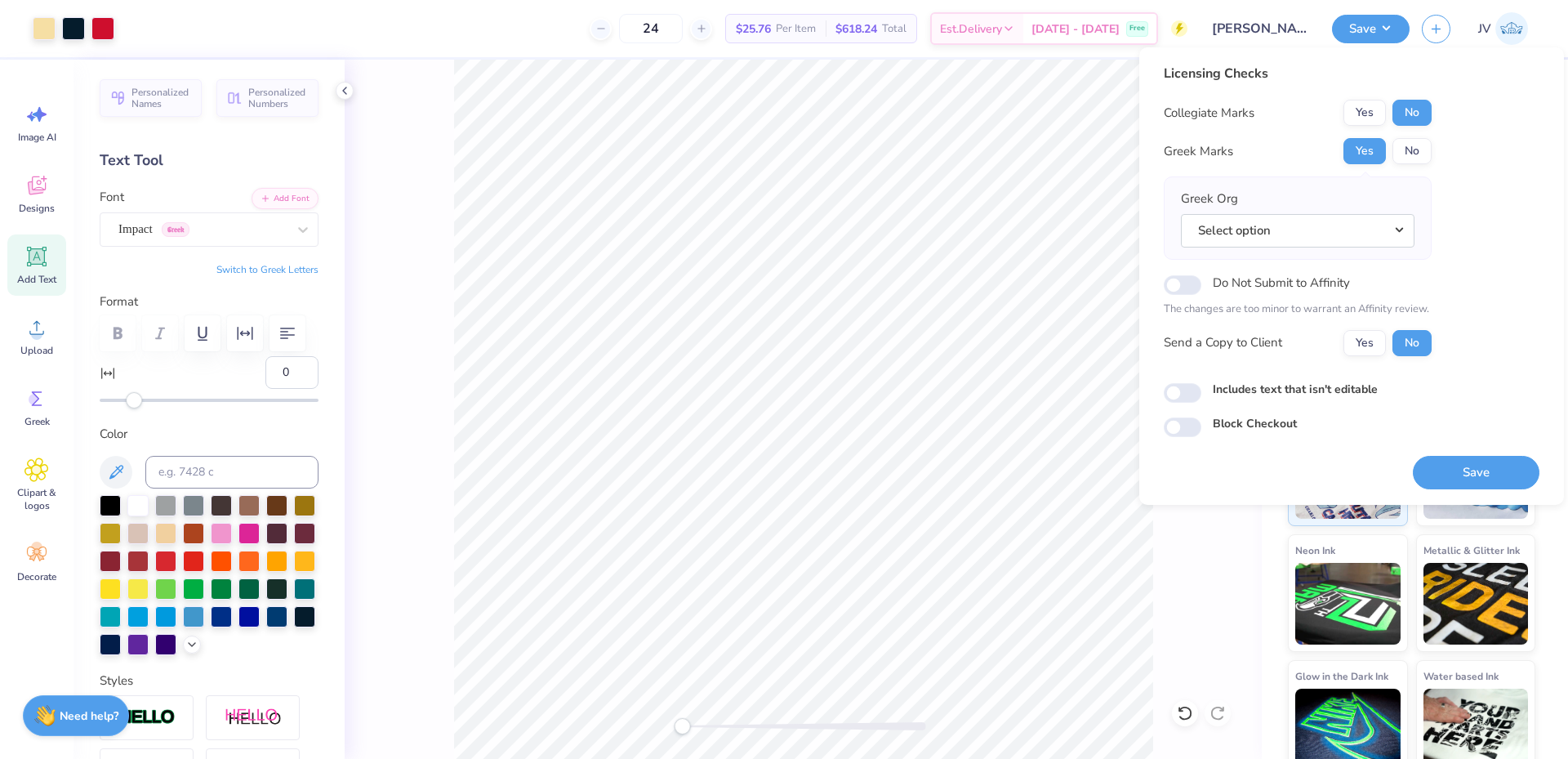
click at [1390, 228] on button "Select option" at bounding box center [1298, 230] width 234 height 34
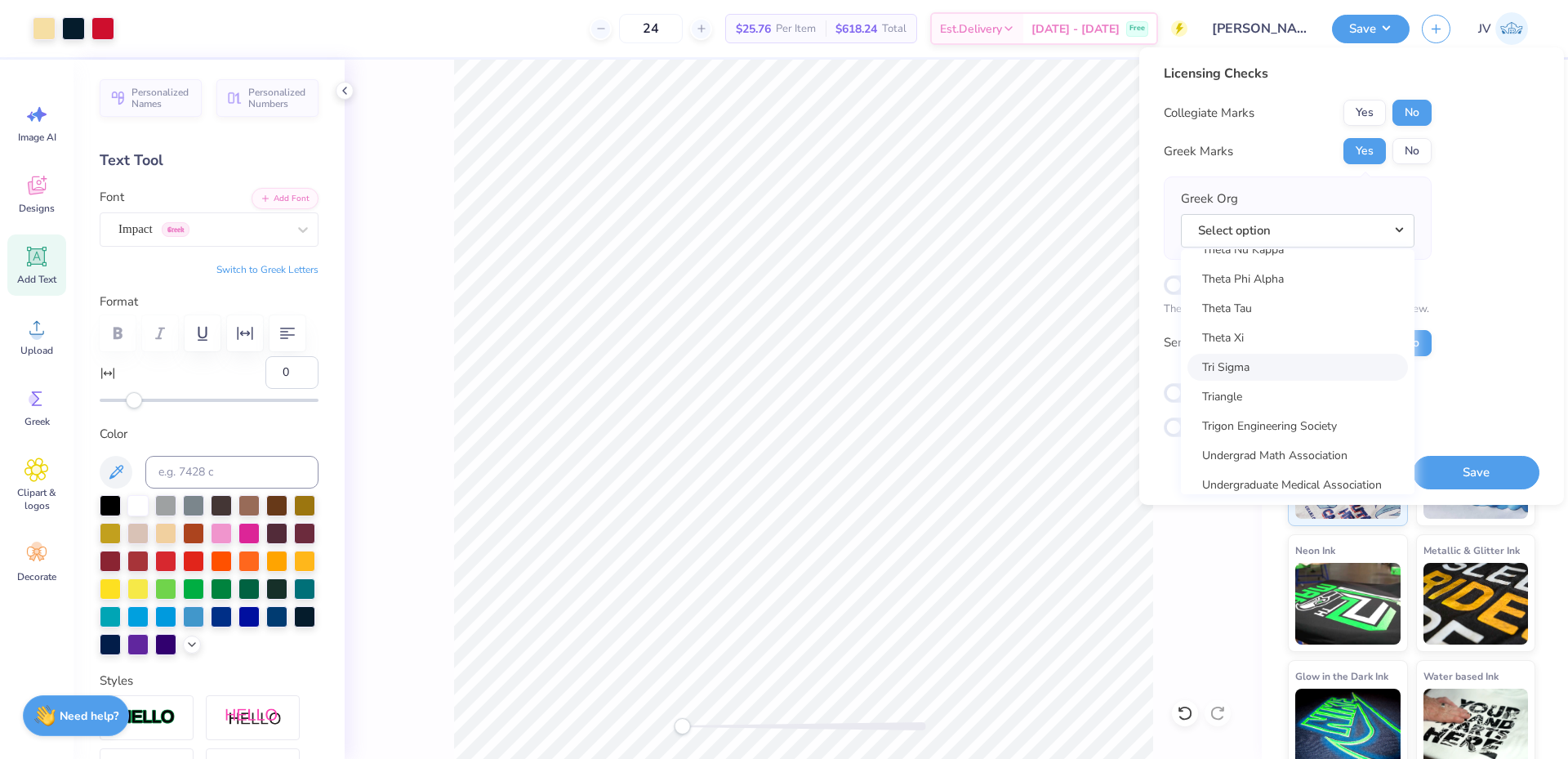
scroll to position [11981, 0]
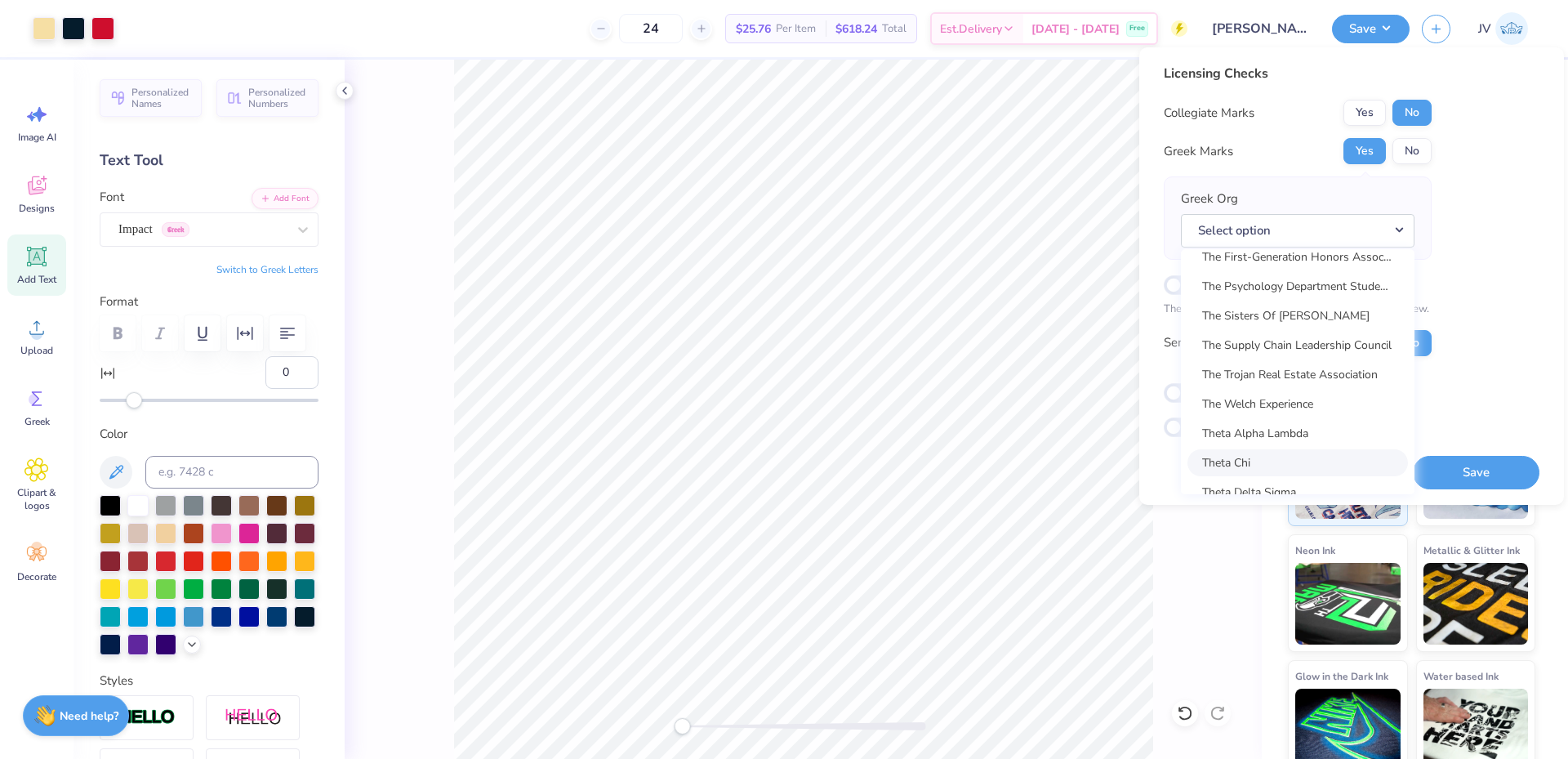
click at [1281, 452] on link "Theta Chi" at bounding box center [1297, 463] width 220 height 27
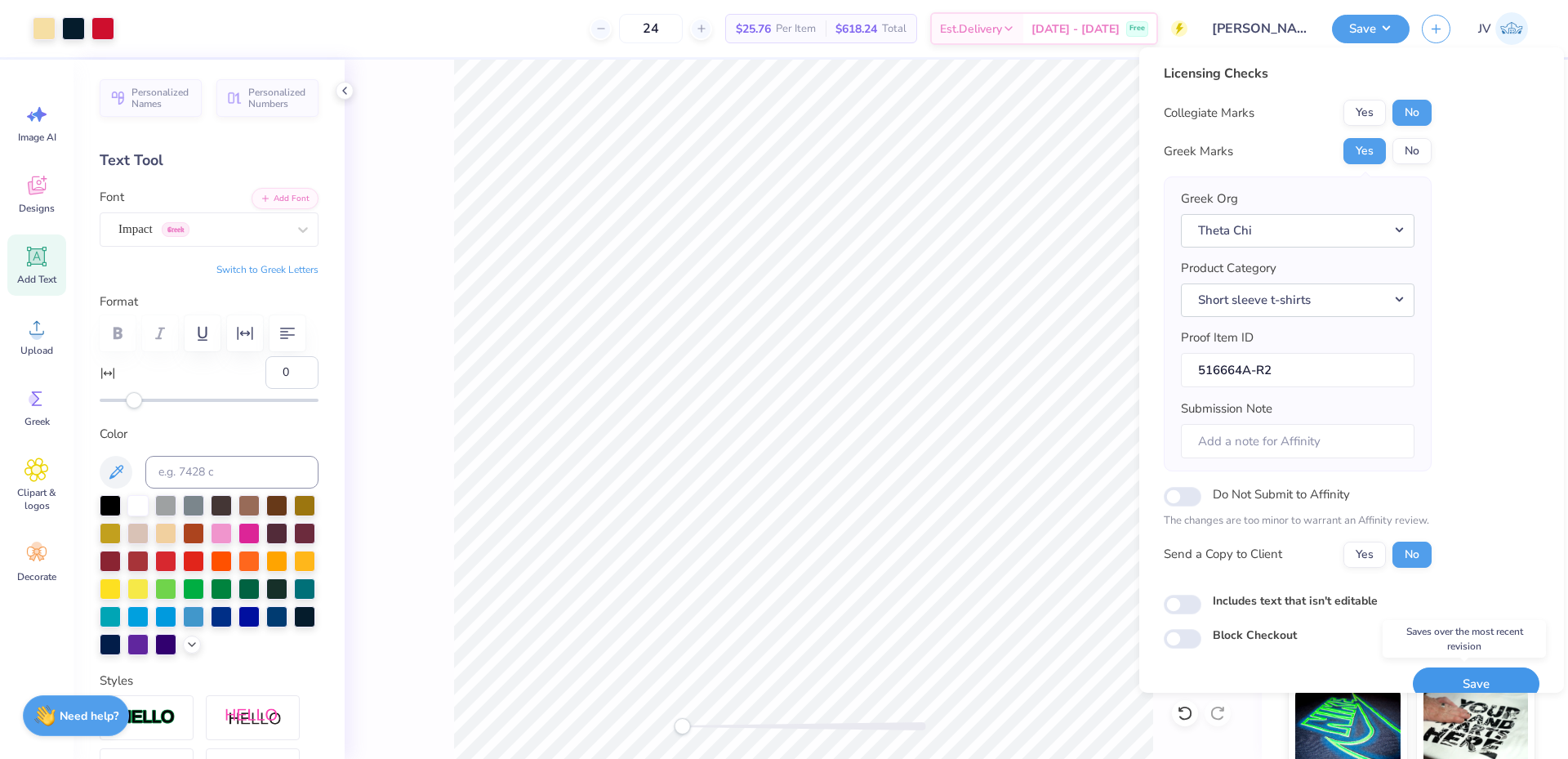
click at [1465, 668] on button "Save" at bounding box center [1476, 684] width 127 height 34
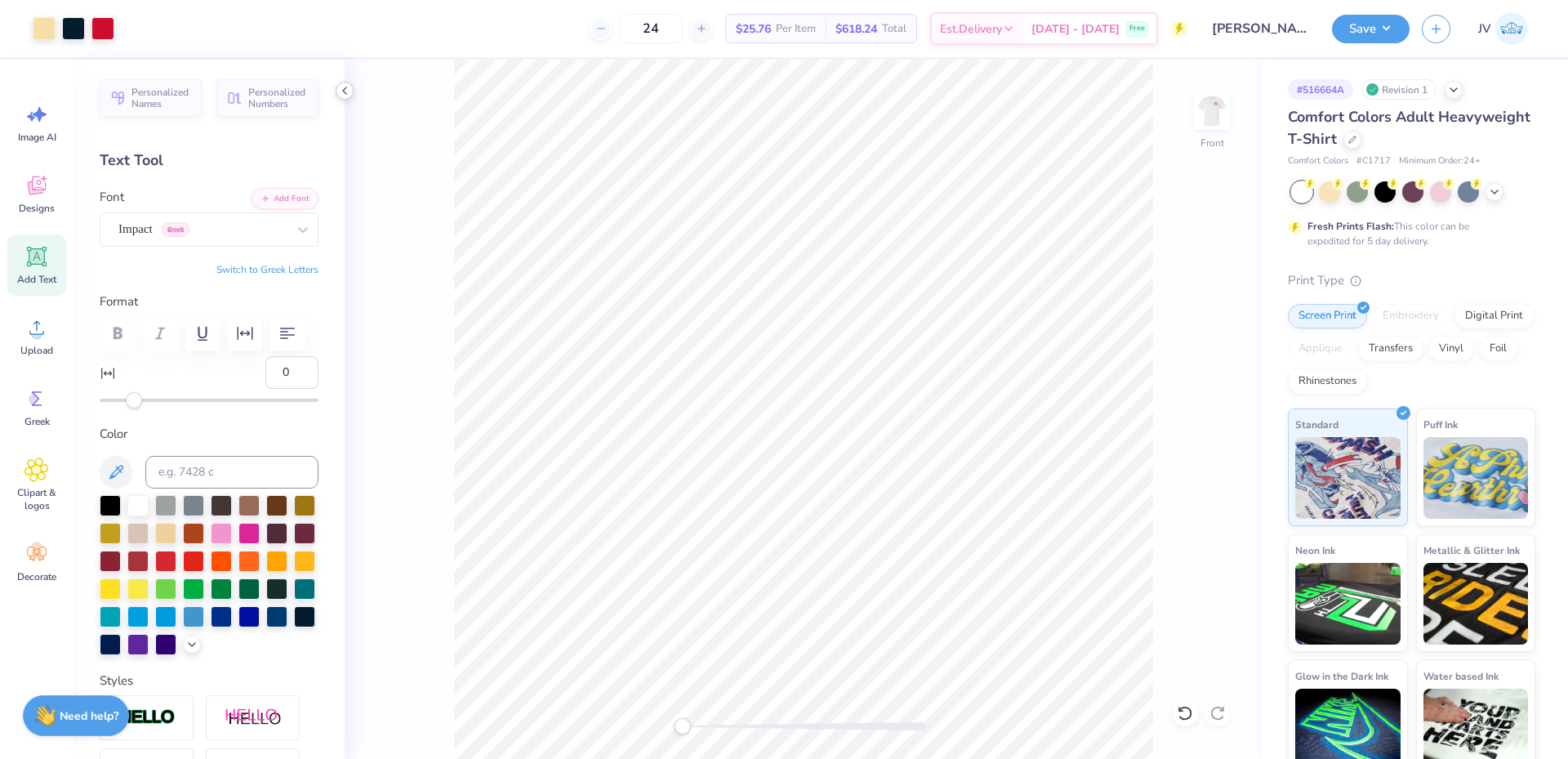
click at [345, 94] on icon at bounding box center [345, 91] width 14 height 14
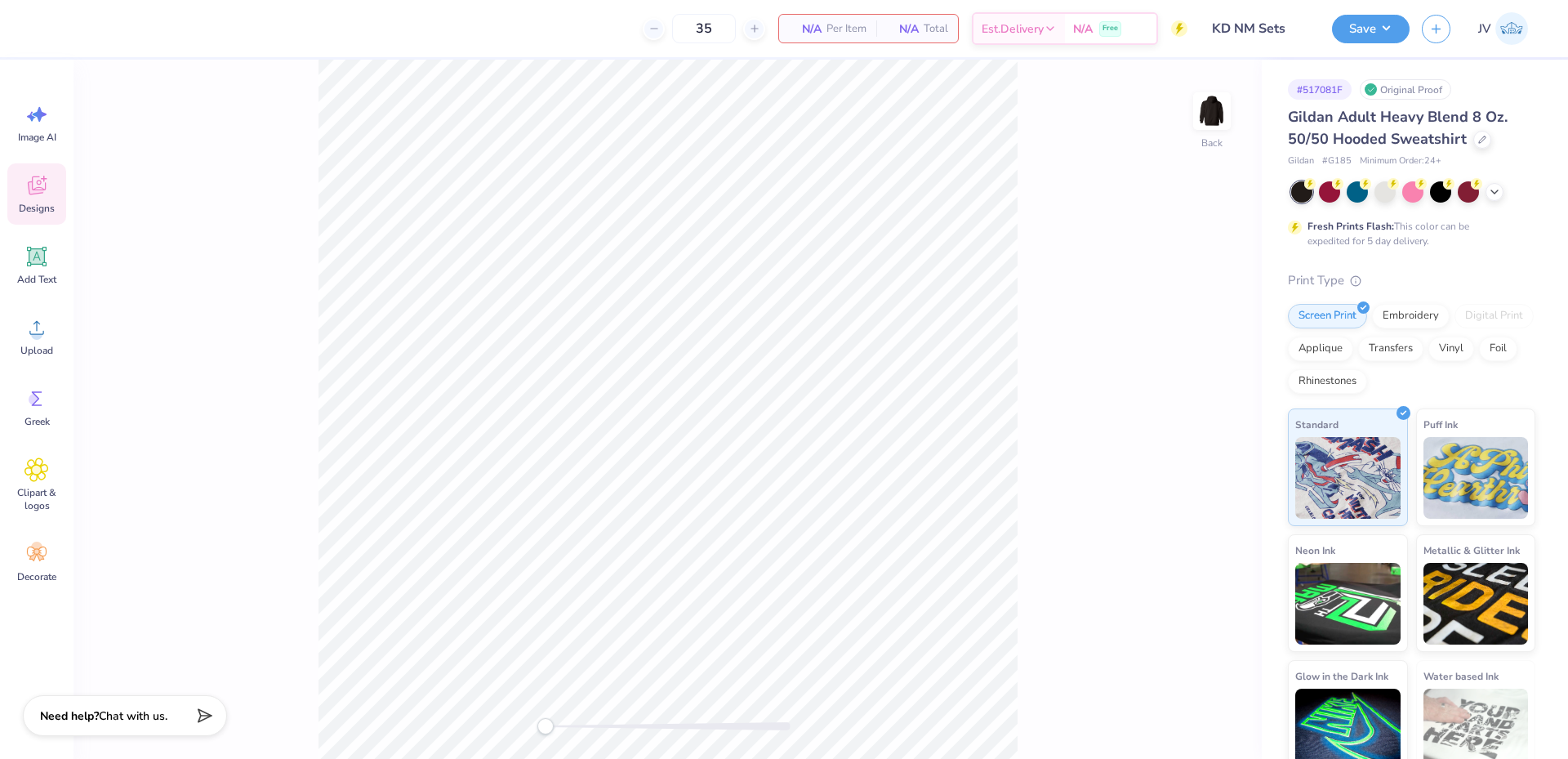
click at [35, 190] on icon at bounding box center [37, 189] width 15 height 14
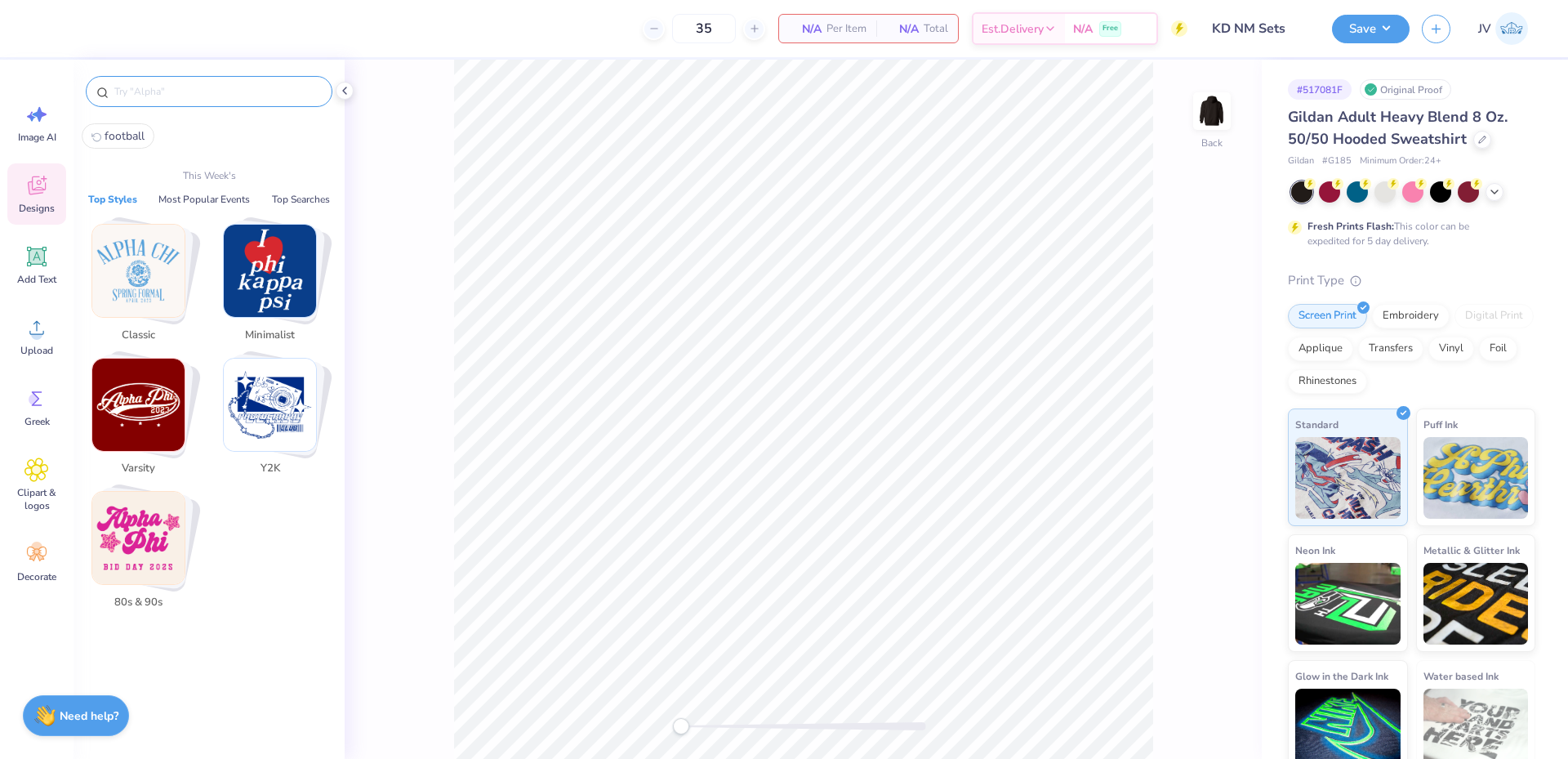
click at [178, 94] on input "text" at bounding box center [218, 91] width 209 height 16
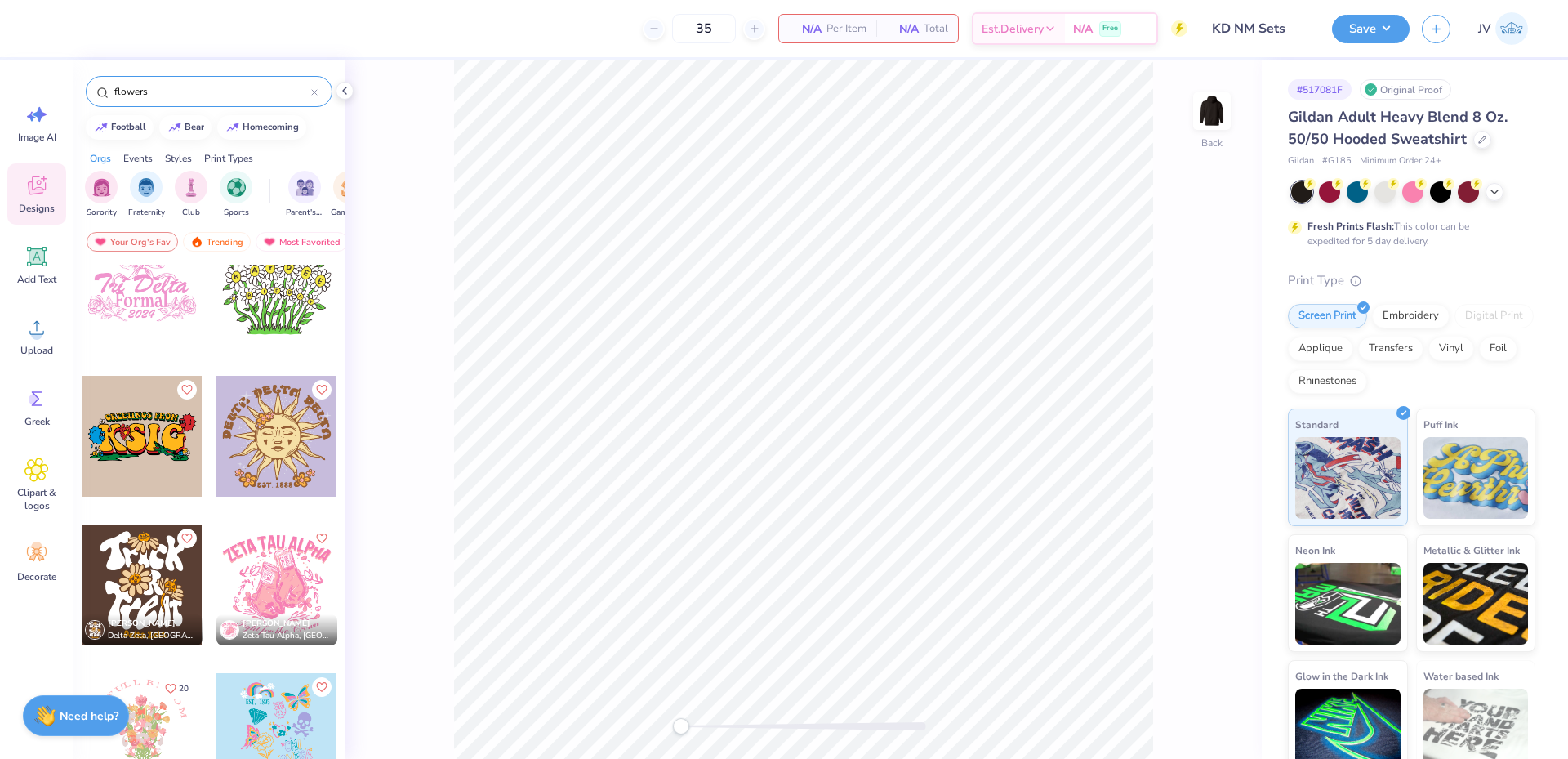
scroll to position [11164, 0]
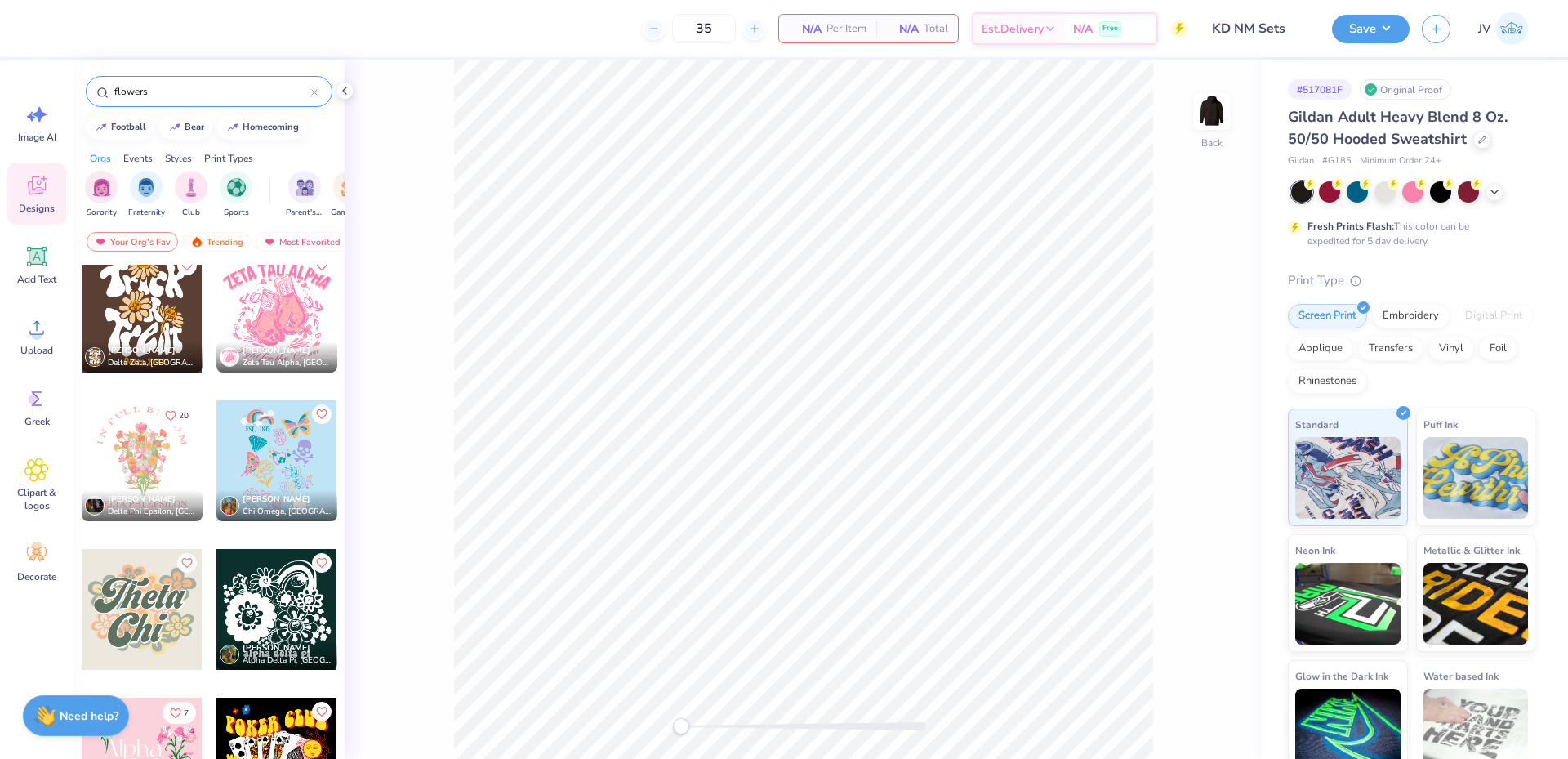
click at [158, 92] on input "flowers" at bounding box center [212, 91] width 198 height 16
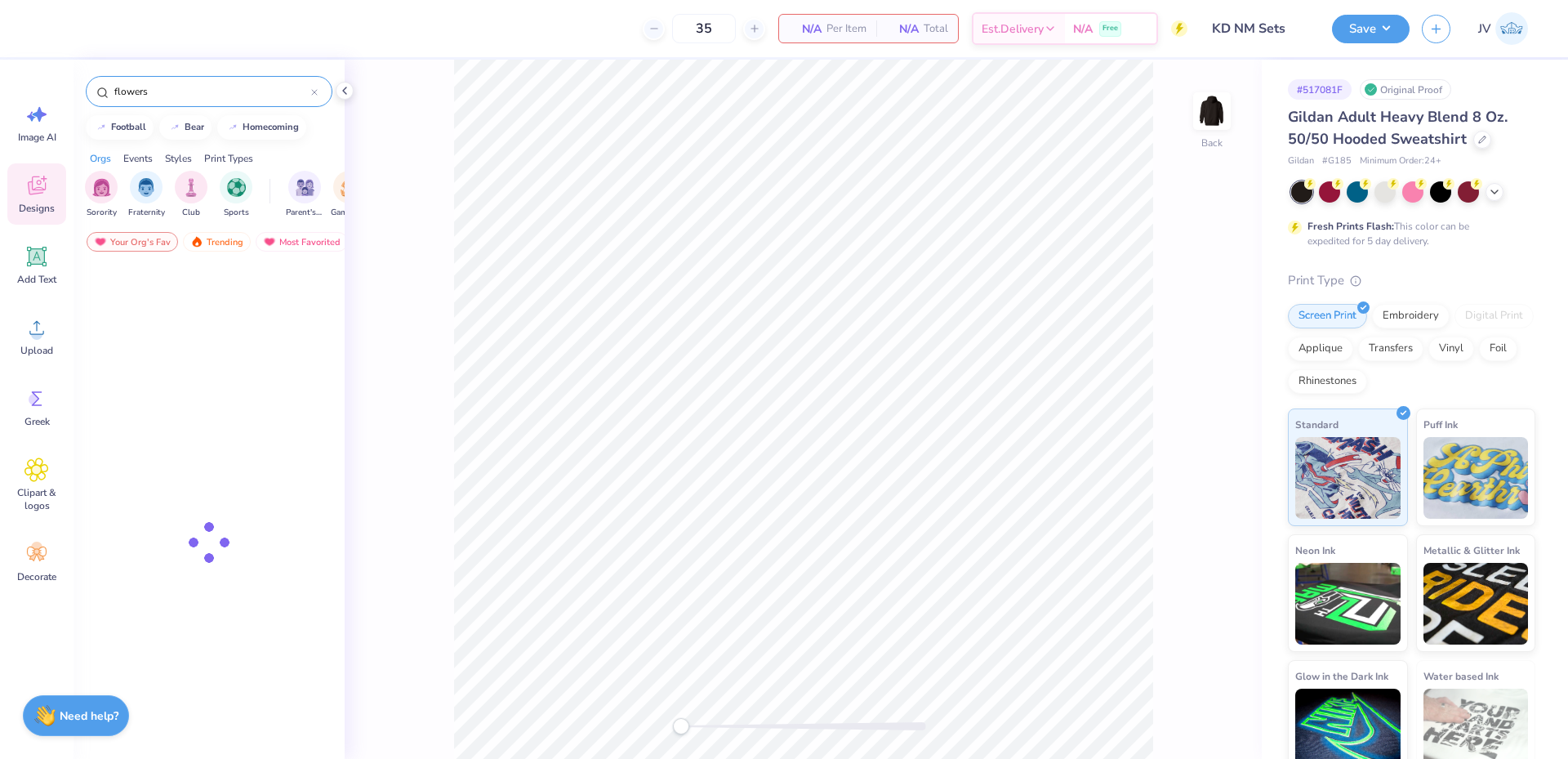
click at [158, 92] on input "flowers" at bounding box center [212, 91] width 198 height 16
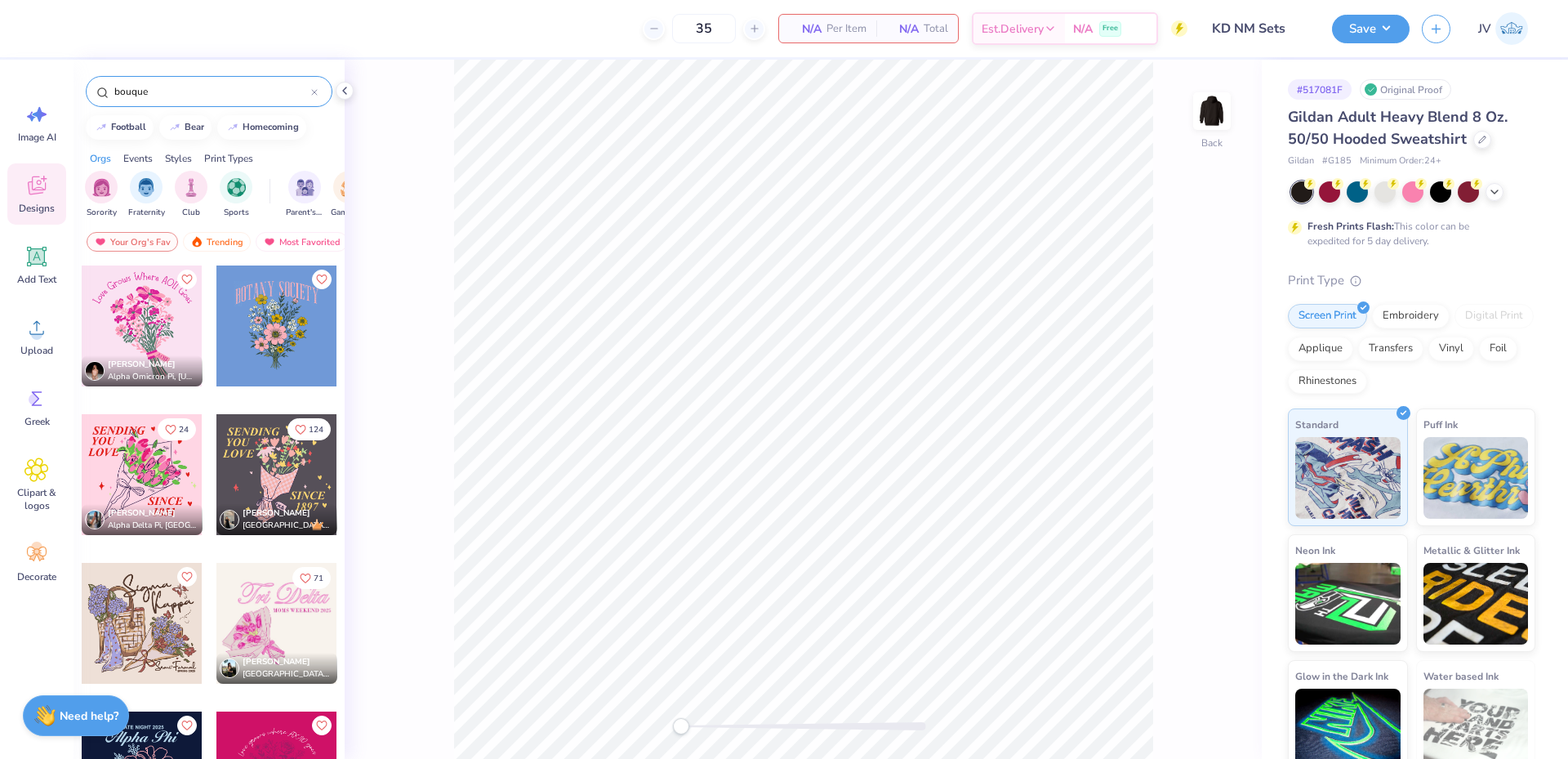
type input "bouque"
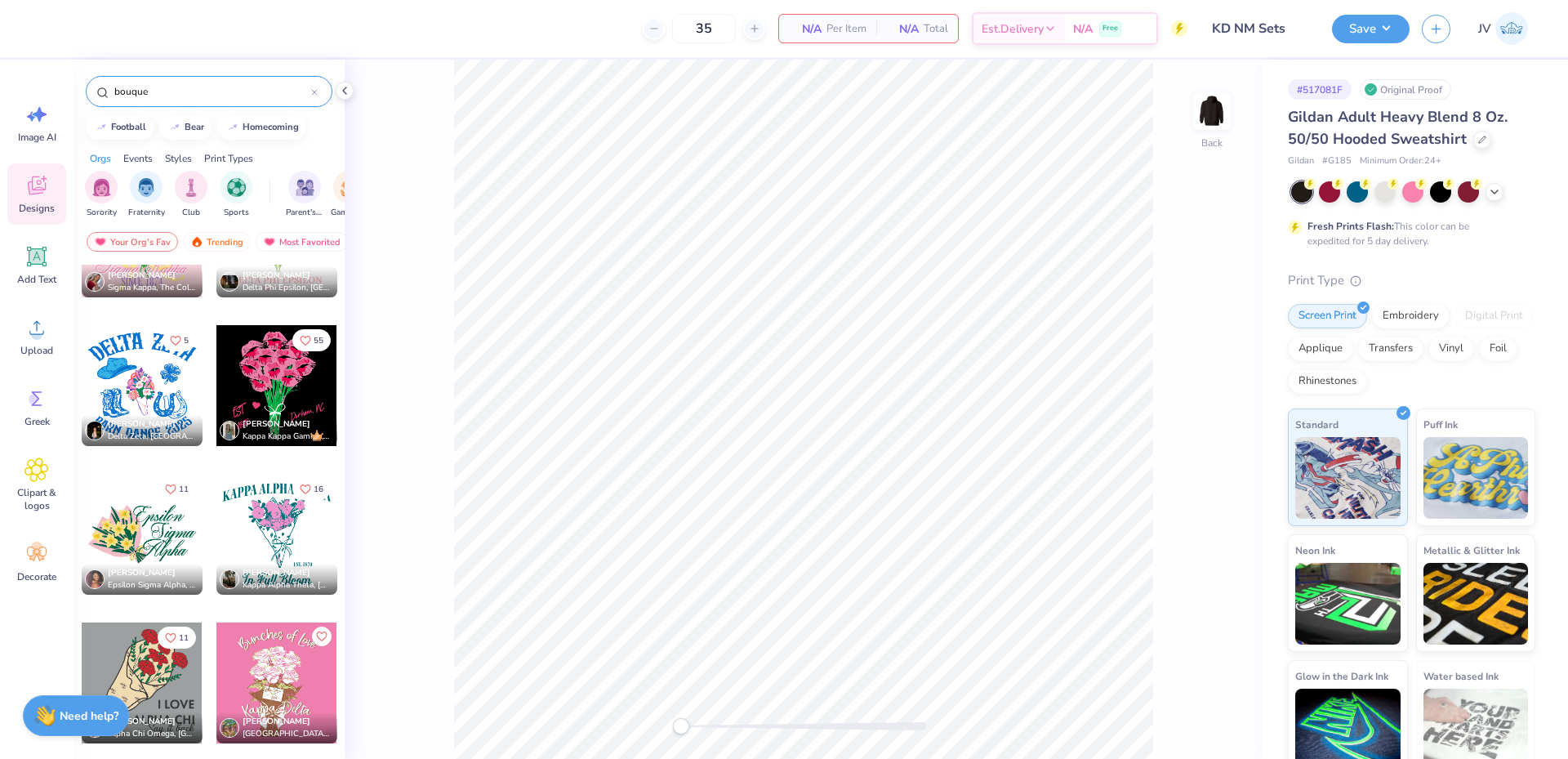
scroll to position [2146, 0]
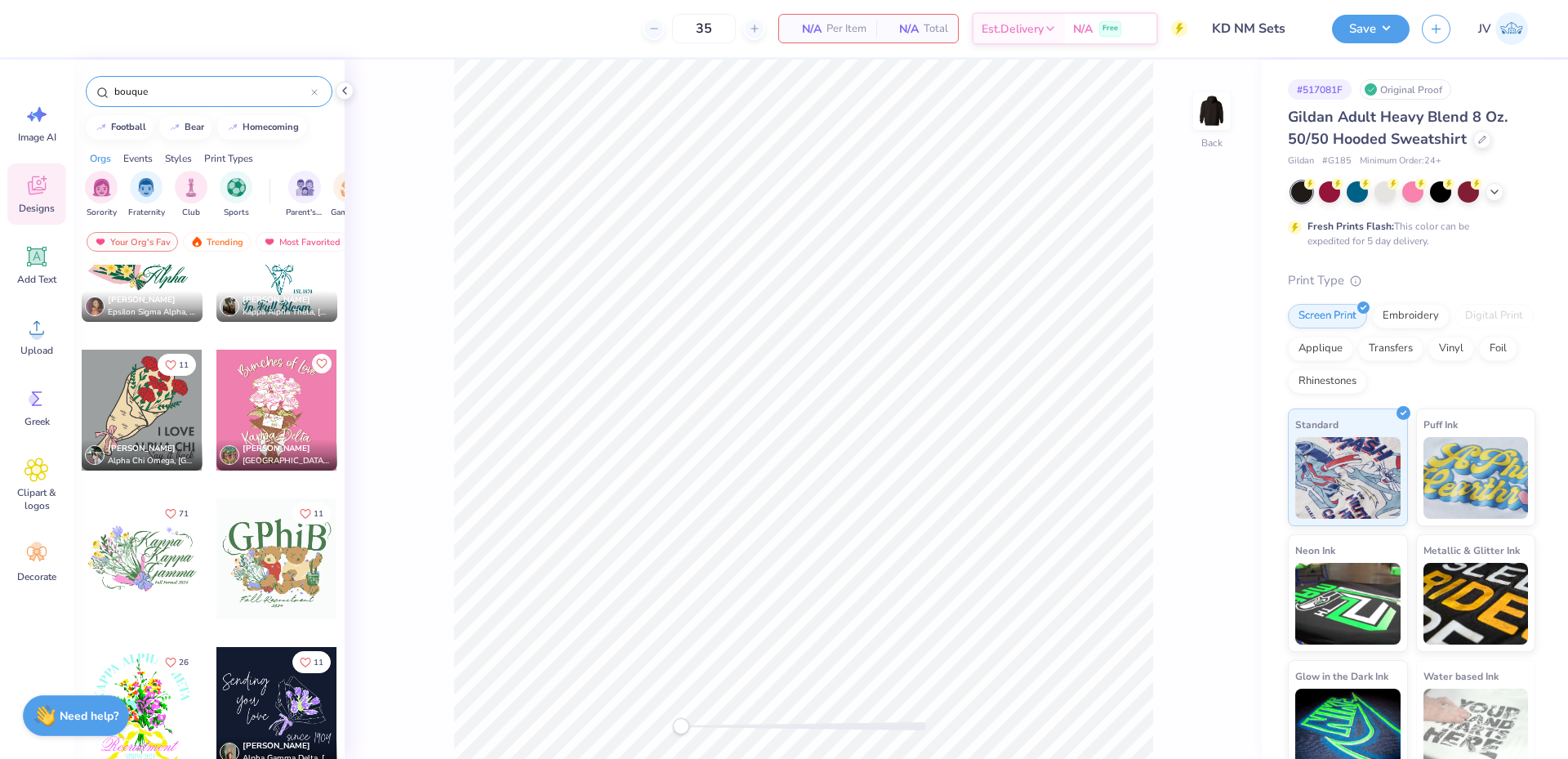
click at [130, 387] on div at bounding box center [141, 410] width 121 height 121
